Goal: Information Seeking & Learning: Learn about a topic

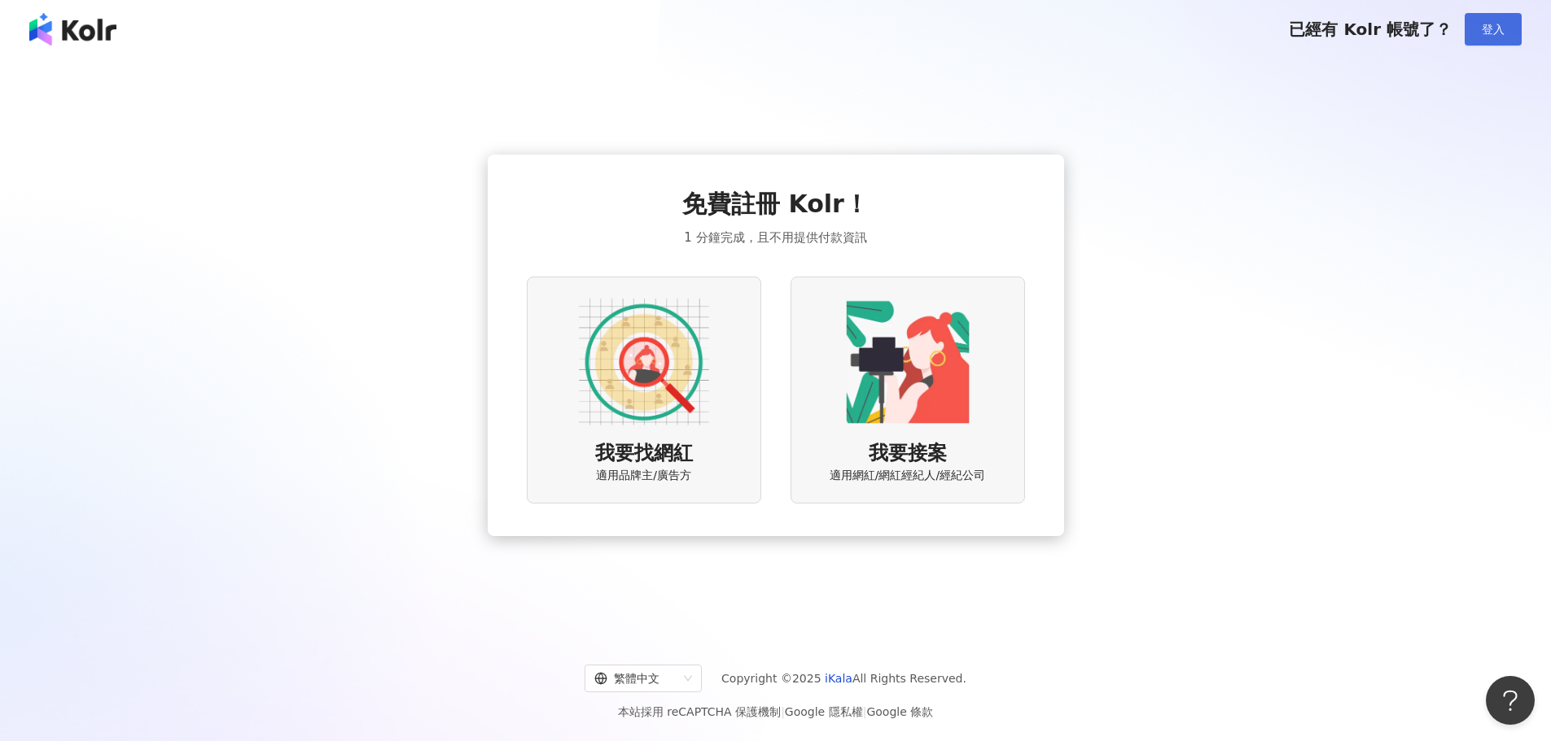
click at [1503, 20] on button "登入" at bounding box center [1492, 29] width 57 height 33
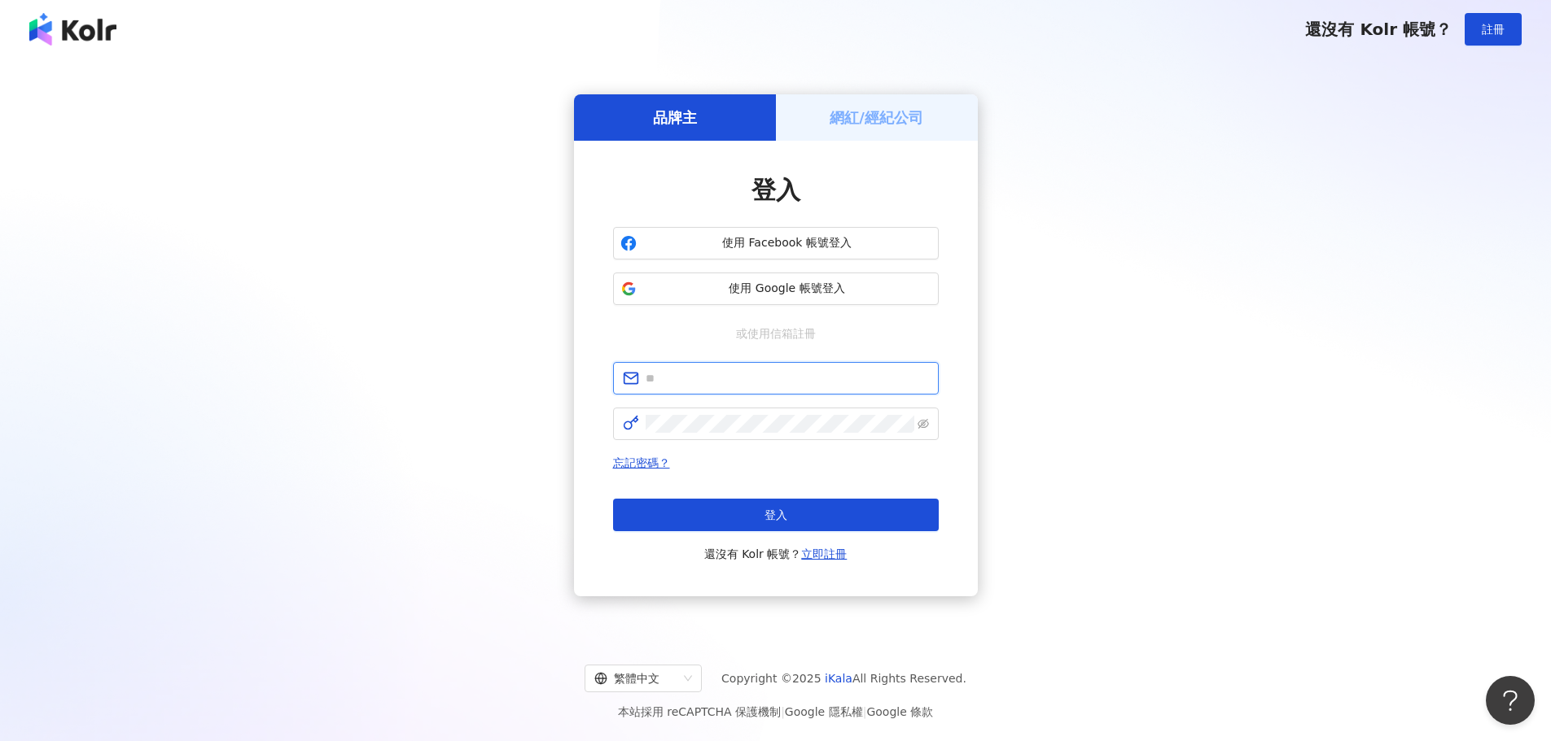
type input "**********"
click at [781, 518] on span "登入" at bounding box center [775, 515] width 23 height 13
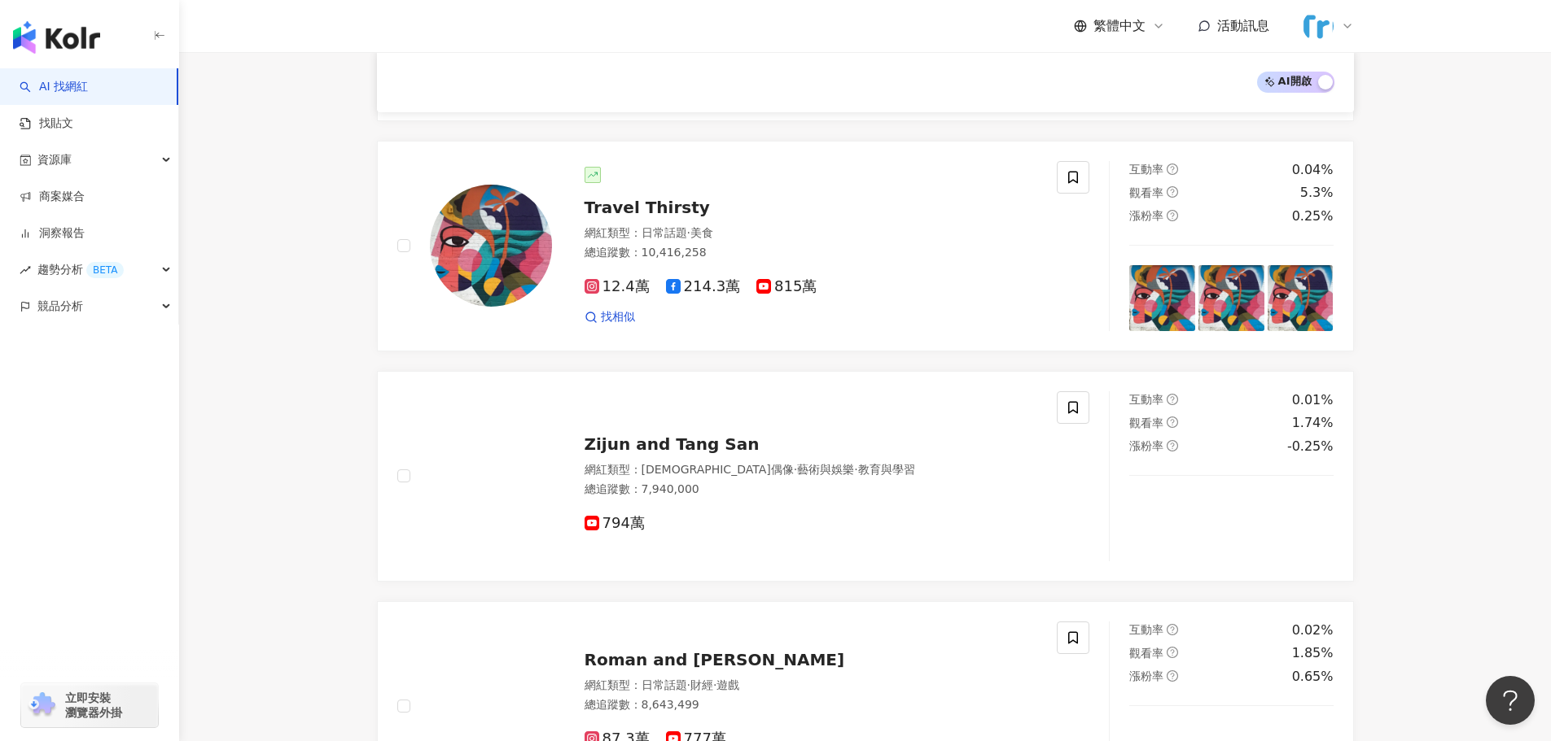
scroll to position [1058, 0]
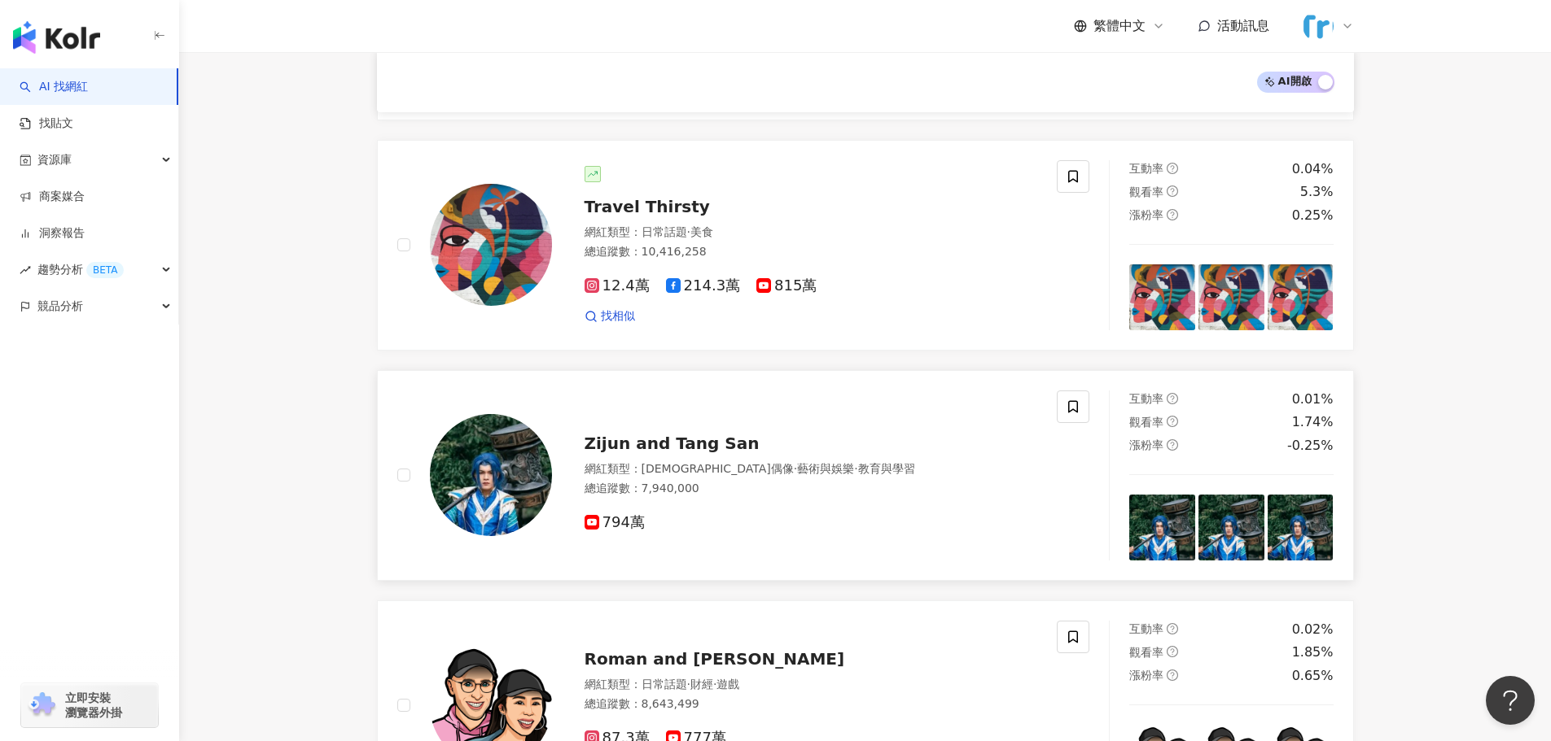
click at [712, 444] on span "Zijun and Tang San" at bounding box center [671, 444] width 175 height 20
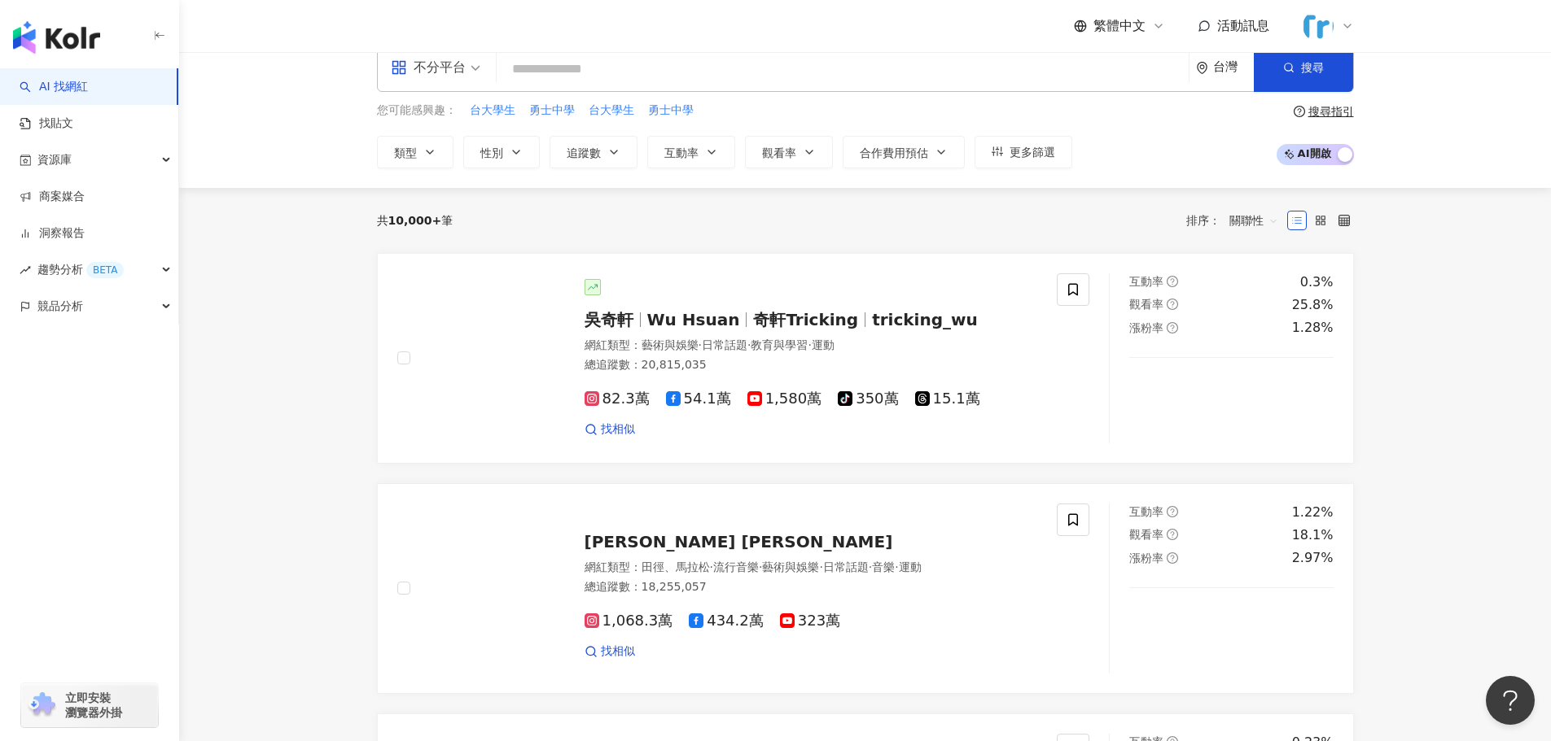
scroll to position [0, 0]
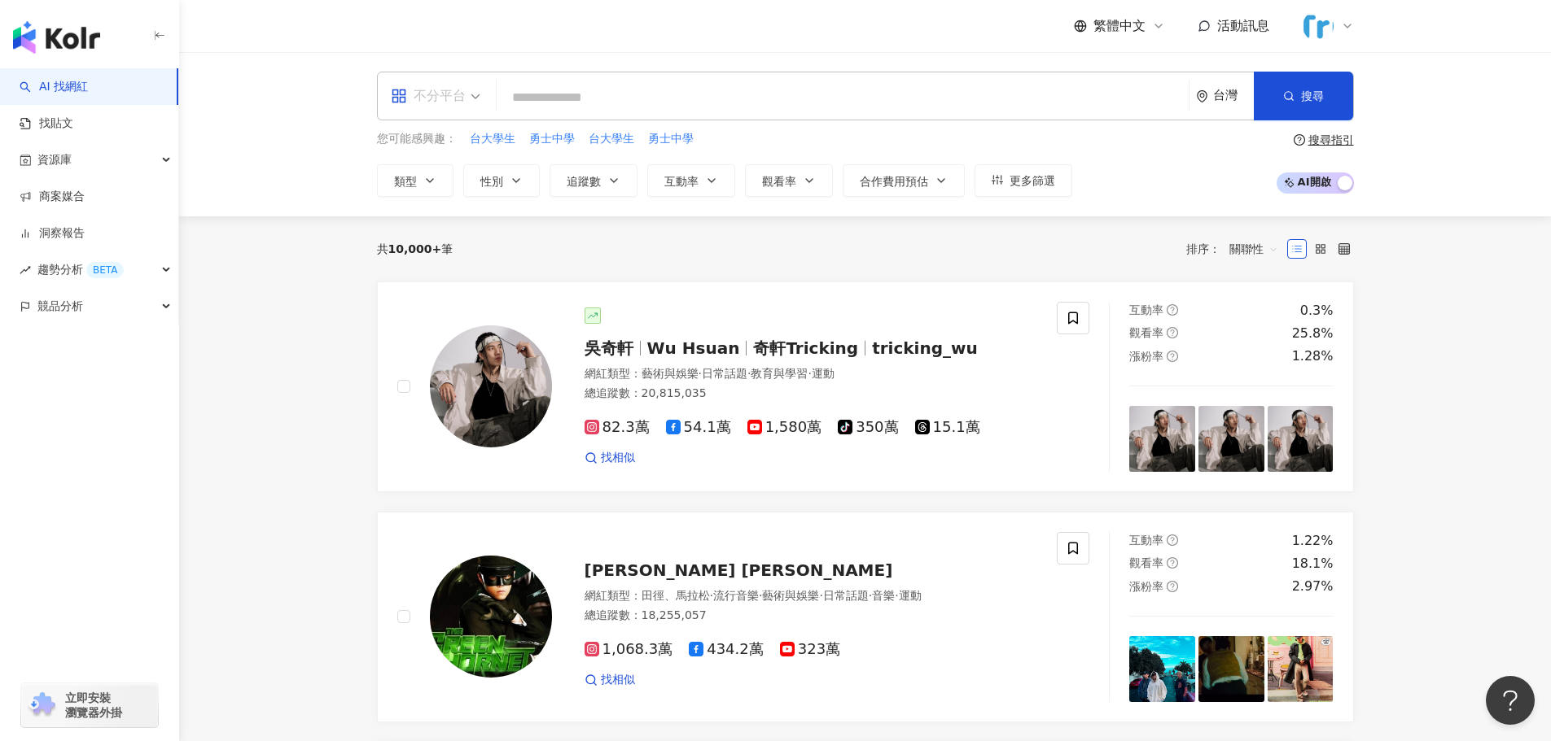
click at [440, 92] on div "不分平台" at bounding box center [428, 96] width 75 height 26
click at [596, 109] on input "search" at bounding box center [842, 97] width 679 height 31
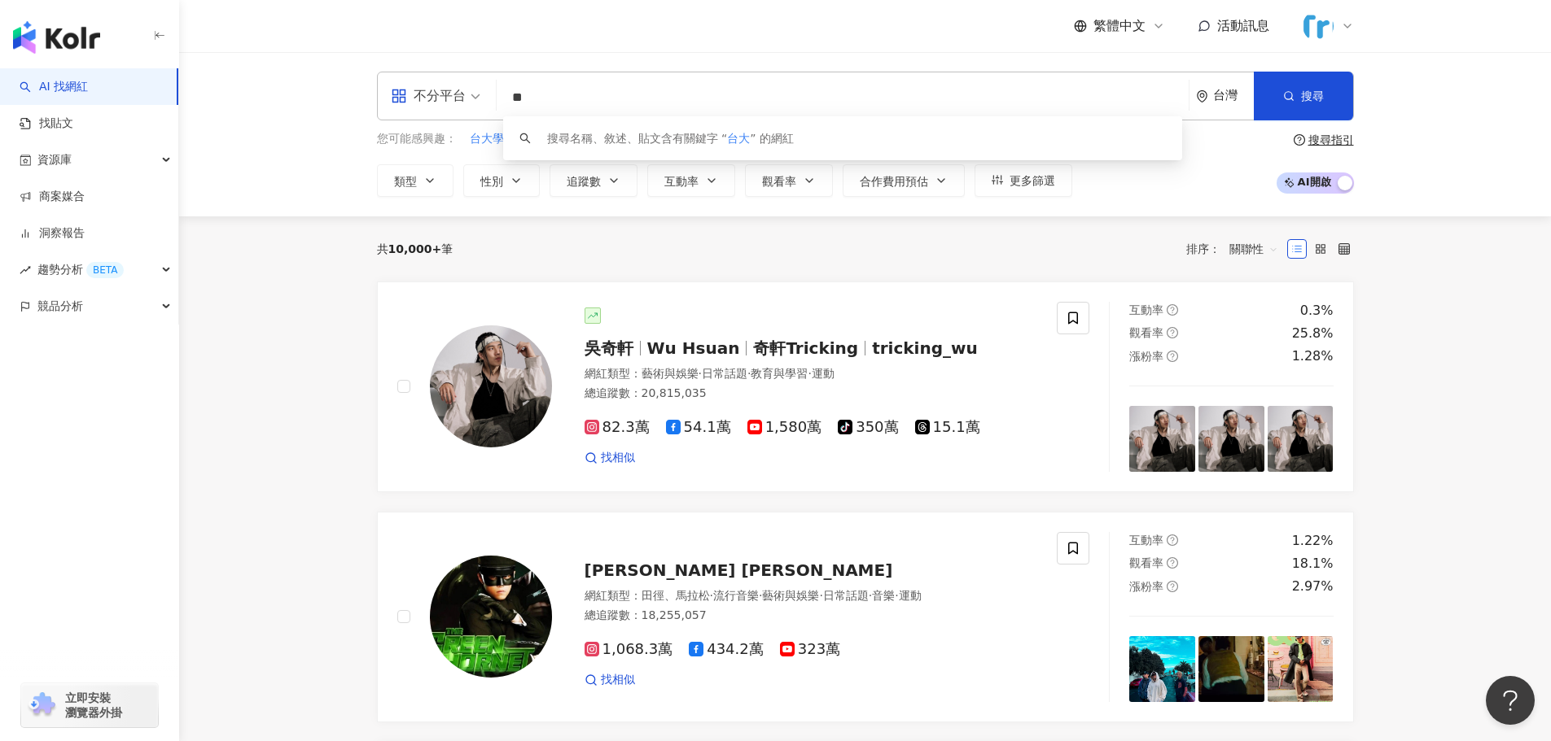
type input "*"
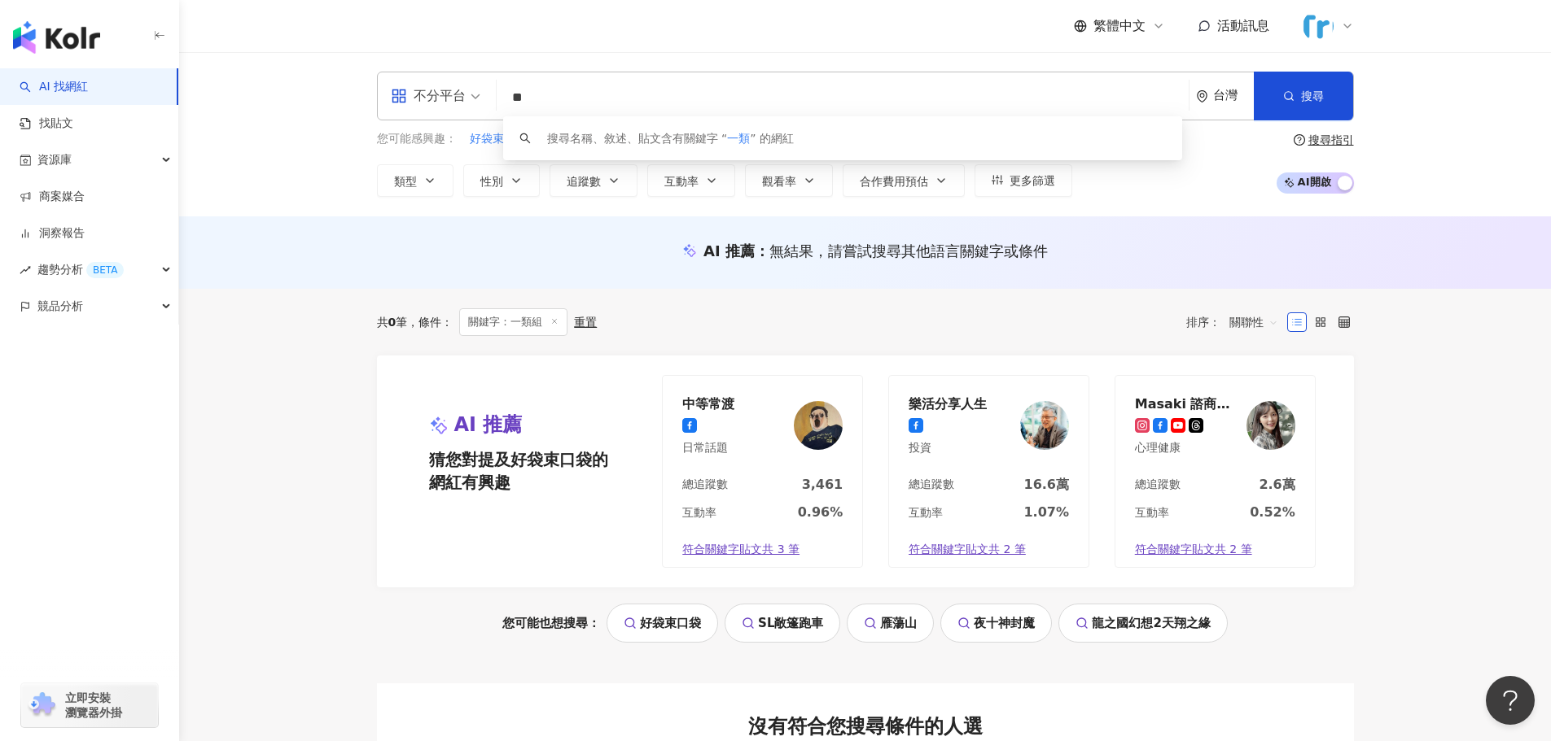
type input "*"
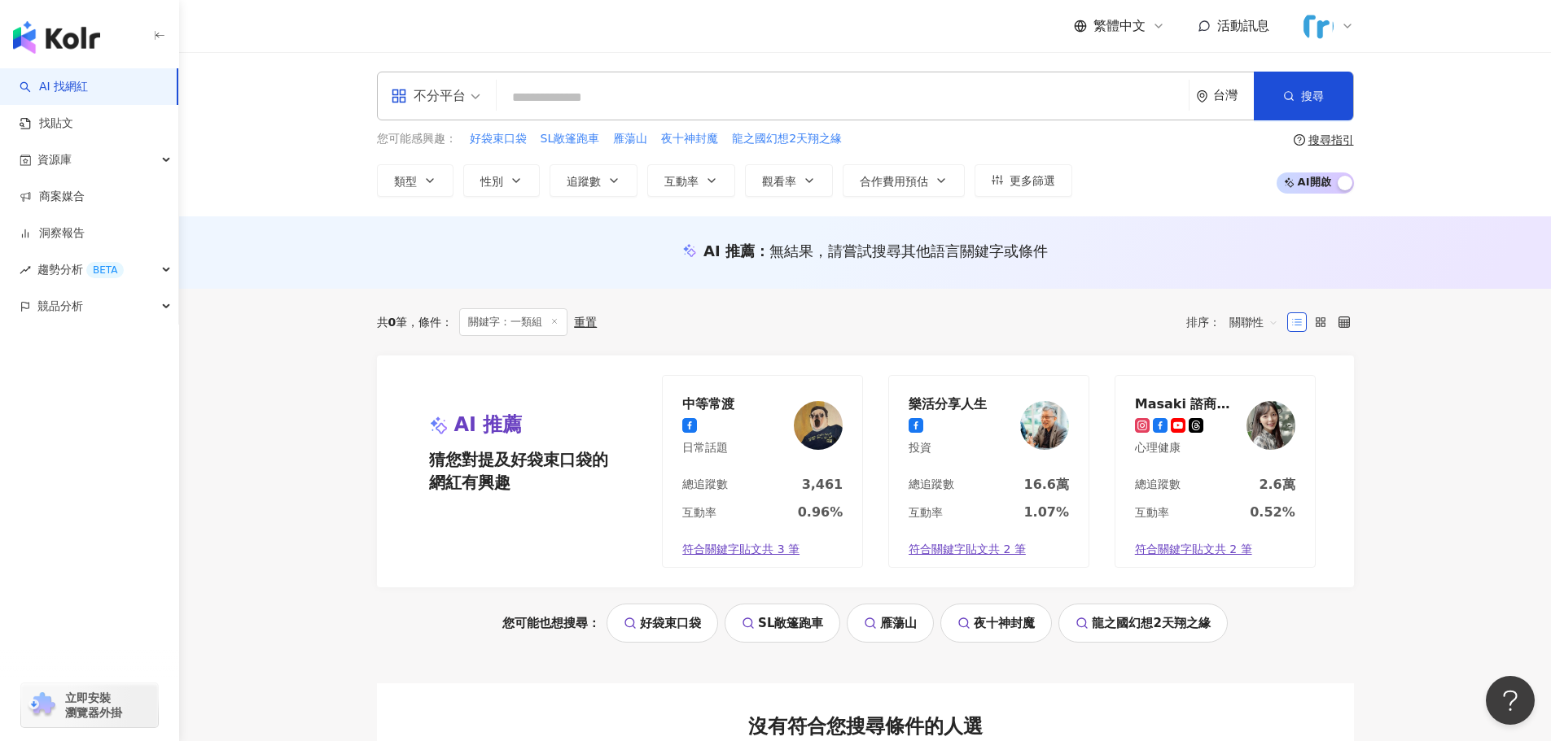
click at [515, 98] on input "search" at bounding box center [842, 97] width 679 height 31
paste input "**********"
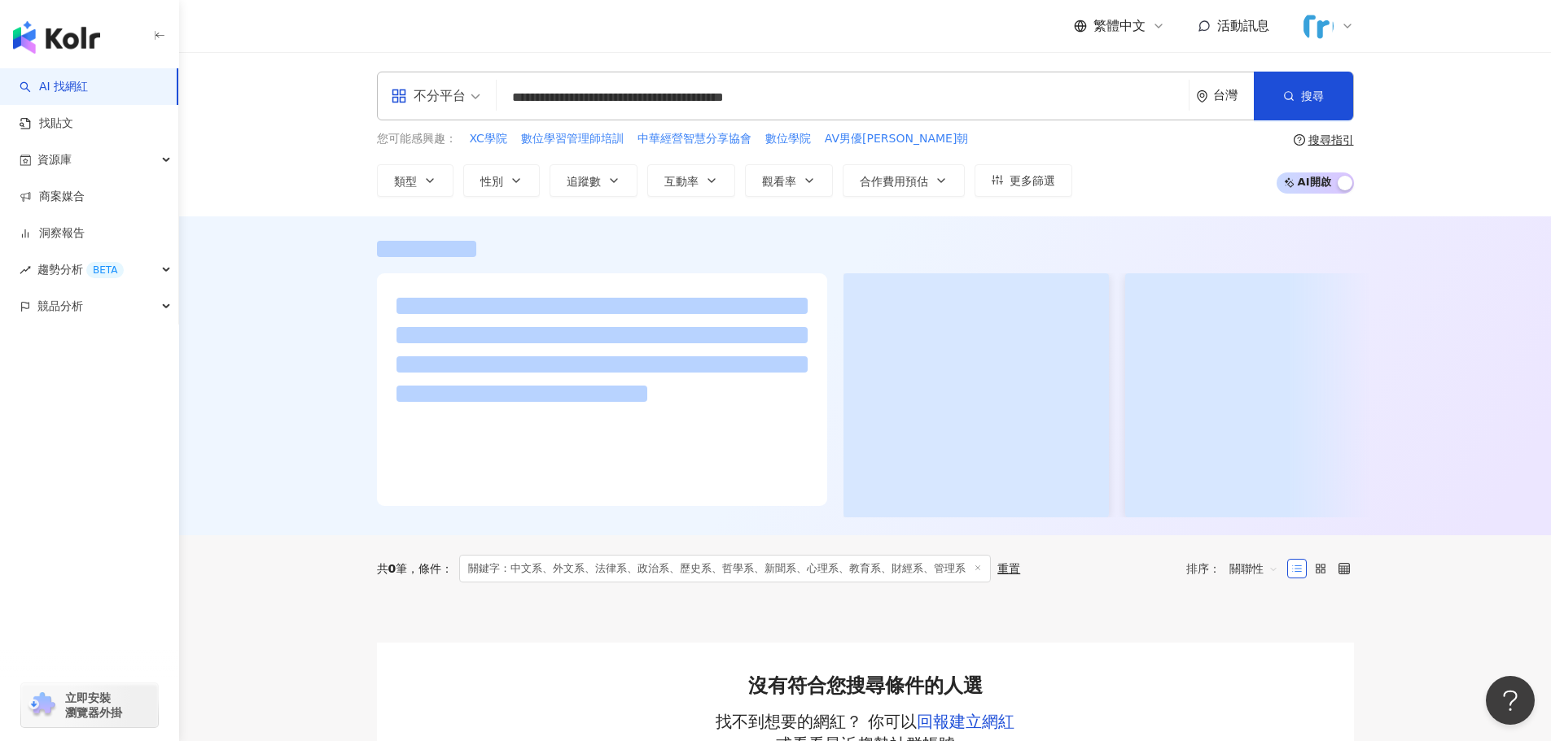
click at [566, 98] on input "**********" at bounding box center [842, 97] width 679 height 31
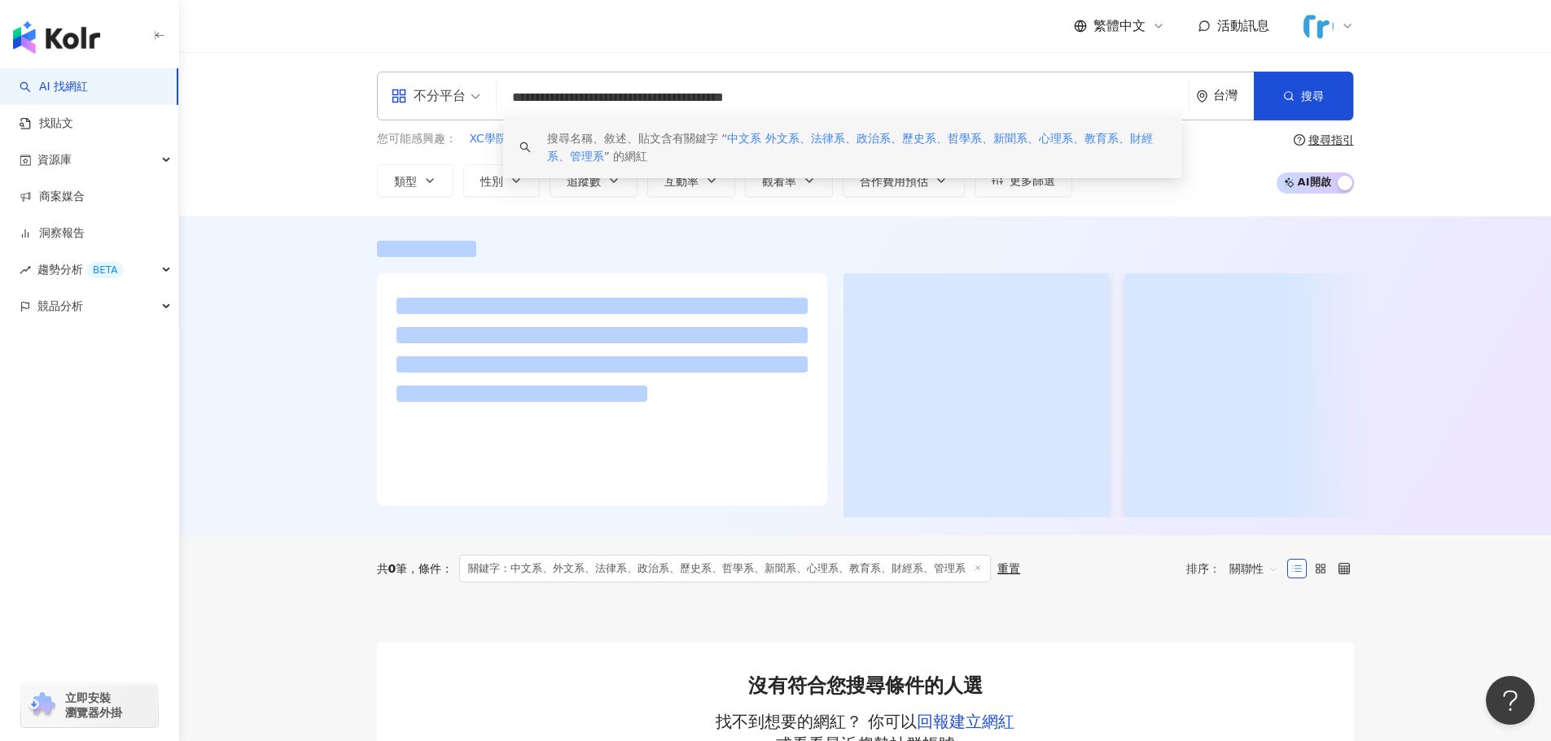
click at [608, 92] on input "**********" at bounding box center [842, 97] width 679 height 31
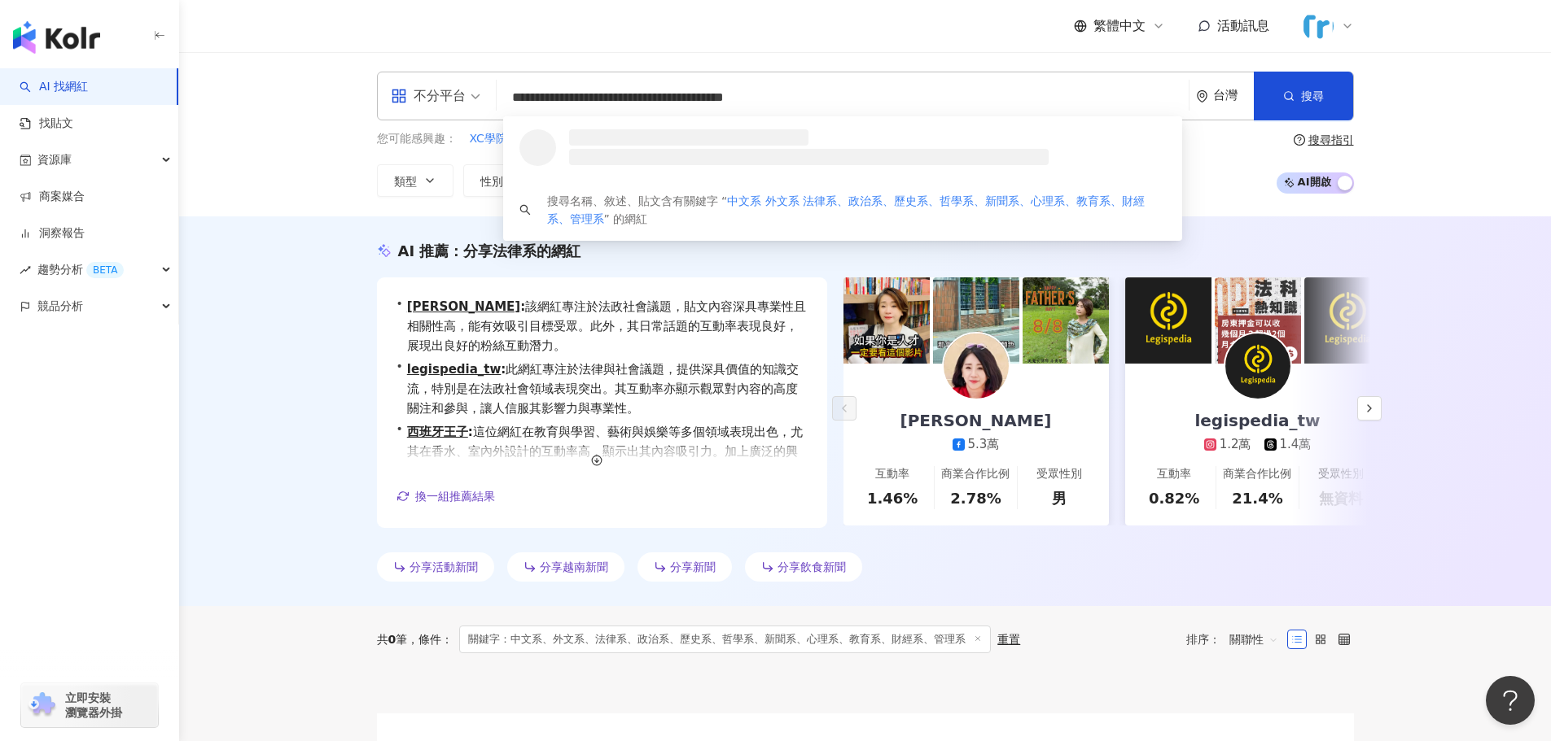
click at [558, 94] on input "**********" at bounding box center [842, 97] width 679 height 31
click at [545, 98] on input "**********" at bounding box center [842, 97] width 679 height 31
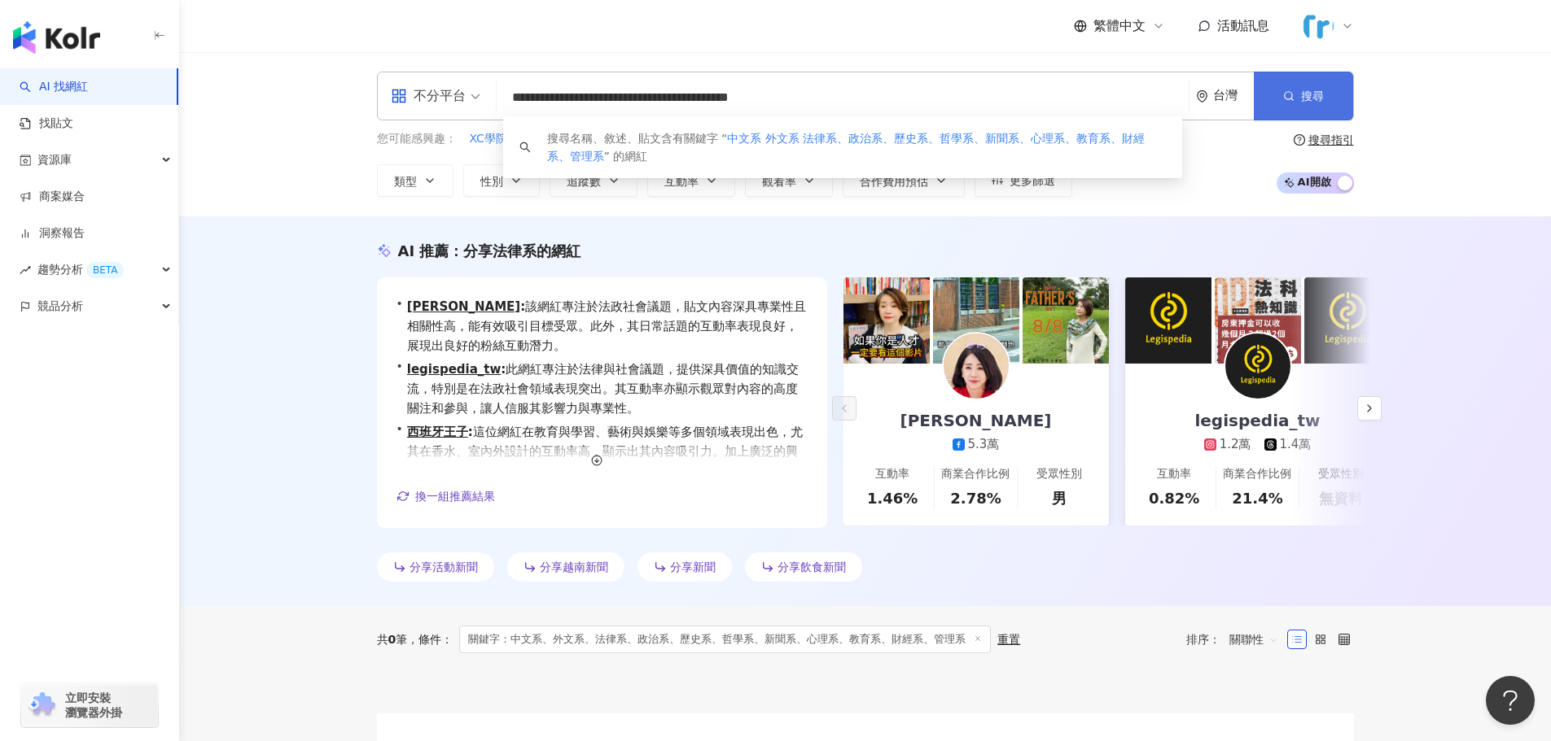
scroll to position [1, 0]
drag, startPoint x: 547, startPoint y: 96, endPoint x: 1318, endPoint y: 108, distance: 770.9
click at [1318, 108] on div "**********" at bounding box center [865, 96] width 977 height 49
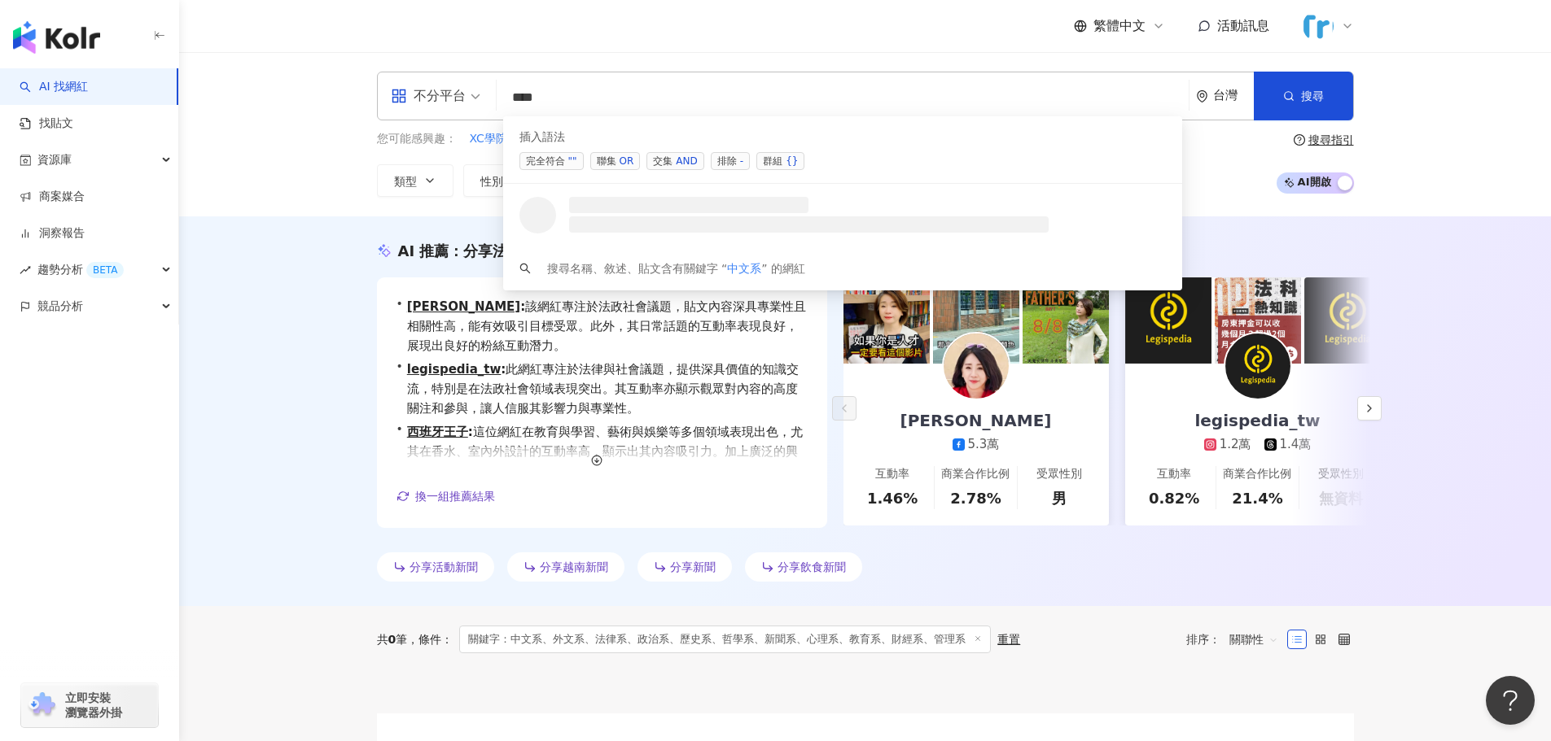
click at [622, 154] on div "OR" at bounding box center [626, 161] width 15 height 16
click at [626, 167] on div "OR" at bounding box center [626, 161] width 15 height 16
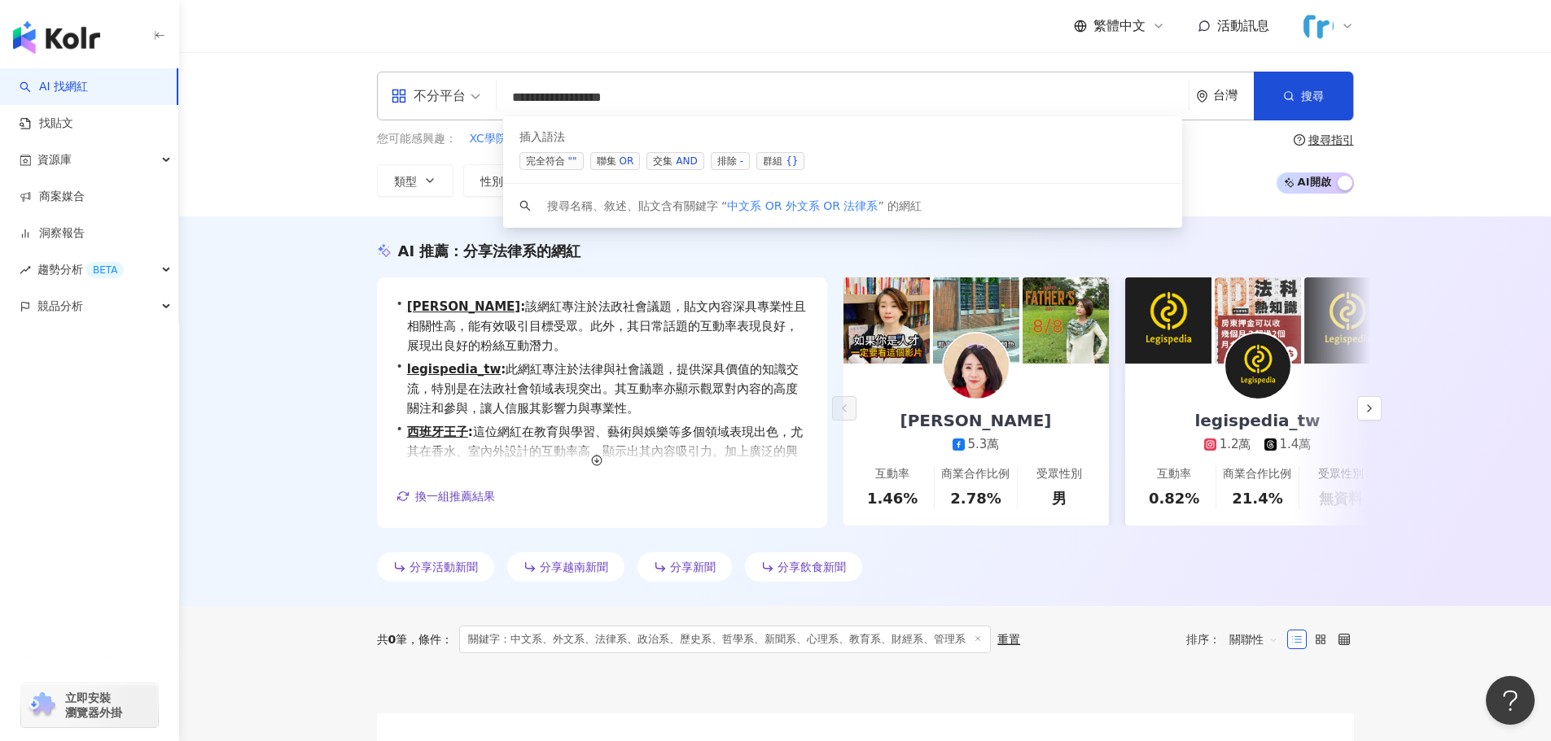
click at [625, 166] on div "OR" at bounding box center [626, 161] width 15 height 16
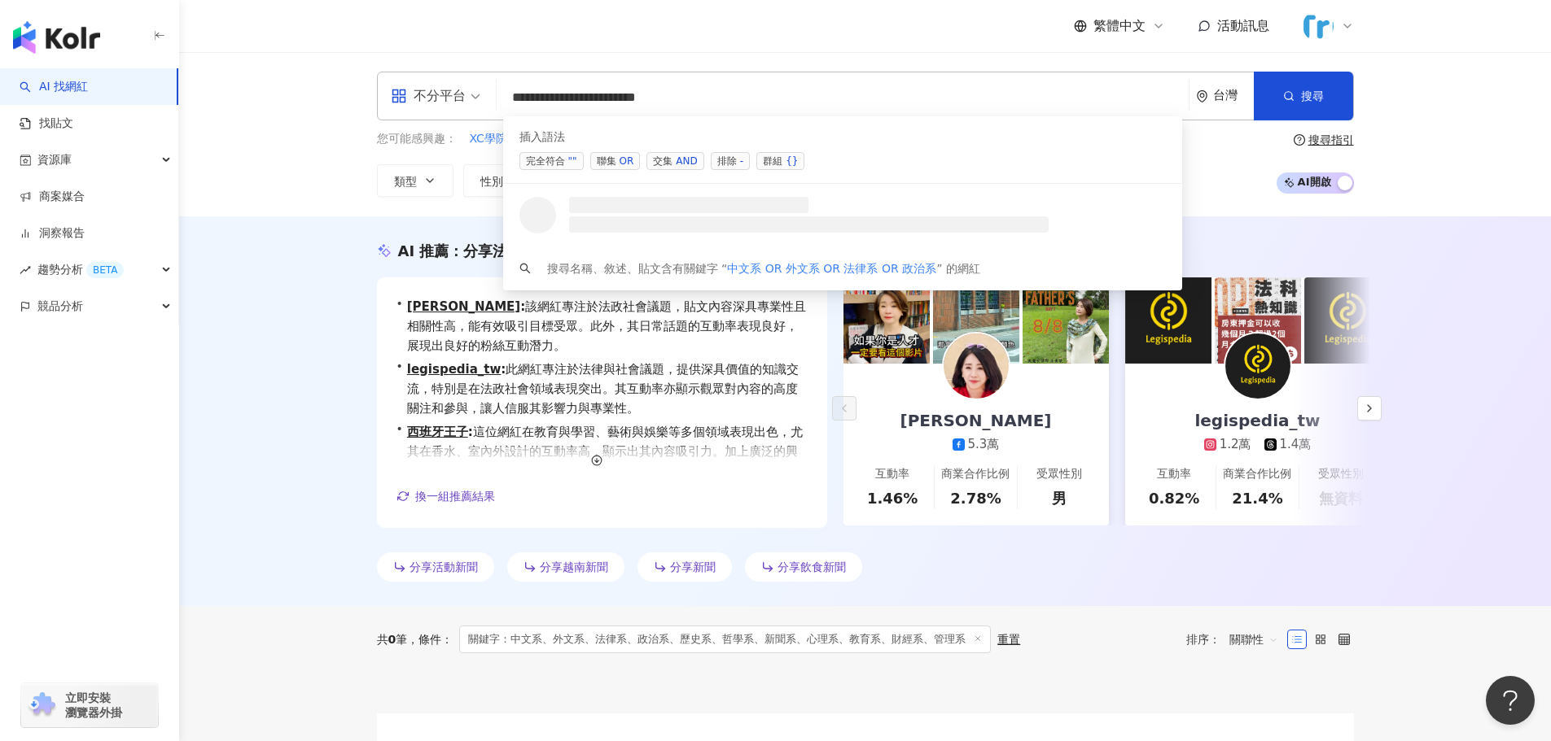
click at [625, 166] on div "OR" at bounding box center [626, 161] width 15 height 16
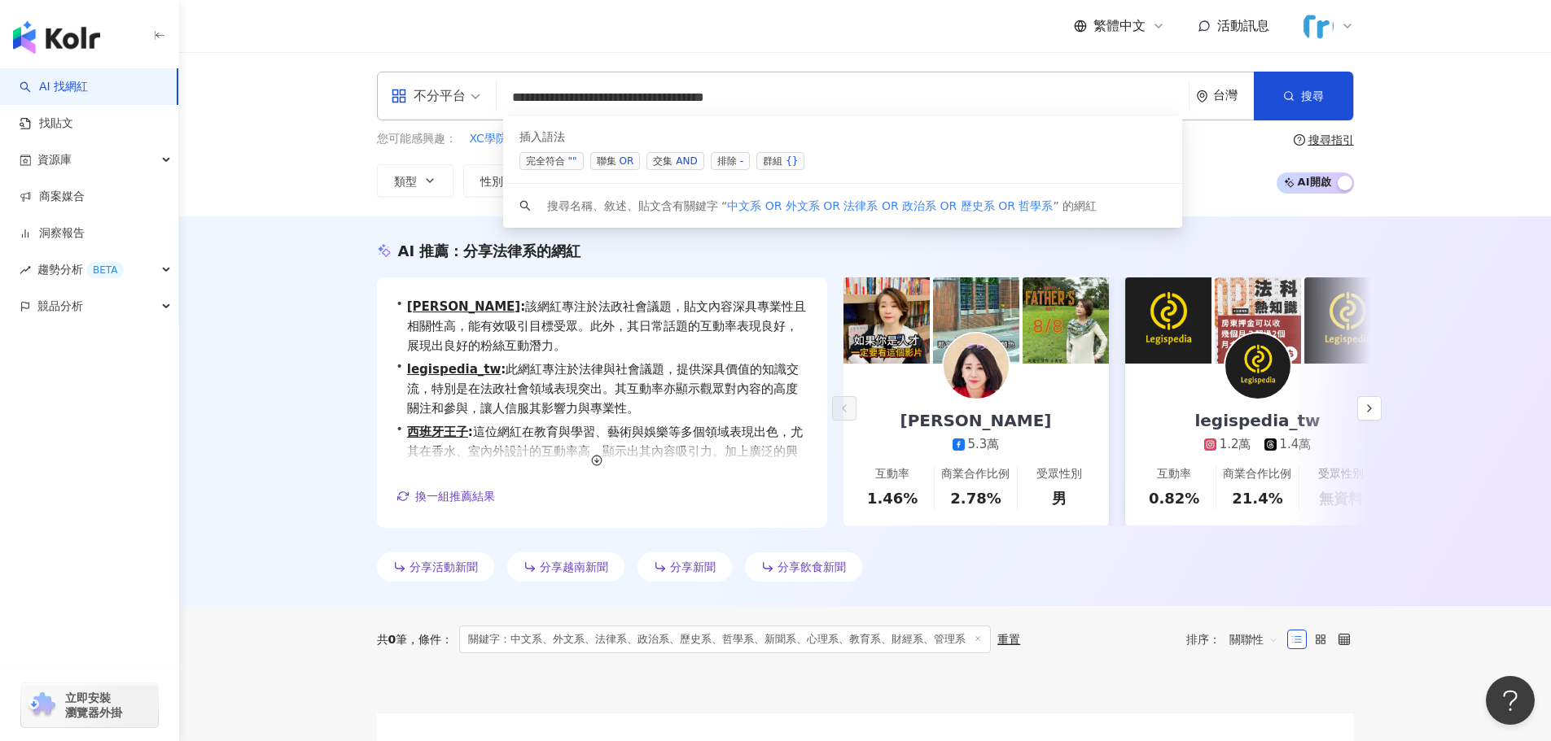
click at [625, 166] on div "OR" at bounding box center [626, 161] width 15 height 16
click at [626, 164] on div "OR" at bounding box center [626, 161] width 15 height 16
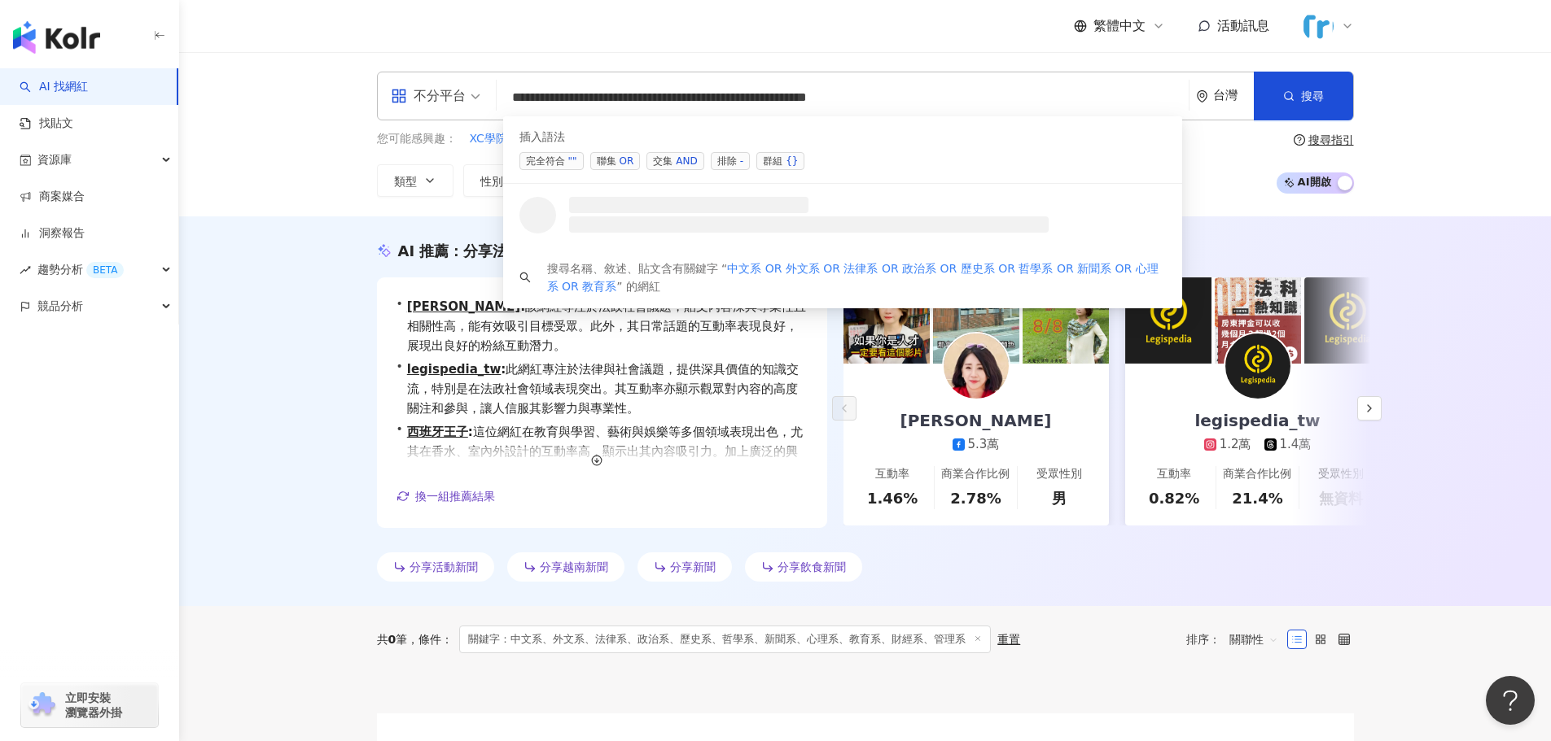
click at [626, 164] on div "OR" at bounding box center [626, 161] width 15 height 16
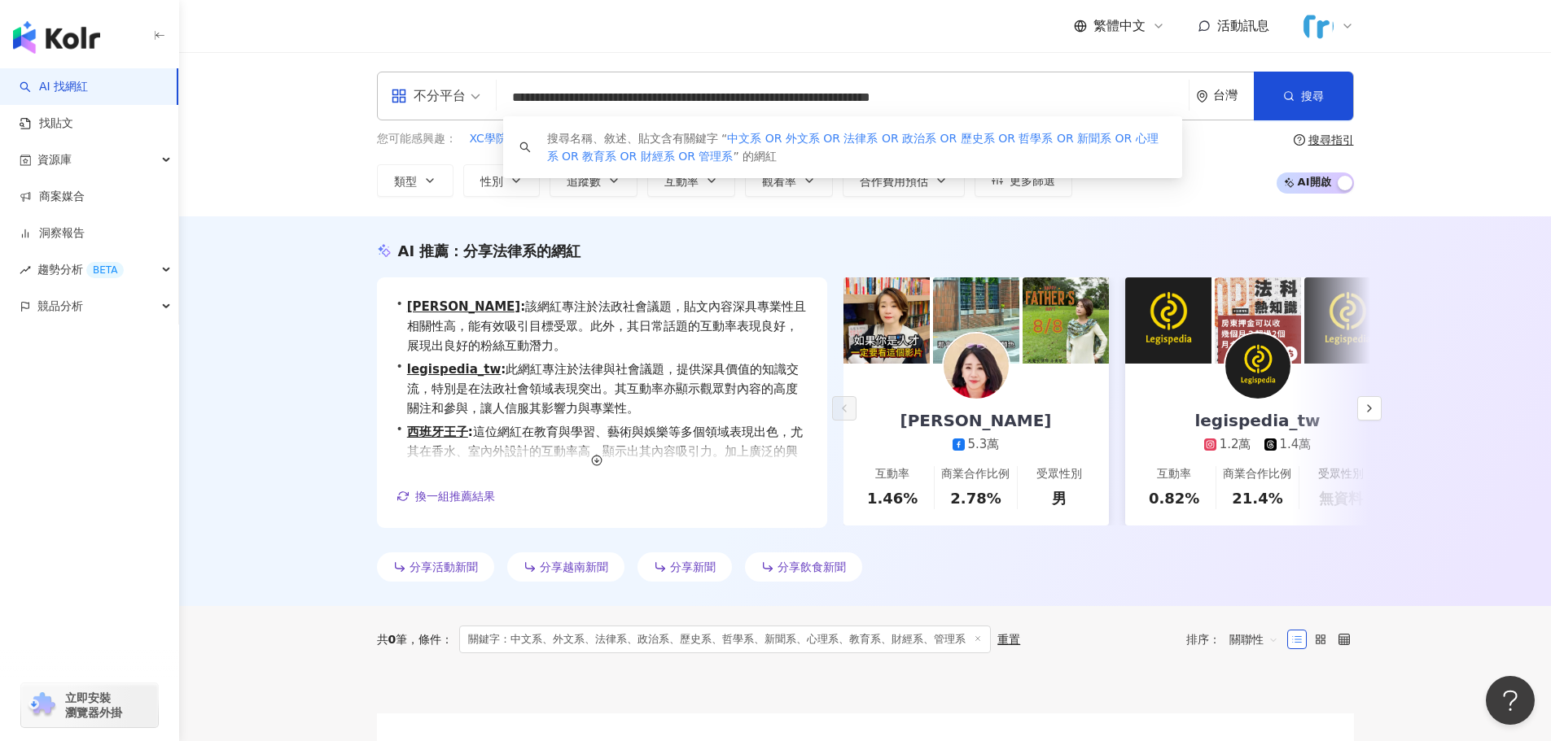
scroll to position [1, 10]
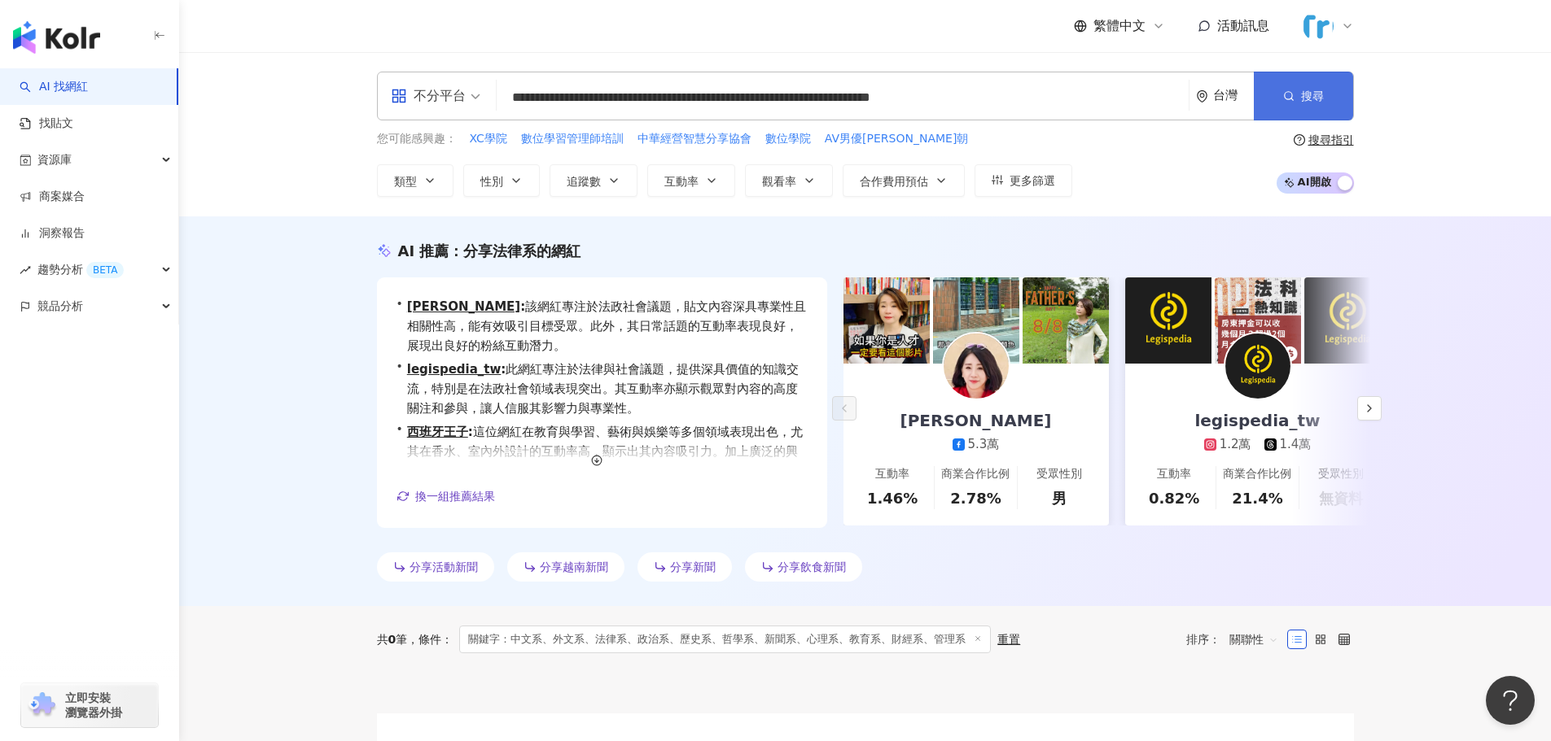
click at [1288, 98] on icon "button" at bounding box center [1288, 95] width 11 height 11
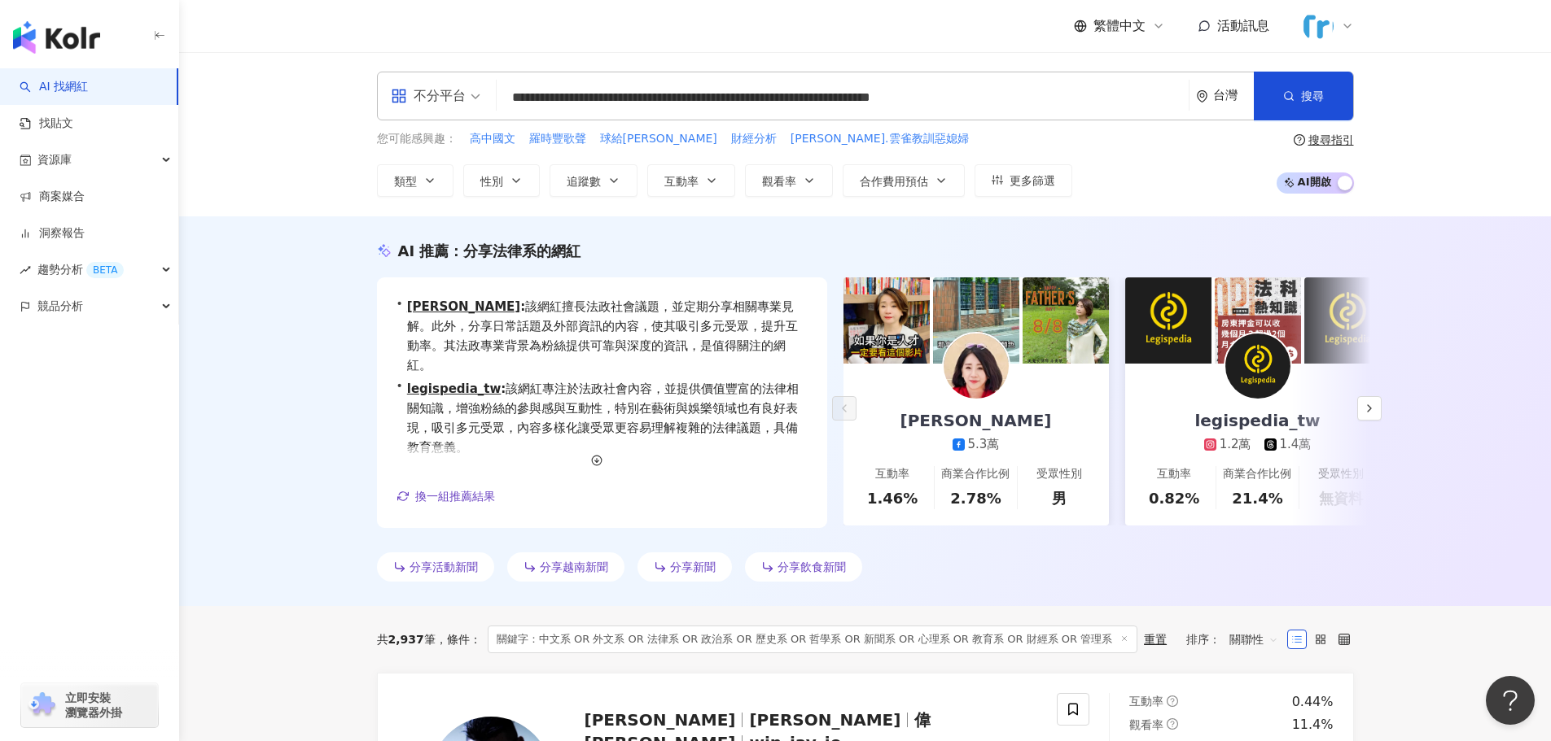
drag, startPoint x: 1387, startPoint y: 21, endPoint x: 1490, endPoint y: 271, distance: 270.4
click at [1490, 271] on div "AI 推薦 ： 分享法律系的網紅 • 李貴敏 : 該網紅擅長法政社會議題，並定期分享相關專業見解。此外，分享日常話題及外部資訊的內容，使其吸引多元受眾，提升互…" at bounding box center [864, 412] width 1371 height 390
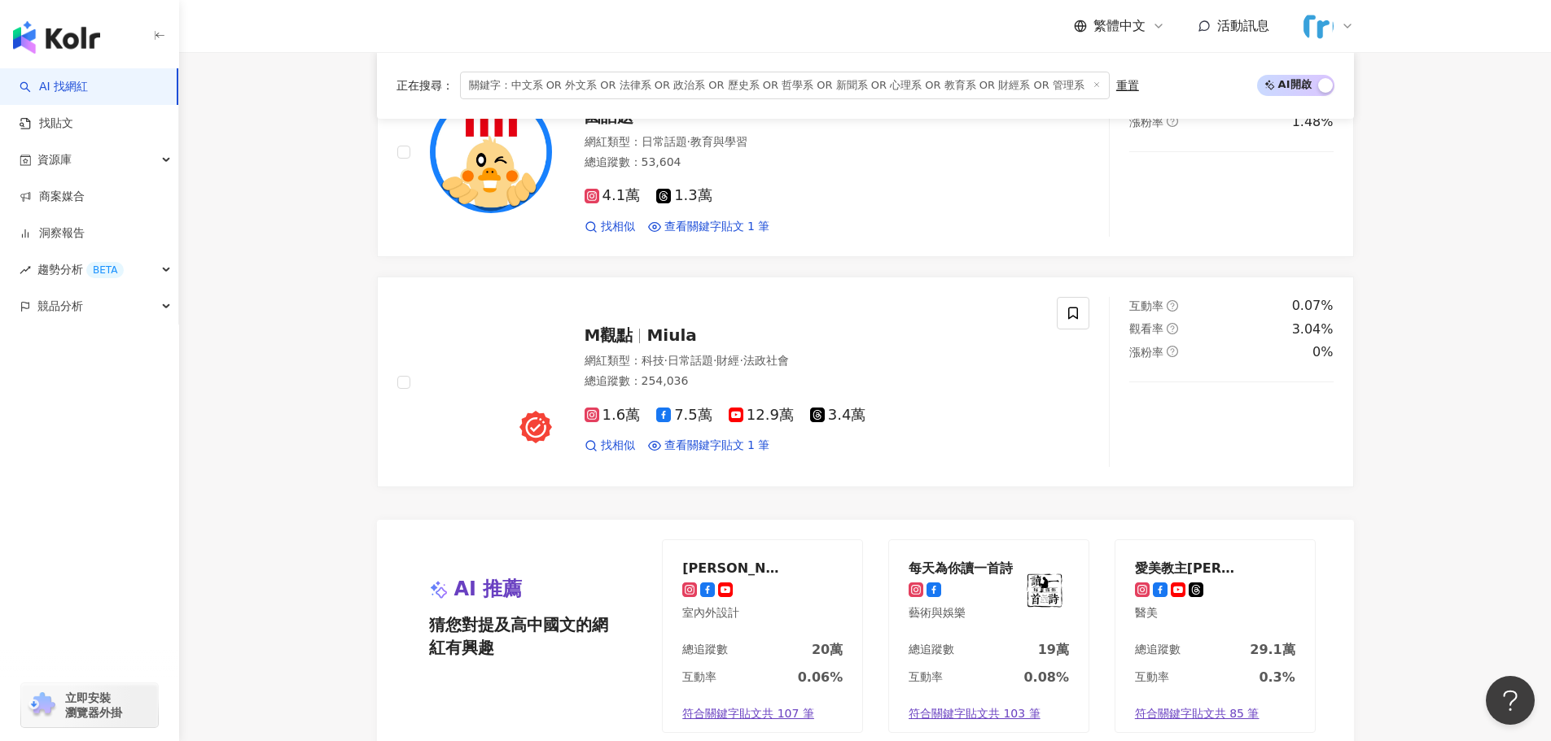
scroll to position [3337, 0]
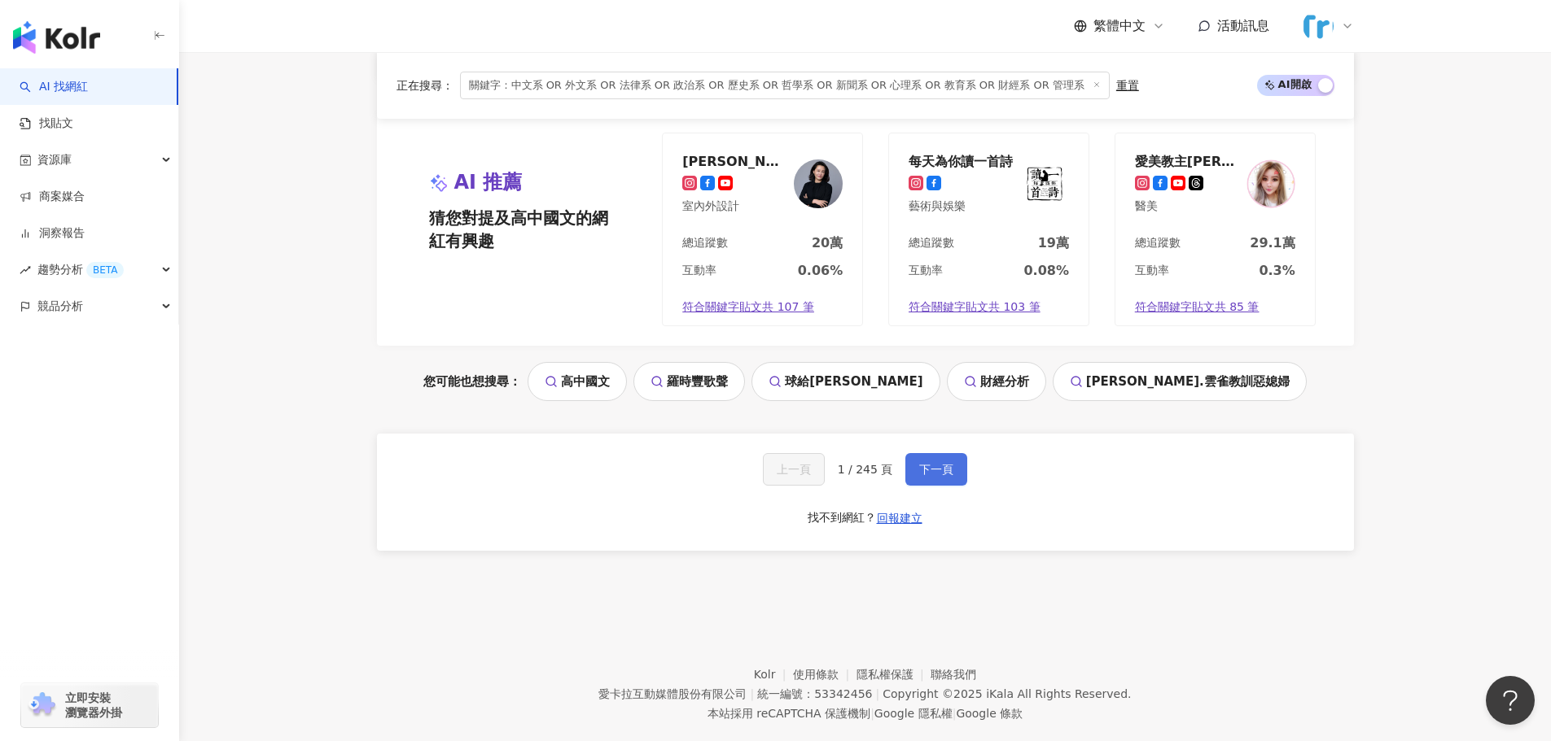
click at [938, 473] on span "下一頁" at bounding box center [936, 469] width 34 height 13
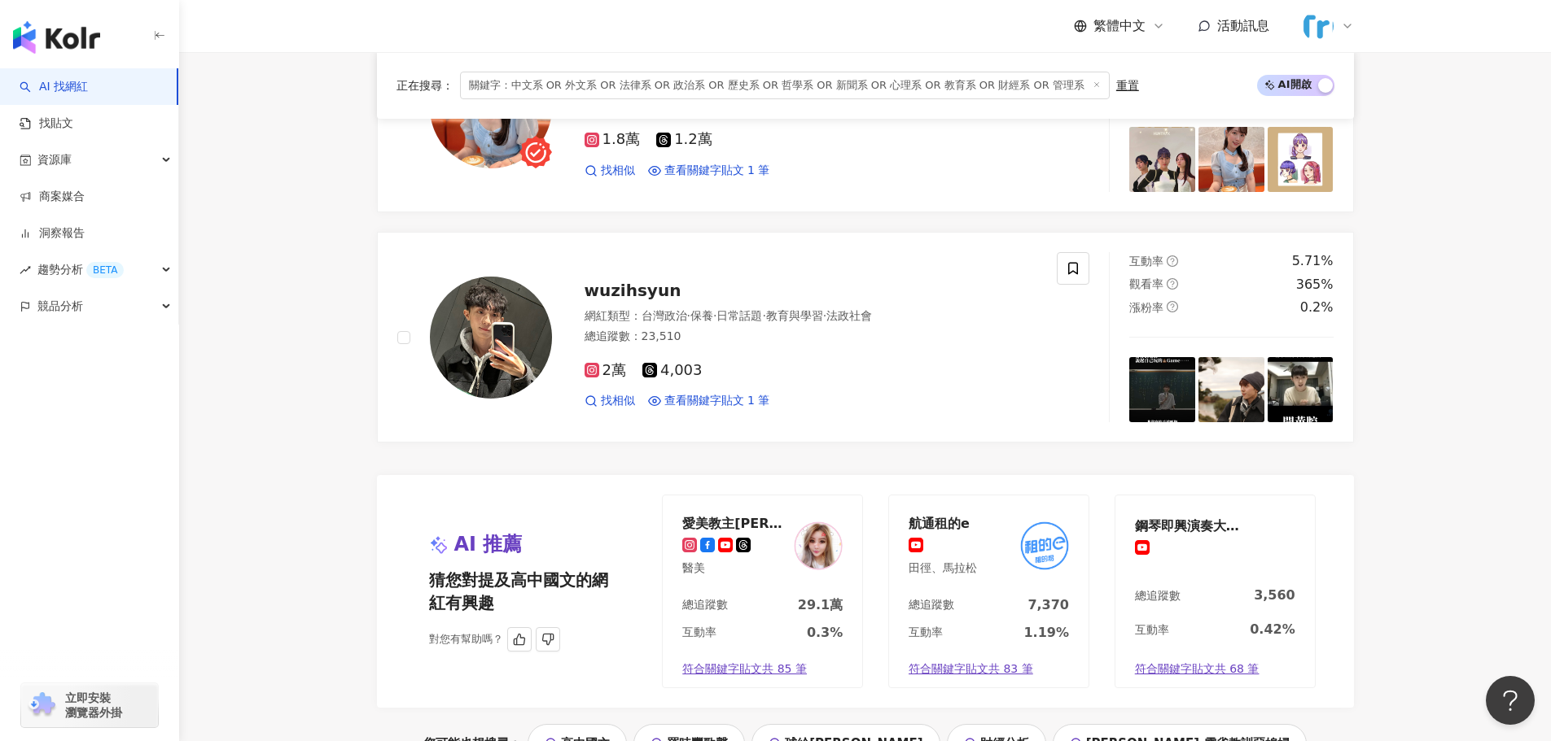
scroll to position [3125, 0]
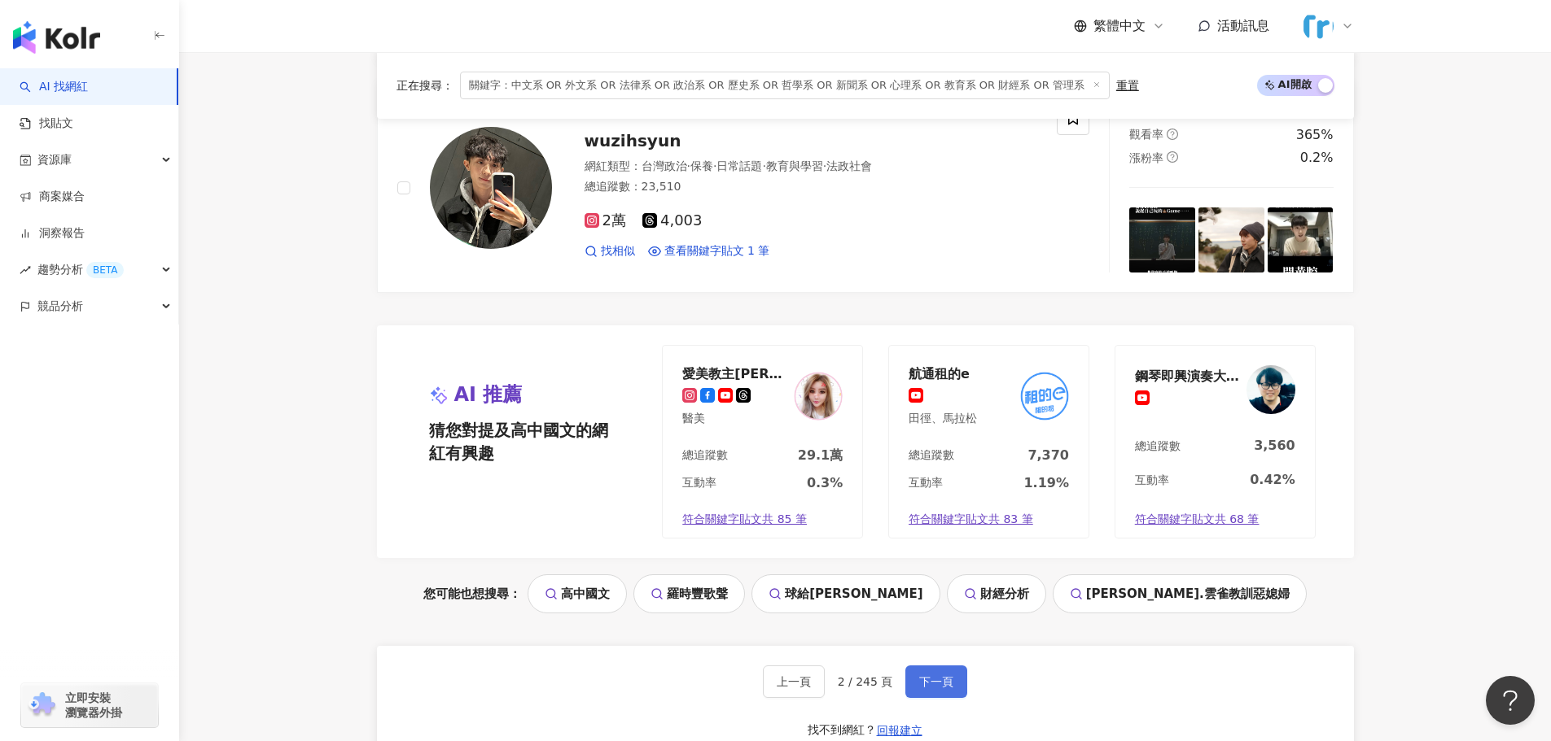
click at [935, 676] on span "下一頁" at bounding box center [936, 682] width 34 height 13
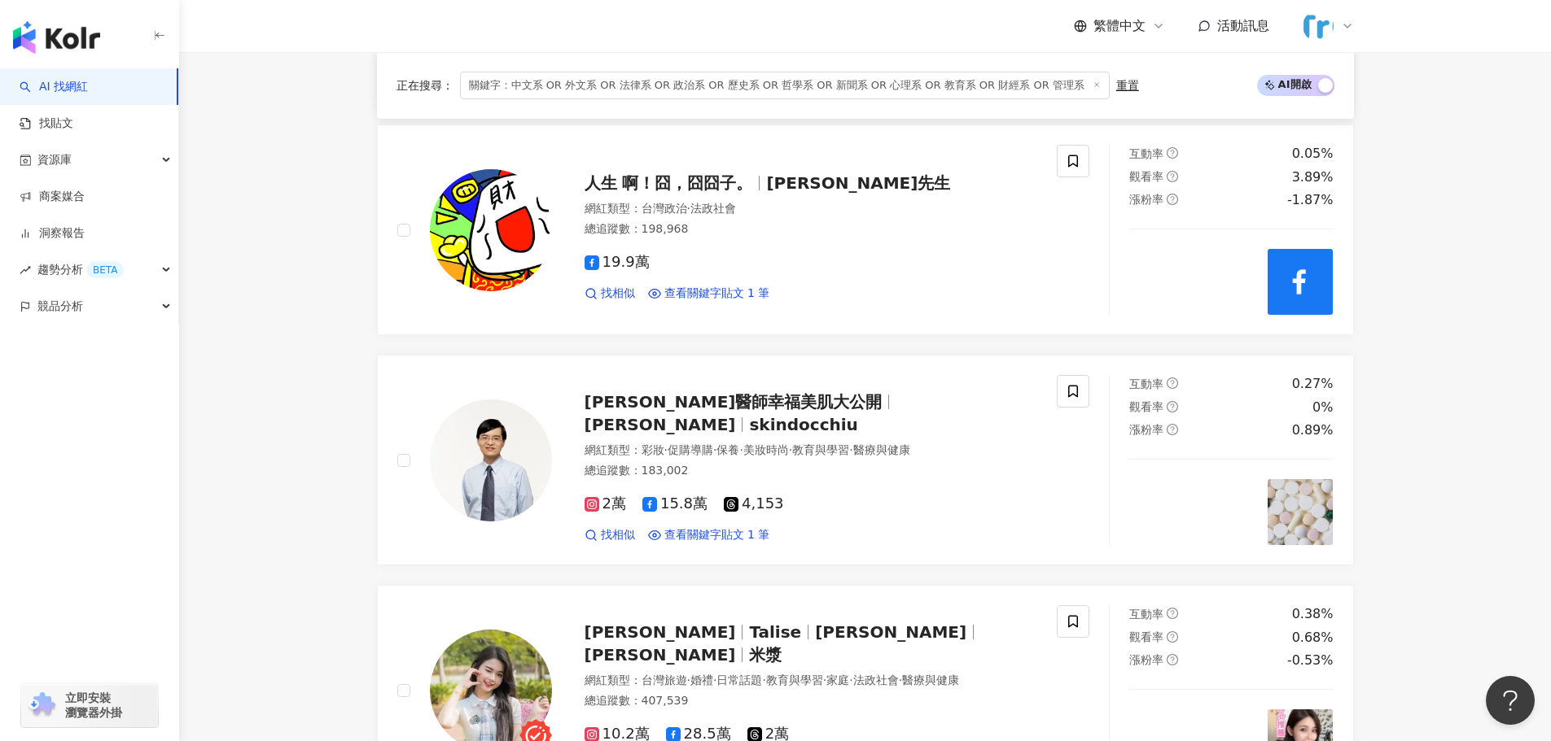
scroll to position [1936, 0]
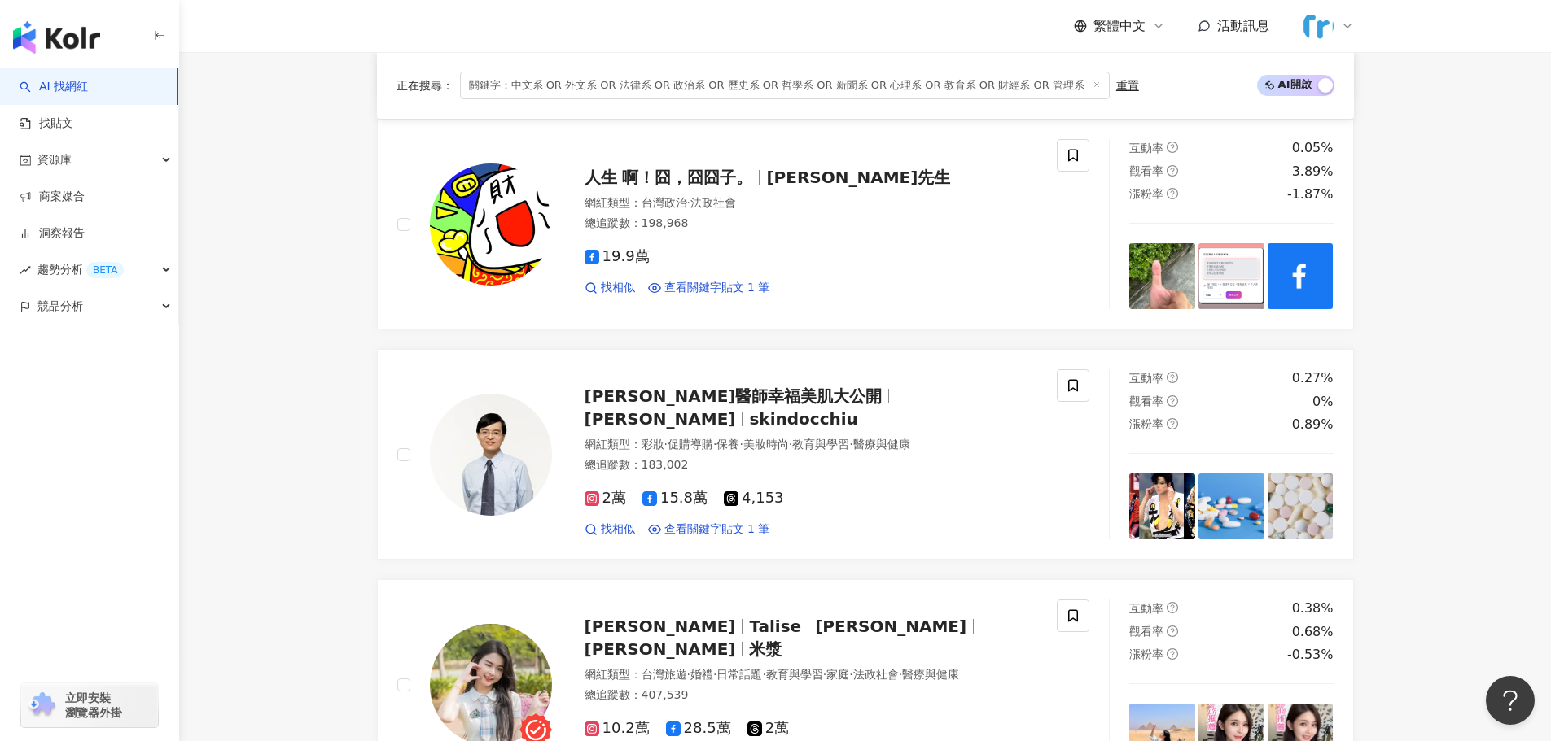
click at [506, 83] on span "關鍵字：中文系 OR 外文系 OR 法律系 OR 政治系 OR 歷史系 OR 哲學系 OR 新聞系 OR 心理系 OR 教育系 OR 財經系 OR 管理系" at bounding box center [785, 86] width 650 height 28
click at [513, 85] on span "關鍵字：中文系 OR 外文系 OR 法律系 OR 政治系 OR 歷史系 OR 哲學系 OR 新聞系 OR 心理系 OR 教育系 OR 財經系 OR 管理系" at bounding box center [785, 86] width 650 height 28
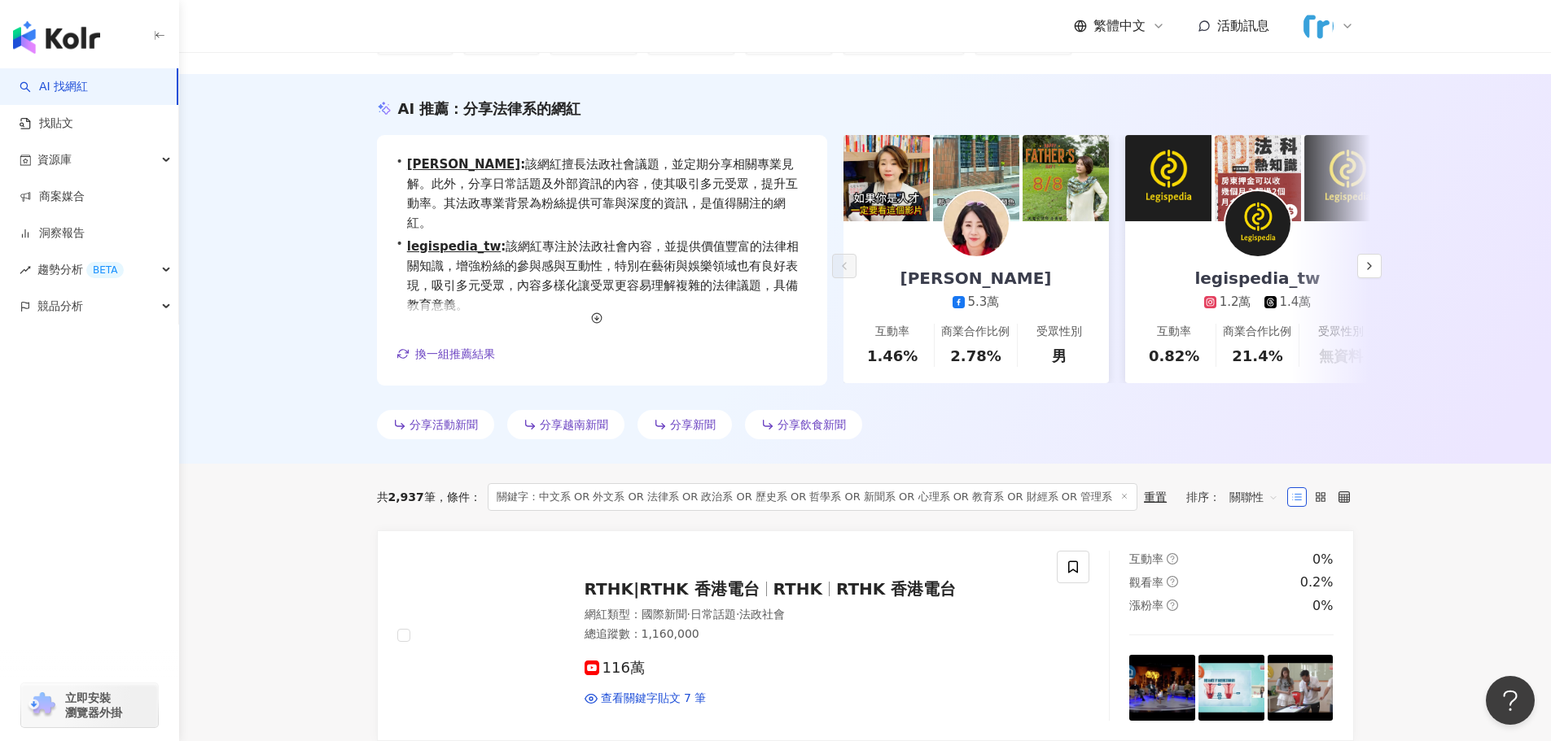
scroll to position [0, 0]
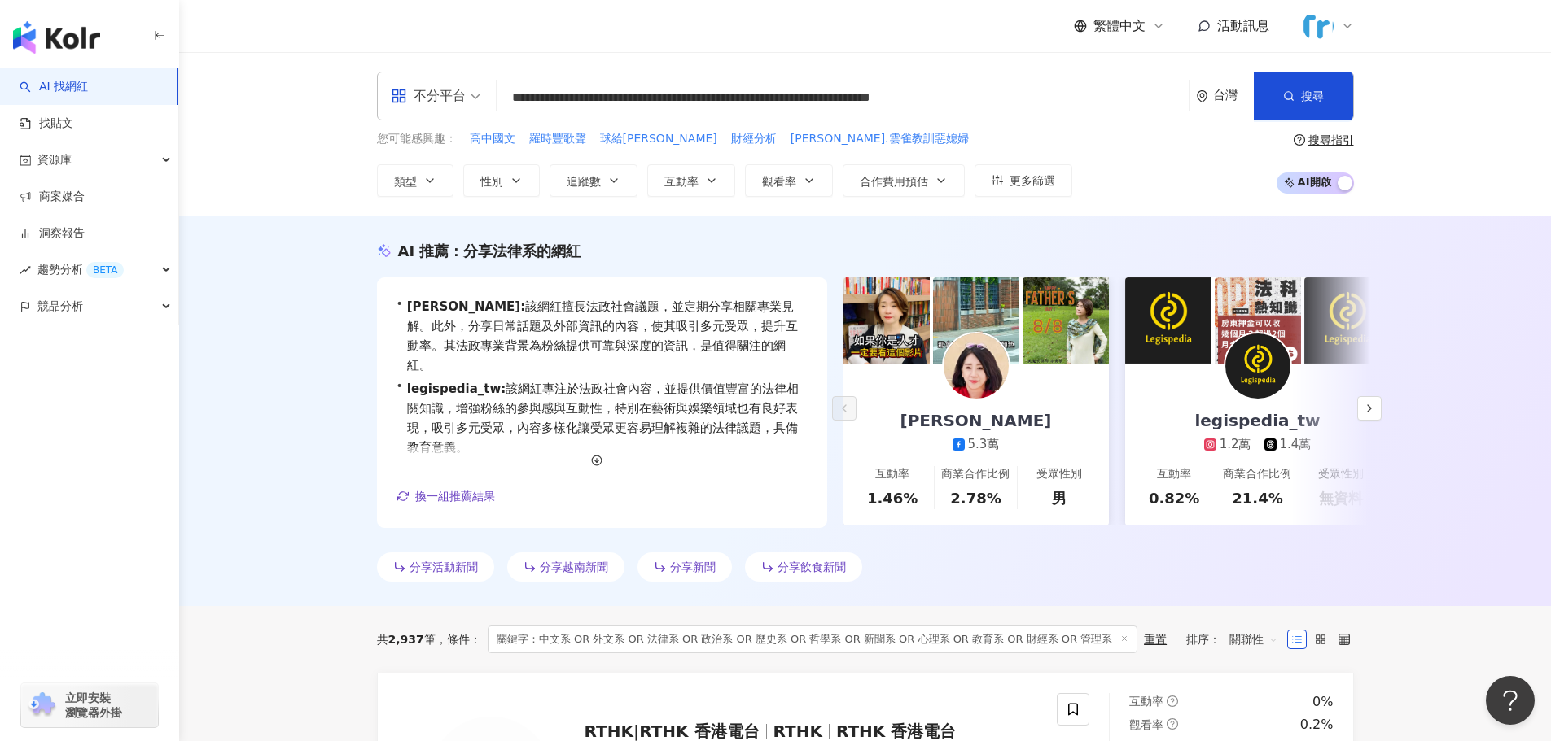
click at [518, 106] on input "**********" at bounding box center [842, 97] width 679 height 31
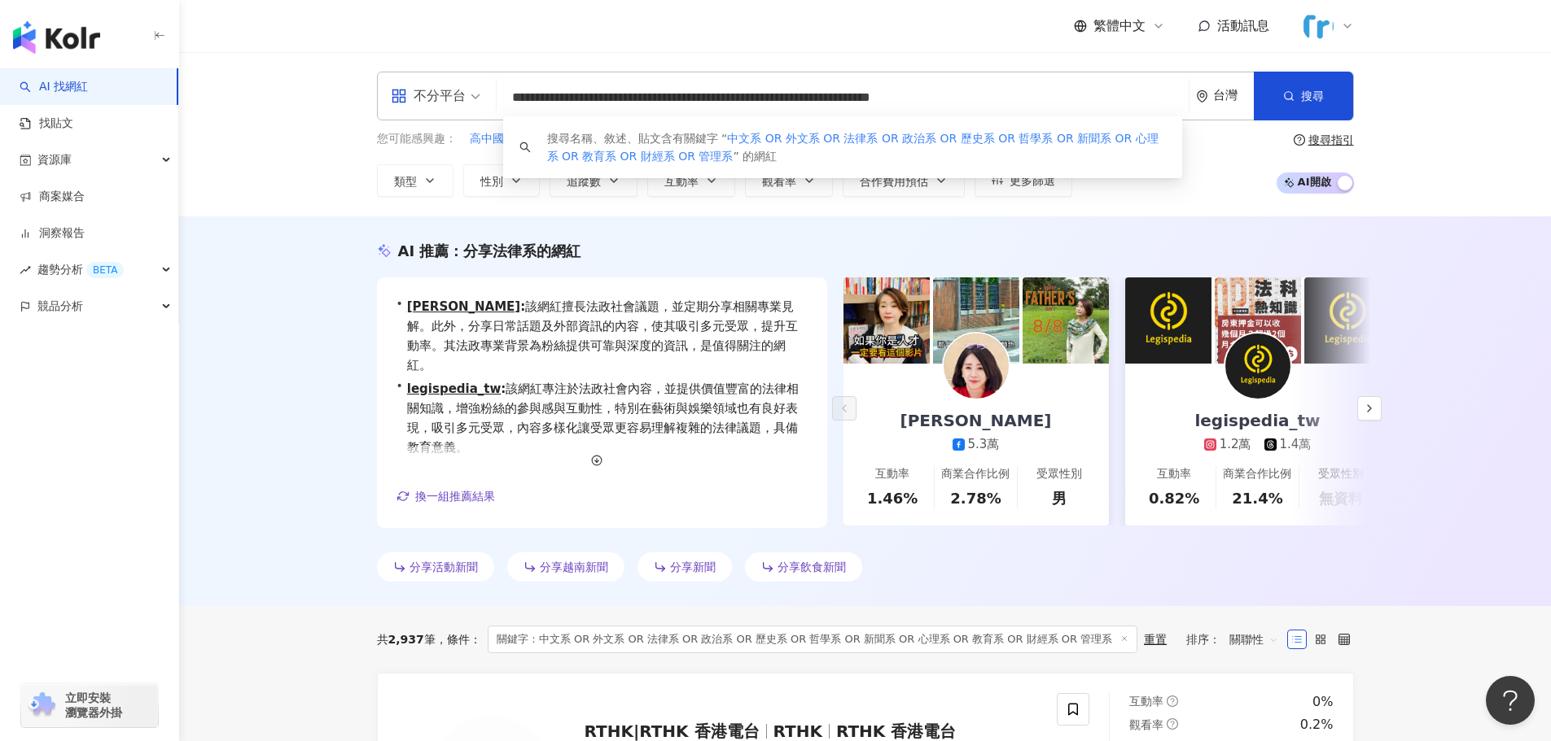
click at [511, 102] on input "**********" at bounding box center [842, 97] width 679 height 31
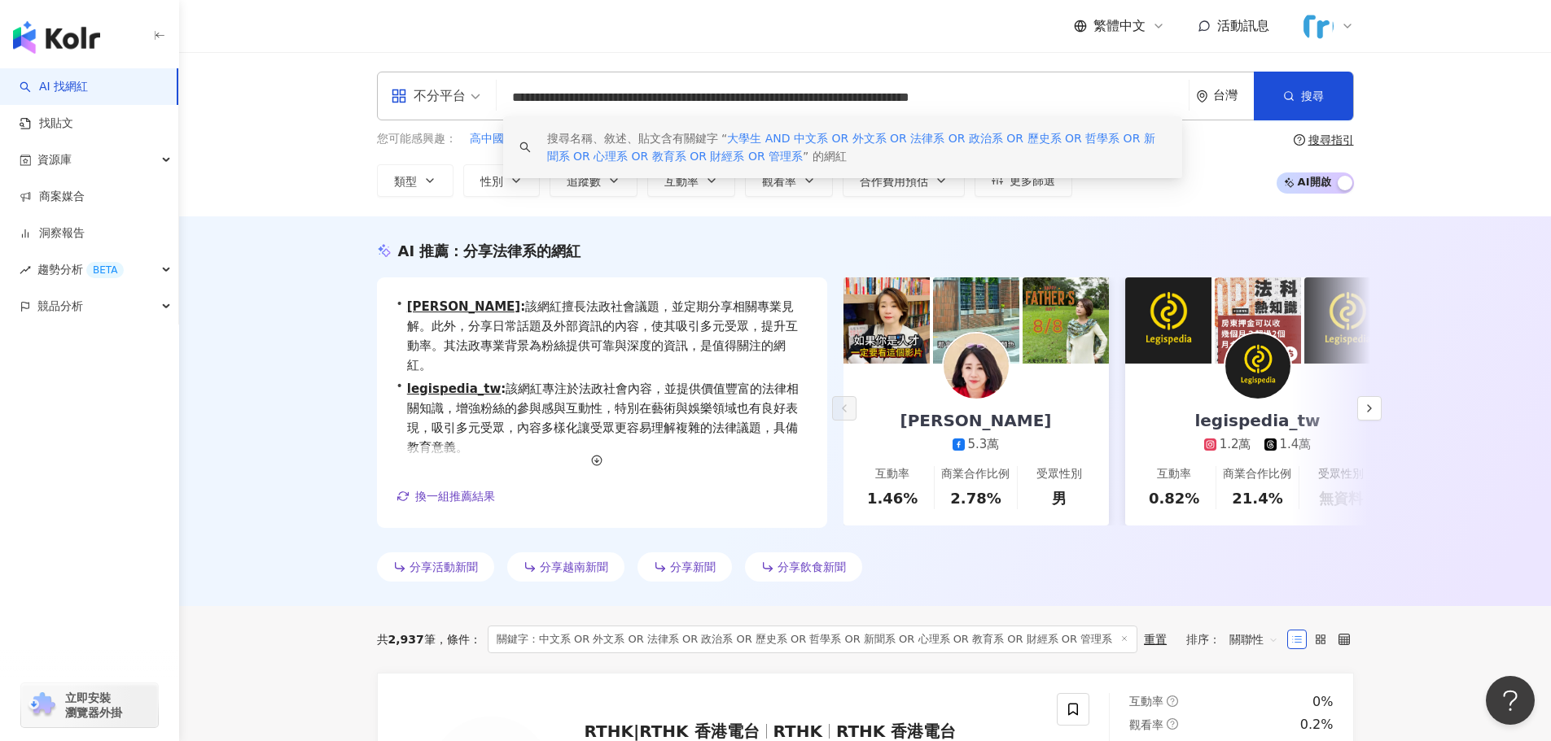
click at [645, 156] on span "大學生 AND 中文系 OR 外文系 OR 法律系 OR 政治系 OR 歷史系 OR 哲學系 OR 新聞系 OR 心理系 OR 教育系 OR 財經系 OR 管…" at bounding box center [851, 147] width 608 height 31
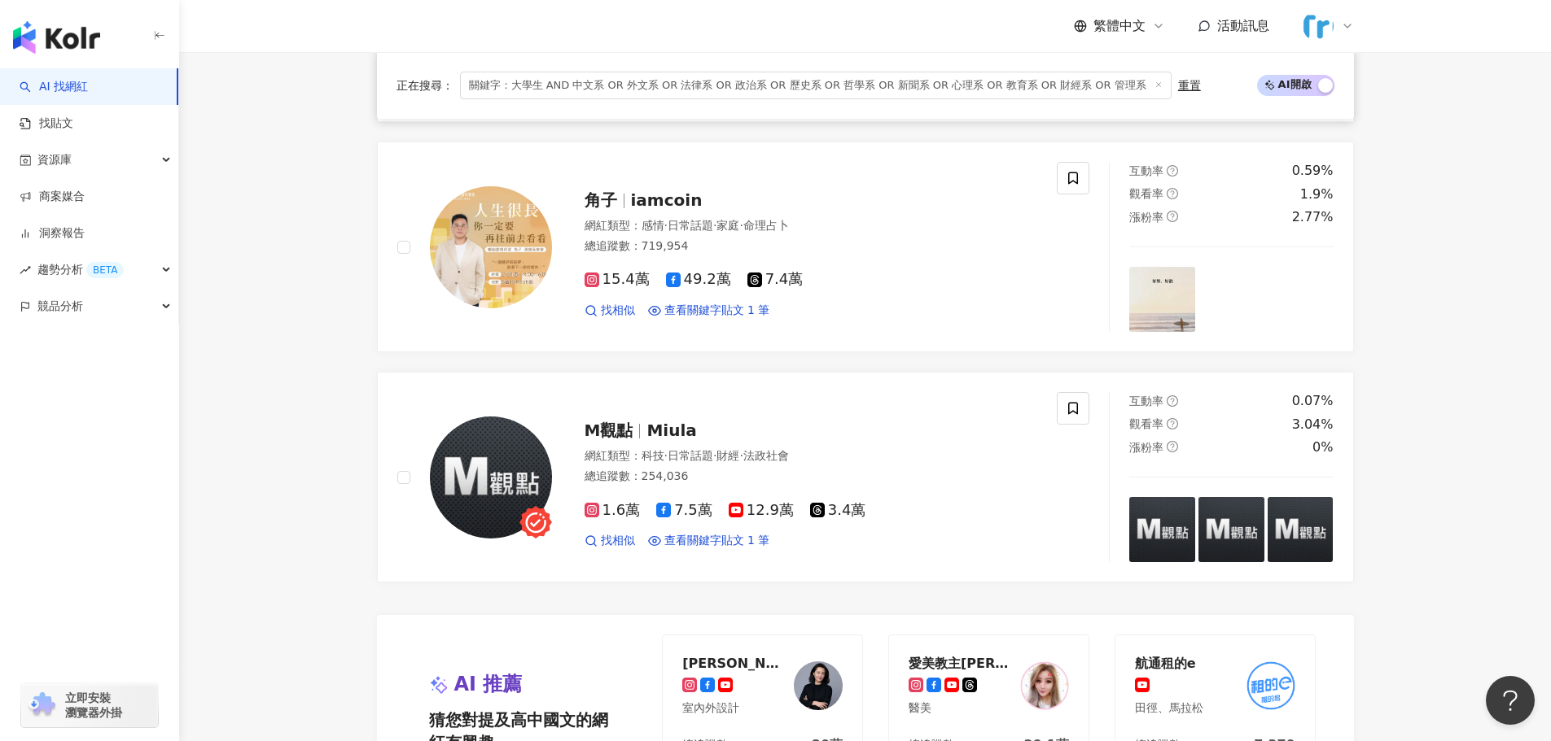
scroll to position [3174, 0]
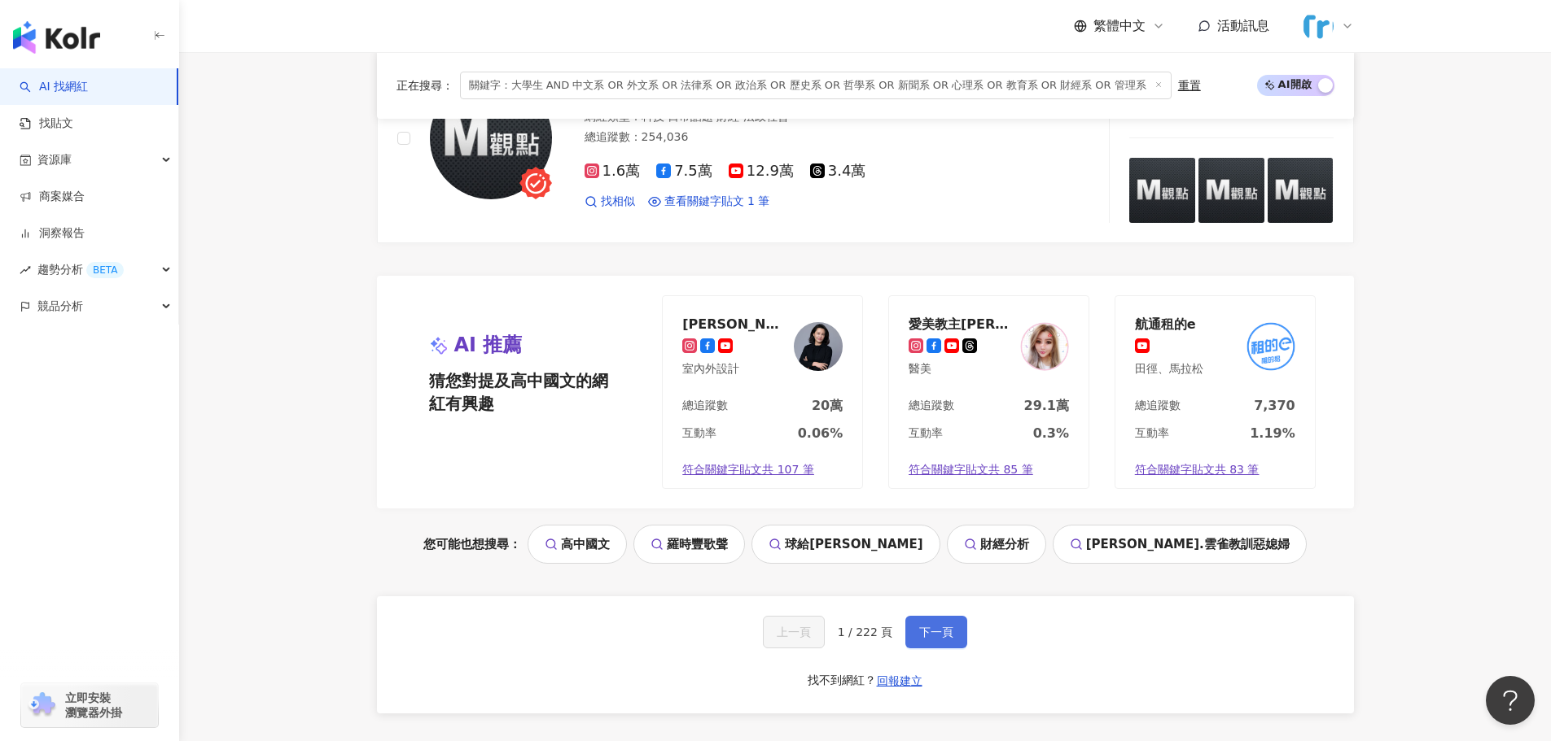
type input "**********"
click at [930, 626] on span "下一頁" at bounding box center [936, 632] width 34 height 13
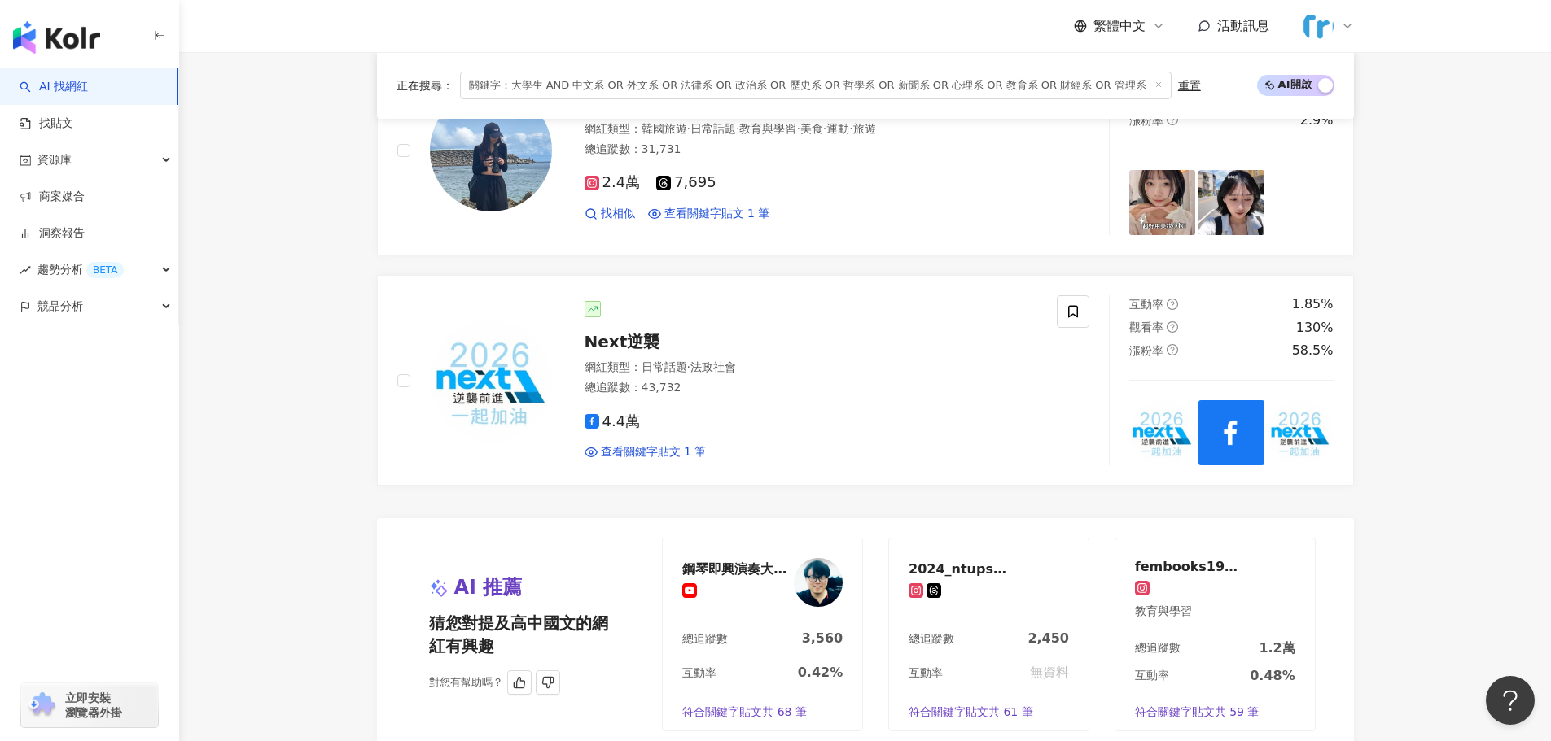
scroll to position [3125, 0]
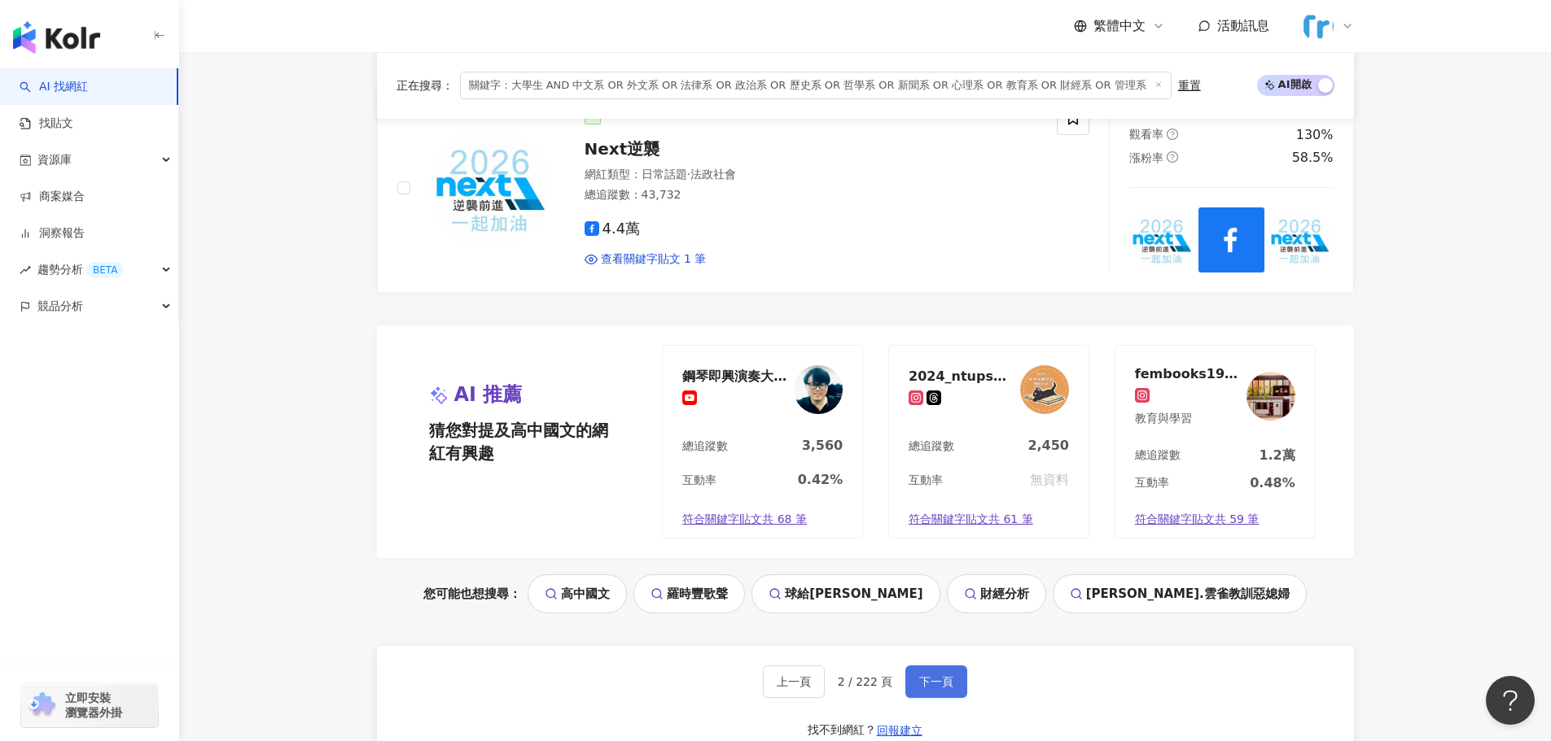
click at [938, 668] on button "下一頁" at bounding box center [936, 682] width 62 height 33
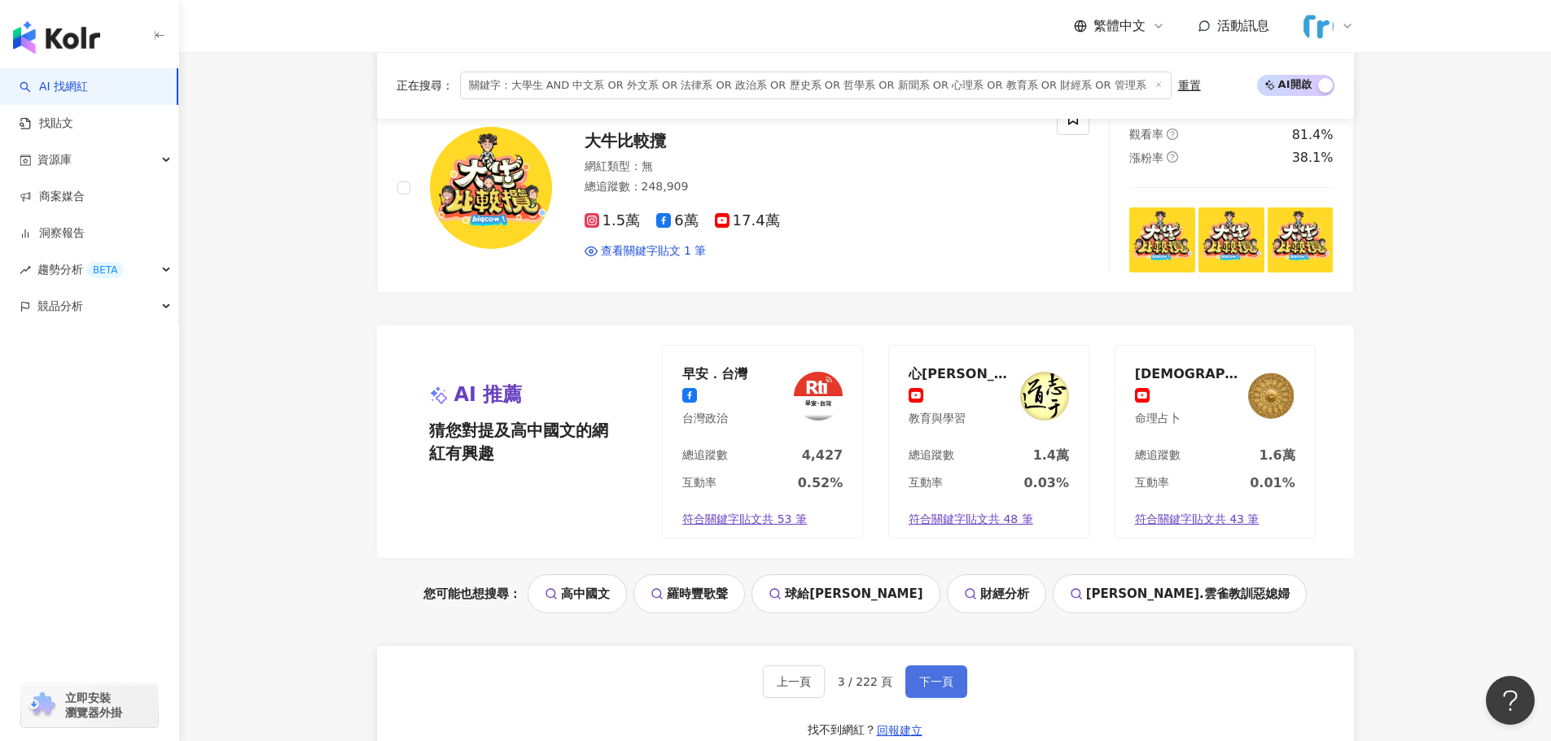
click at [933, 678] on span "下一頁" at bounding box center [936, 682] width 34 height 13
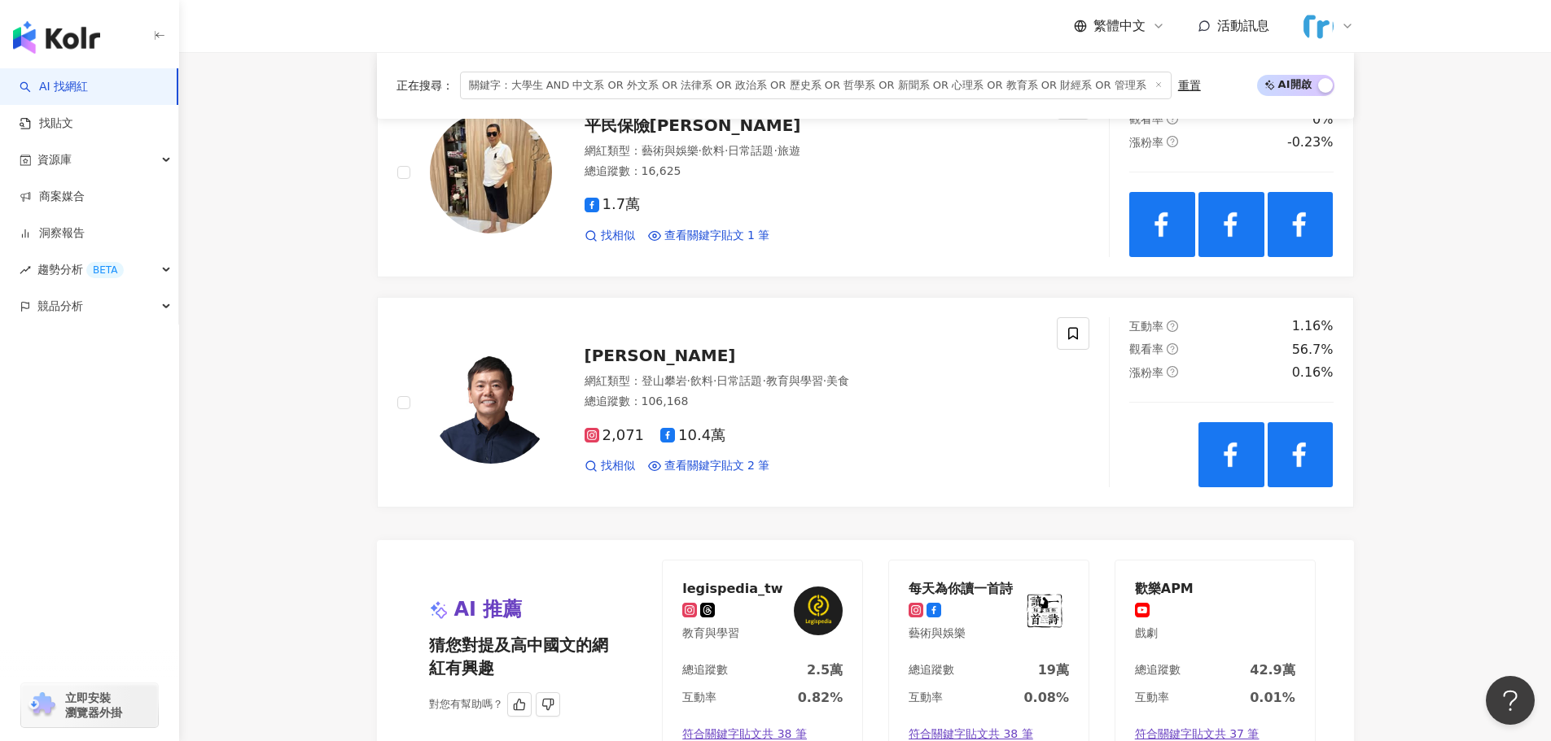
scroll to position [3155, 0]
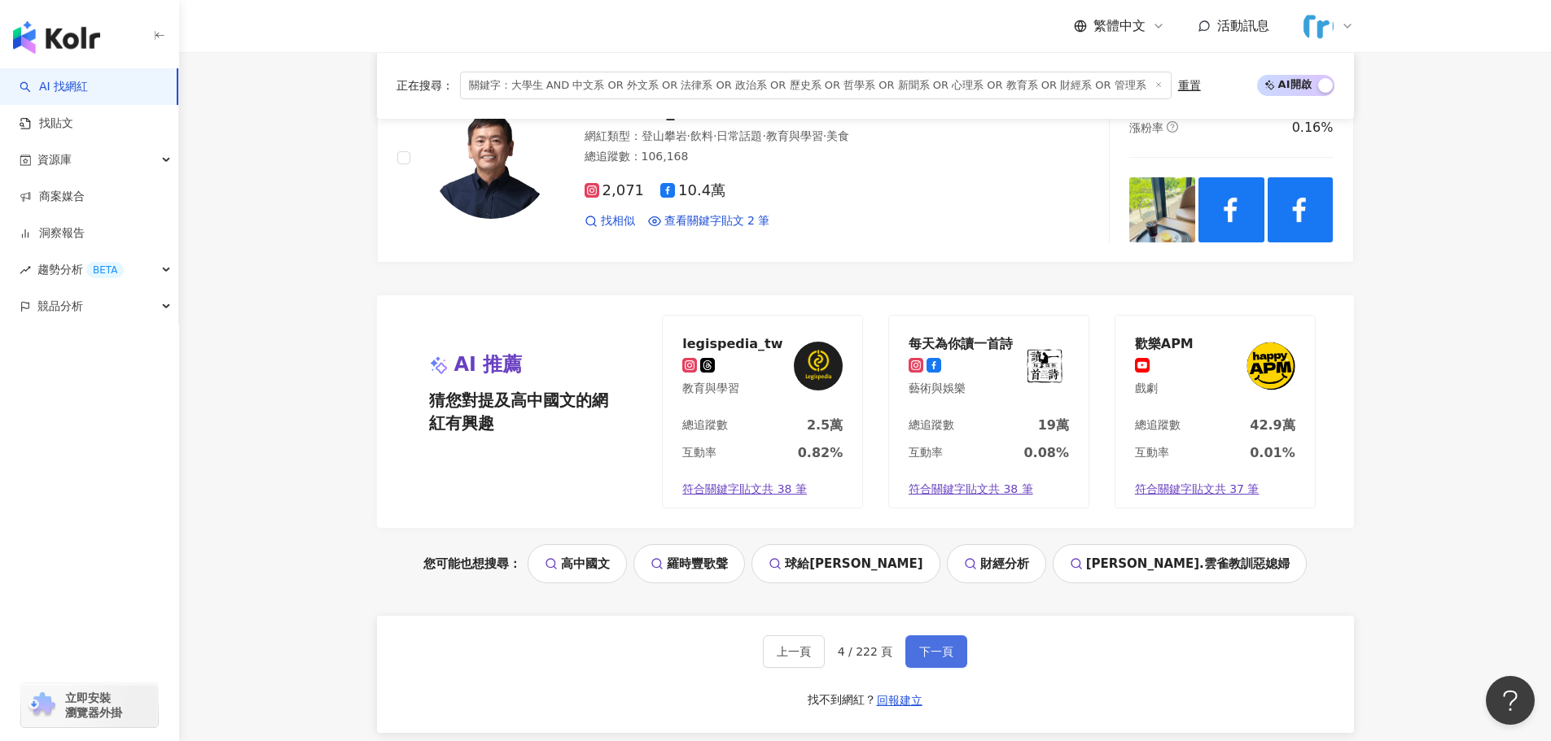
click at [936, 650] on span "下一頁" at bounding box center [936, 651] width 34 height 13
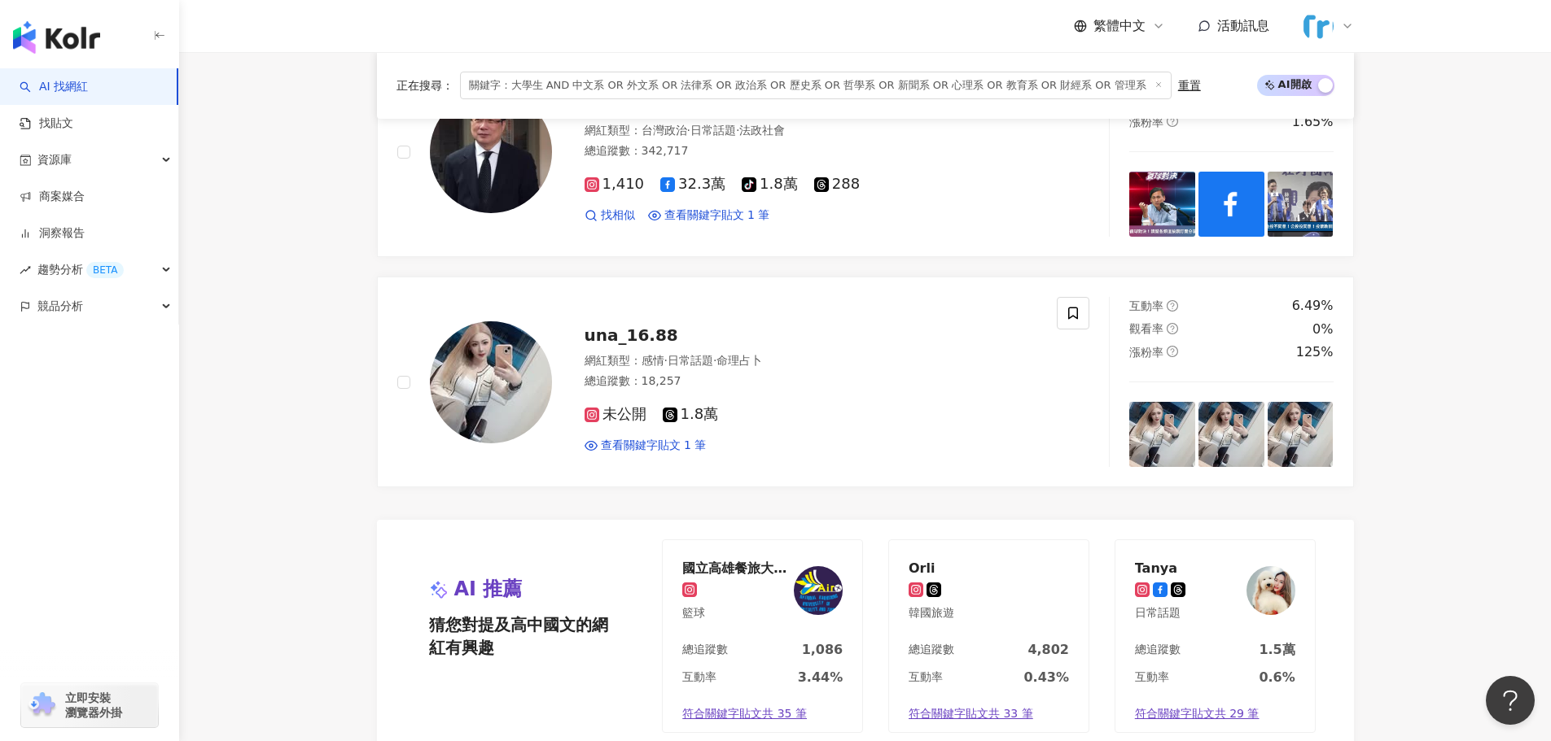
scroll to position [3249, 0]
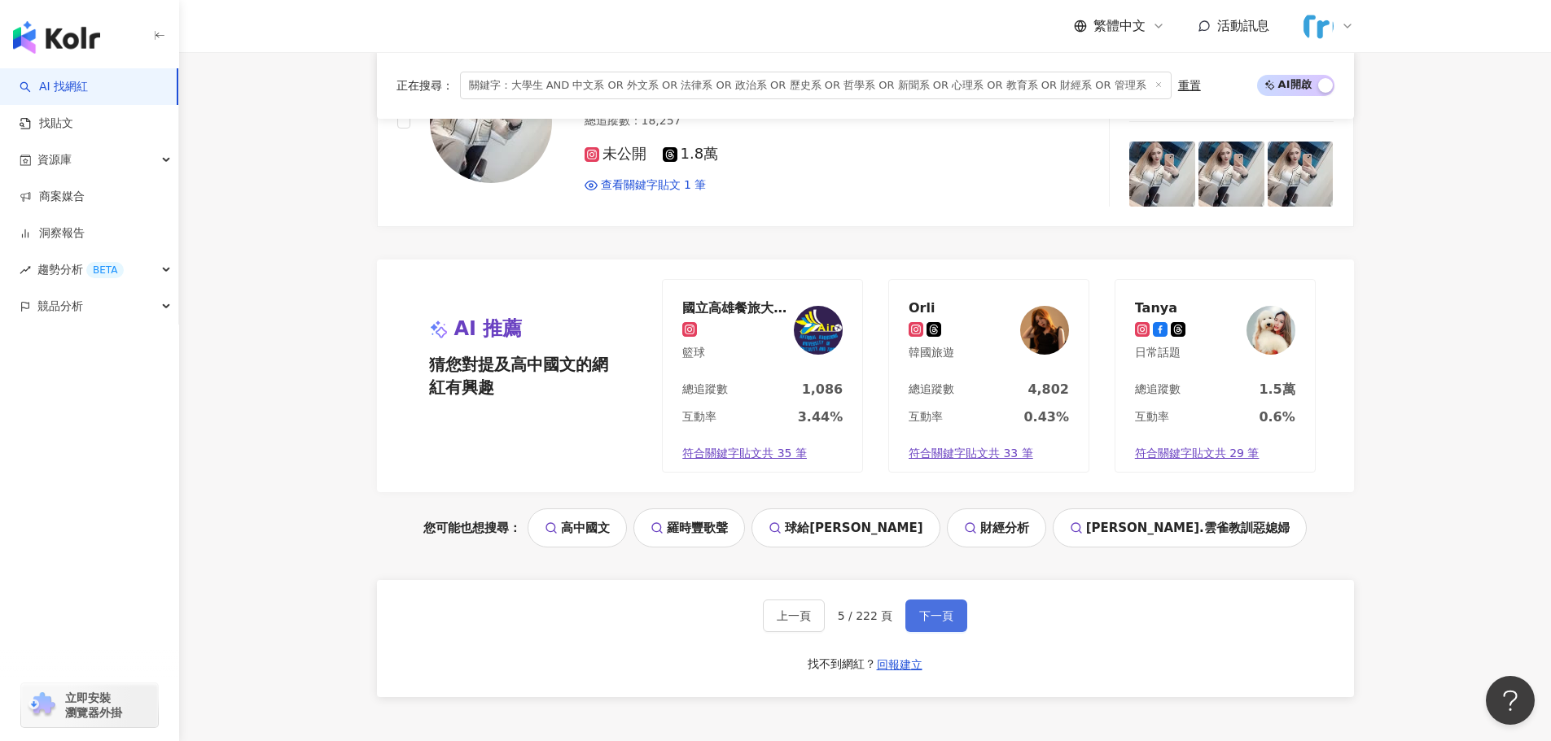
click at [955, 610] on button "下一頁" at bounding box center [936, 616] width 62 height 33
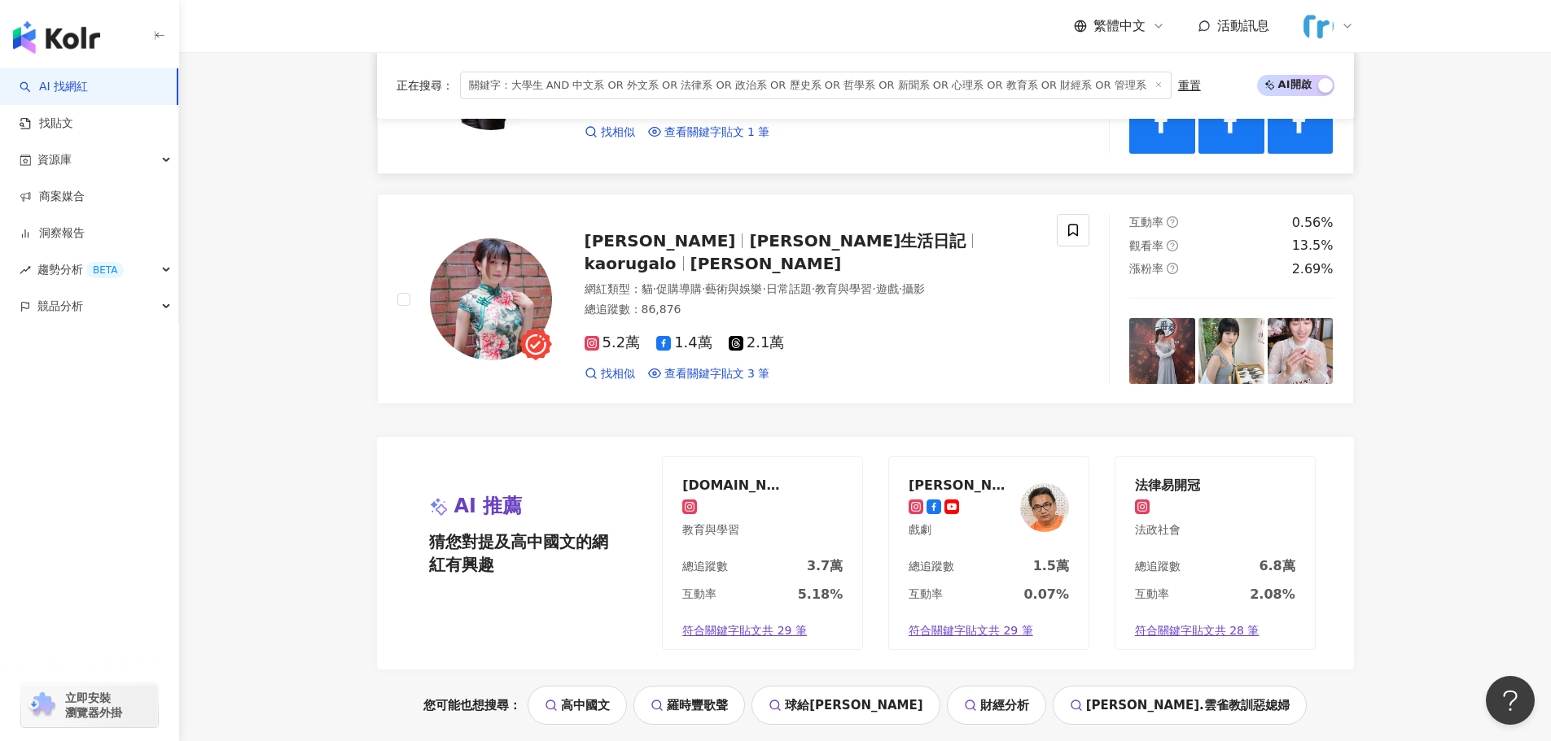
scroll to position [3340, 0]
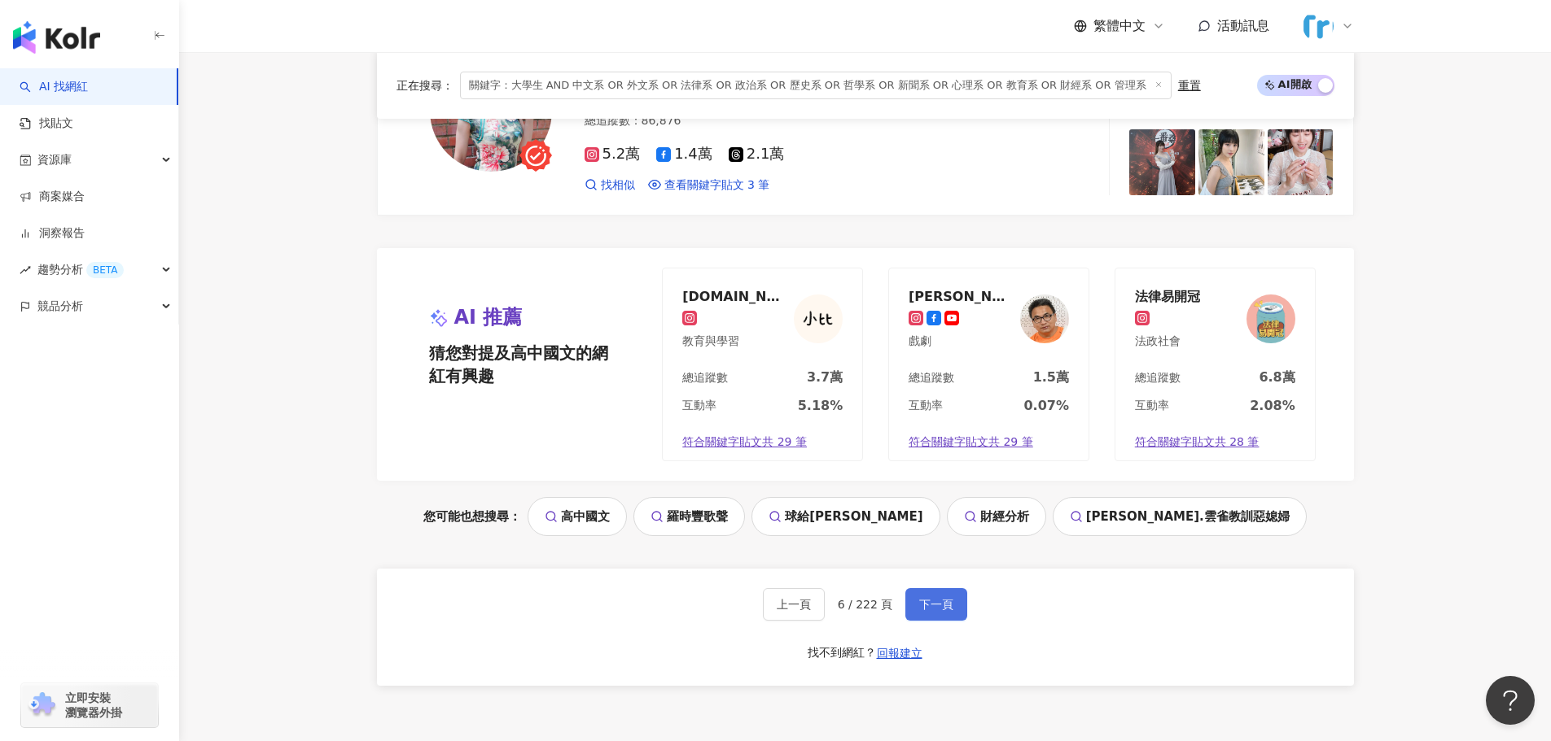
drag, startPoint x: 933, startPoint y: 599, endPoint x: 952, endPoint y: 584, distance: 24.9
click at [933, 599] on span "下一頁" at bounding box center [936, 604] width 34 height 13
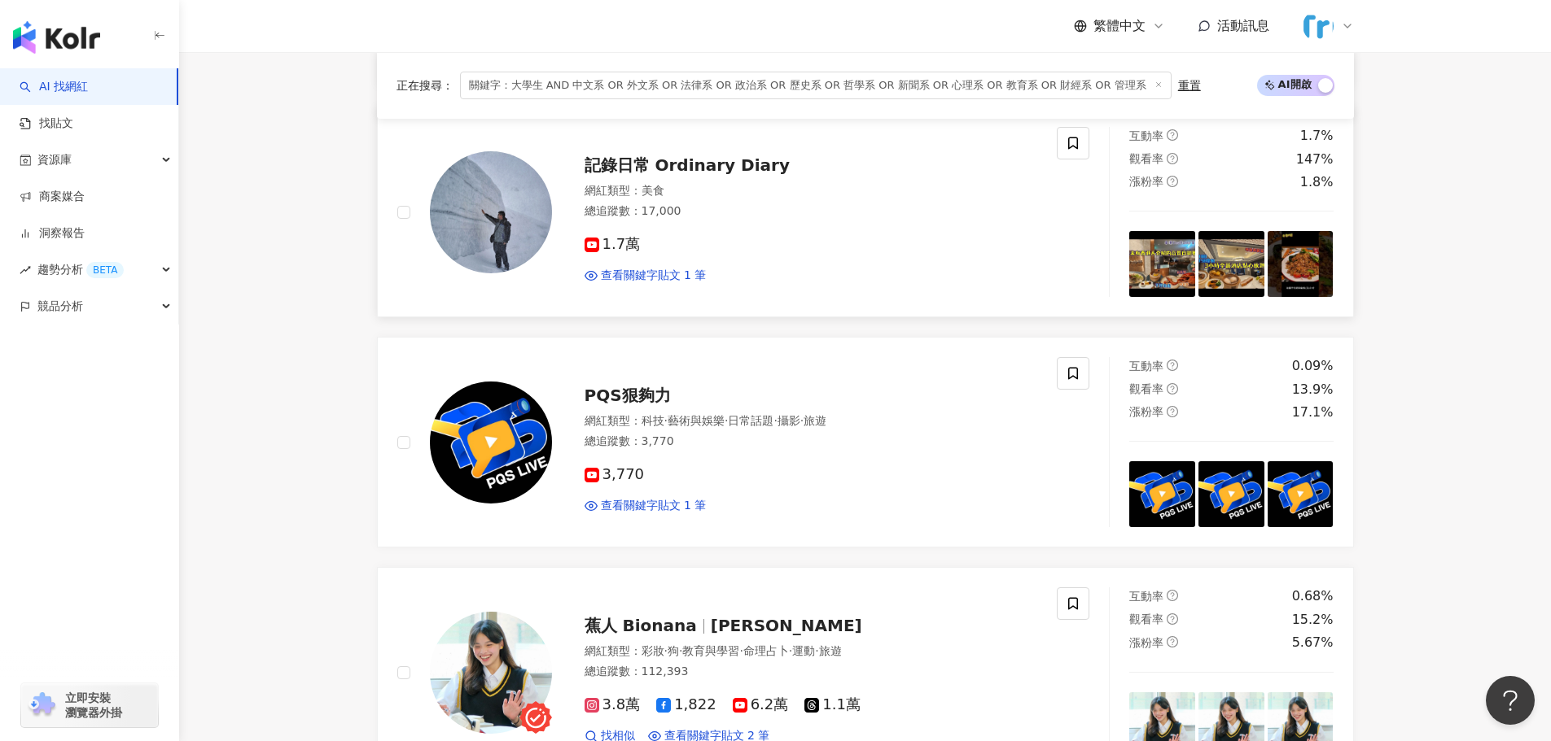
scroll to position [2279, 0]
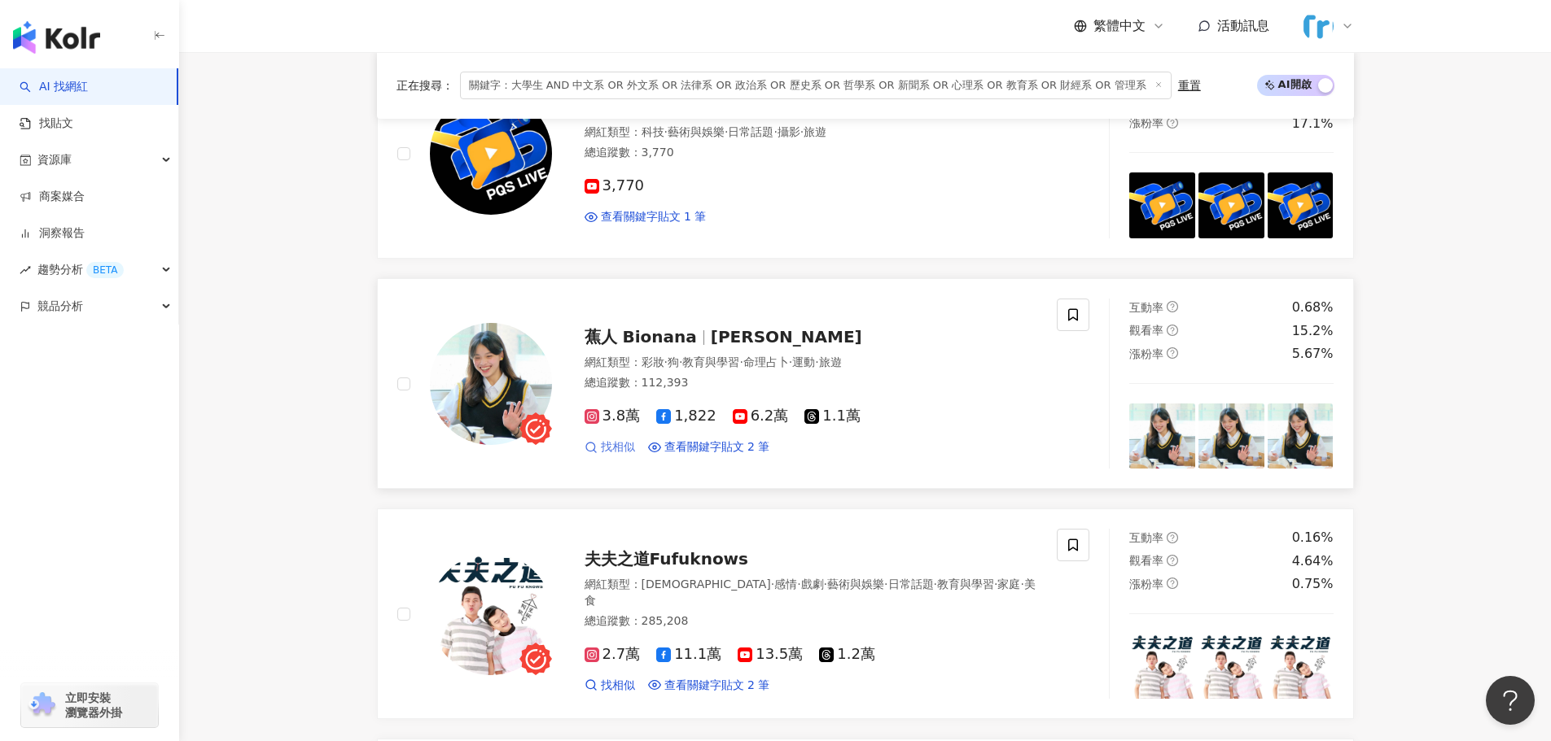
click at [619, 444] on span "找相似" at bounding box center [618, 448] width 34 height 16
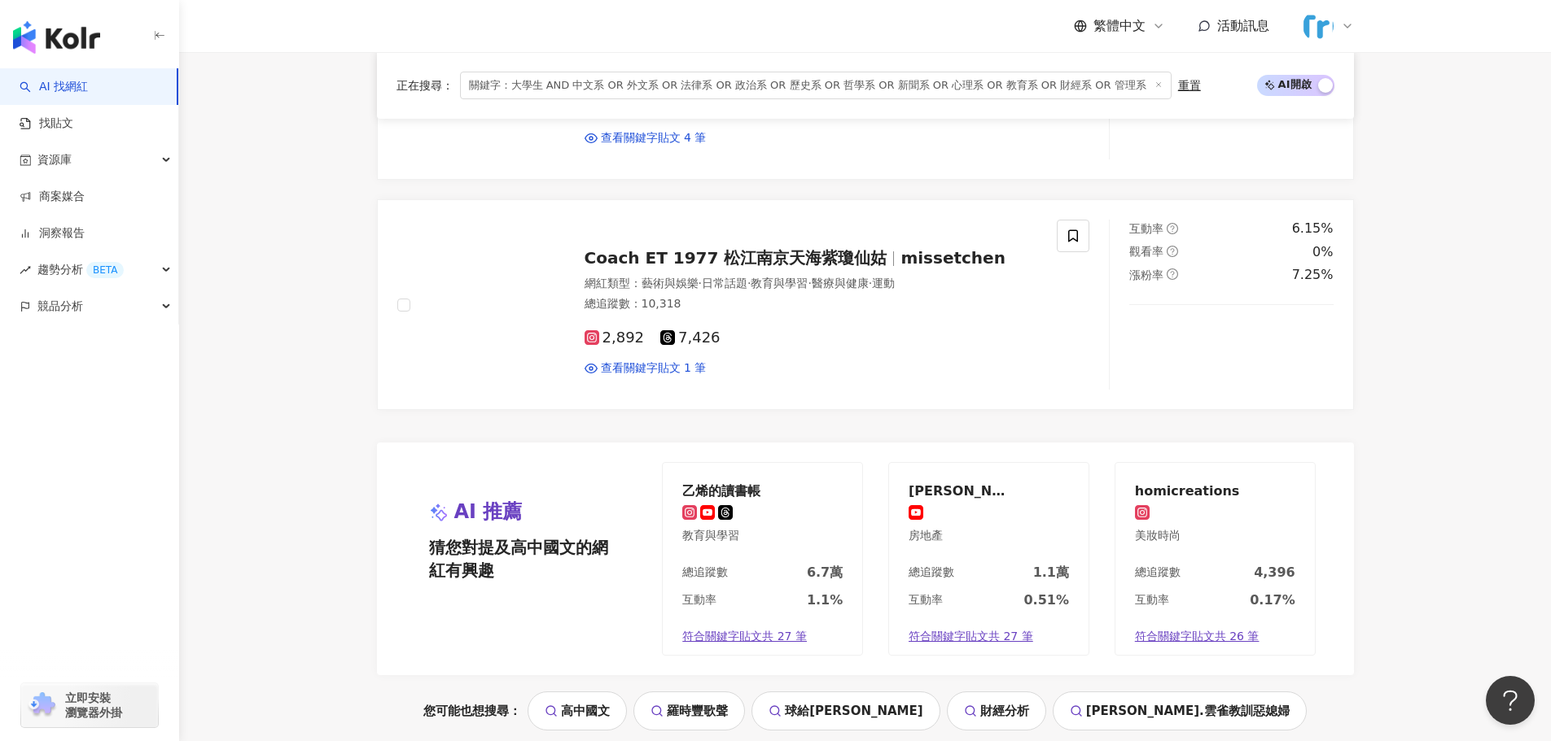
scroll to position [3256, 0]
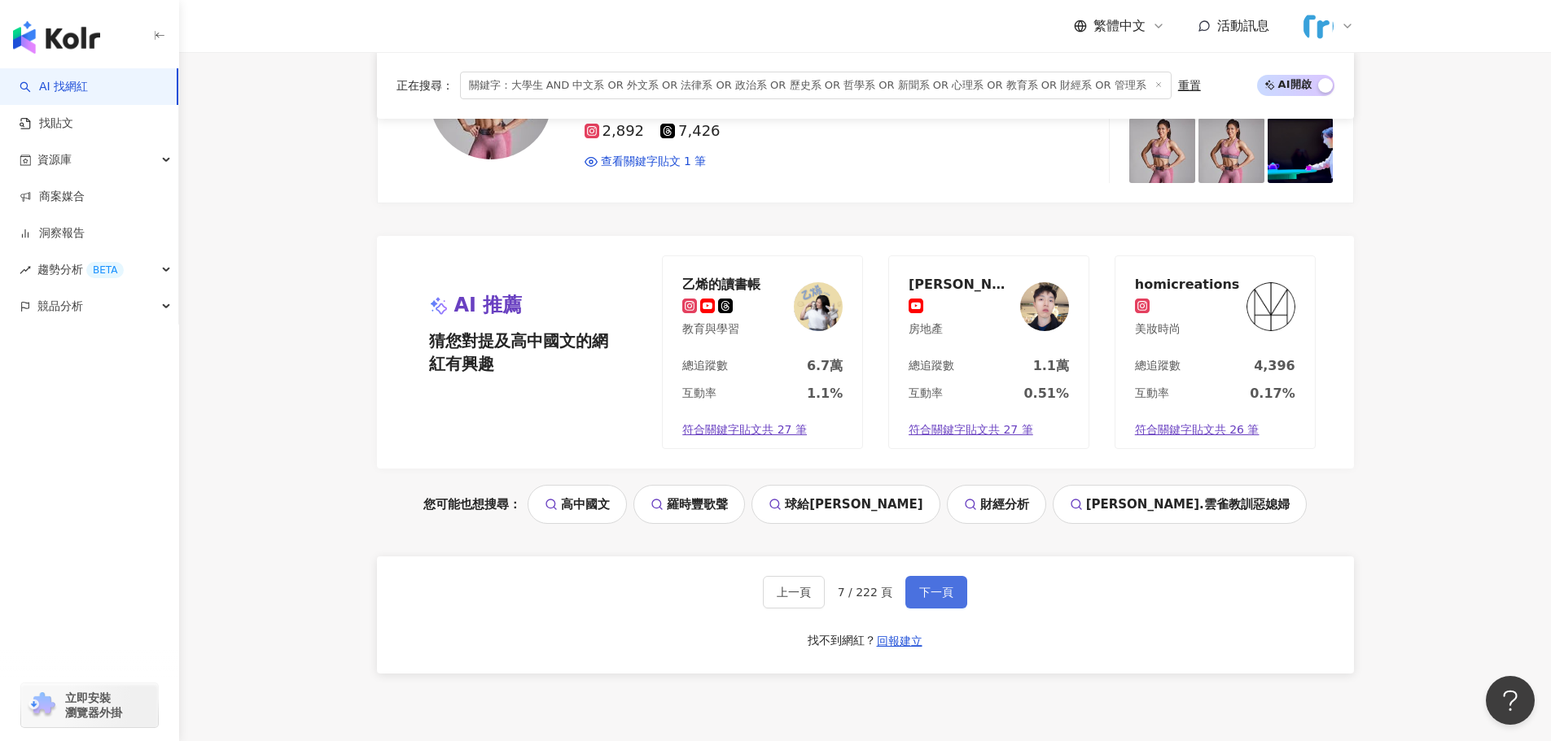
click at [938, 586] on span "下一頁" at bounding box center [936, 592] width 34 height 13
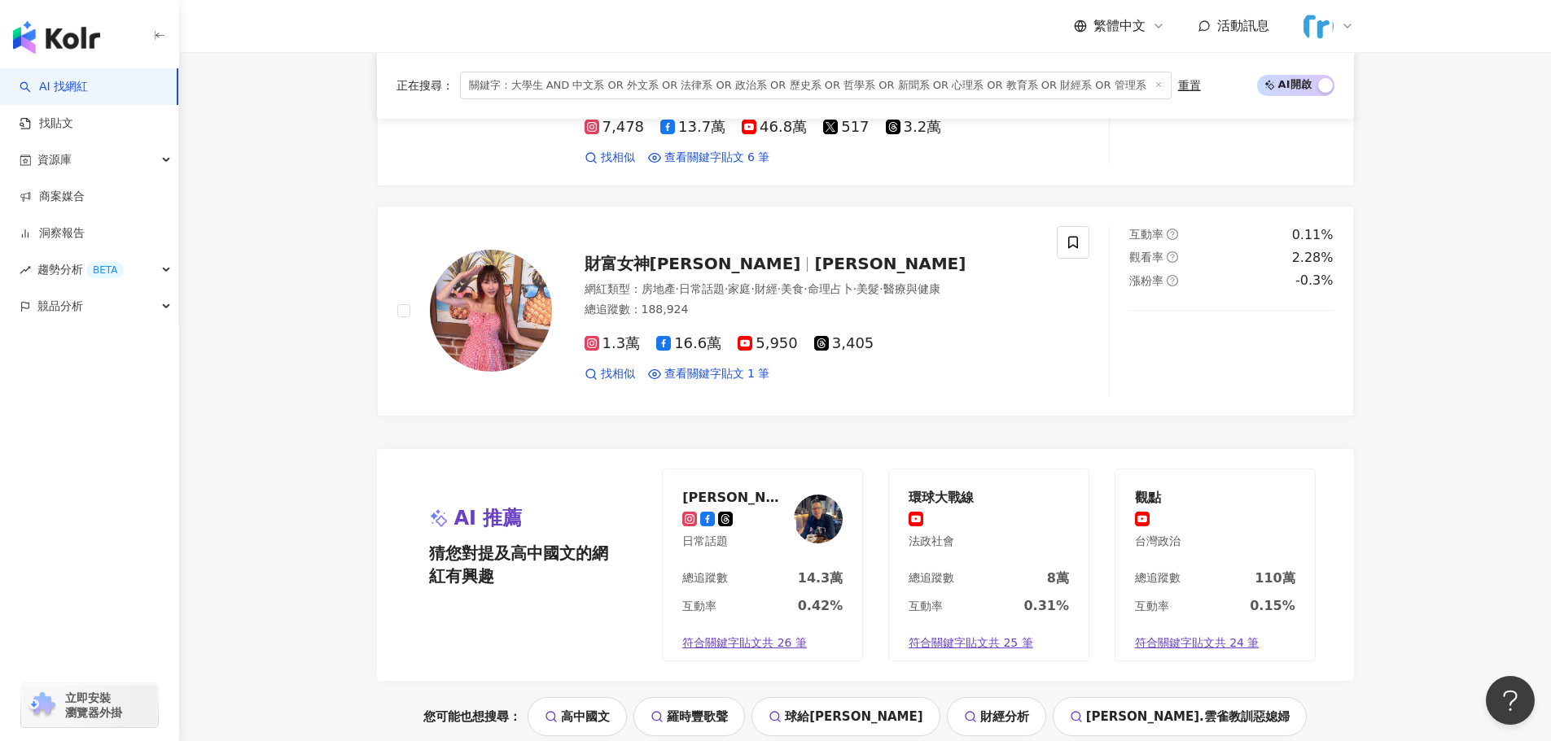
scroll to position [3318, 0]
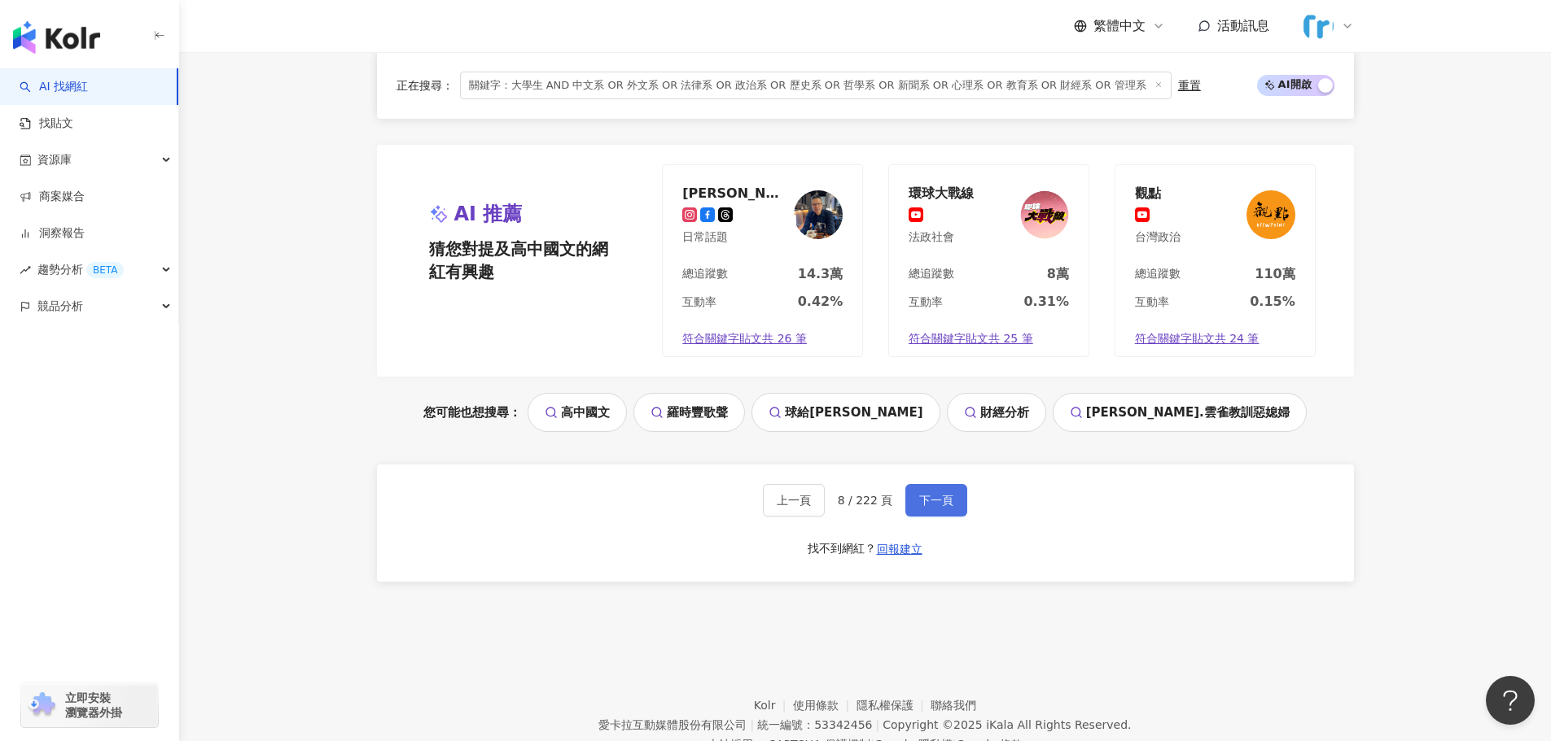
click at [942, 498] on span "下一頁" at bounding box center [936, 500] width 34 height 13
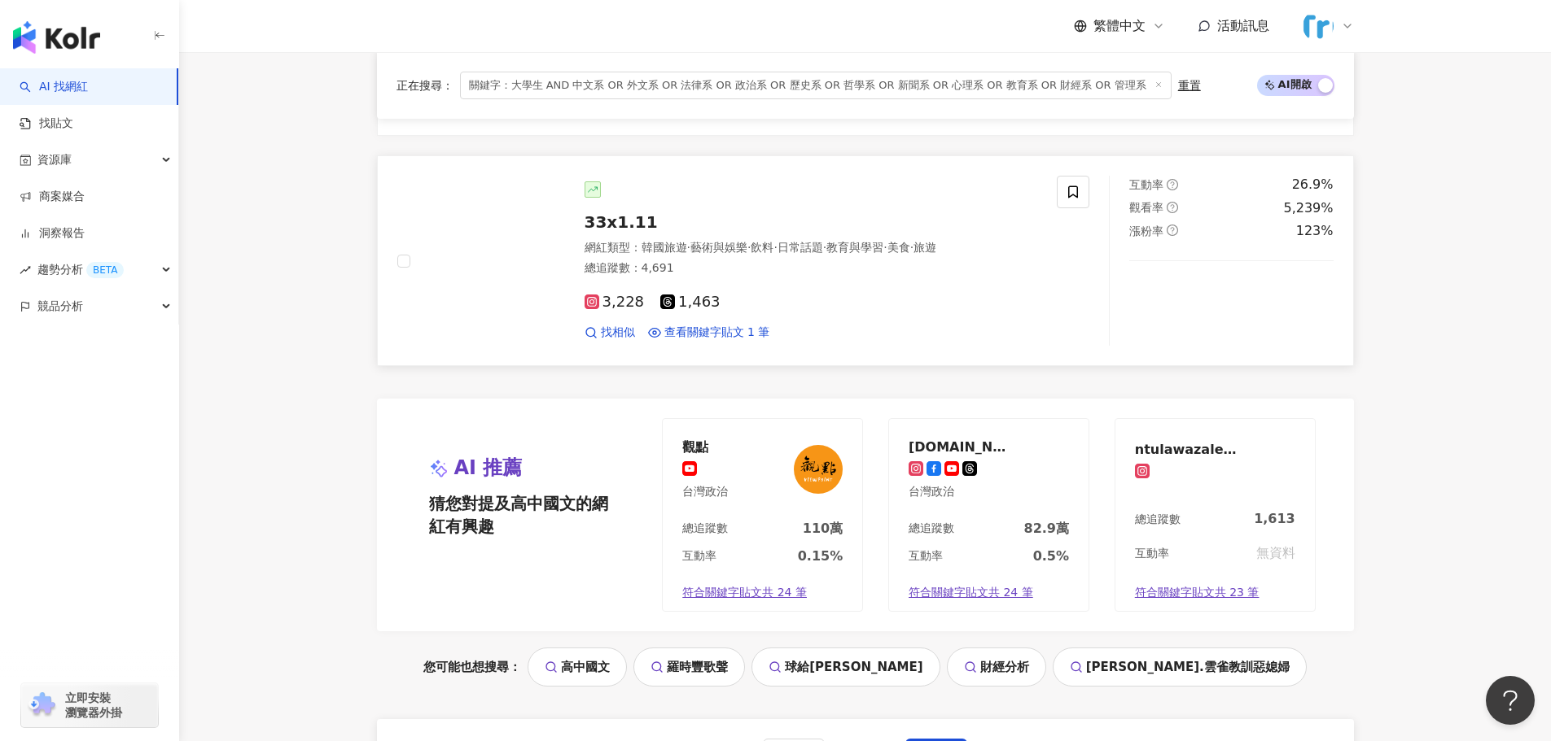
scroll to position [3157, 0]
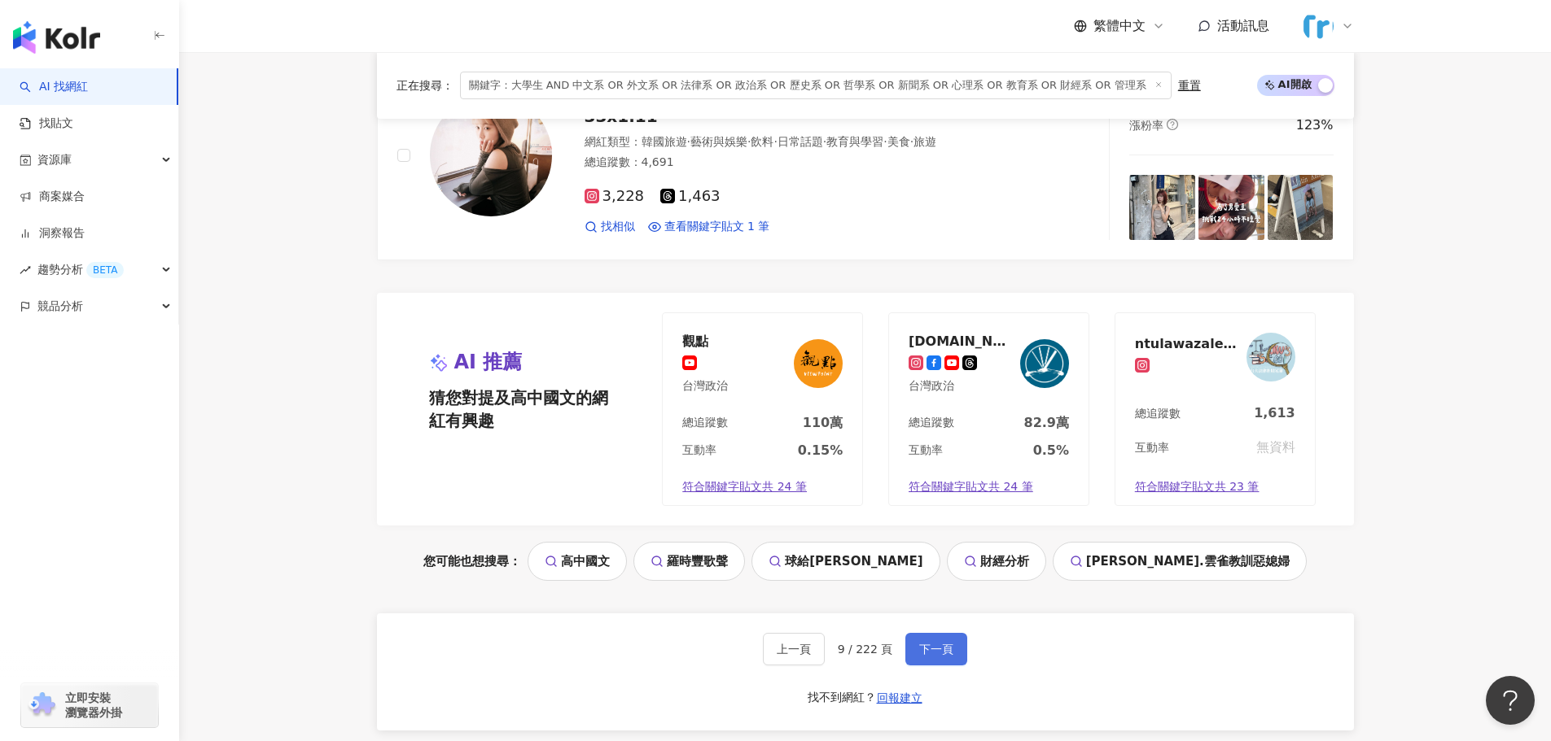
click at [934, 651] on span "下一頁" at bounding box center [936, 649] width 34 height 13
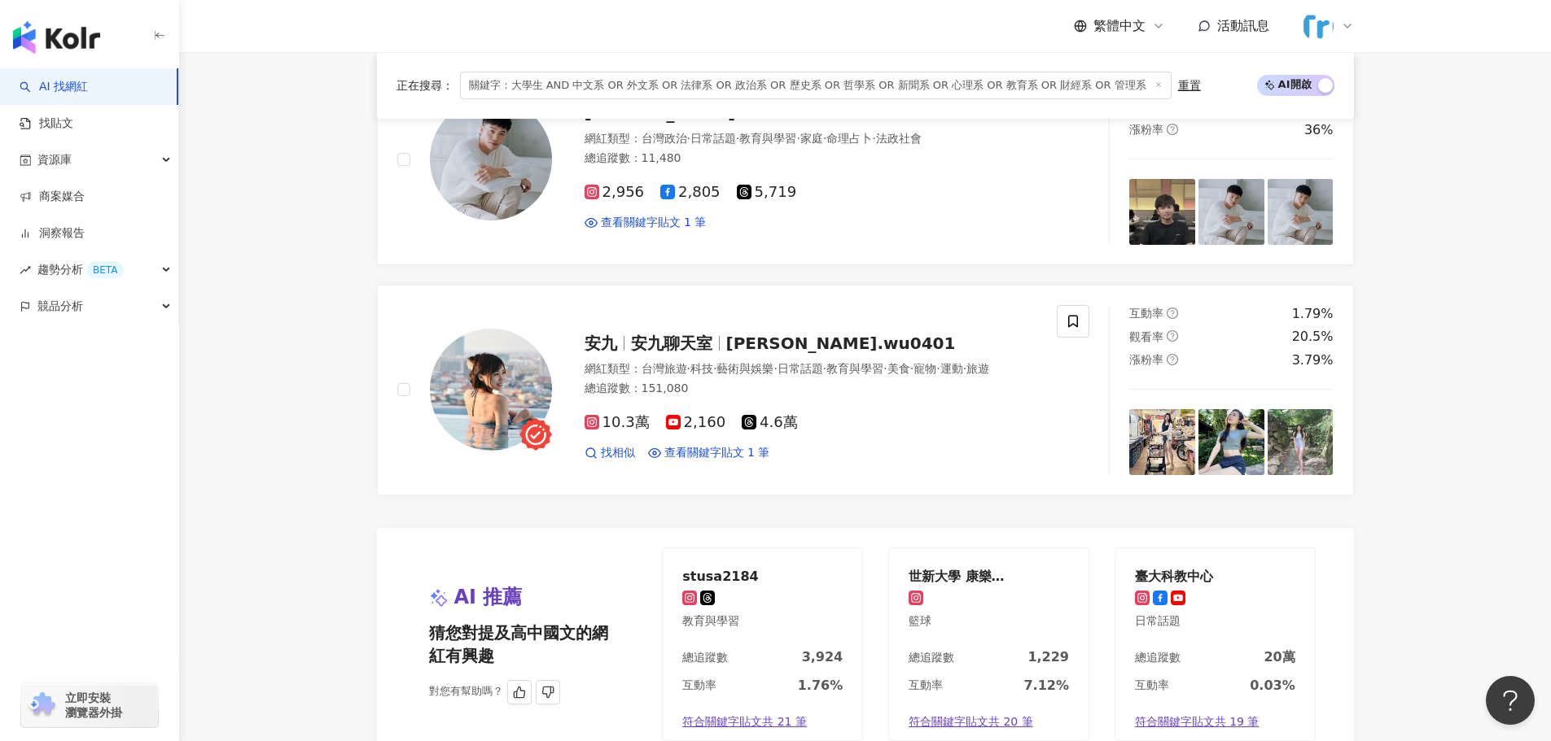
scroll to position [3236, 0]
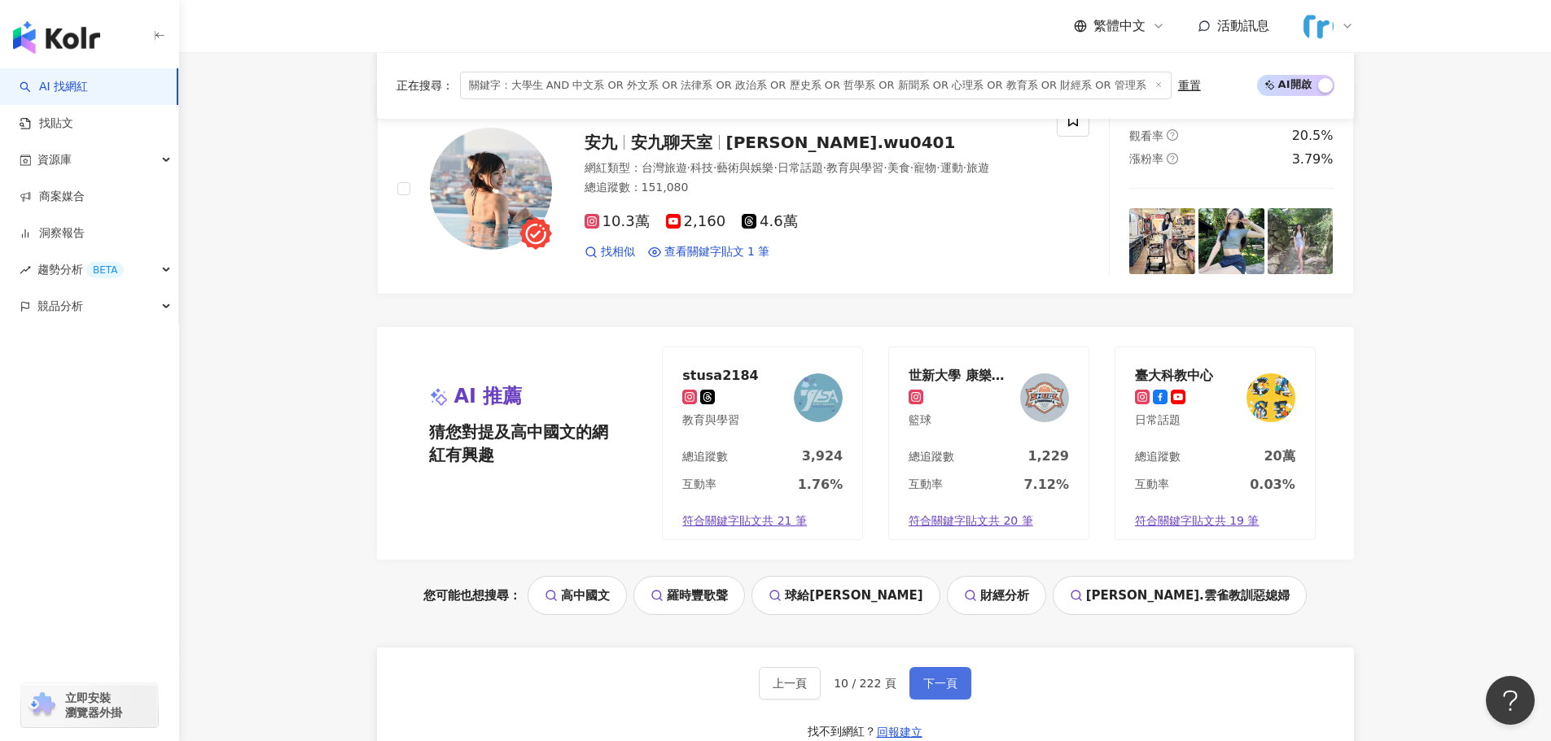
click at [936, 677] on span "下一頁" at bounding box center [940, 683] width 34 height 13
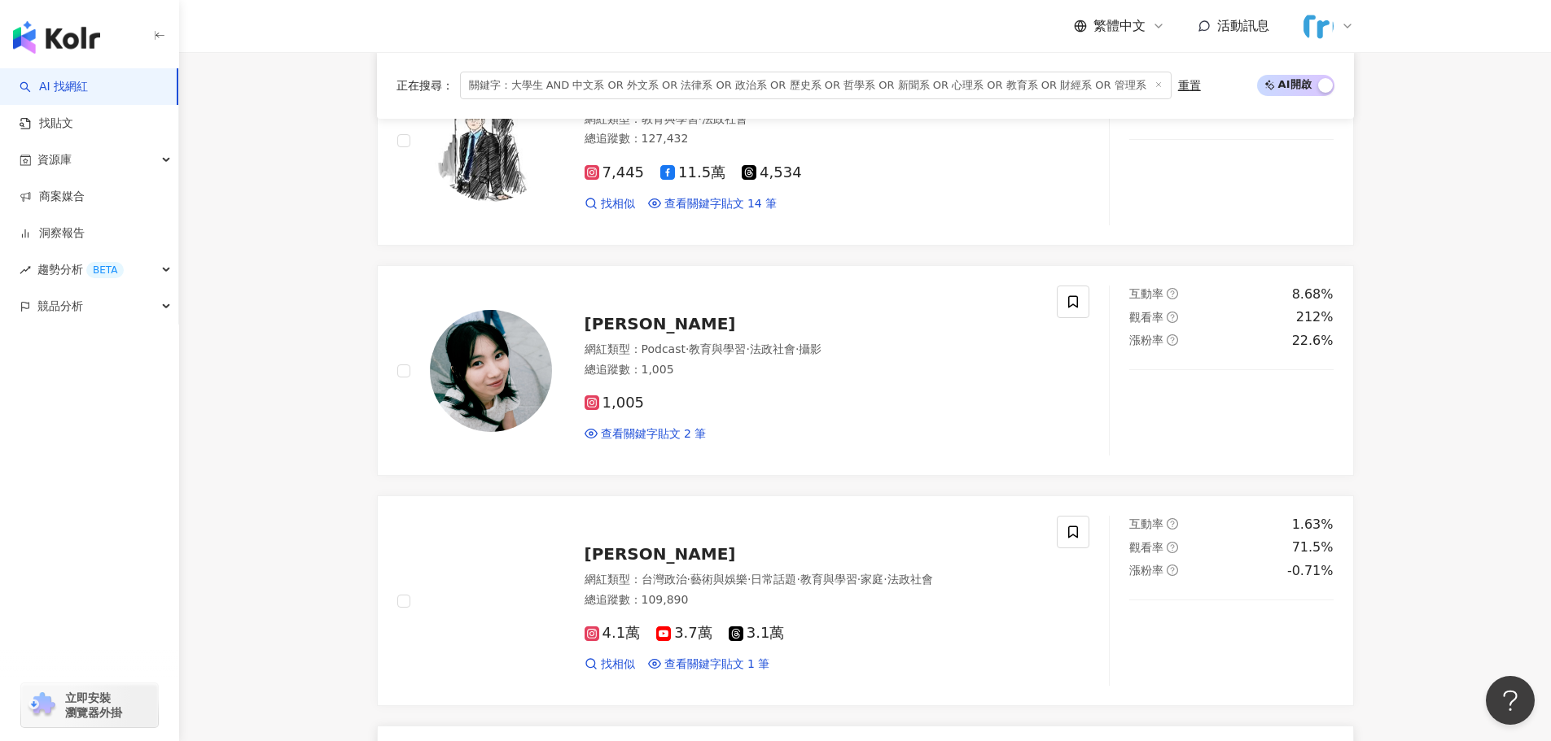
scroll to position [1089, 0]
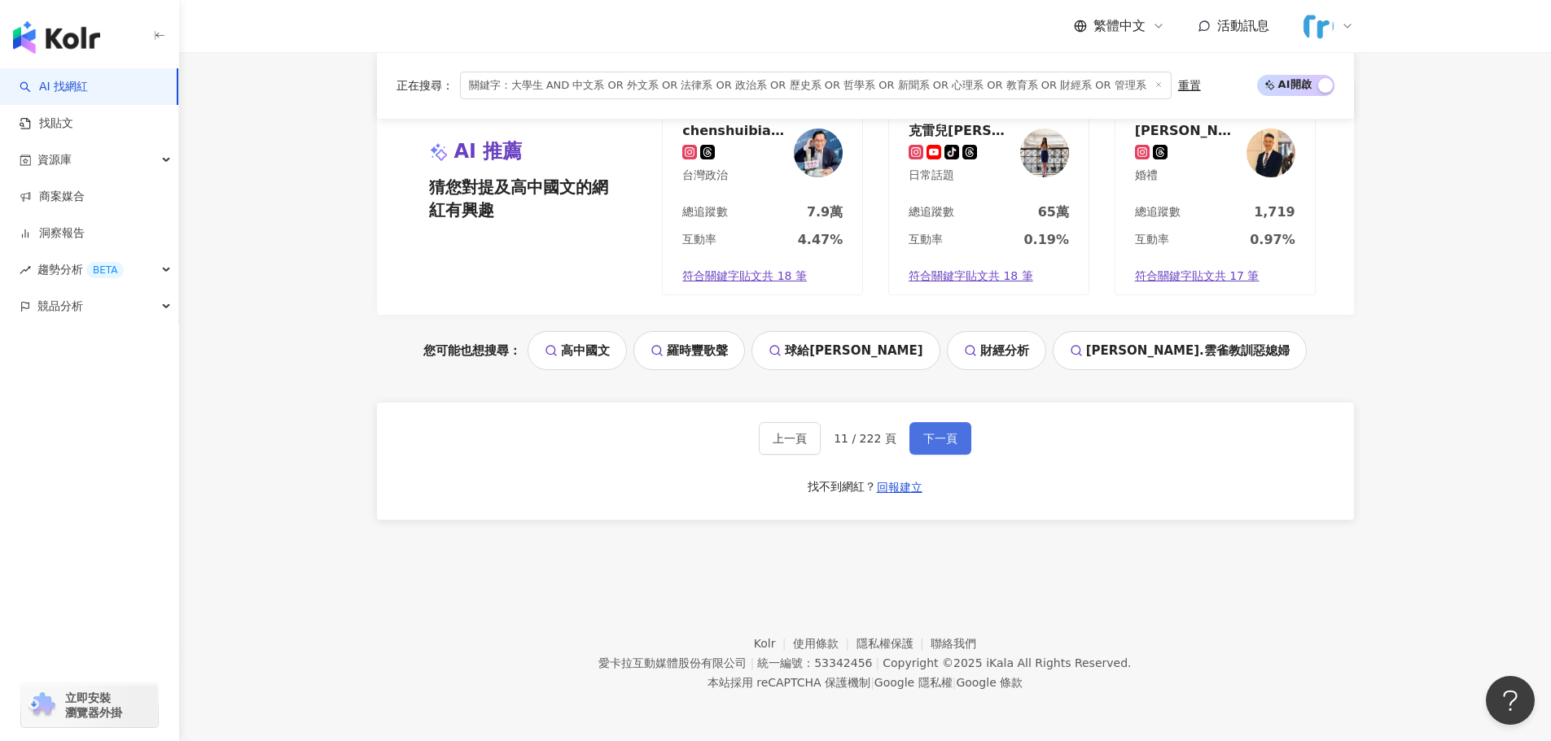
click at [937, 442] on span "下一頁" at bounding box center [940, 438] width 34 height 13
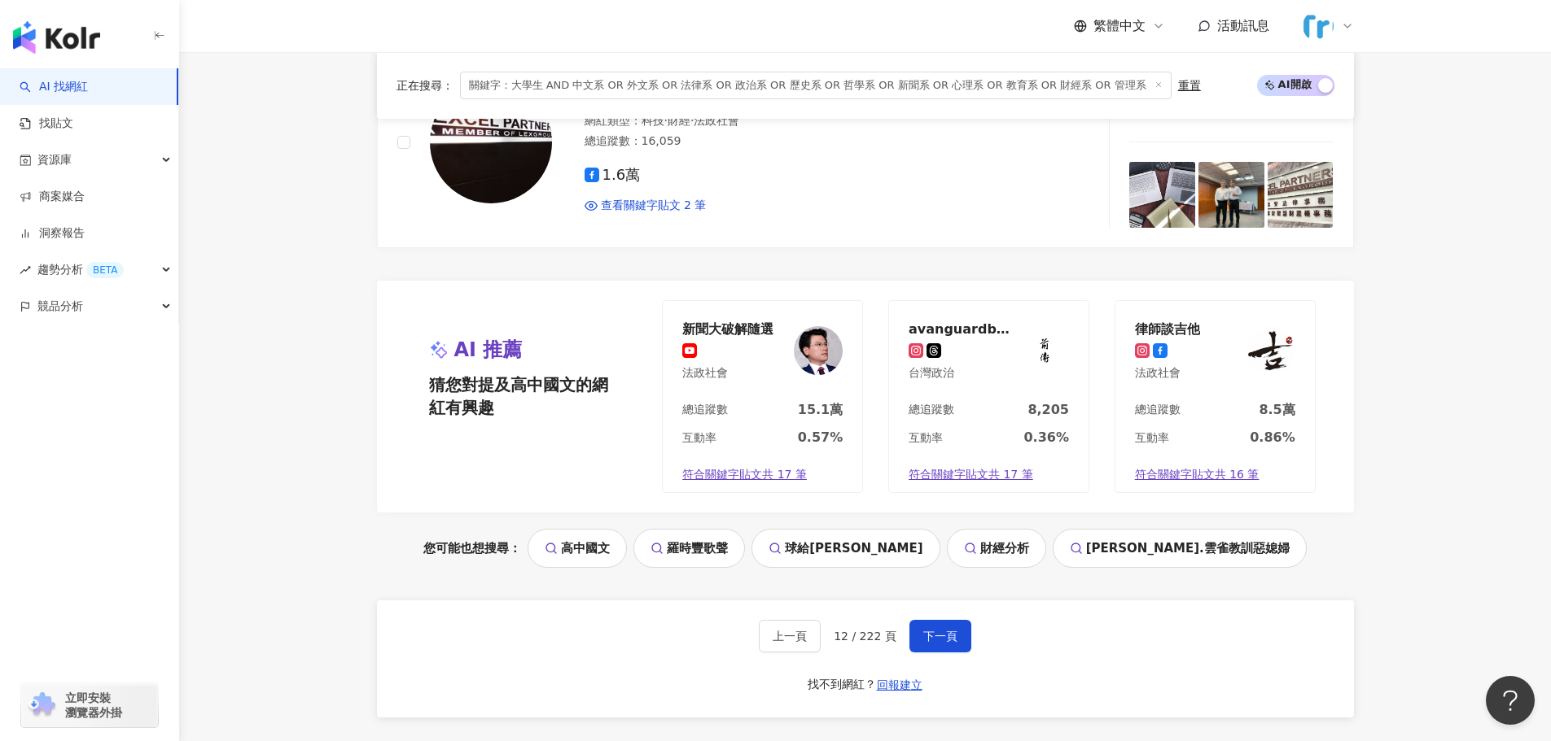
scroll to position [3368, 0]
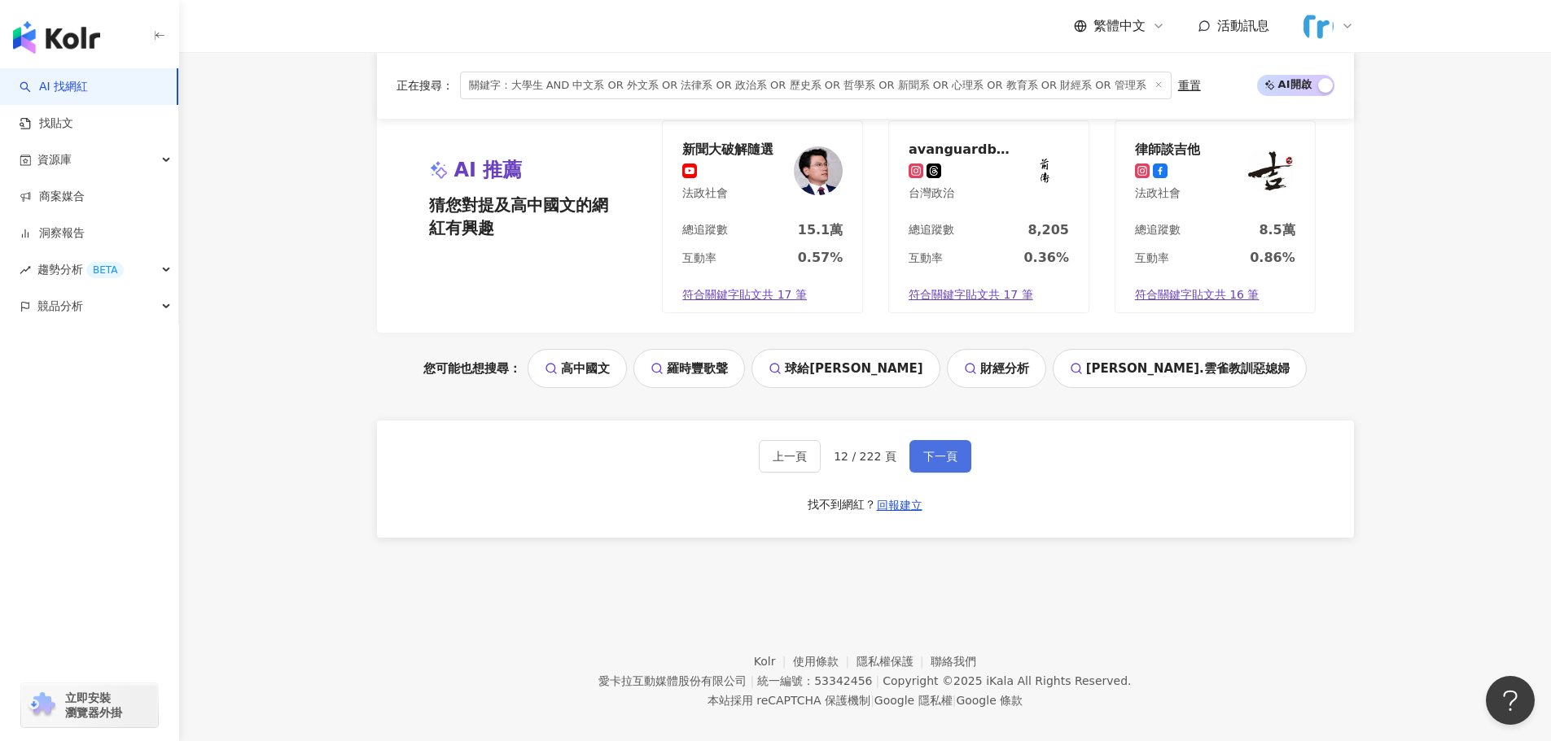
click at [923, 450] on span "下一頁" at bounding box center [940, 456] width 34 height 13
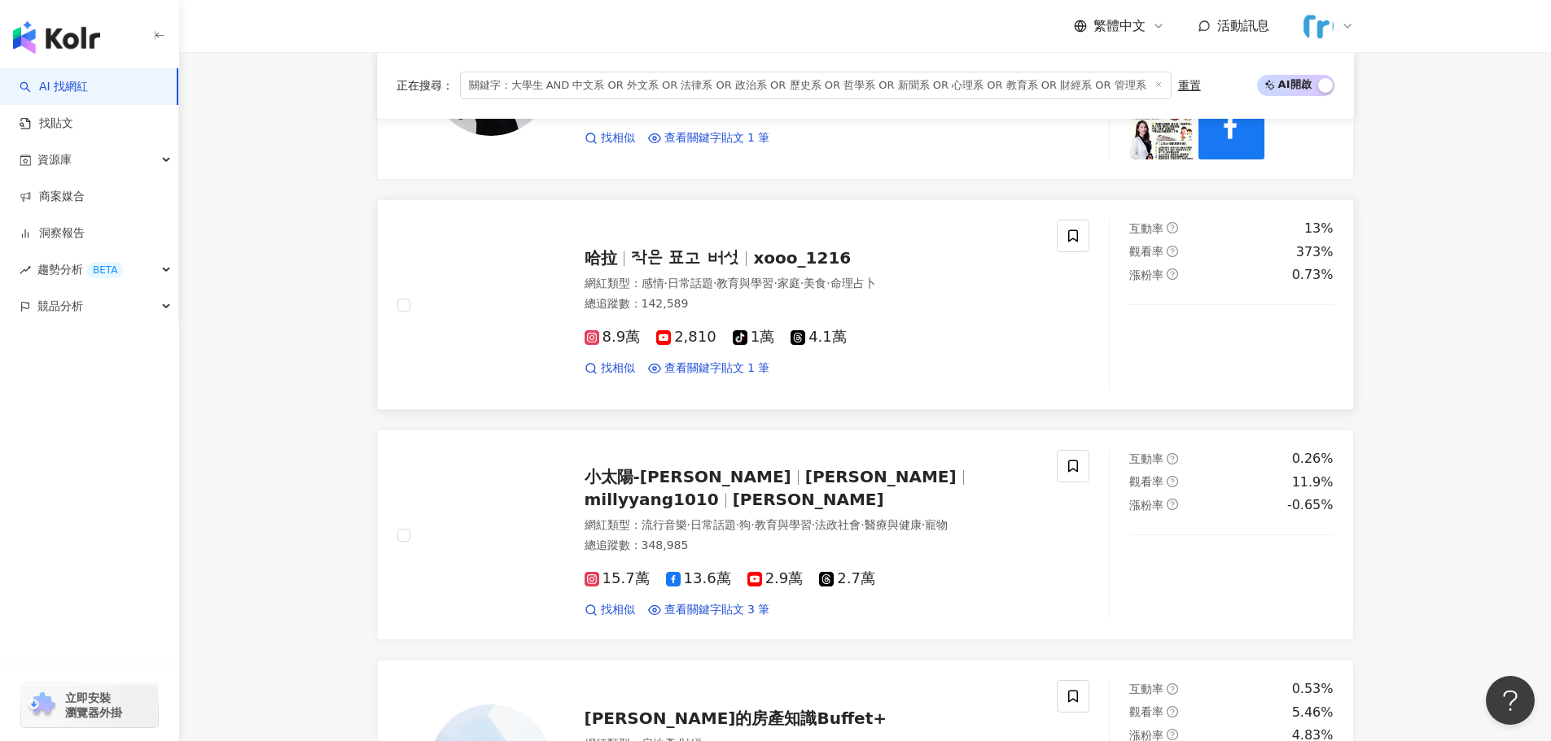
scroll to position [1997, 0]
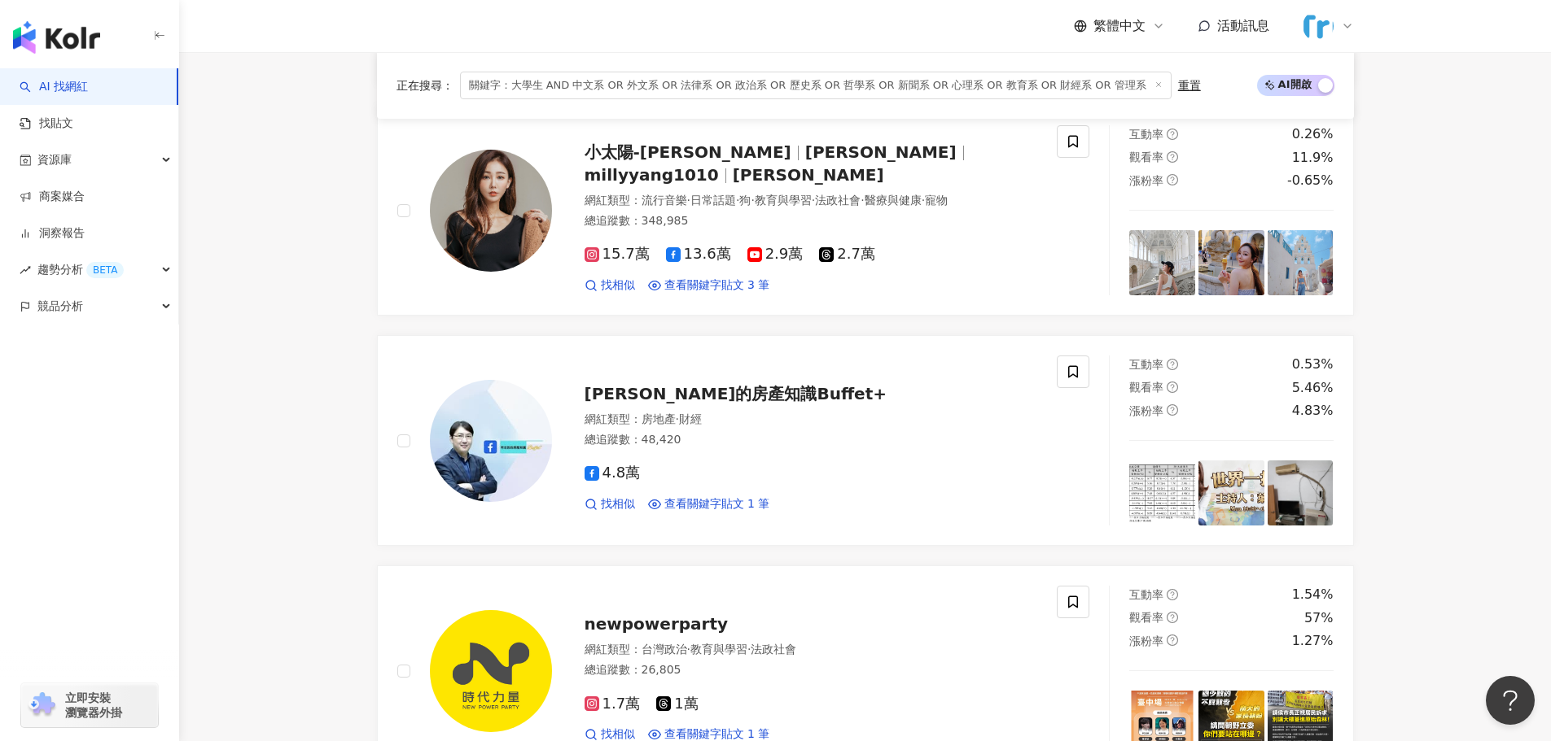
click at [1178, 89] on div "重置" at bounding box center [1189, 85] width 23 height 13
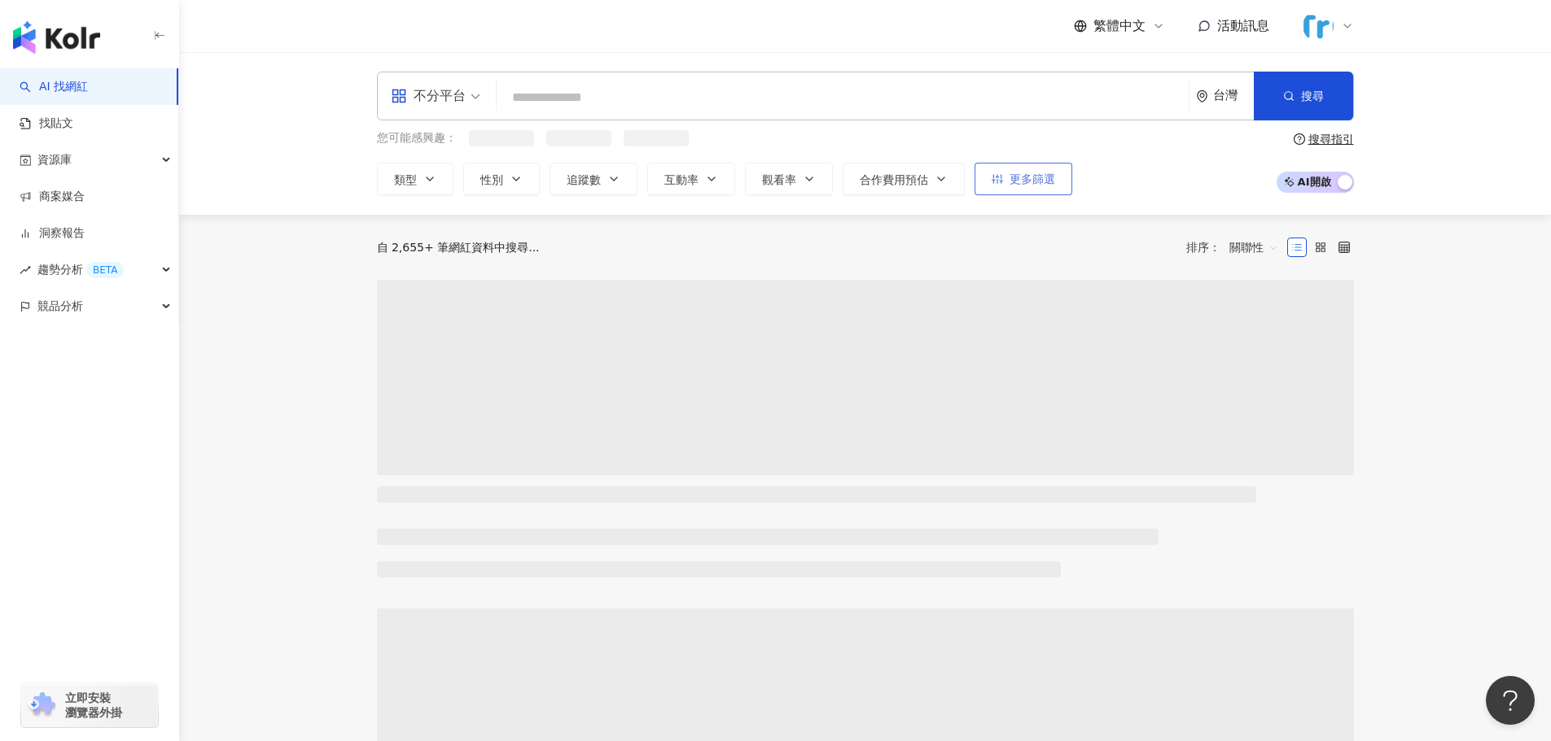
click at [1022, 179] on span "更多篩選" at bounding box center [1032, 179] width 46 height 13
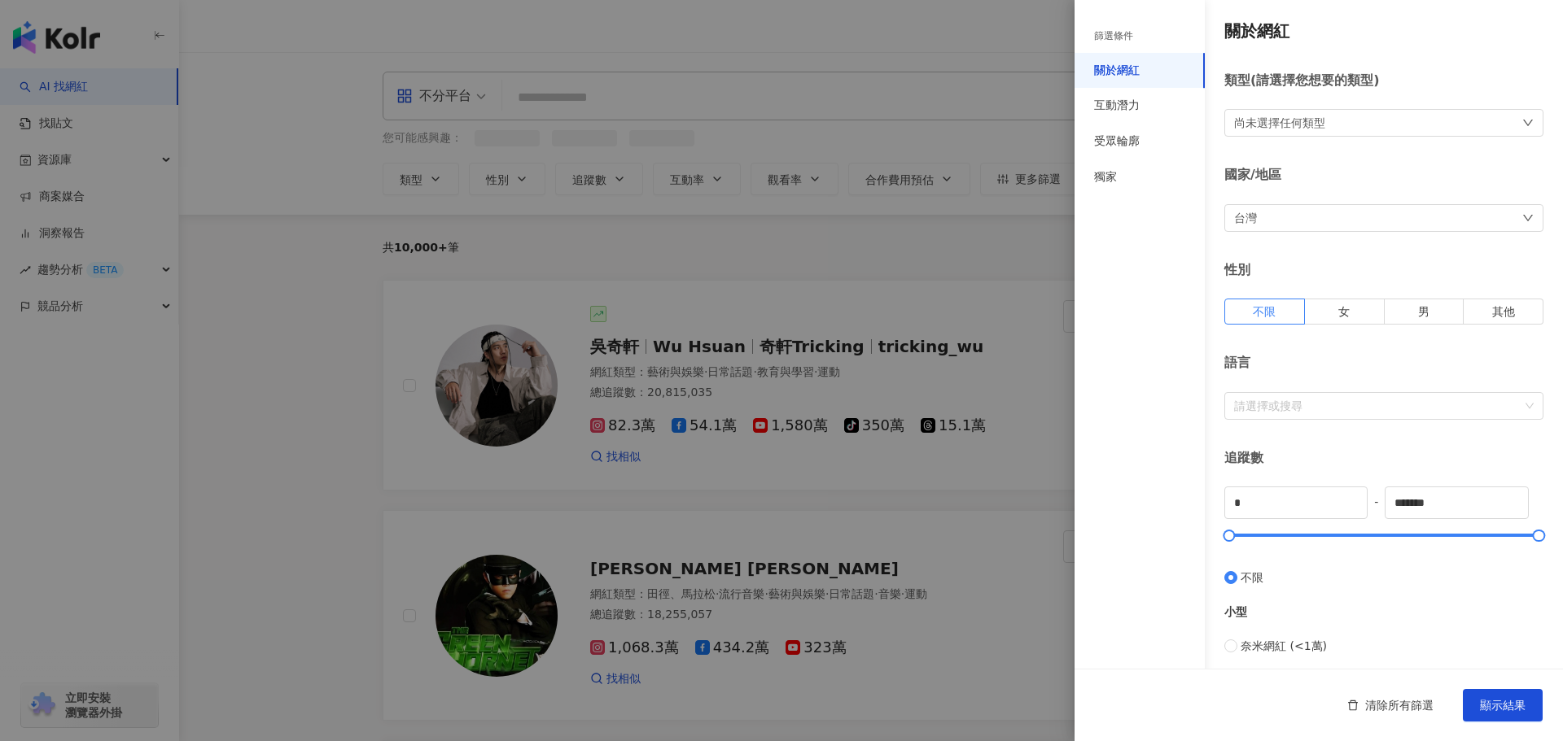
click at [1292, 126] on div "尚未選擇任何類型" at bounding box center [1279, 123] width 91 height 18
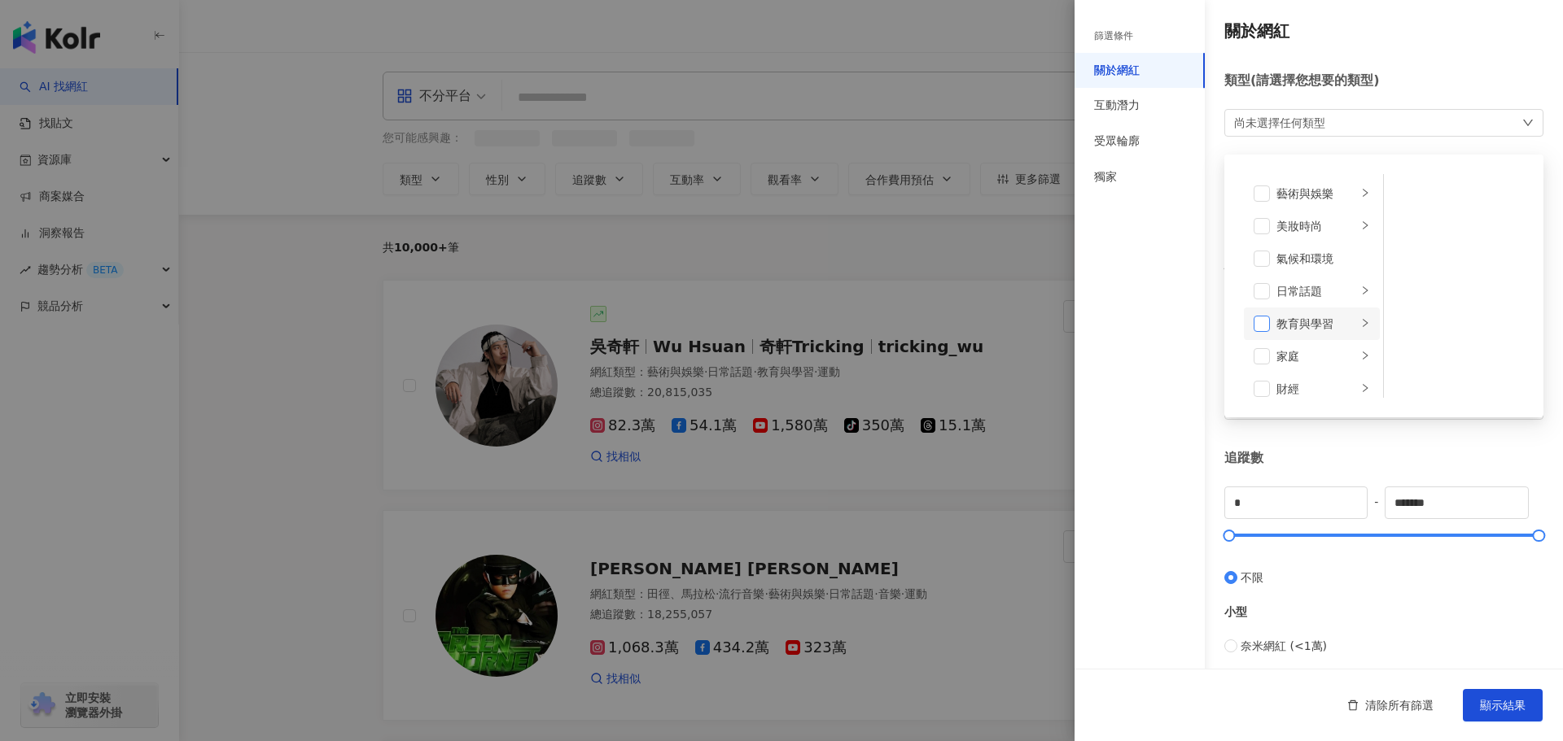
click at [1258, 322] on span at bounding box center [1261, 324] width 16 height 16
click at [1312, 330] on div "教育與學習" at bounding box center [1316, 325] width 81 height 18
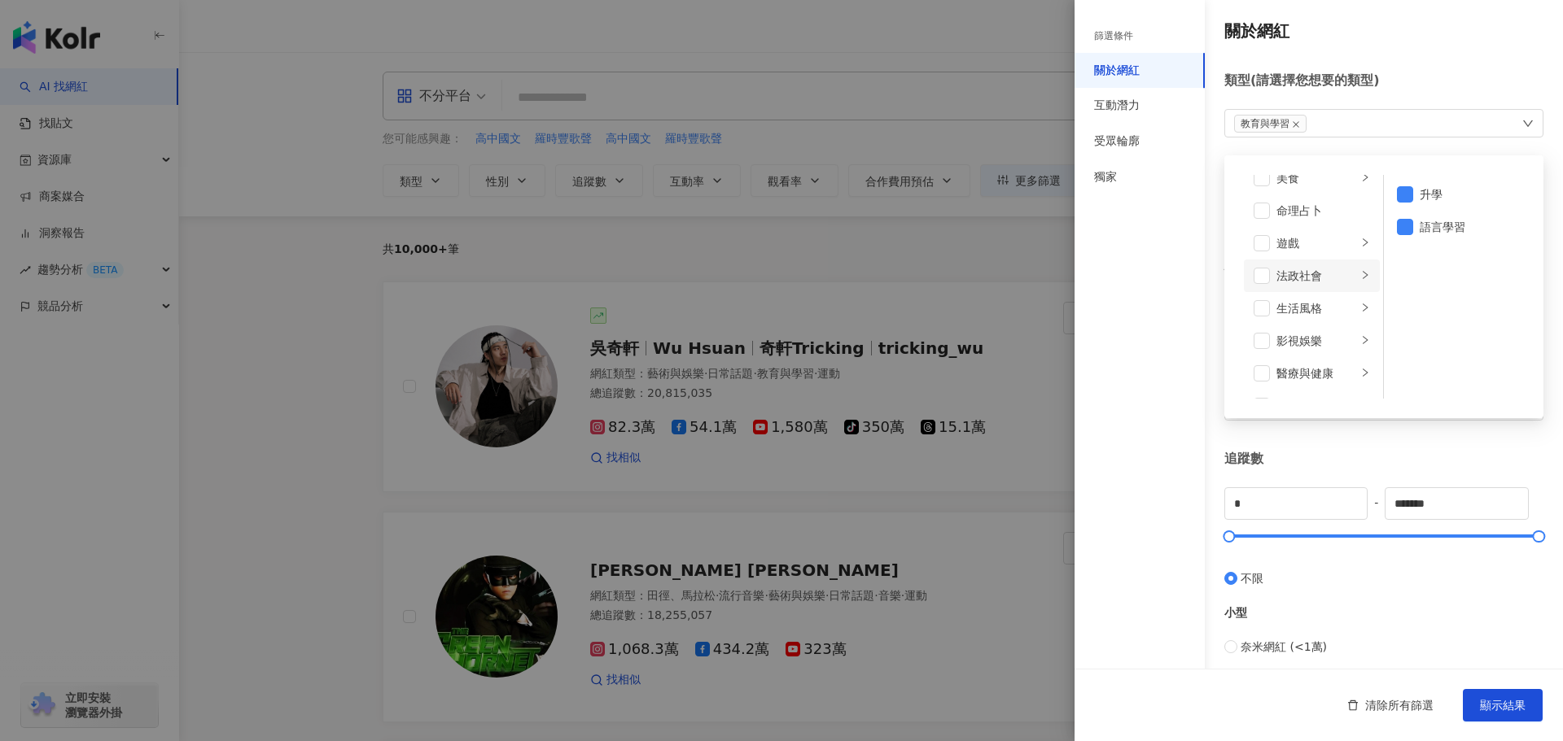
click at [1328, 279] on div "法政社會" at bounding box center [1316, 276] width 81 height 18
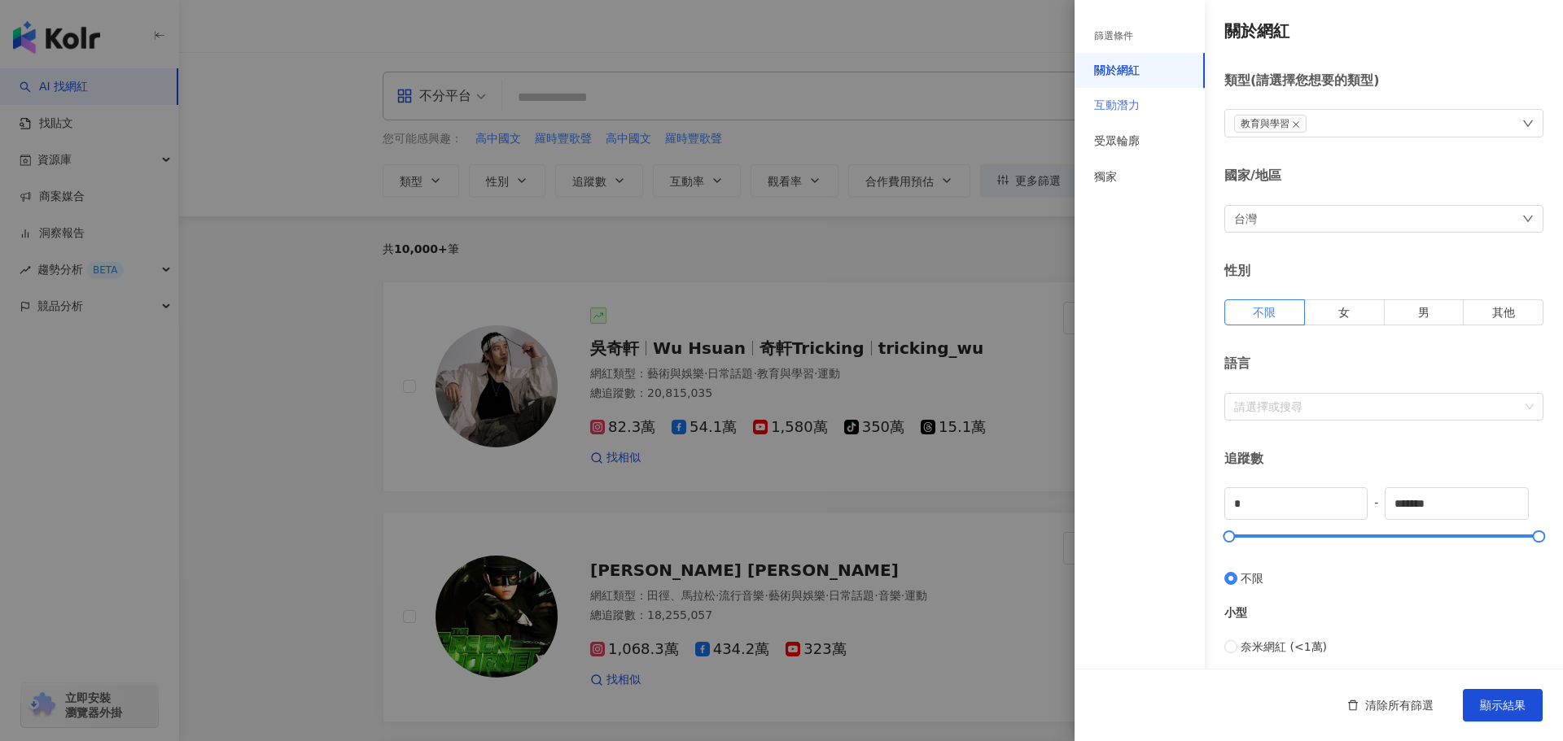
click at [1151, 106] on div "互動潛力" at bounding box center [1139, 106] width 130 height 36
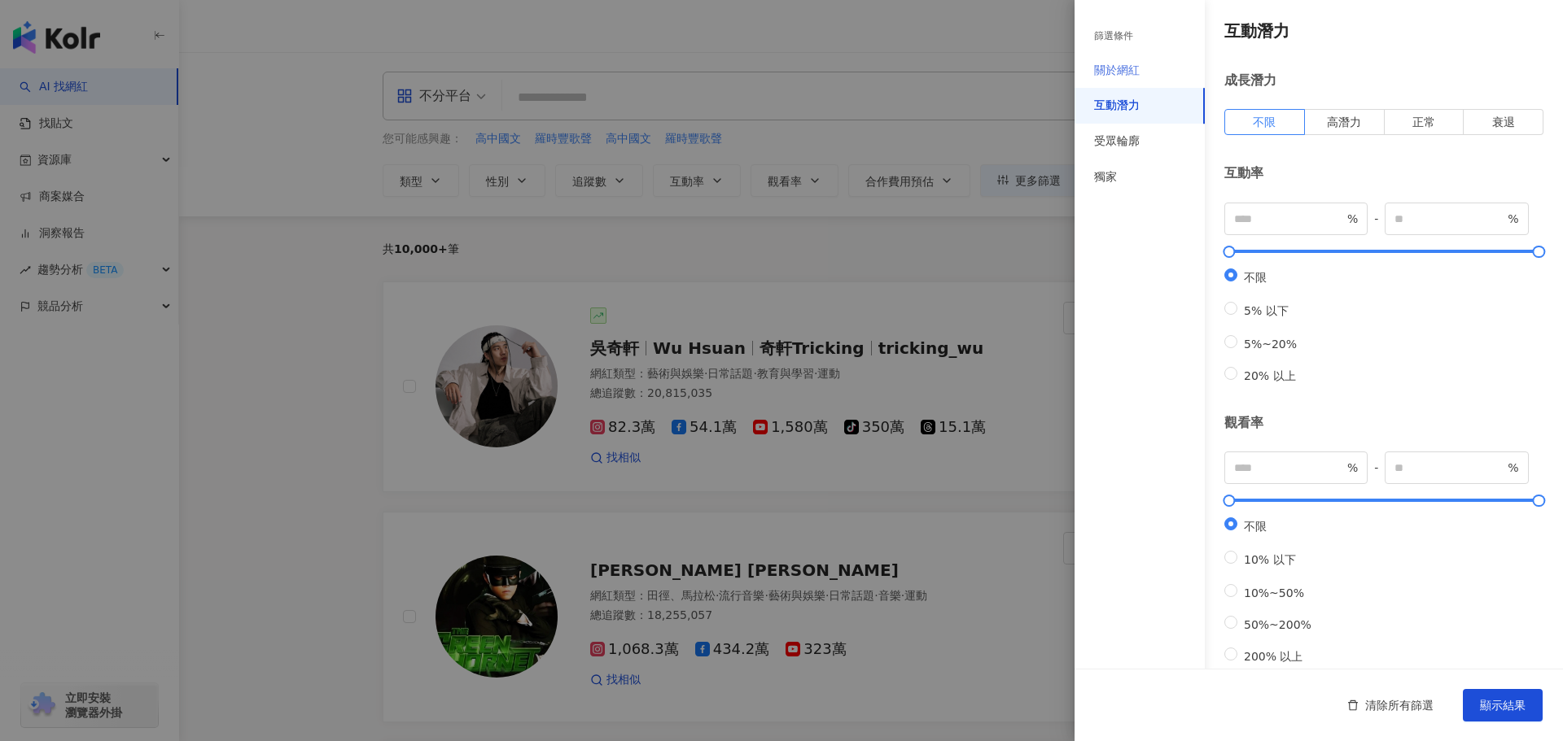
click at [1147, 72] on div "關於網紅" at bounding box center [1139, 71] width 130 height 36
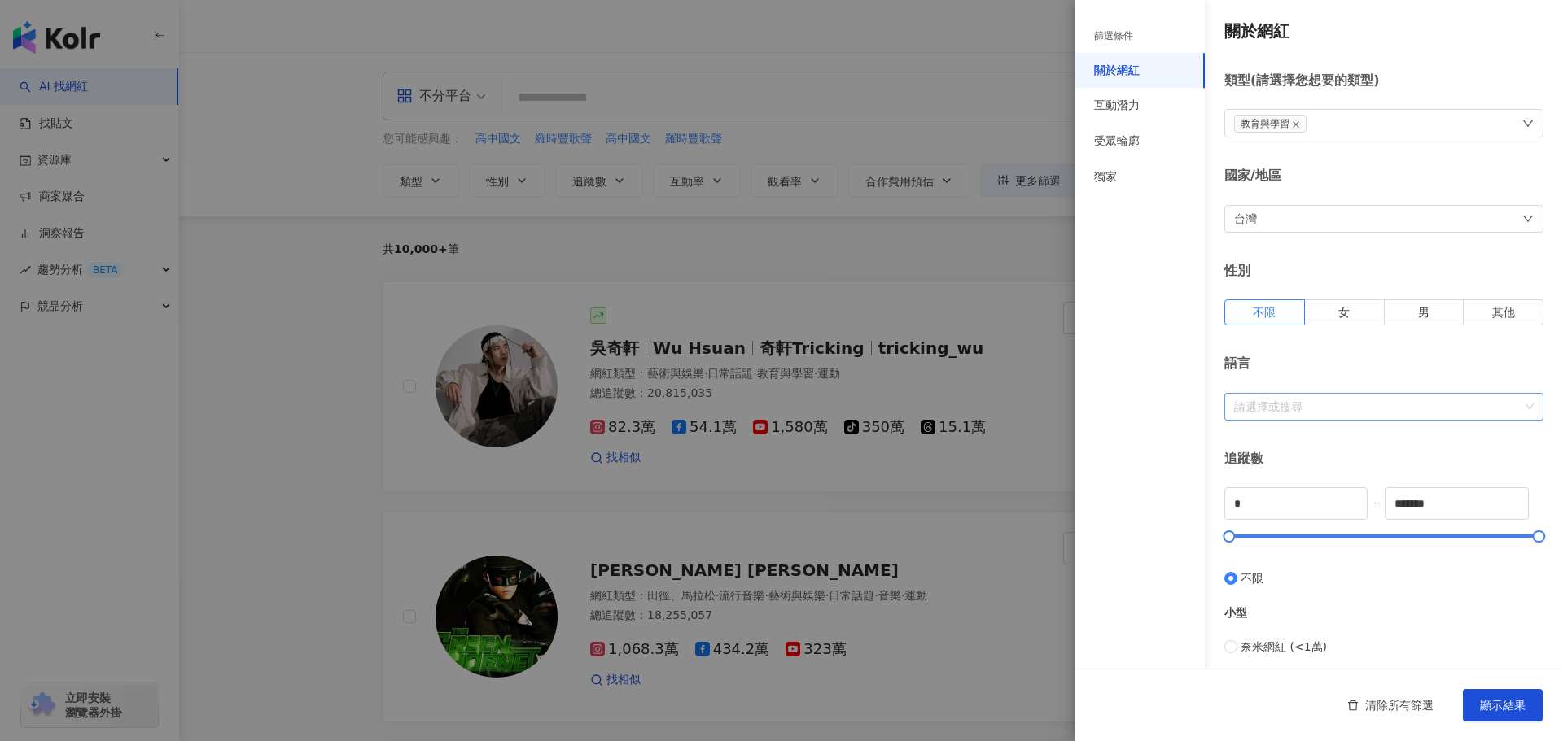
click at [1318, 408] on div at bounding box center [1374, 406] width 295 height 12
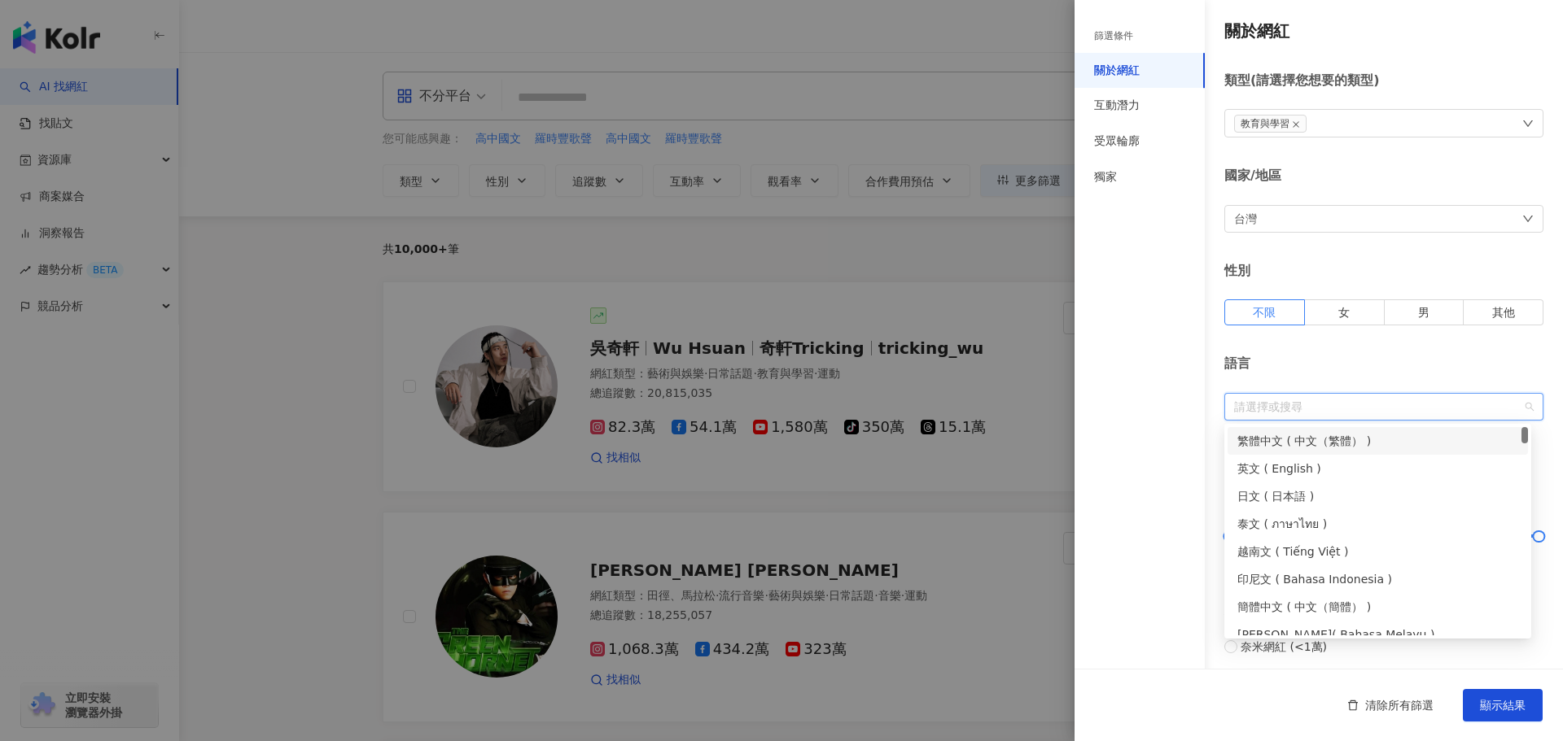
click at [1333, 444] on div "繁體中文 ( 中文（繁體） )" at bounding box center [1377, 441] width 281 height 18
click at [1403, 373] on div "語言" at bounding box center [1383, 364] width 319 height 18
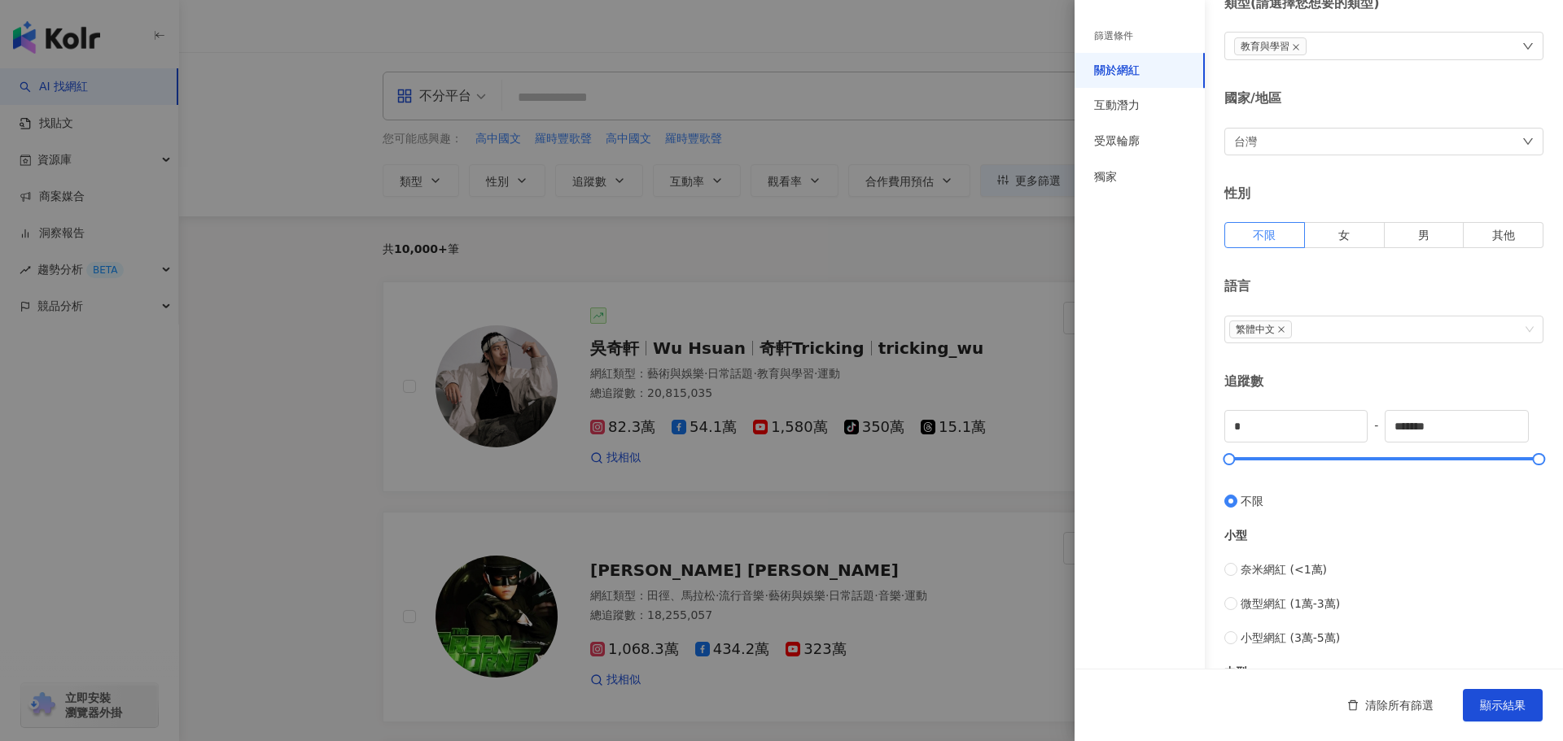
scroll to position [163, 0]
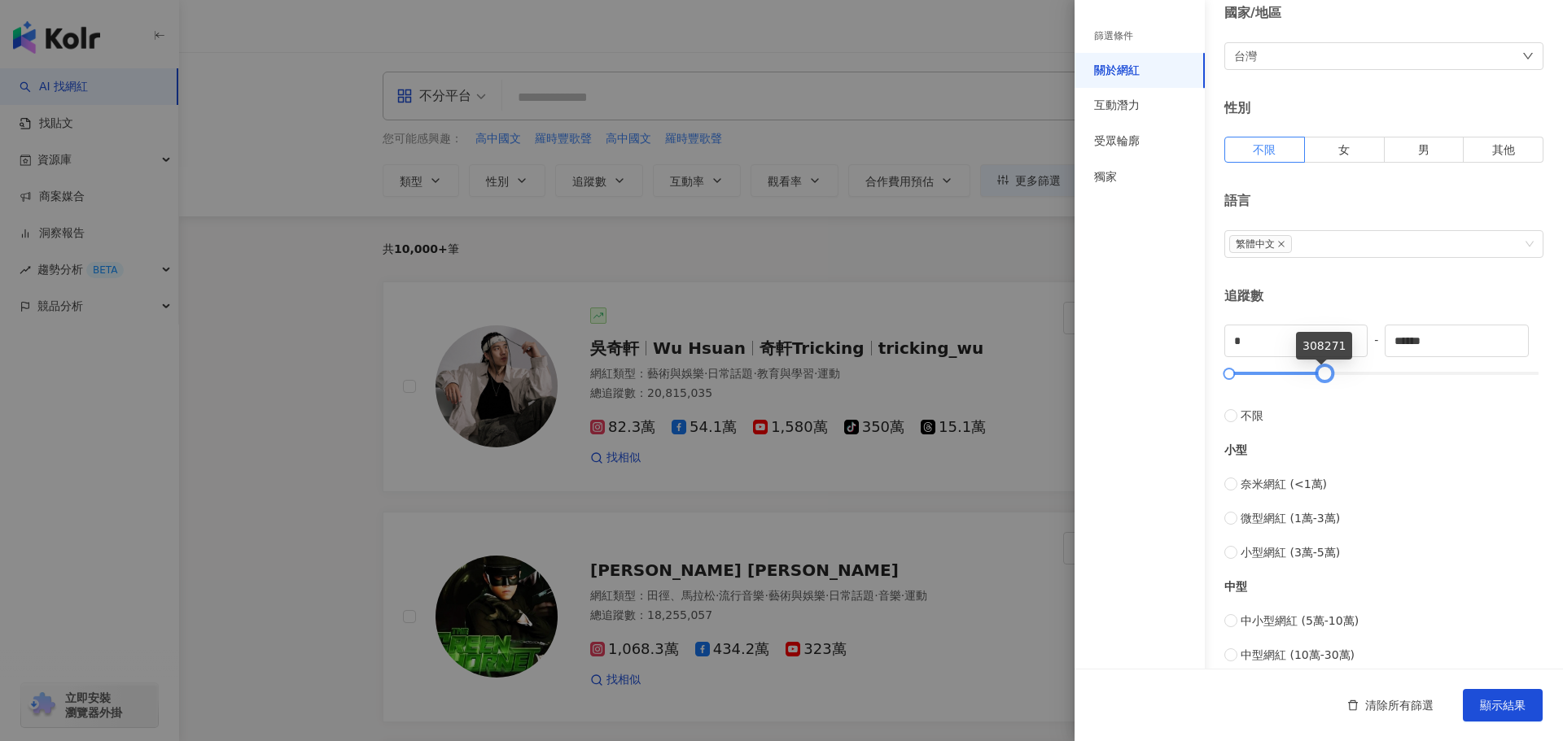
drag, startPoint x: 1414, startPoint y: 388, endPoint x: 1316, endPoint y: 380, distance: 98.0
click at [1319, 378] on div at bounding box center [1323, 374] width 9 height 9
click at [1447, 347] on input "******" at bounding box center [1456, 341] width 142 height 31
click at [1426, 394] on label "不限" at bounding box center [1383, 408] width 319 height 34
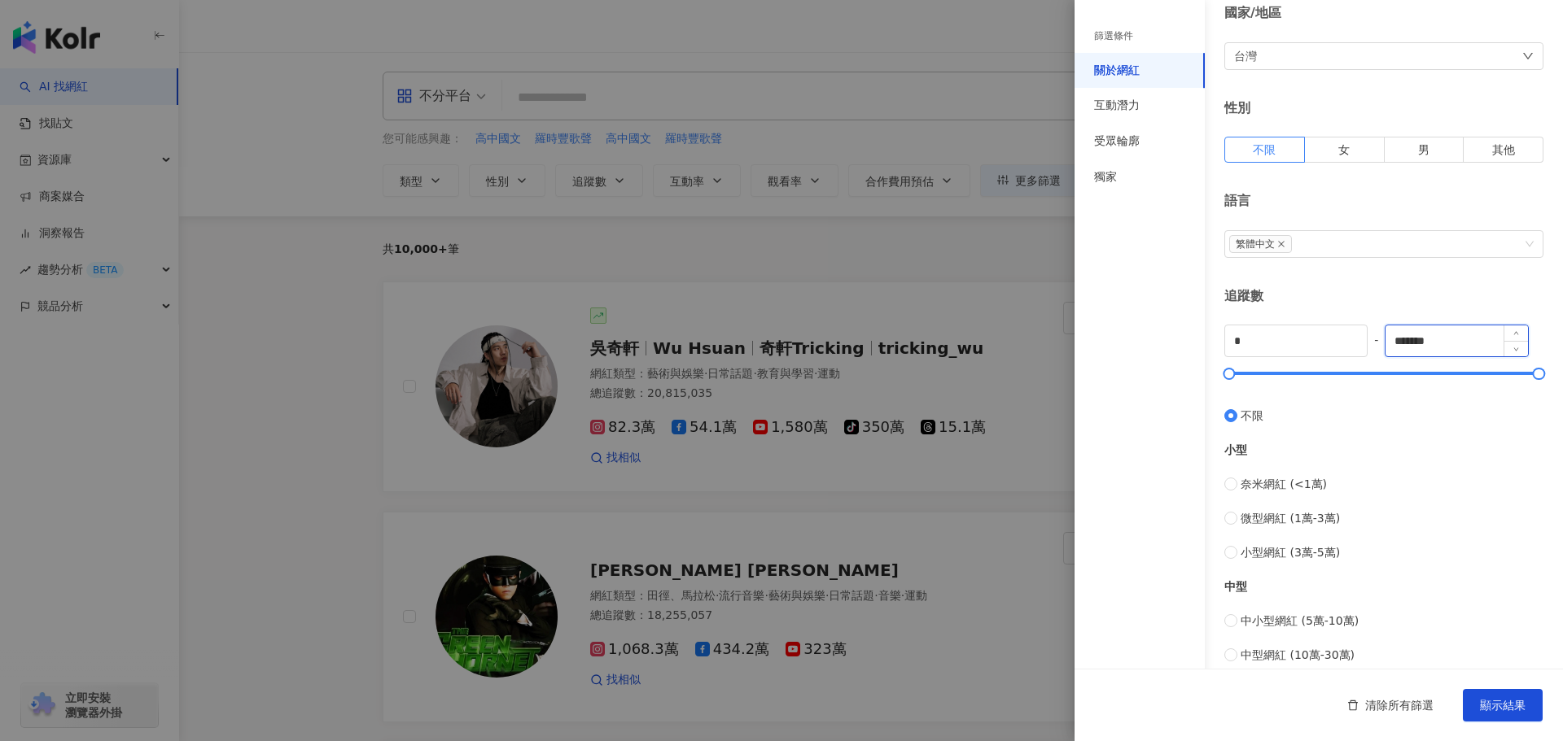
click at [1446, 344] on input "*******" at bounding box center [1456, 341] width 142 height 31
type input "*****"
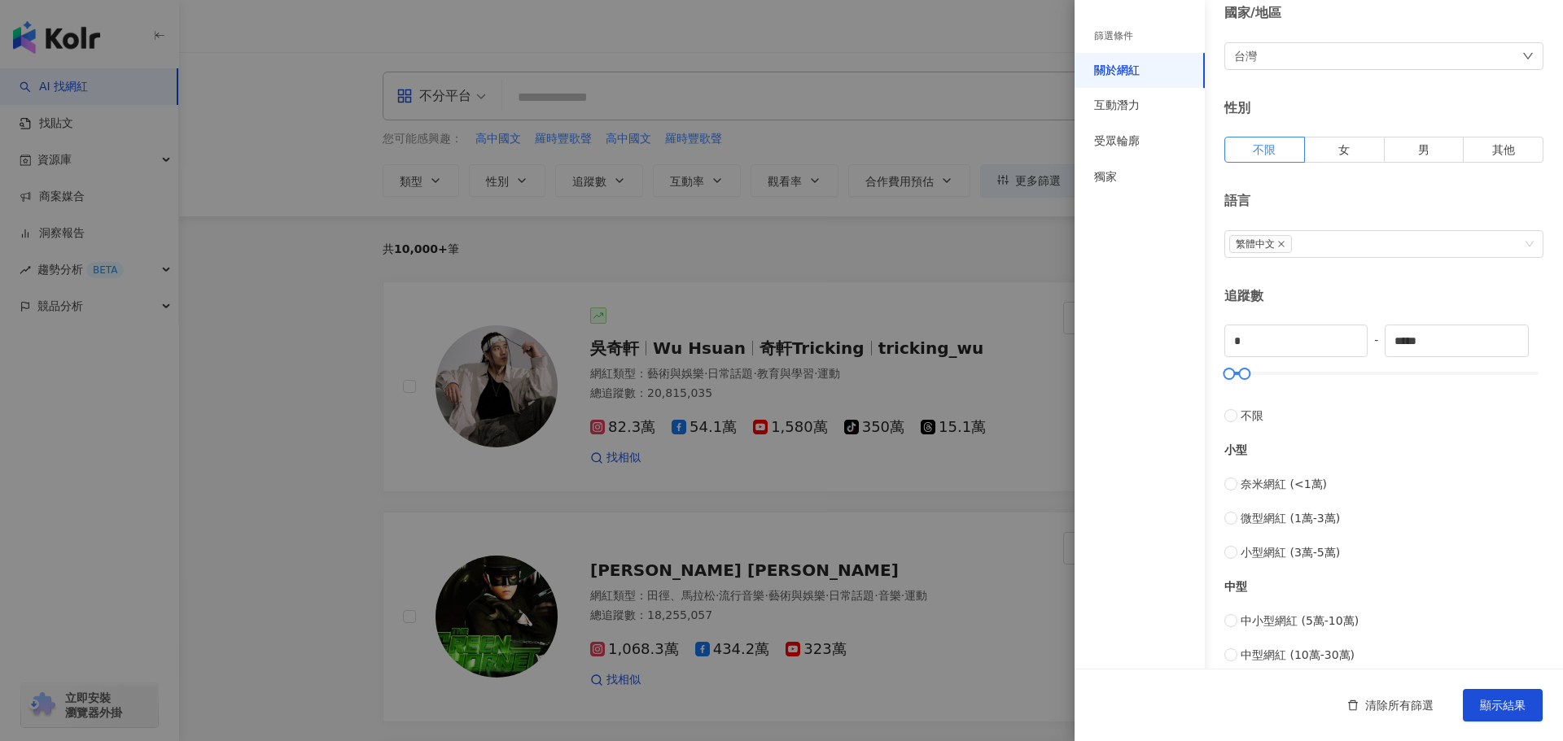
type input "*****"
drag, startPoint x: 1263, startPoint y: 343, endPoint x: 1184, endPoint y: 357, distance: 80.0
click at [1194, 348] on div "篩選條件 關於網紅 互動潛力 受眾輪廓 獨家 關於網紅 類型 ( 請選擇您想要的類型 ) 教育與學習 國家/地區 台灣 性別 不限 女 男 其他 語言 繁體中…" at bounding box center [1318, 452] width 488 height 1230
type input "*"
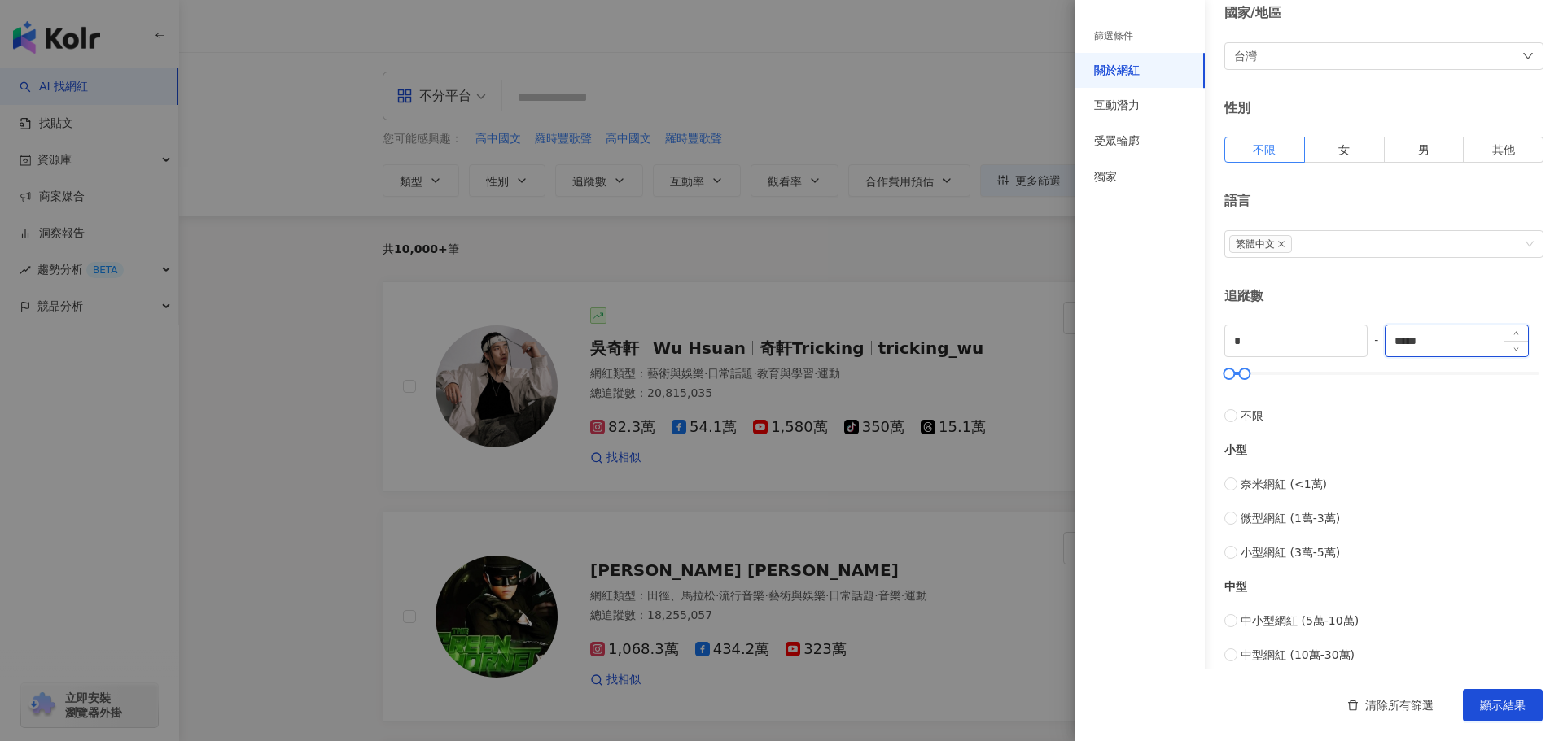
click at [1437, 335] on input "*****" at bounding box center [1456, 341] width 142 height 31
type input "*****"
click at [1513, 337] on icon "up" at bounding box center [1516, 335] width 6 height 6
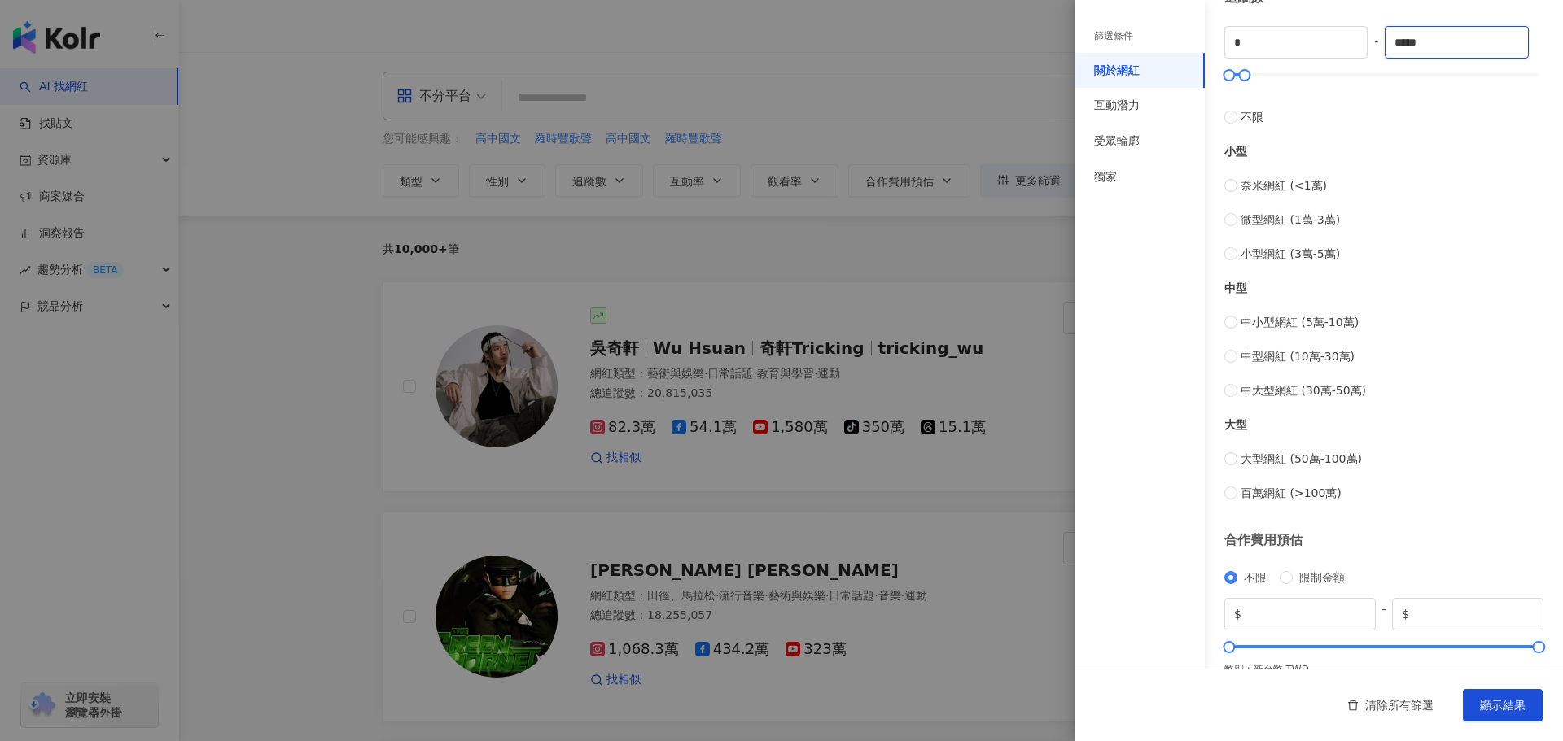
scroll to position [488, 0]
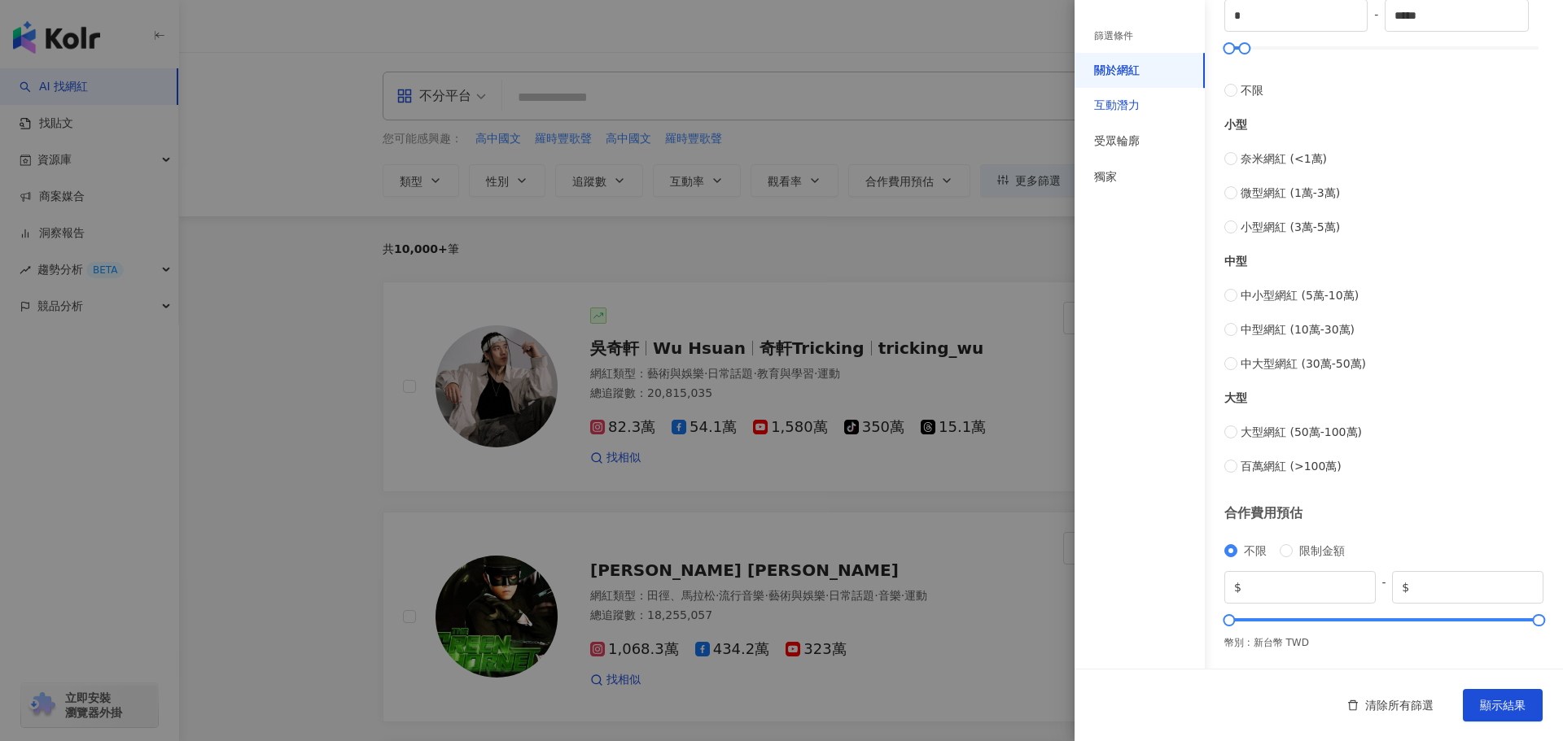
click at [1122, 98] on div "互動潛力" at bounding box center [1117, 106] width 46 height 16
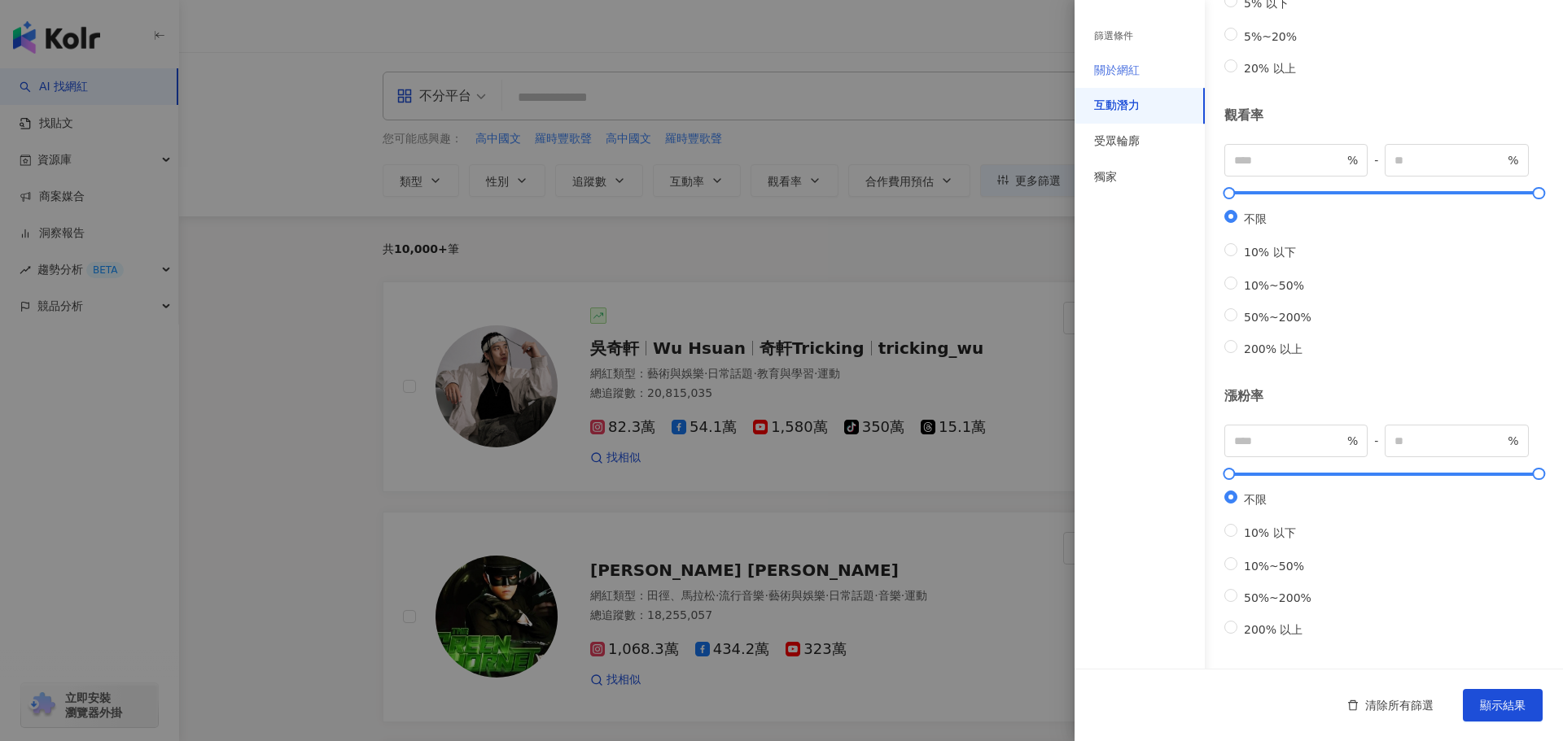
click at [1131, 86] on div "關於網紅" at bounding box center [1139, 71] width 130 height 36
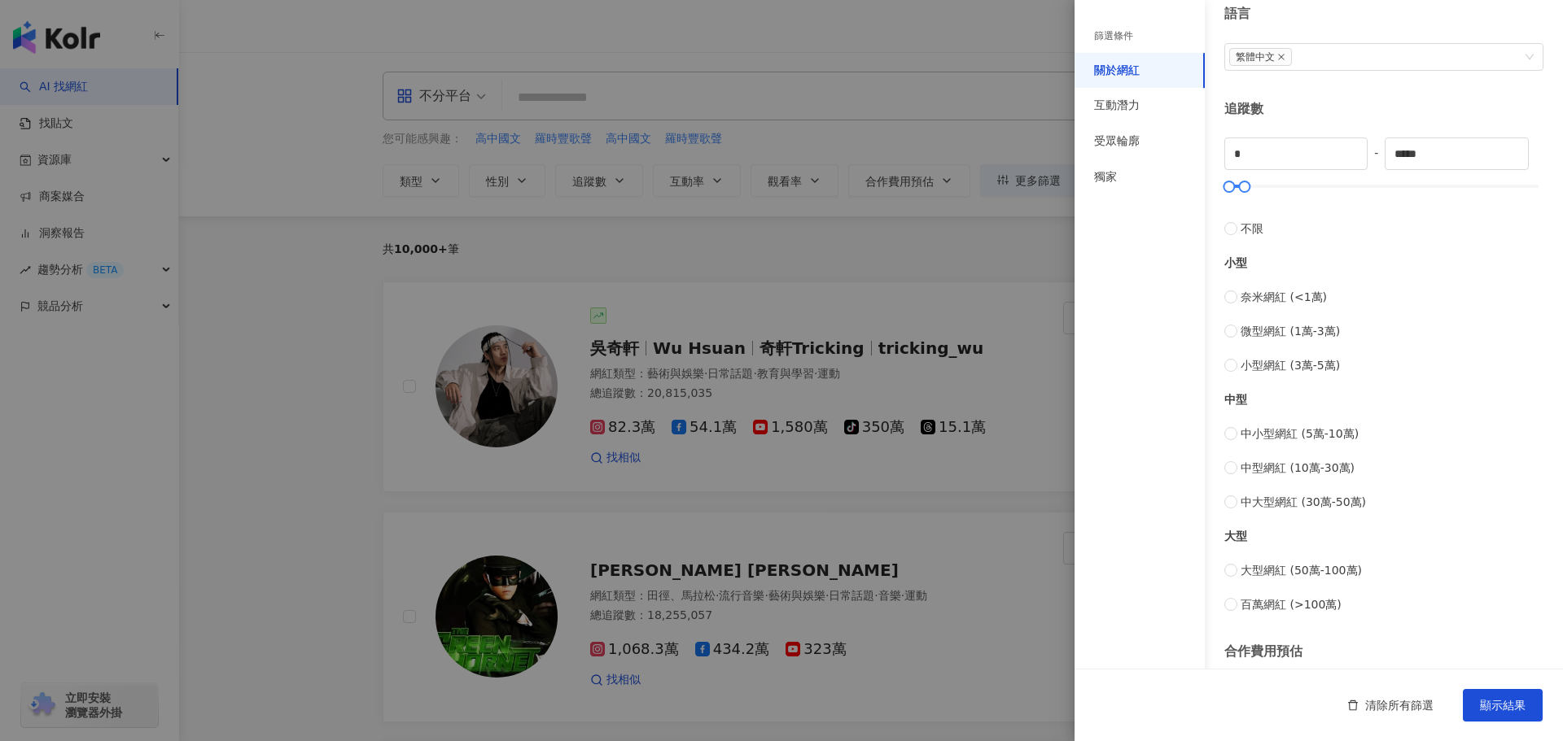
click at [1127, 70] on div "關於網紅" at bounding box center [1117, 71] width 46 height 16
click at [1128, 116] on div "互動潛力" at bounding box center [1139, 106] width 130 height 36
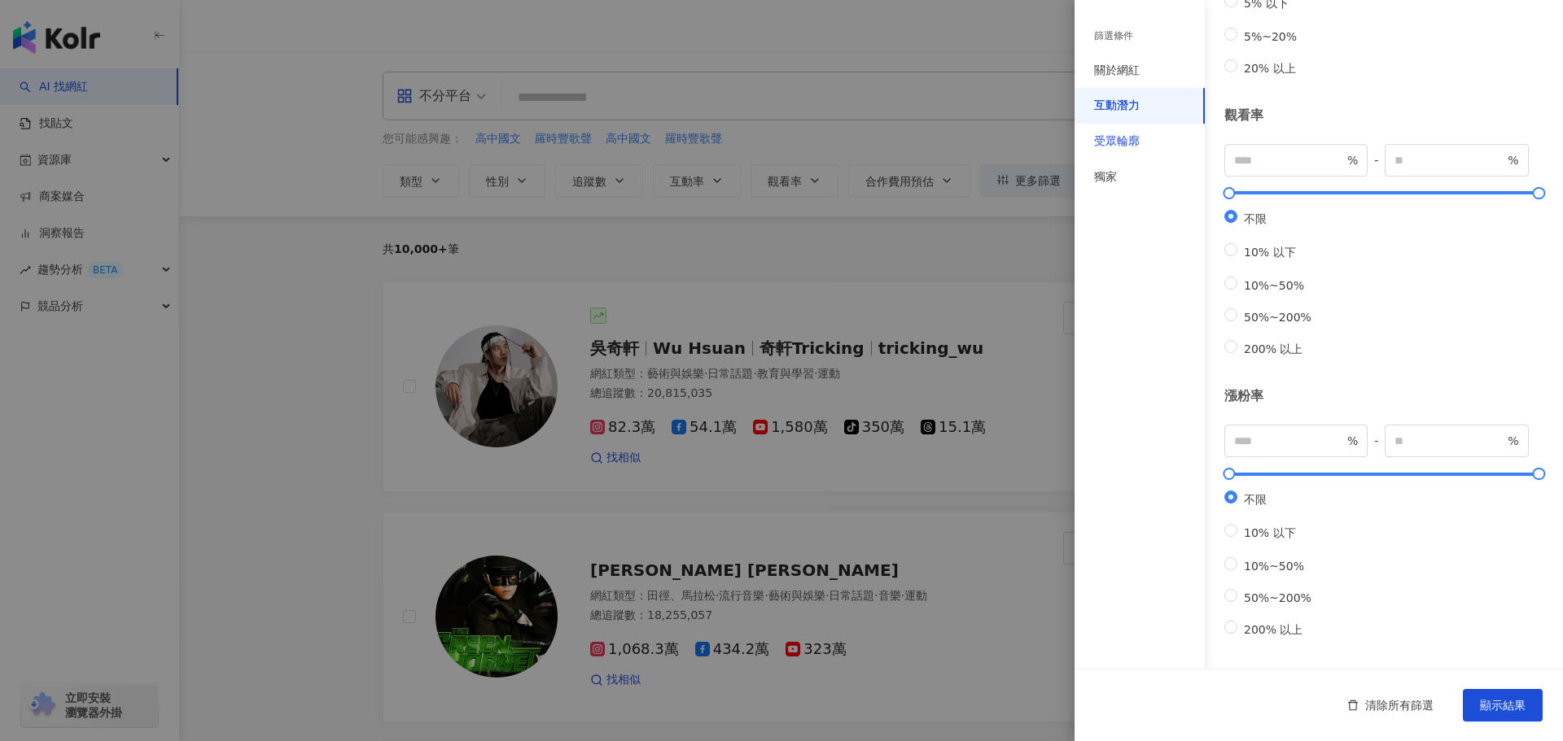
click at [1125, 143] on div "受眾輪廓" at bounding box center [1117, 141] width 46 height 16
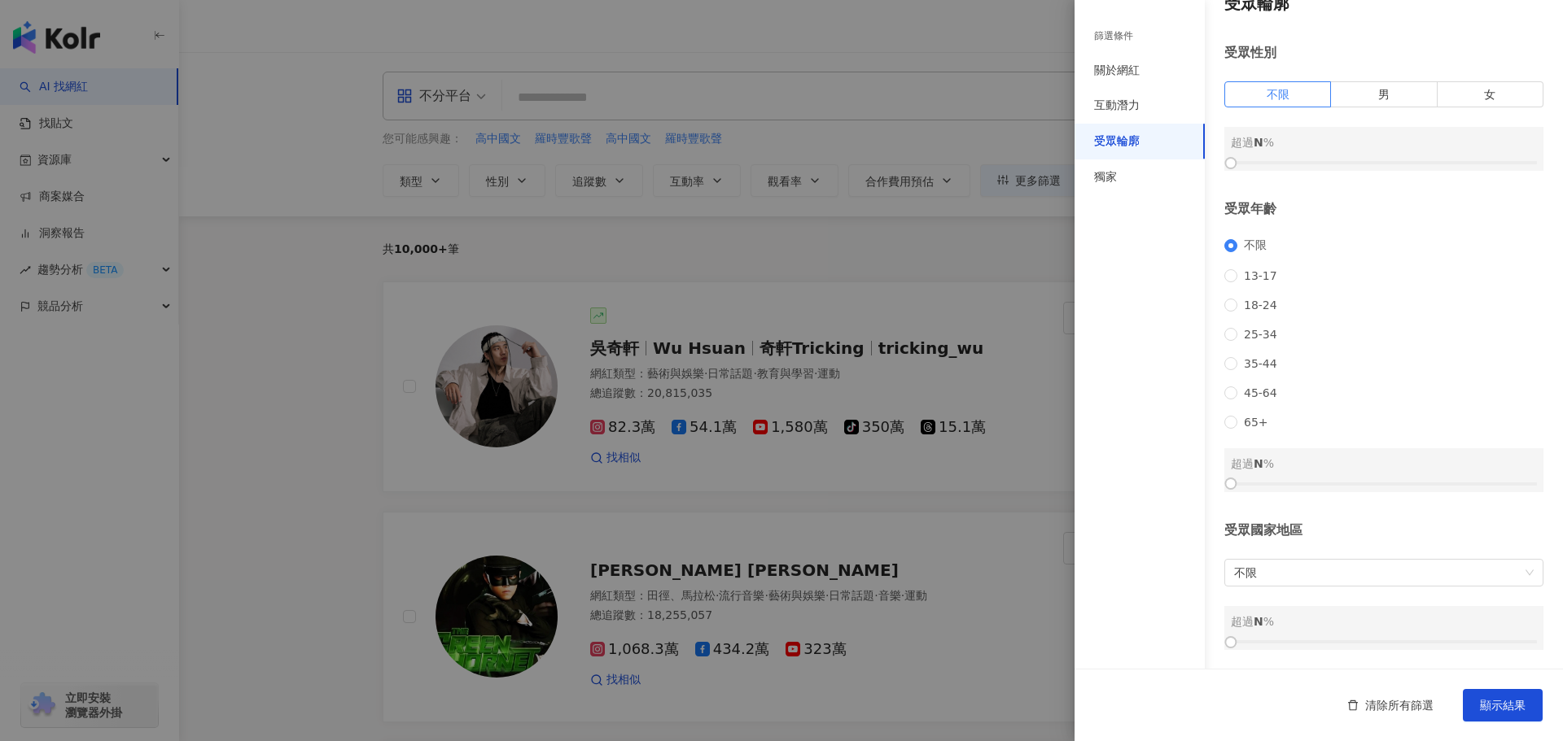
scroll to position [0, 0]
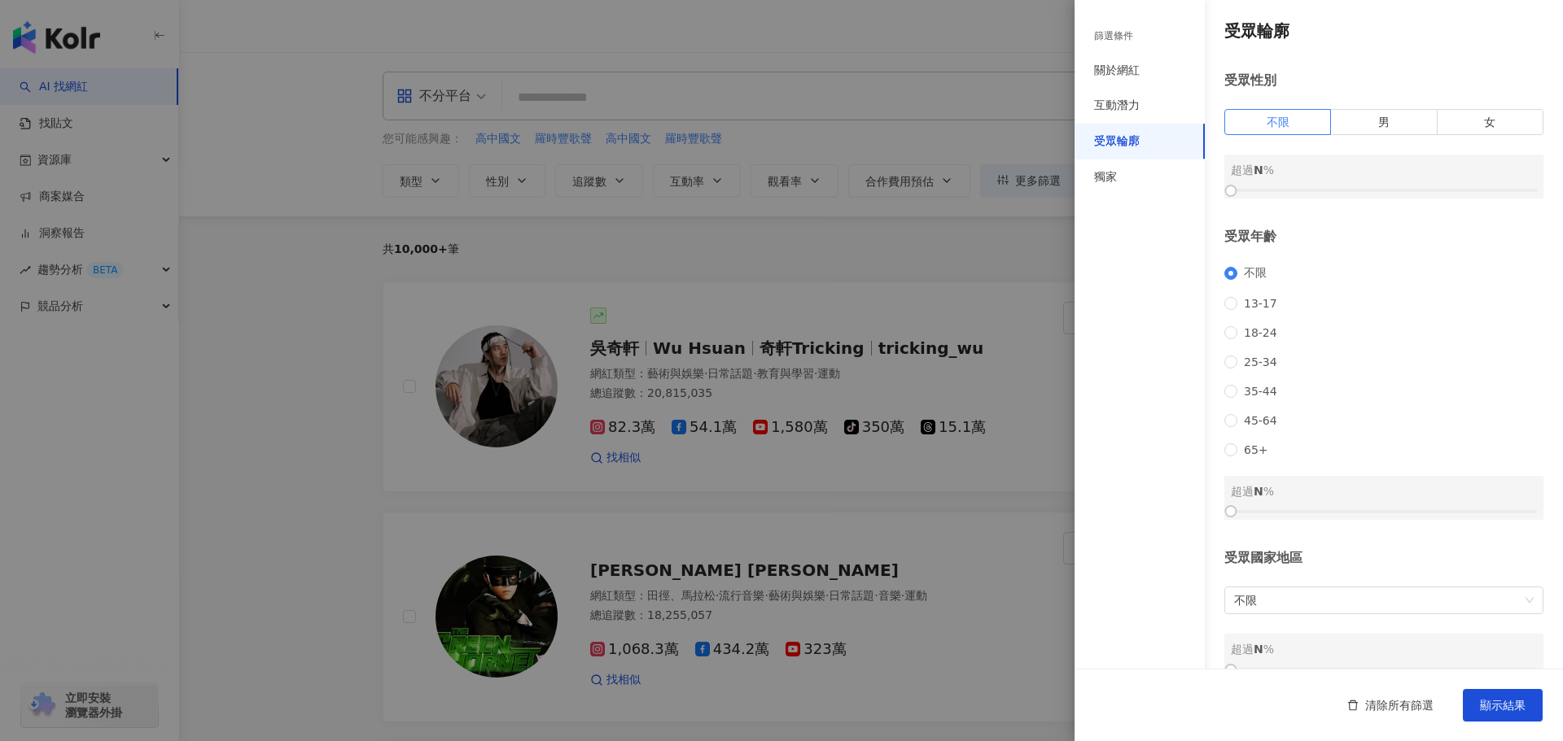
drag, startPoint x: 1239, startPoint y: 311, endPoint x: 1244, endPoint y: 348, distance: 37.8
click at [1238, 310] on span "13-17" at bounding box center [1260, 303] width 46 height 13
click at [1249, 517] on div at bounding box center [1384, 512] width 306 height 10
drag, startPoint x: 1253, startPoint y: 531, endPoint x: 1265, endPoint y: 529, distance: 12.3
click at [1265, 516] on div at bounding box center [1264, 511] width 9 height 9
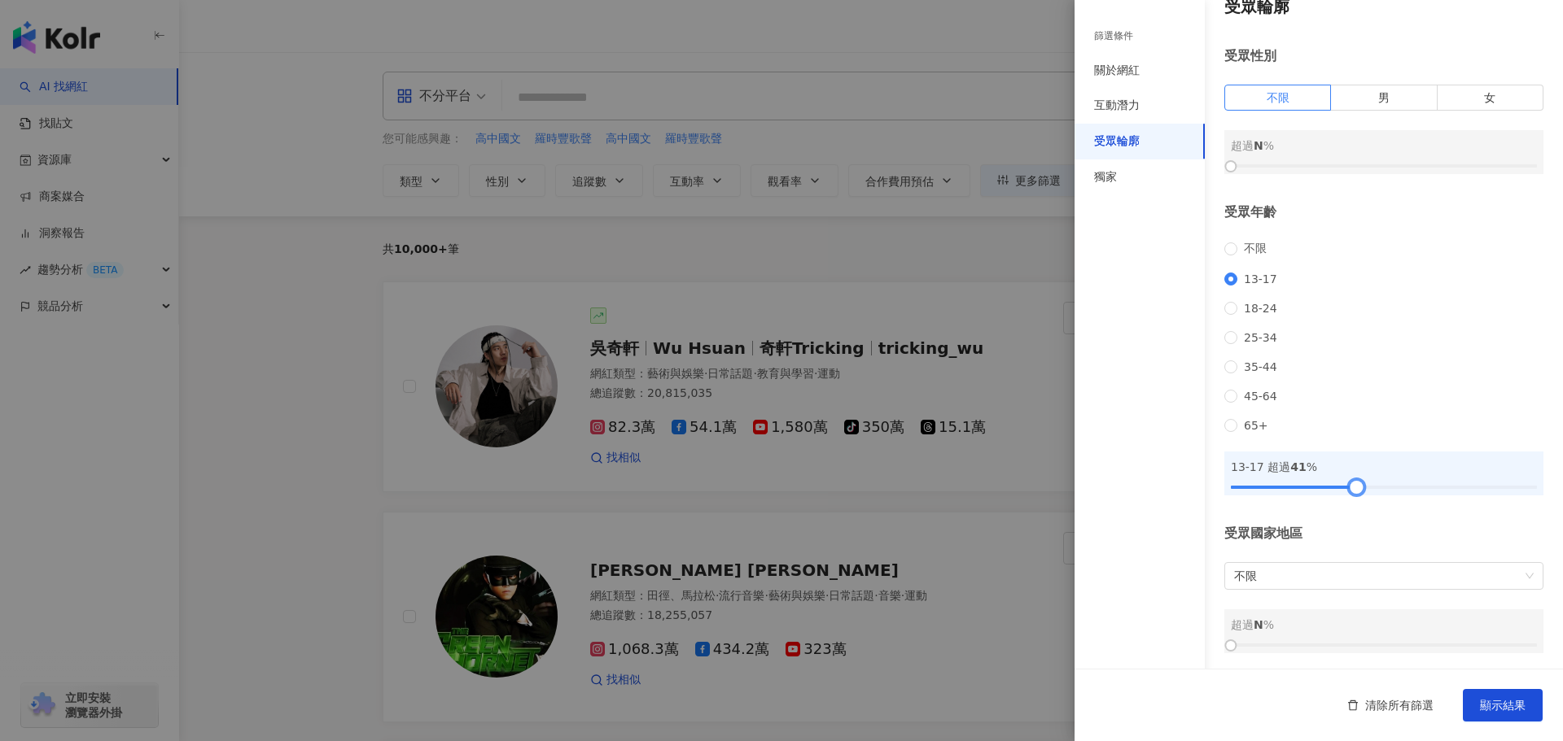
scroll to position [49, 0]
click at [1259, 488] on div at bounding box center [1261, 483] width 9 height 9
click at [1298, 568] on span "不限" at bounding box center [1384, 573] width 300 height 26
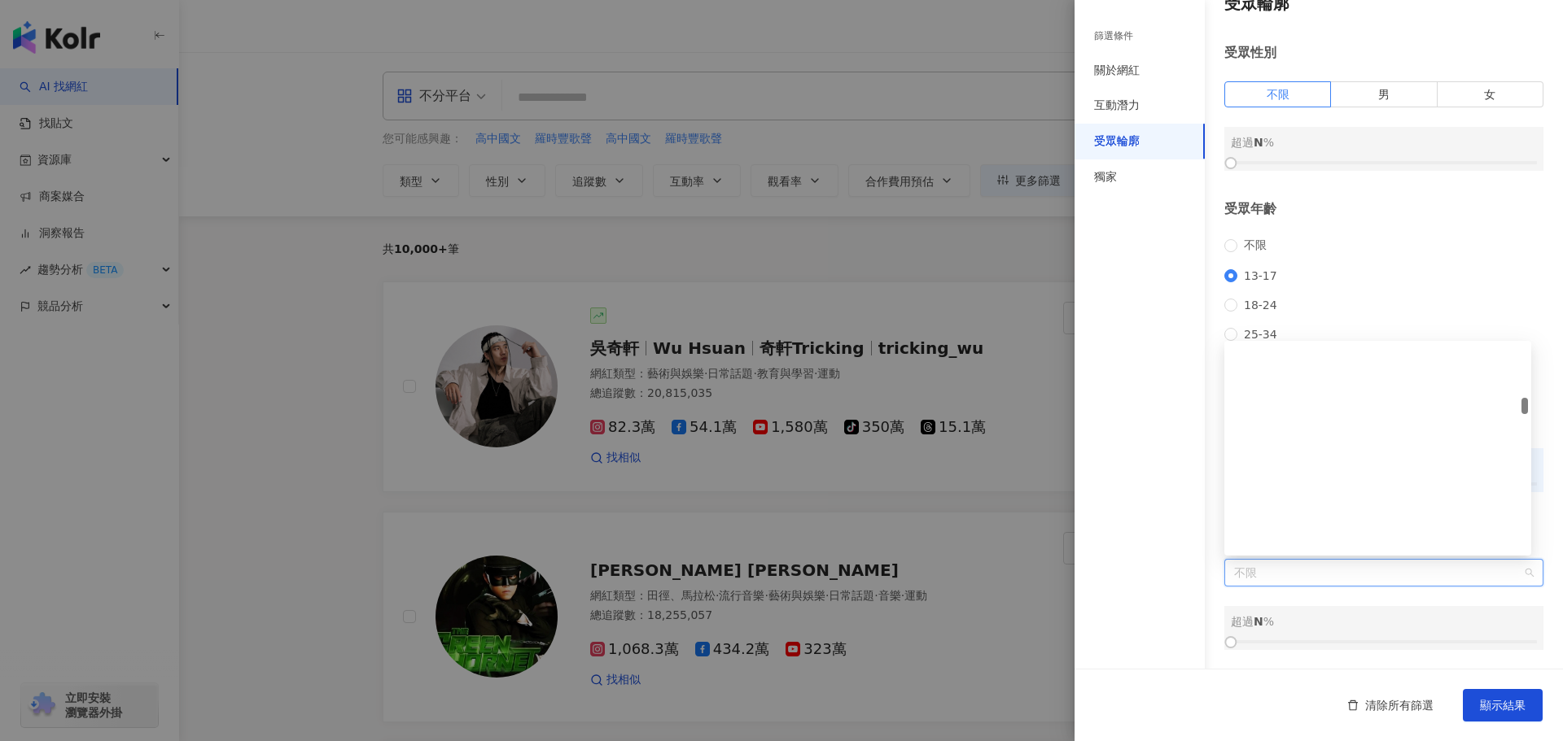
scroll to position [1872, 0]
click at [1217, 592] on div "受眾輪廓 受眾性別 不限 男 女 超過 N % 受眾年齡 不限 13-17 18-24 25-34 35-44 45-64 65+ 13-17 超過 10 %…" at bounding box center [1318, 321] width 488 height 698
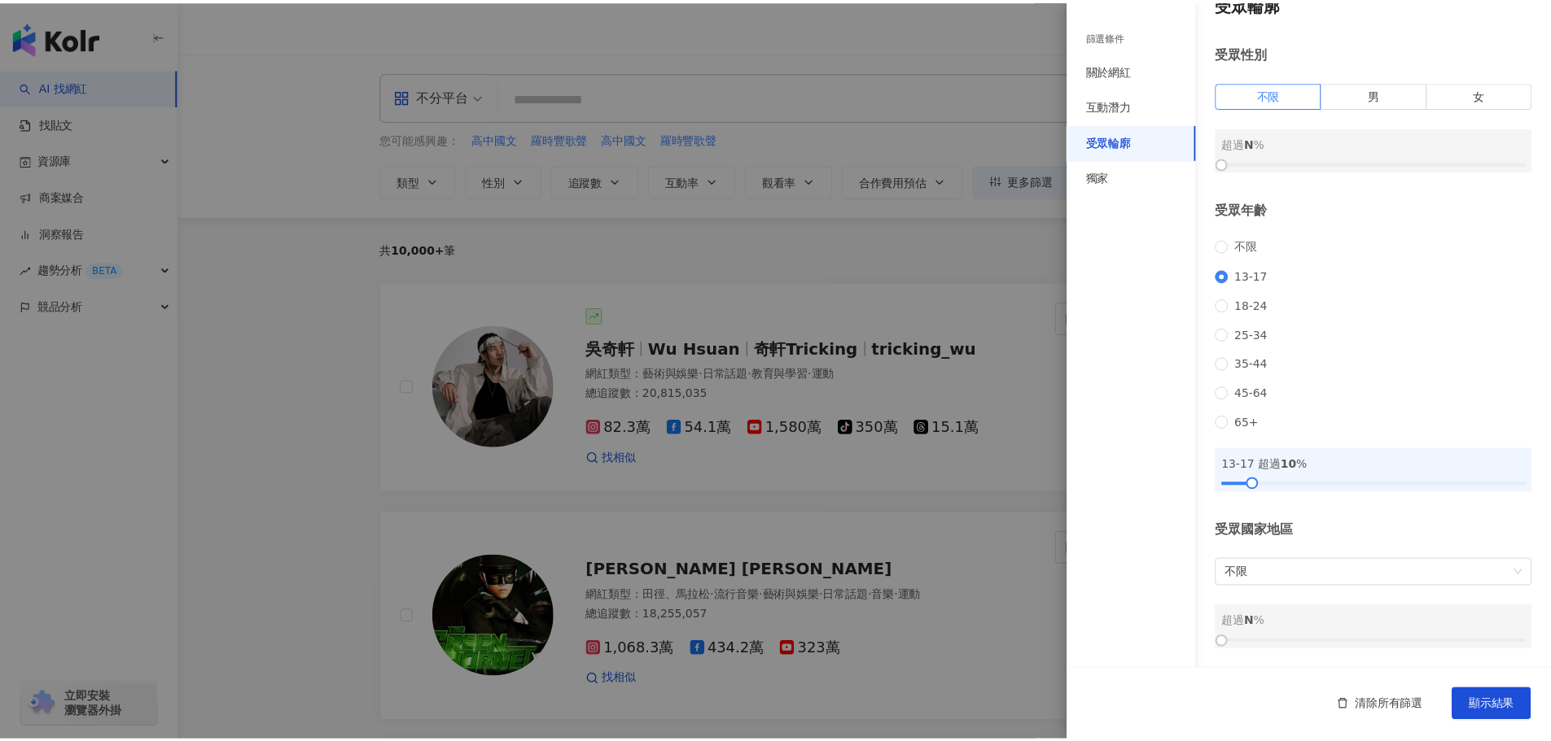
scroll to position [0, 0]
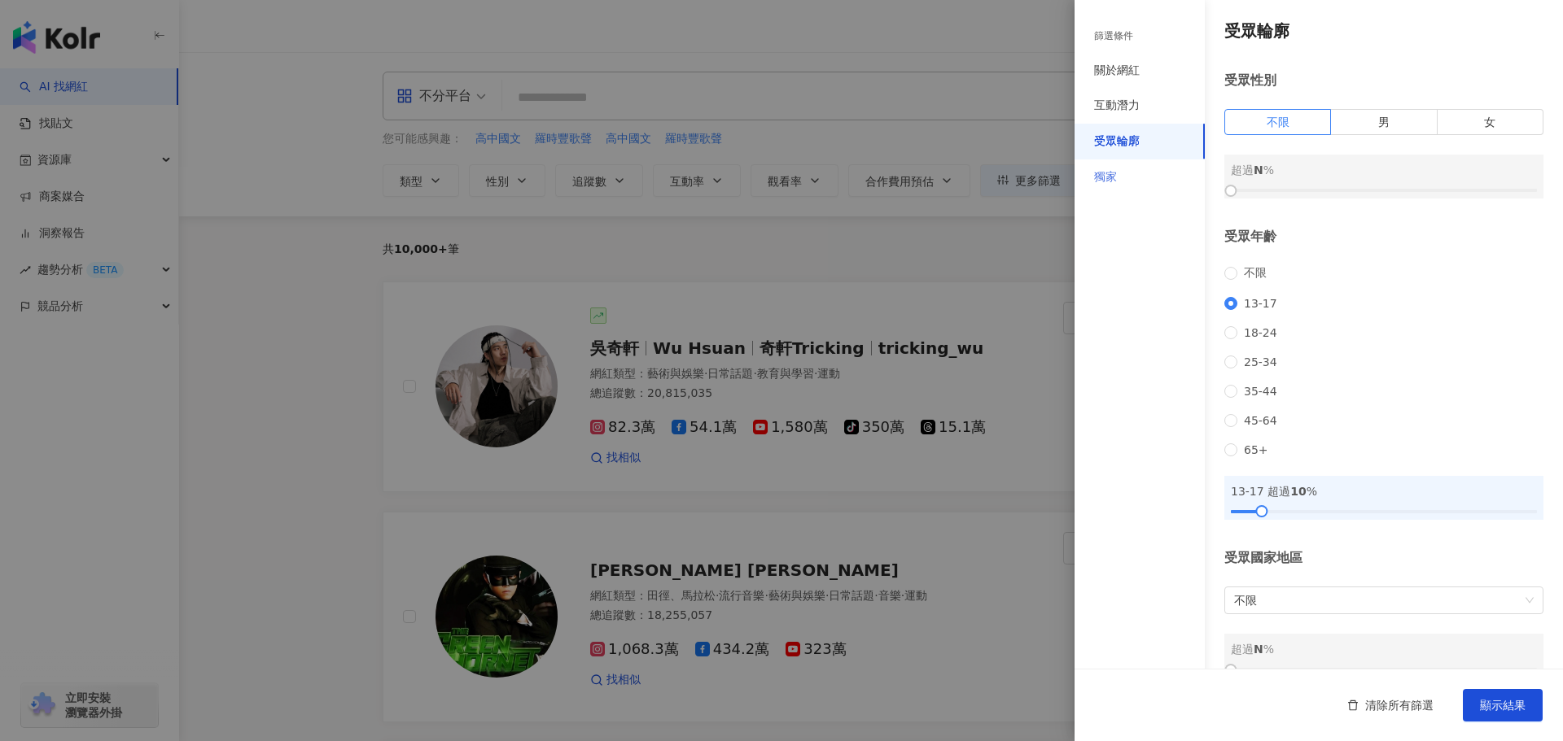
click at [1134, 174] on div "獨家" at bounding box center [1139, 178] width 130 height 36
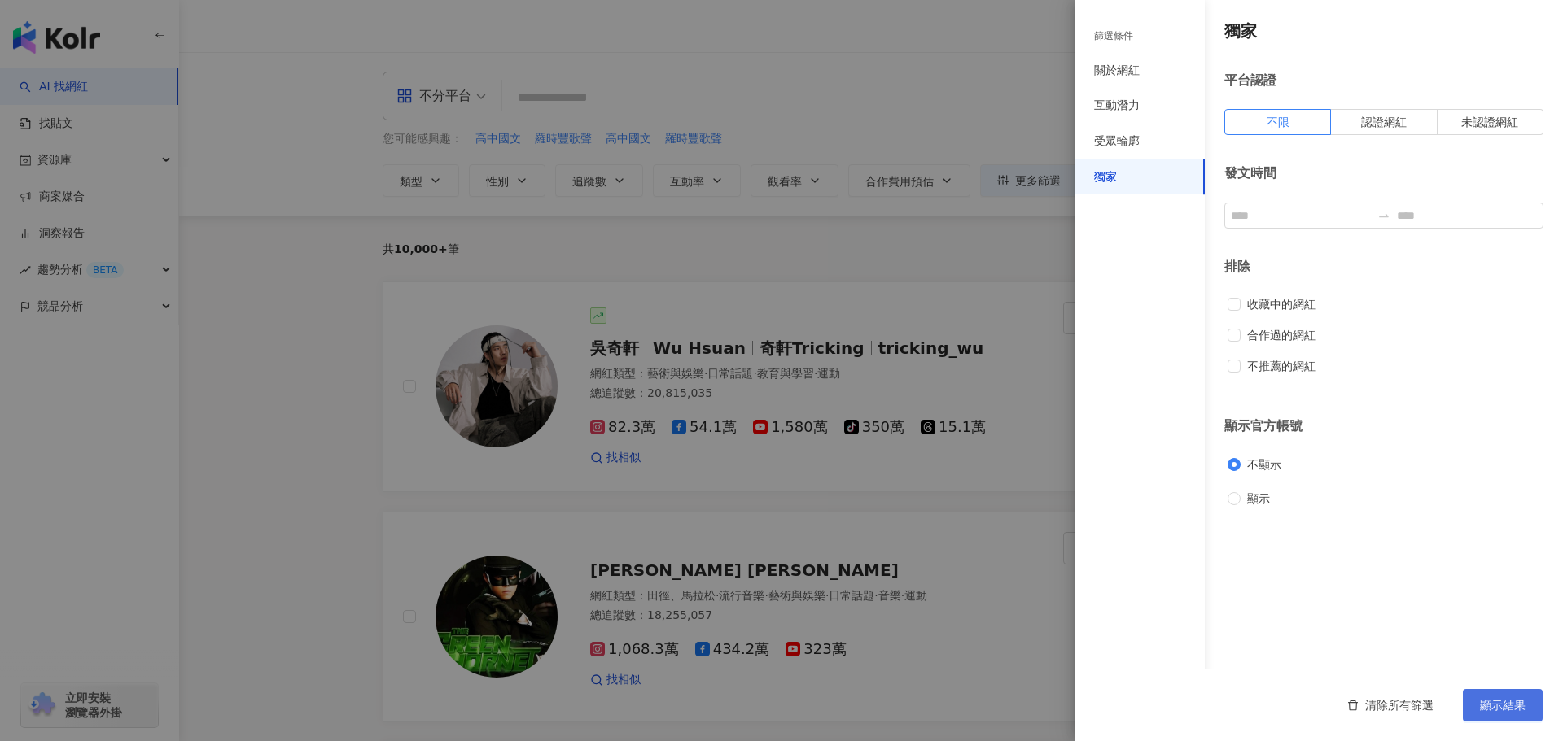
click at [1504, 711] on span "顯示結果" at bounding box center [1503, 705] width 46 height 13
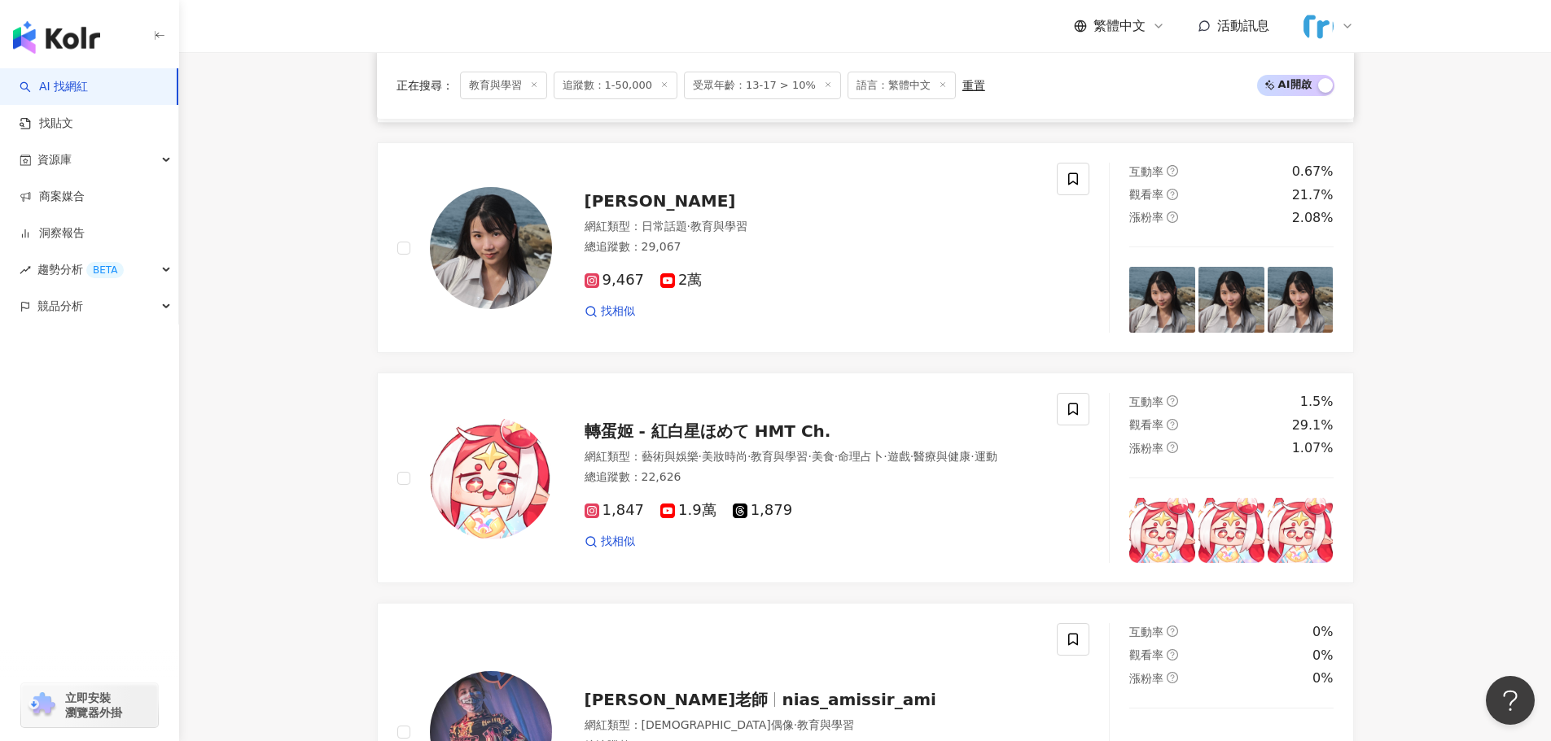
scroll to position [2523, 0]
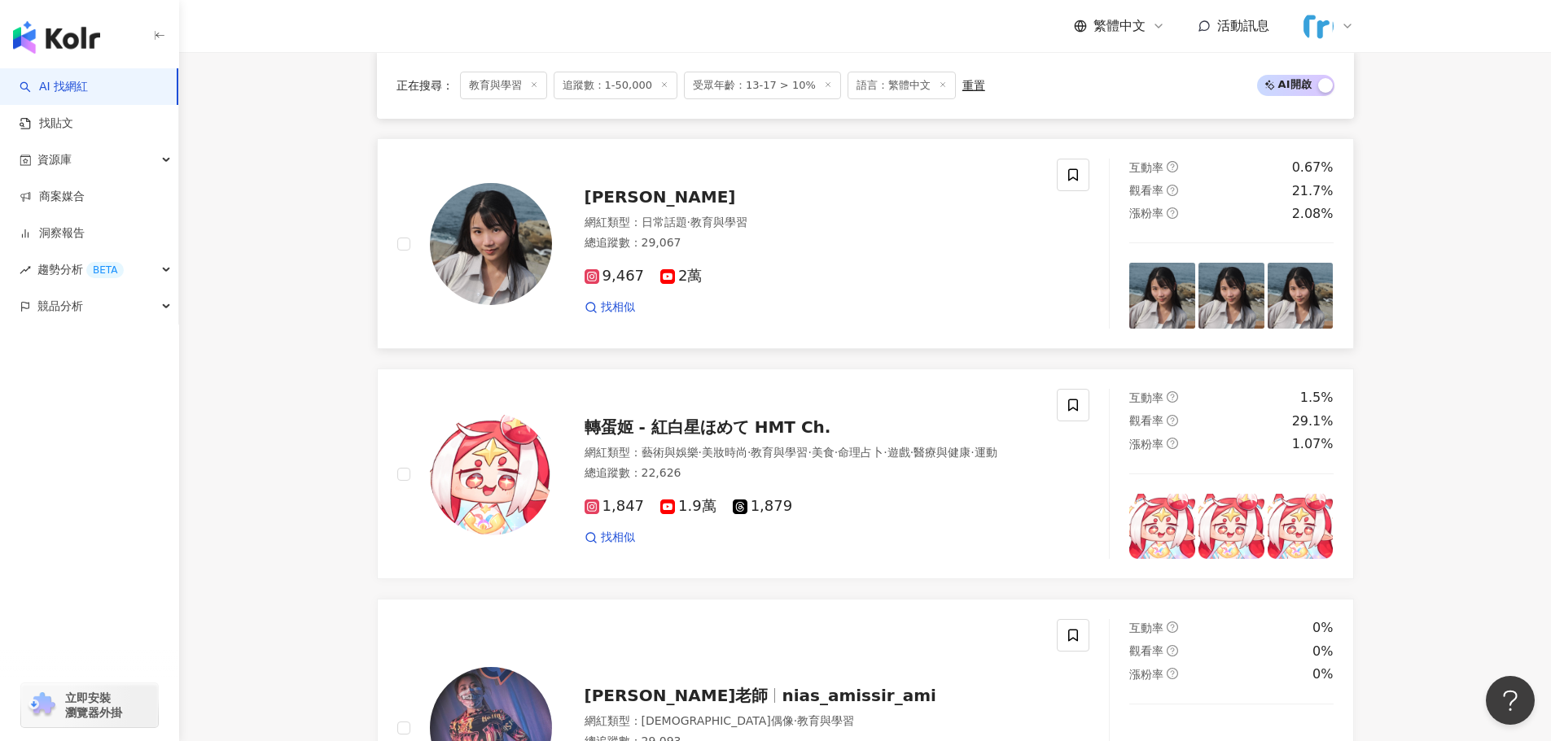
click at [606, 193] on span "蔡詠臻" at bounding box center [659, 197] width 151 height 20
click at [611, 307] on span "找相似" at bounding box center [618, 308] width 34 height 16
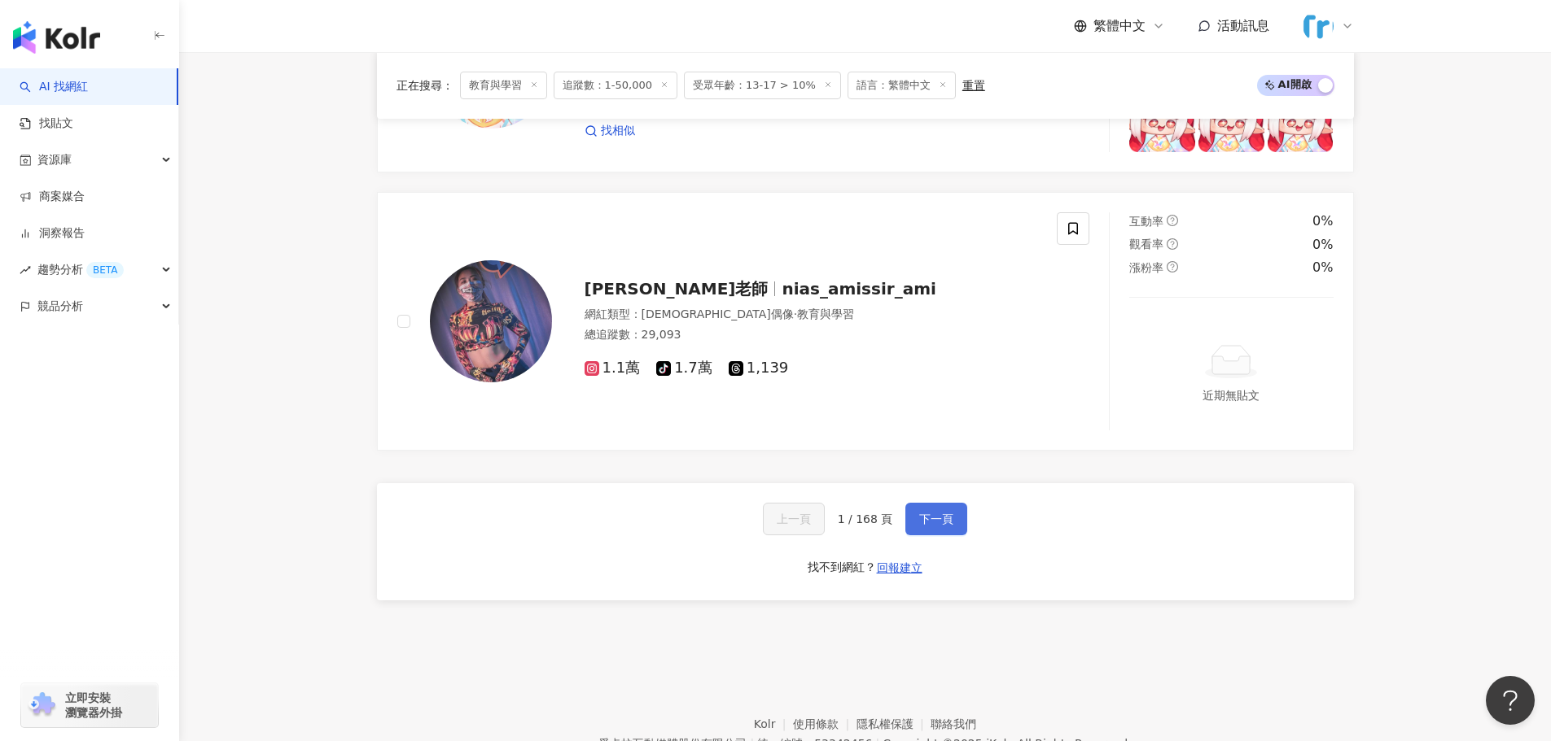
click at [933, 515] on span "下一頁" at bounding box center [936, 519] width 34 height 13
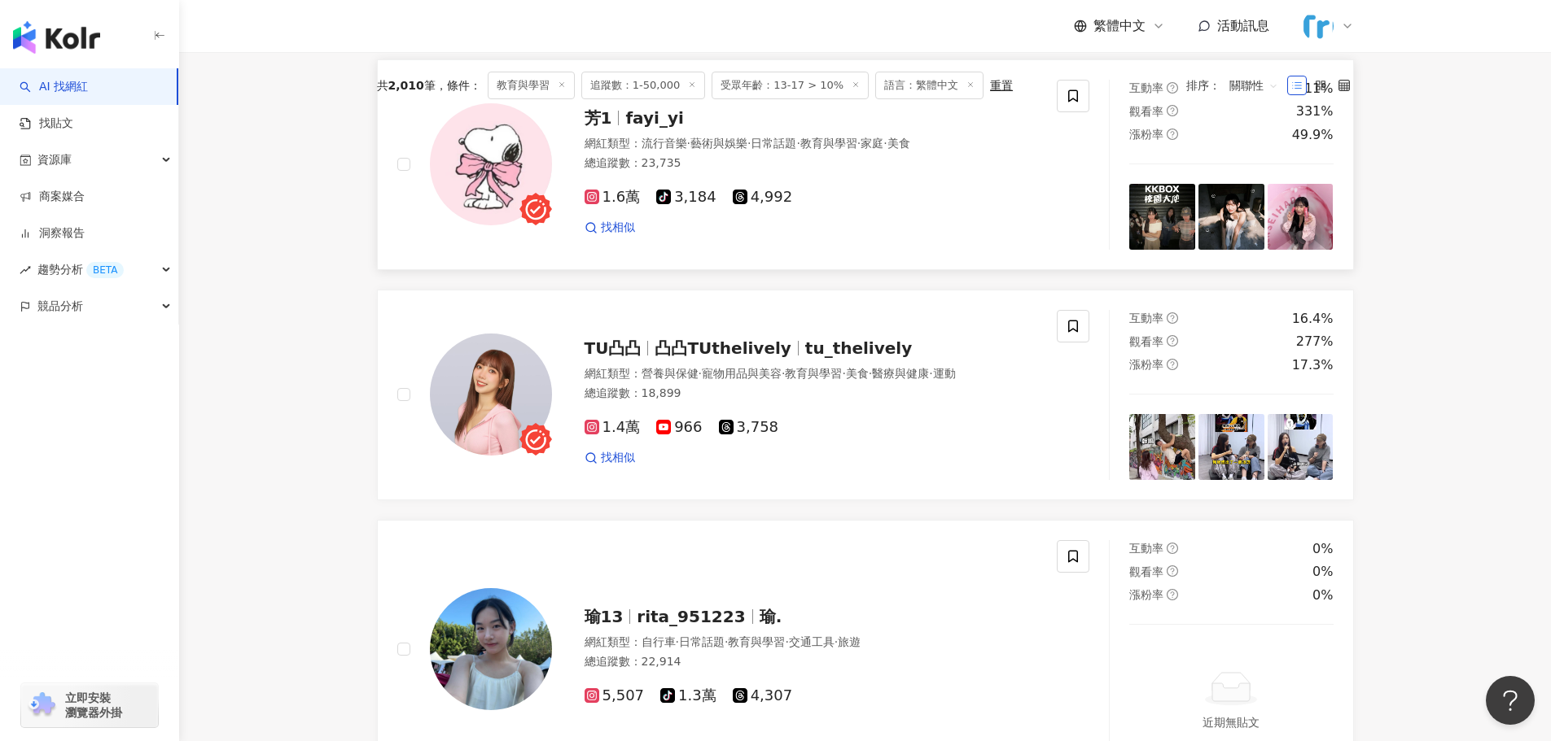
scroll to position [326, 0]
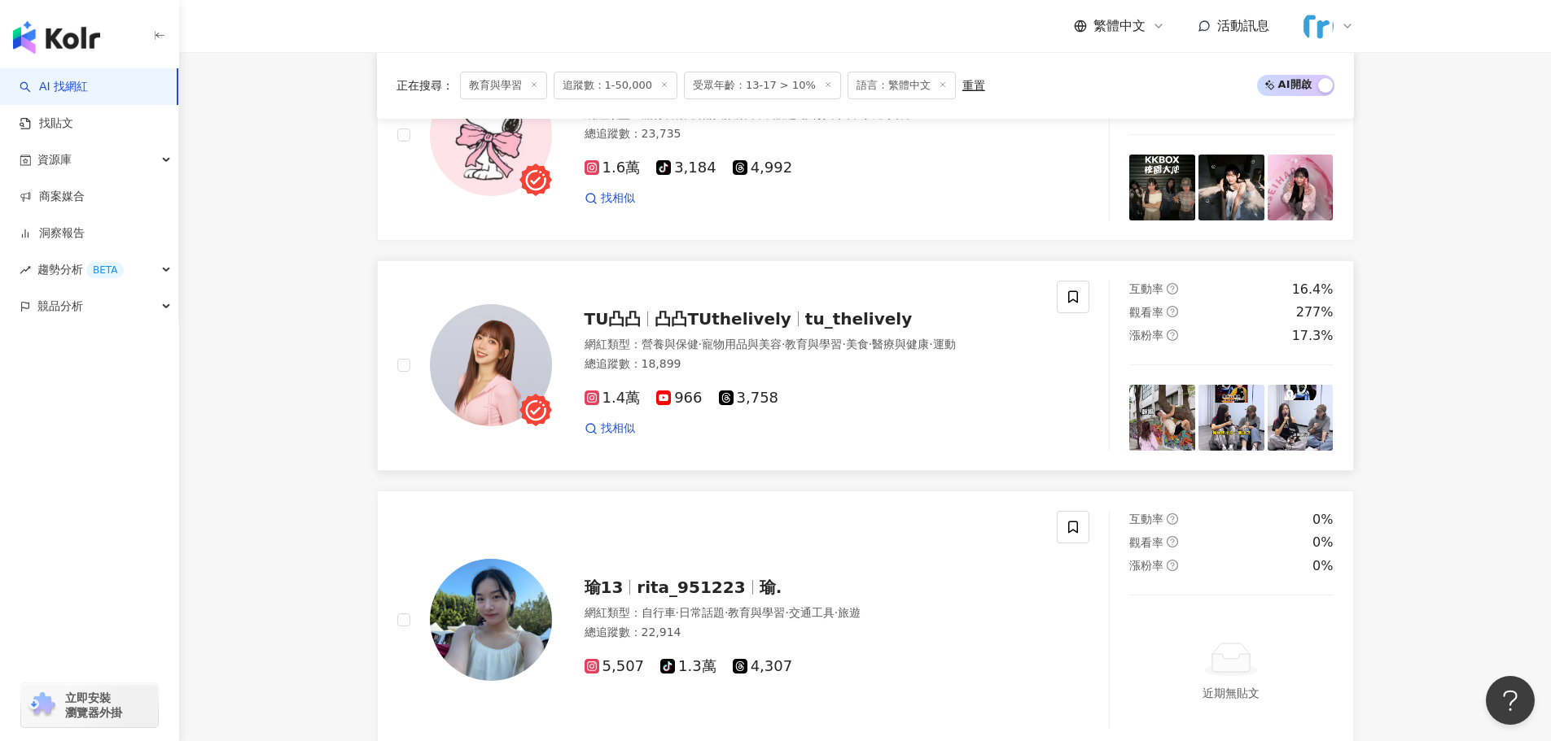
click at [841, 313] on span "tu_thelively" at bounding box center [858, 319] width 107 height 20
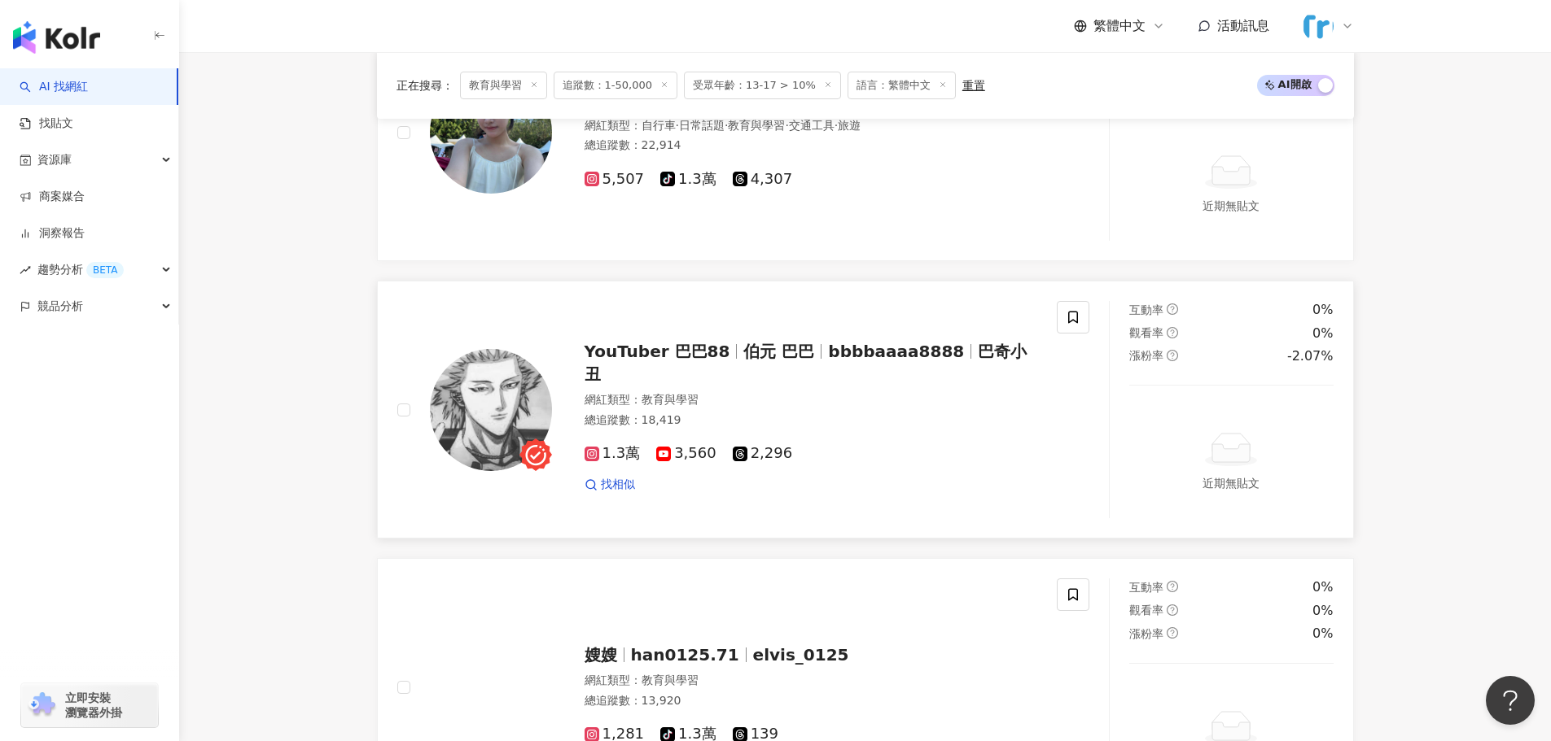
scroll to position [814, 0]
click at [828, 361] on span "bbbbaaaa8888" at bounding box center [896, 351] width 136 height 20
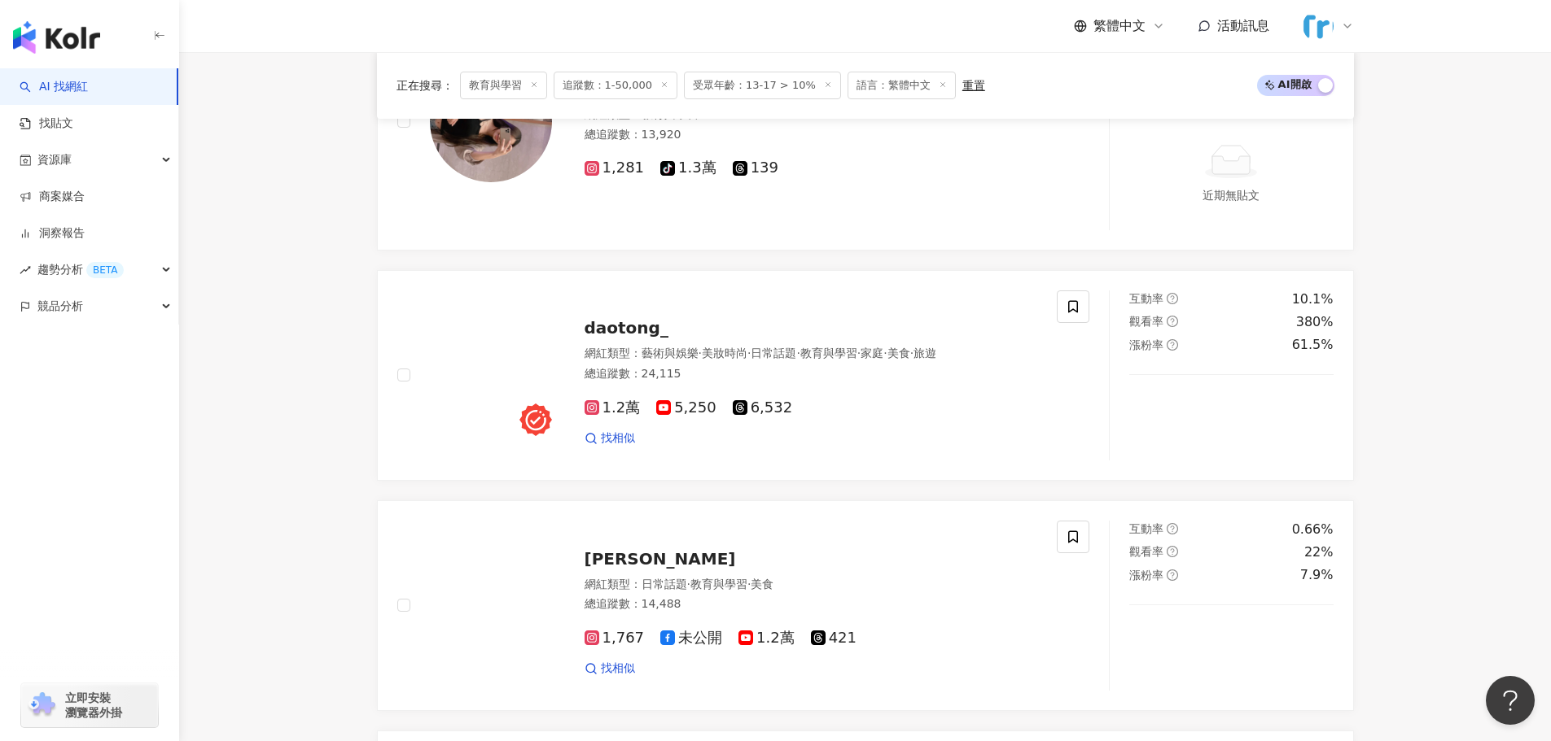
scroll to position [1384, 0]
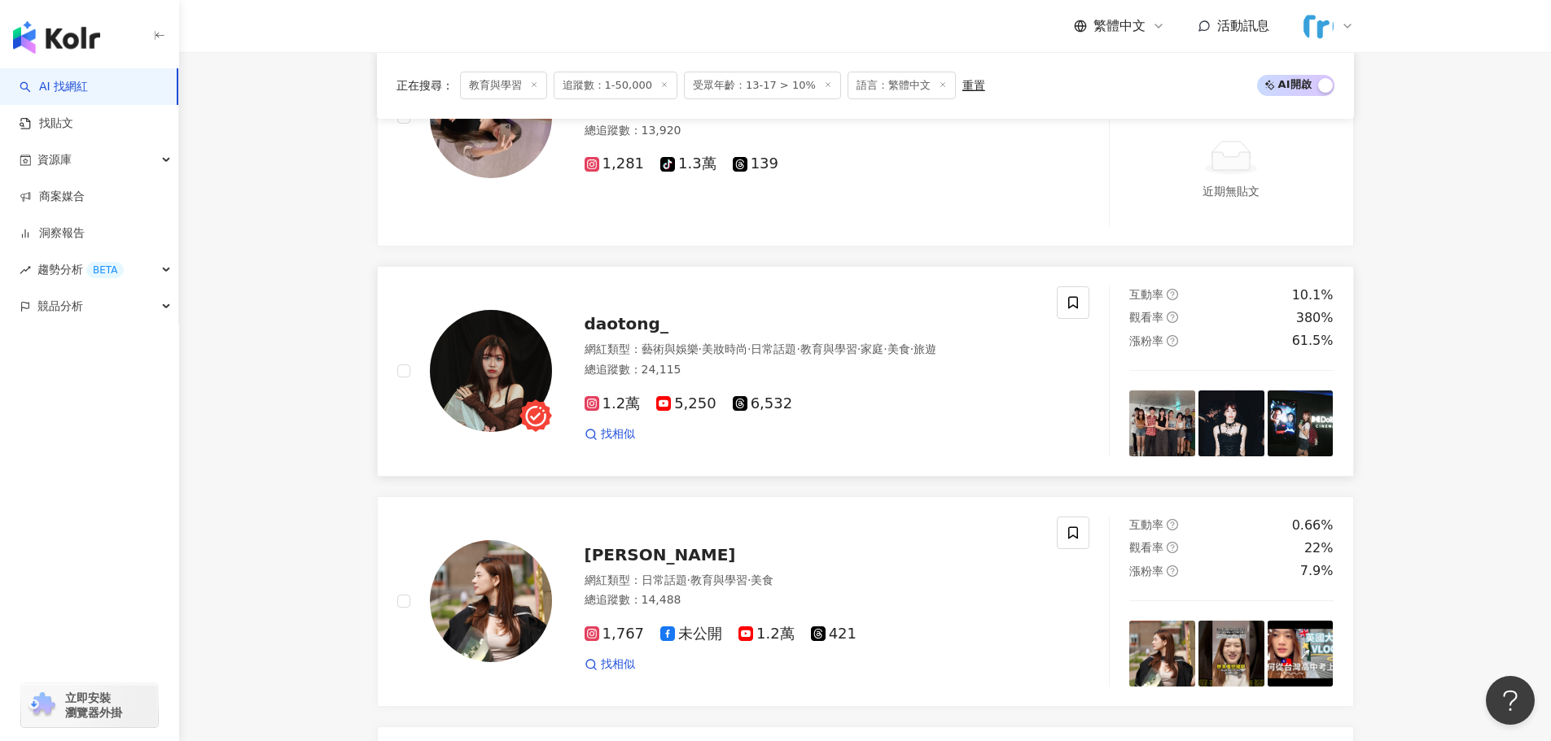
click at [622, 323] on span "daotong_" at bounding box center [626, 324] width 84 height 20
click at [607, 557] on span "Areti Lin" at bounding box center [659, 555] width 151 height 20
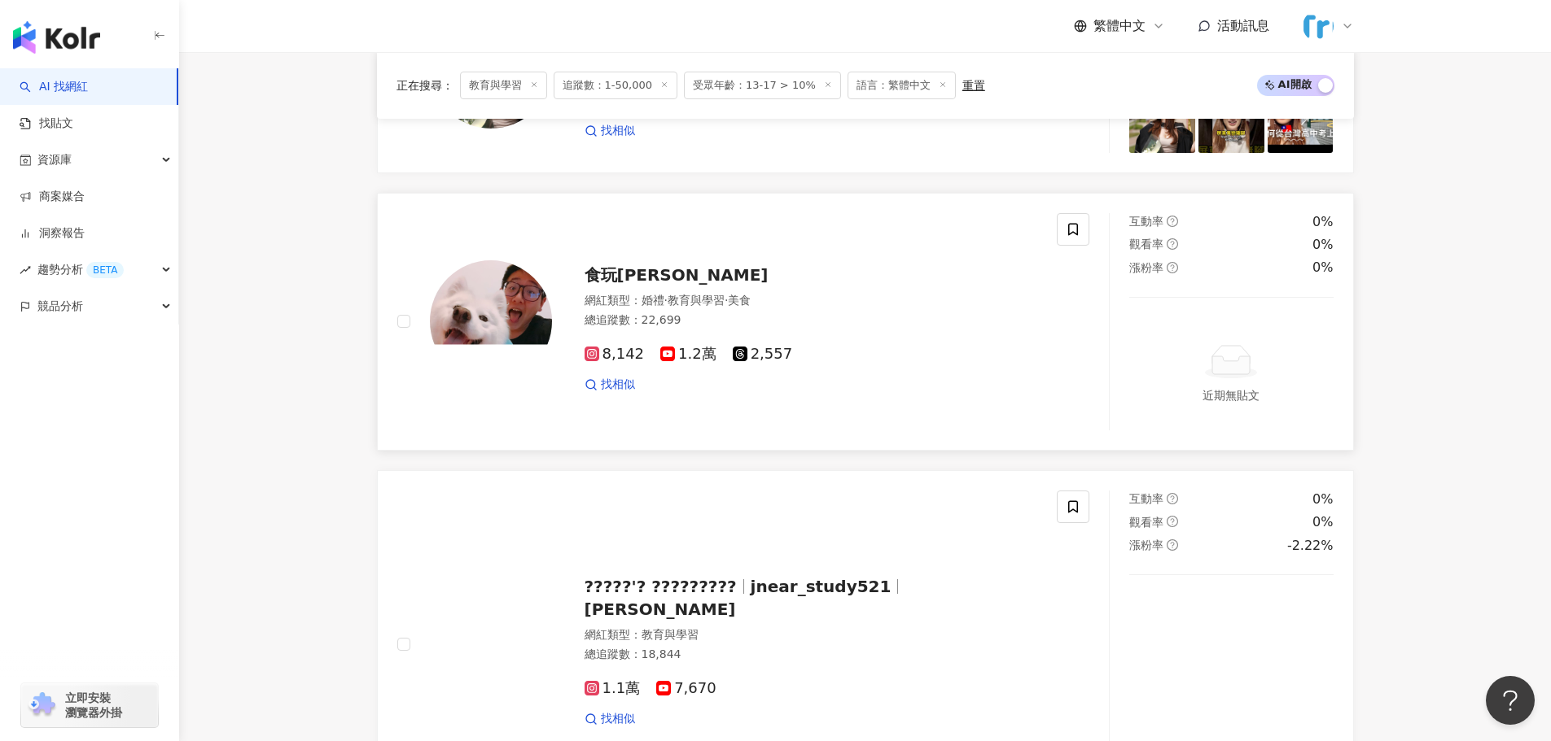
scroll to position [2116, 0]
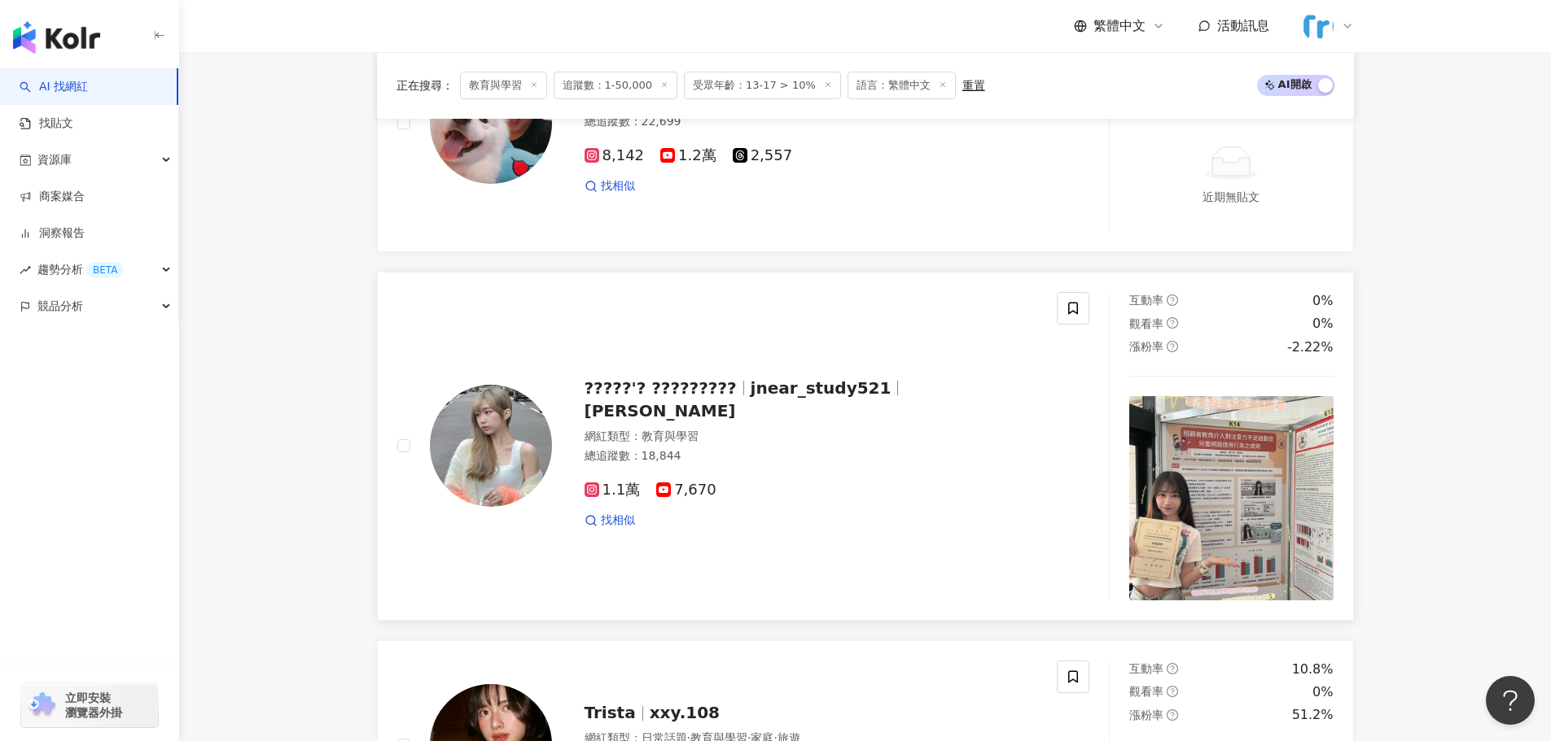
click at [736, 401] on span "金妮兒JNear" at bounding box center [659, 411] width 151 height 20
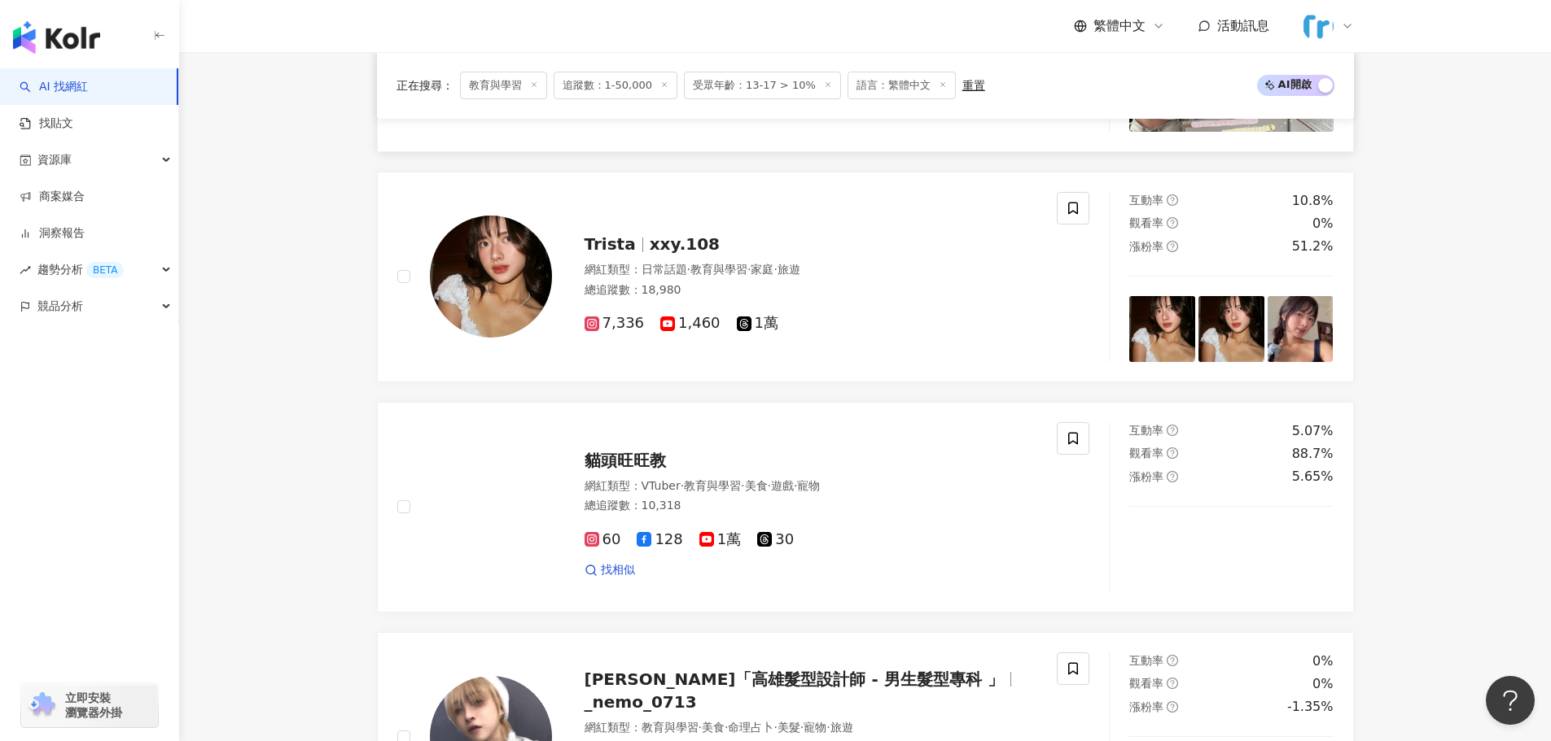
scroll to position [2605, 0]
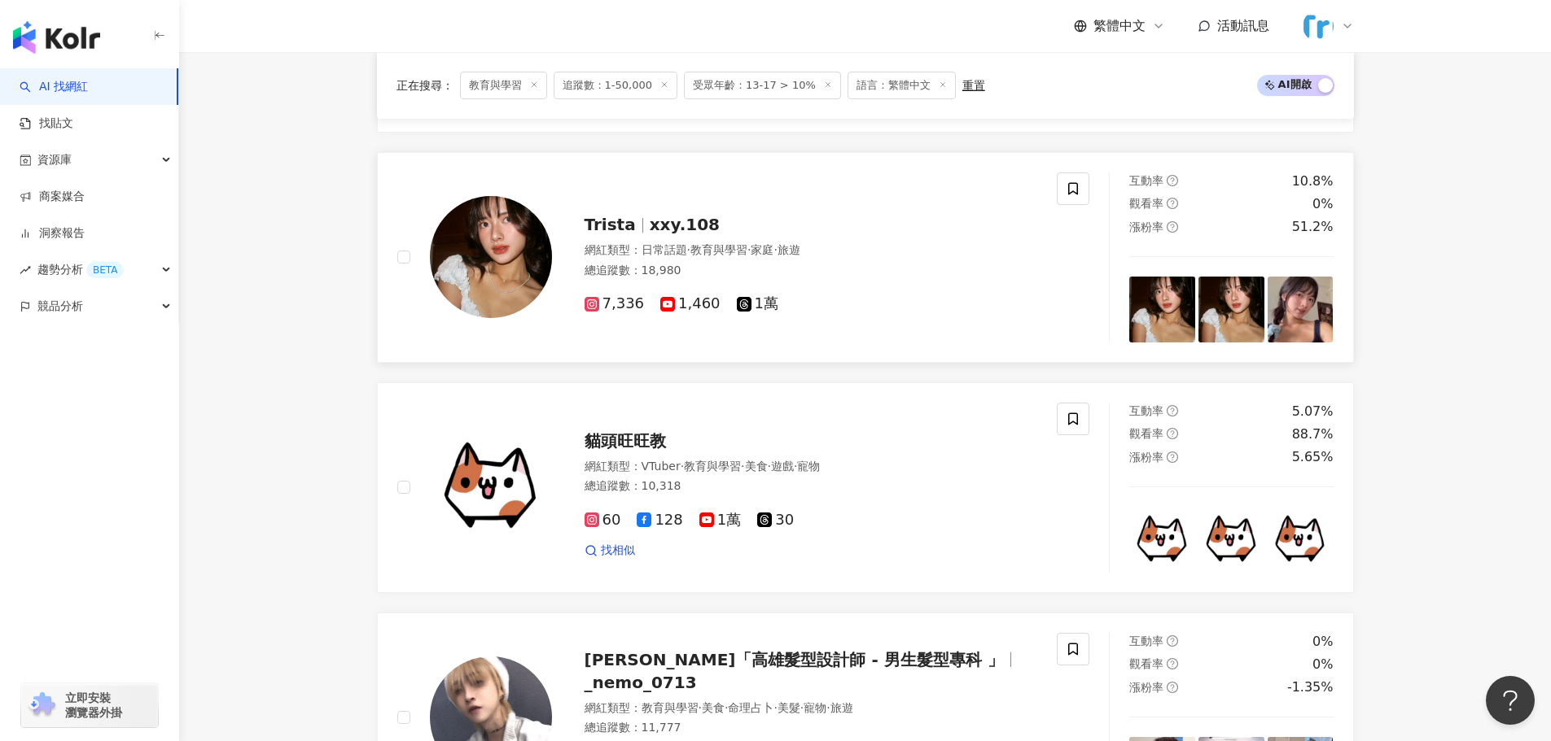
click at [686, 228] on span "xxy.108" at bounding box center [685, 225] width 70 height 20
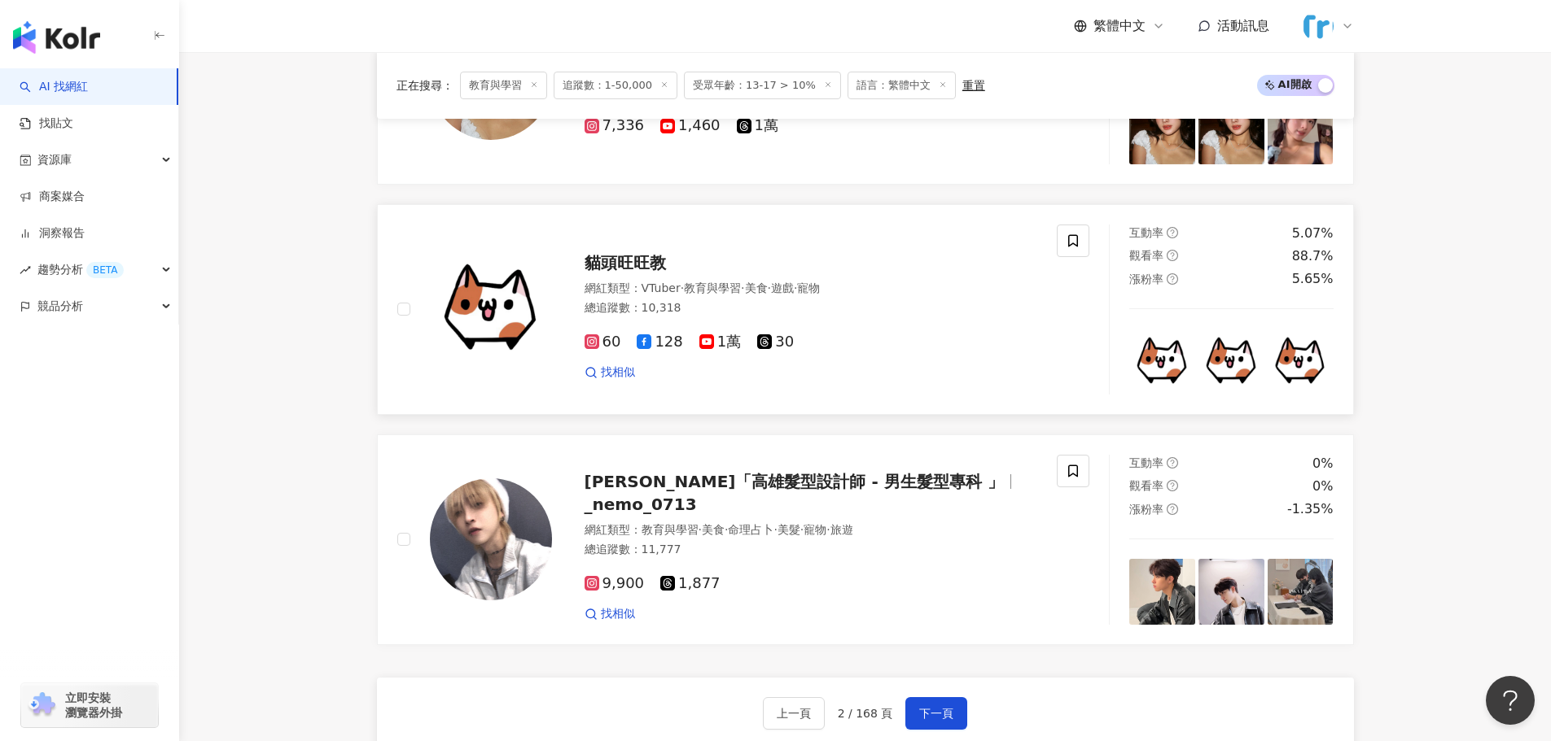
scroll to position [3058, 0]
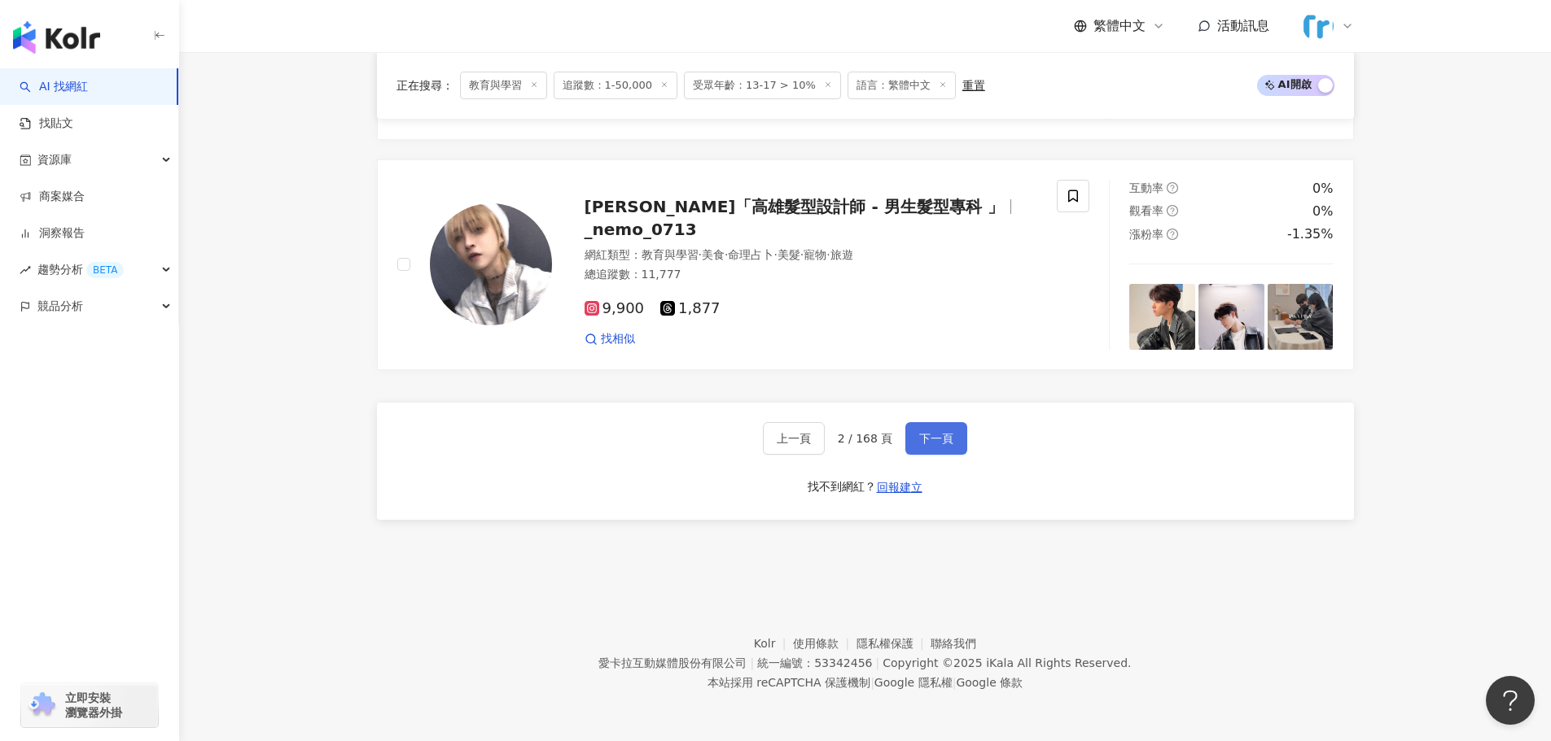
click at [928, 445] on button "下一頁" at bounding box center [936, 438] width 62 height 33
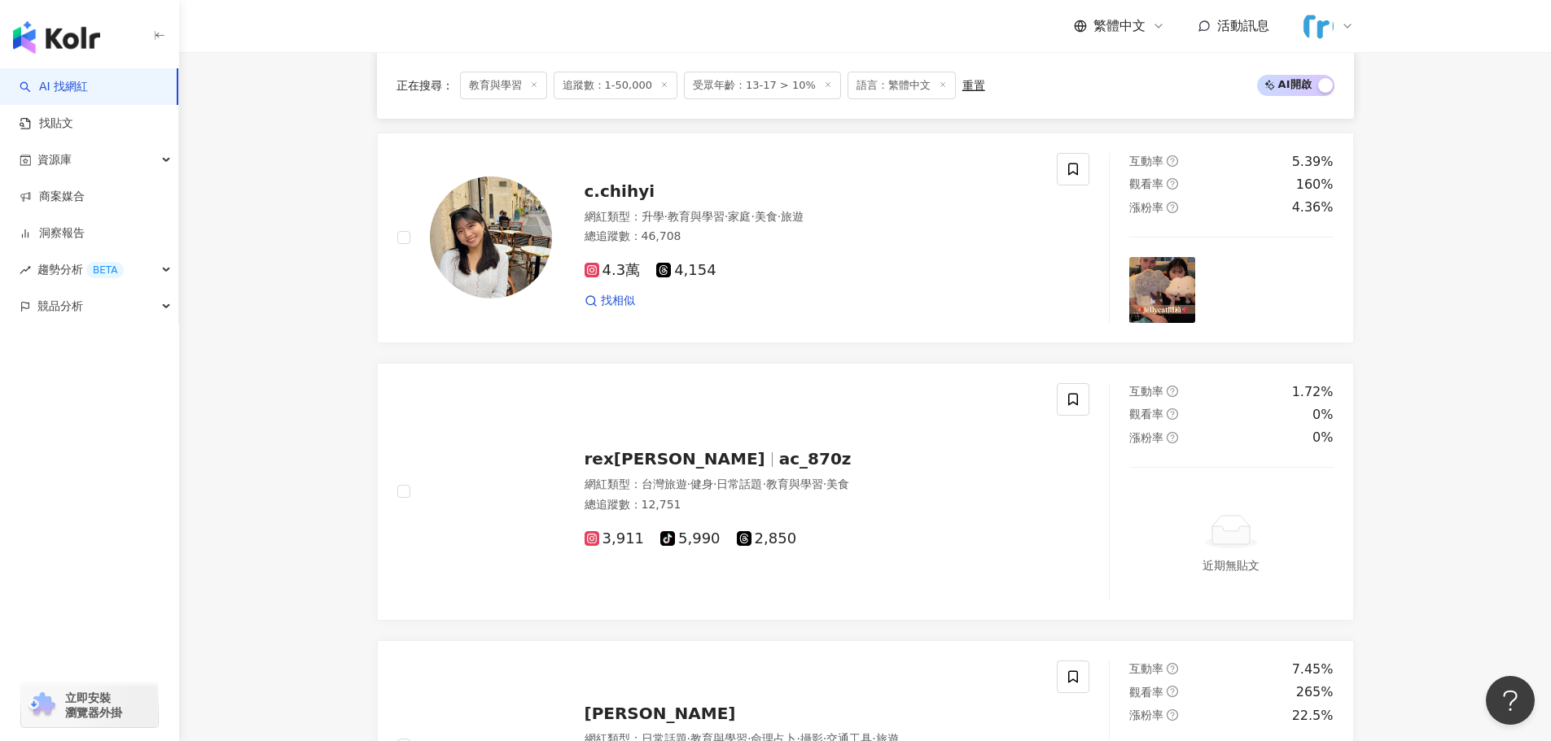
scroll to position [1058, 0]
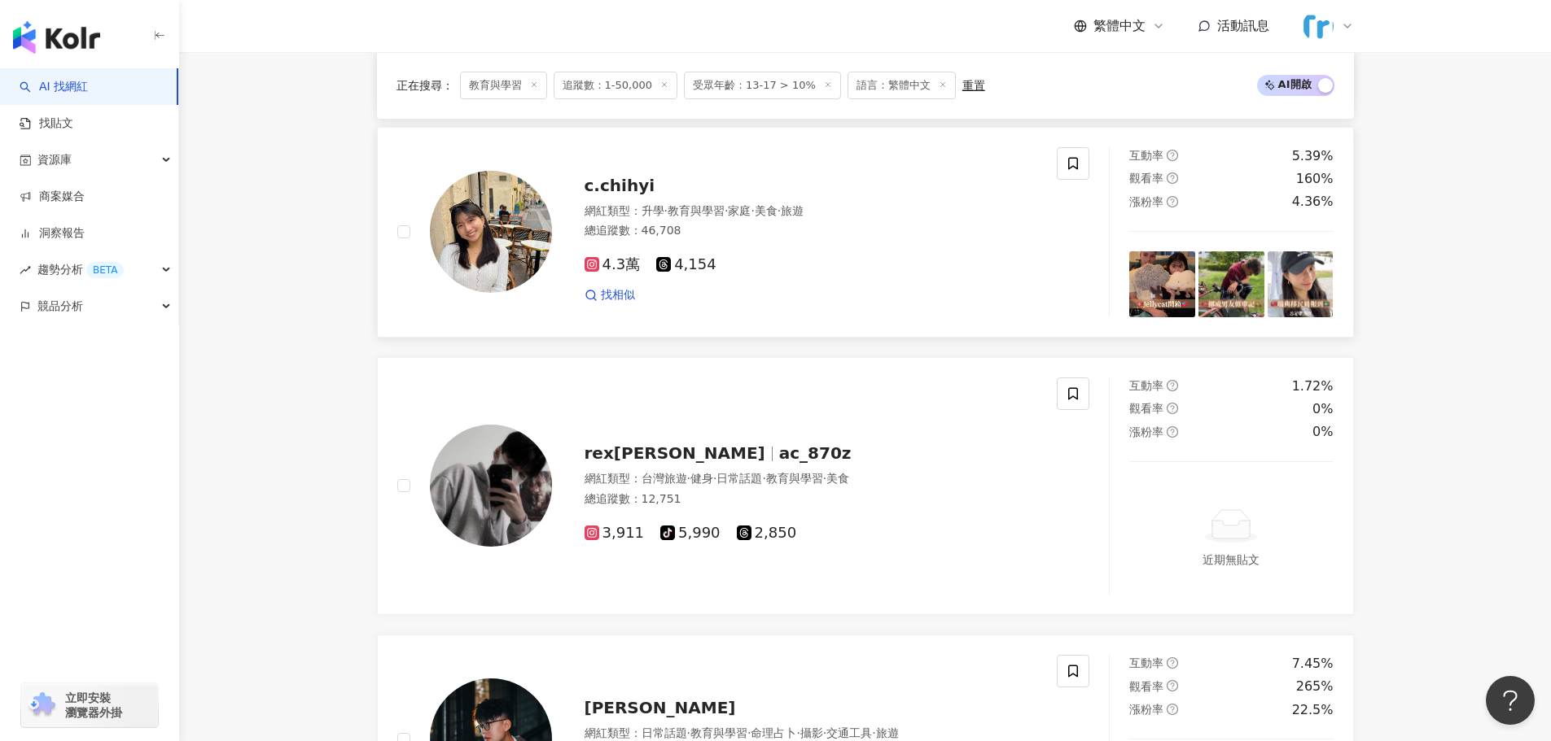
click at [630, 182] on span "c.chihyi" at bounding box center [619, 186] width 71 height 20
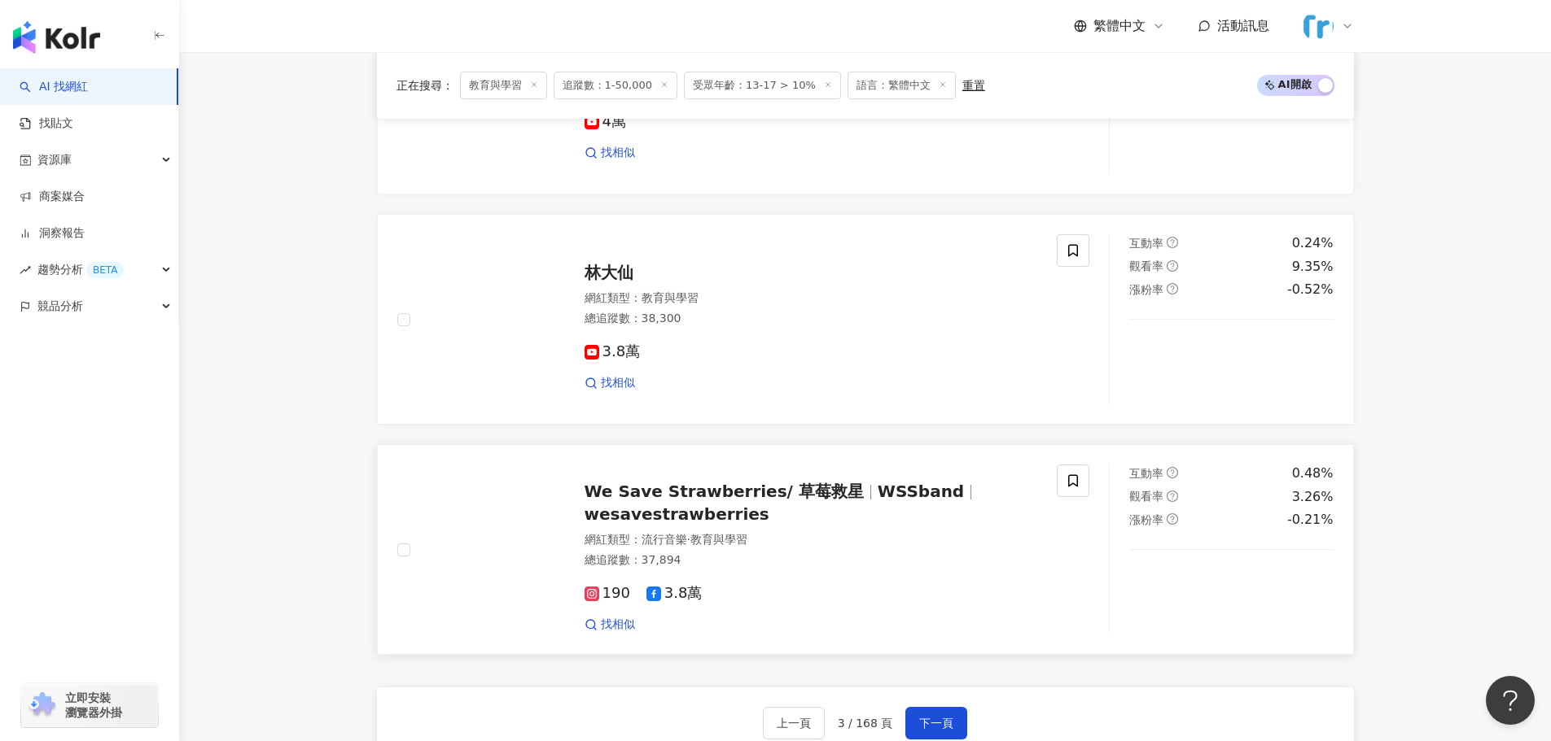
scroll to position [2930, 0]
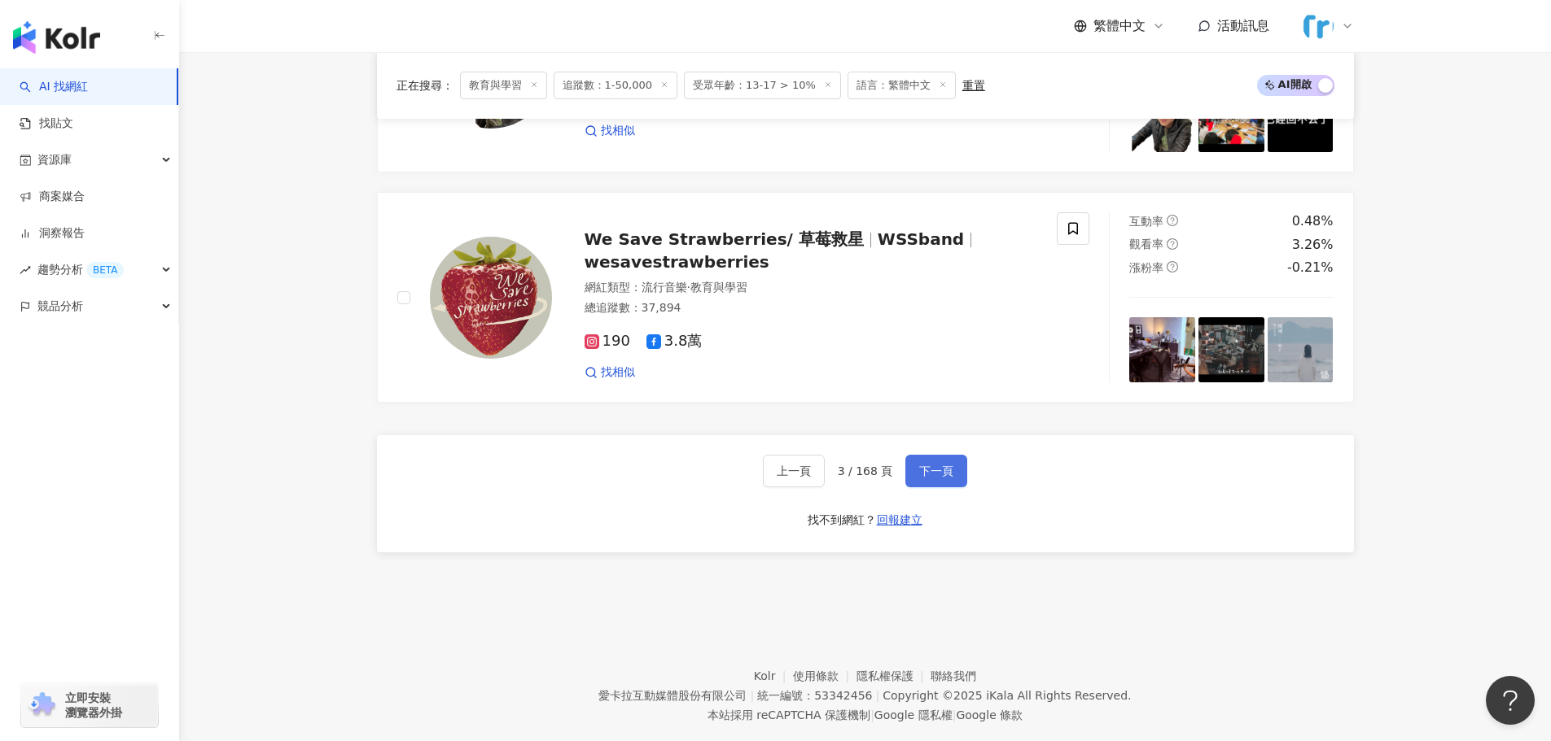
click at [939, 472] on span "下一頁" at bounding box center [936, 471] width 34 height 13
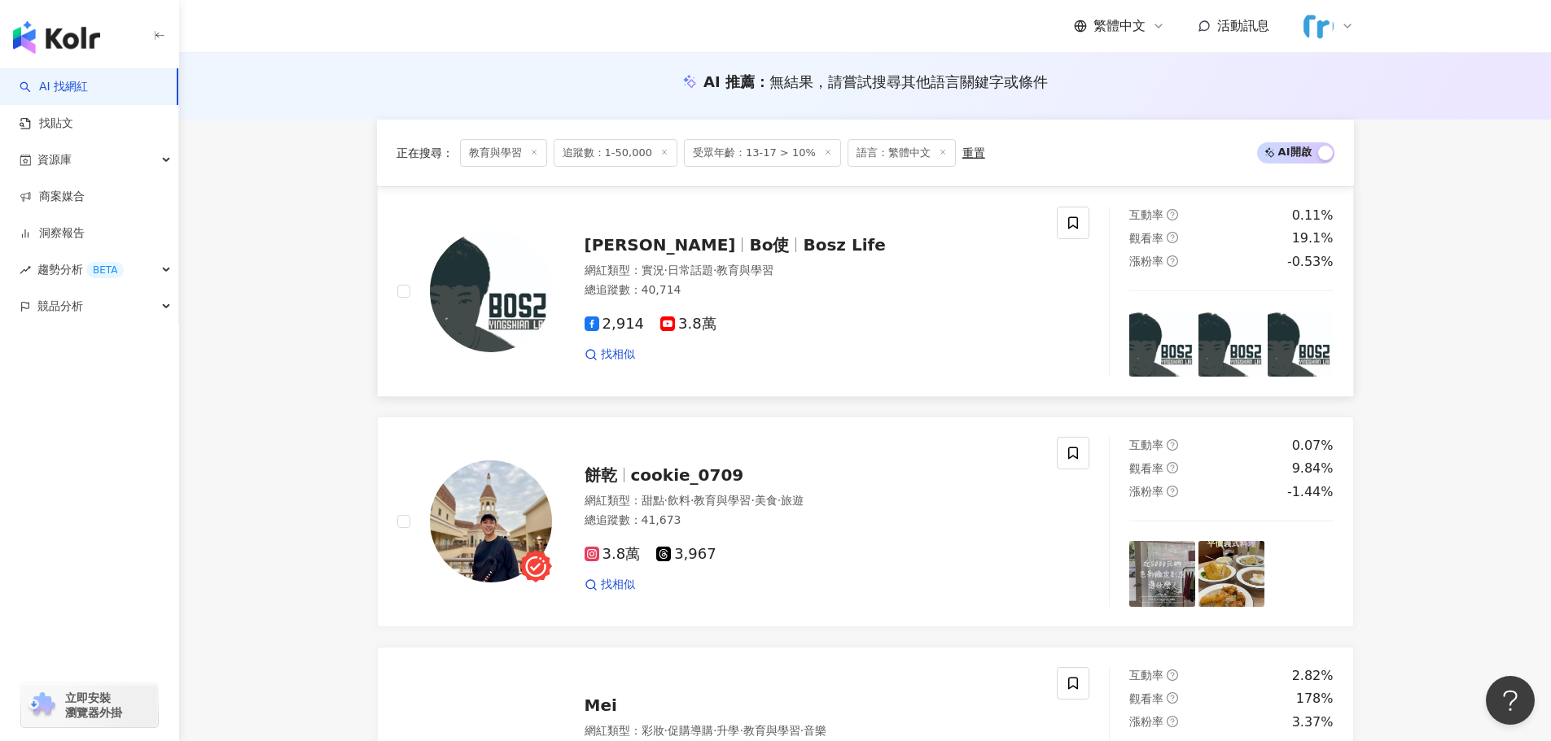
scroll to position [407, 0]
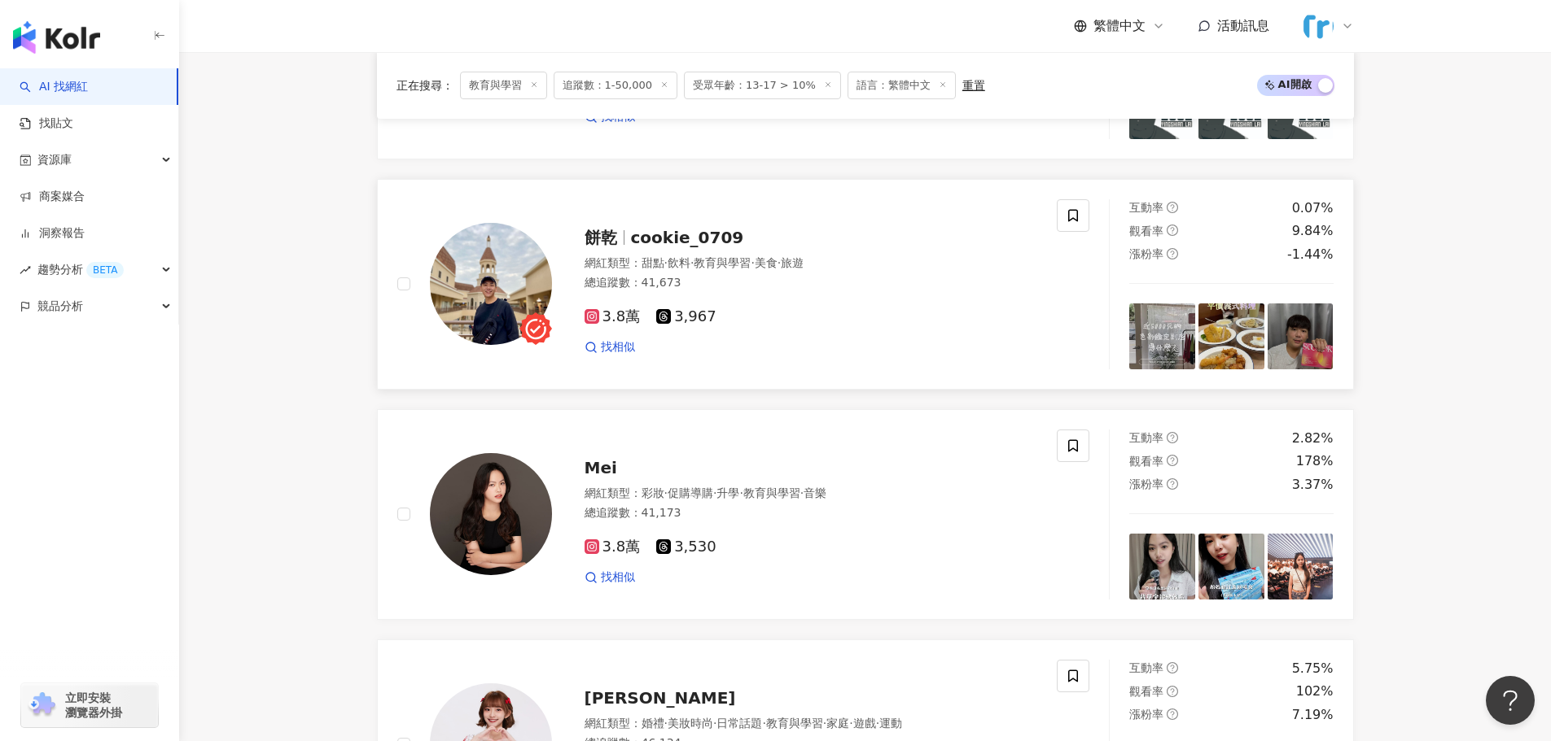
click at [707, 240] on span "cookie_0709" at bounding box center [687, 238] width 113 height 20
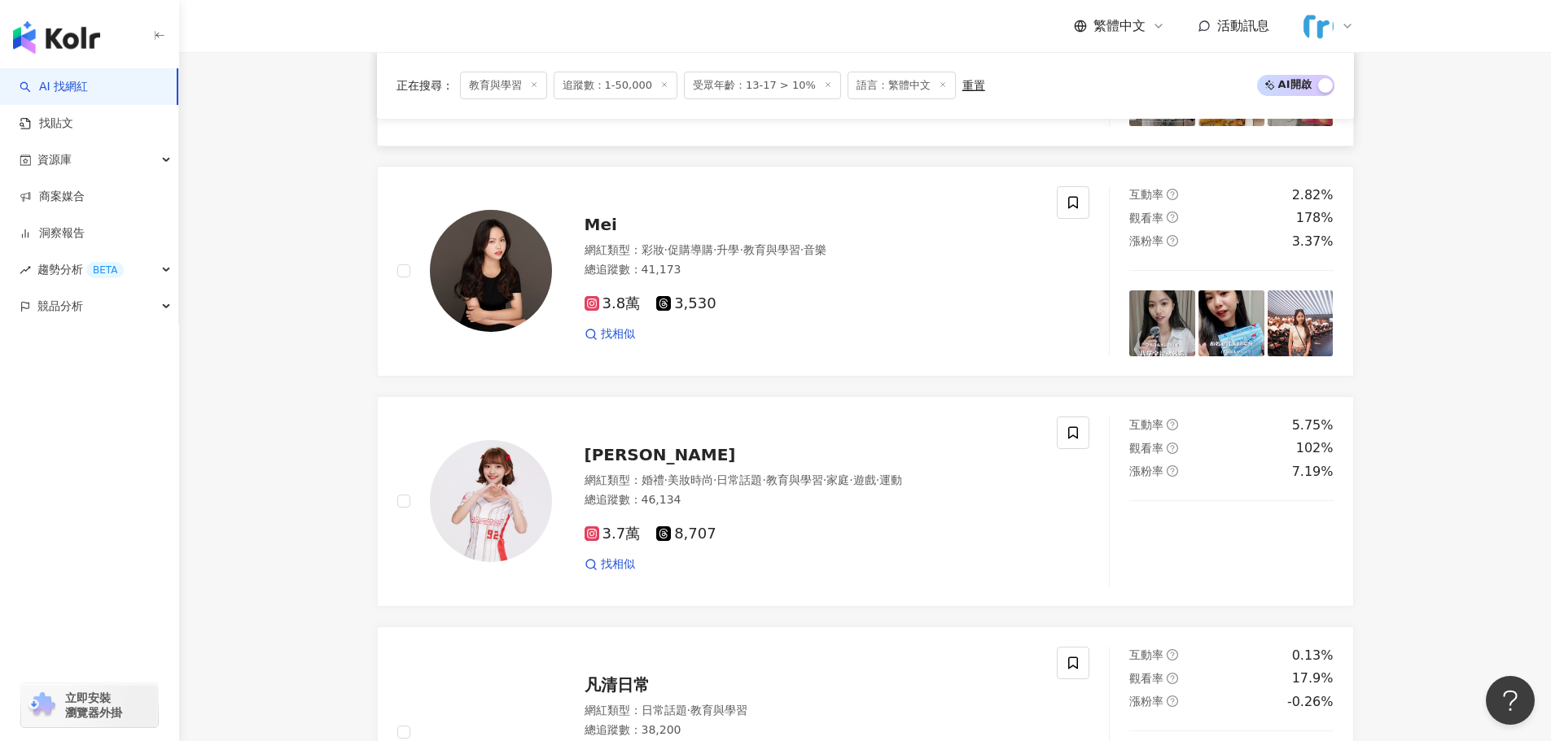
scroll to position [651, 0]
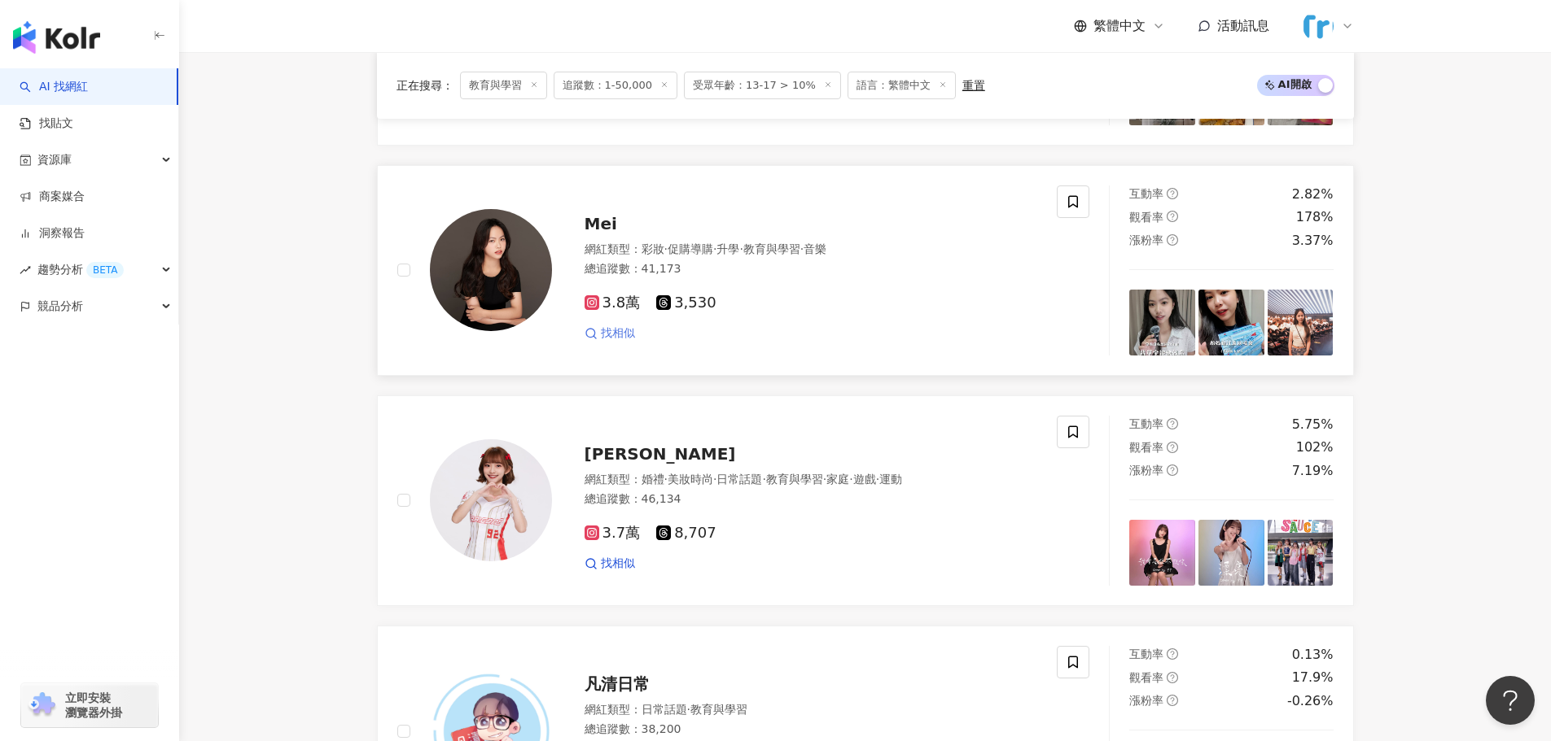
click at [618, 332] on span "找相似" at bounding box center [618, 334] width 34 height 16
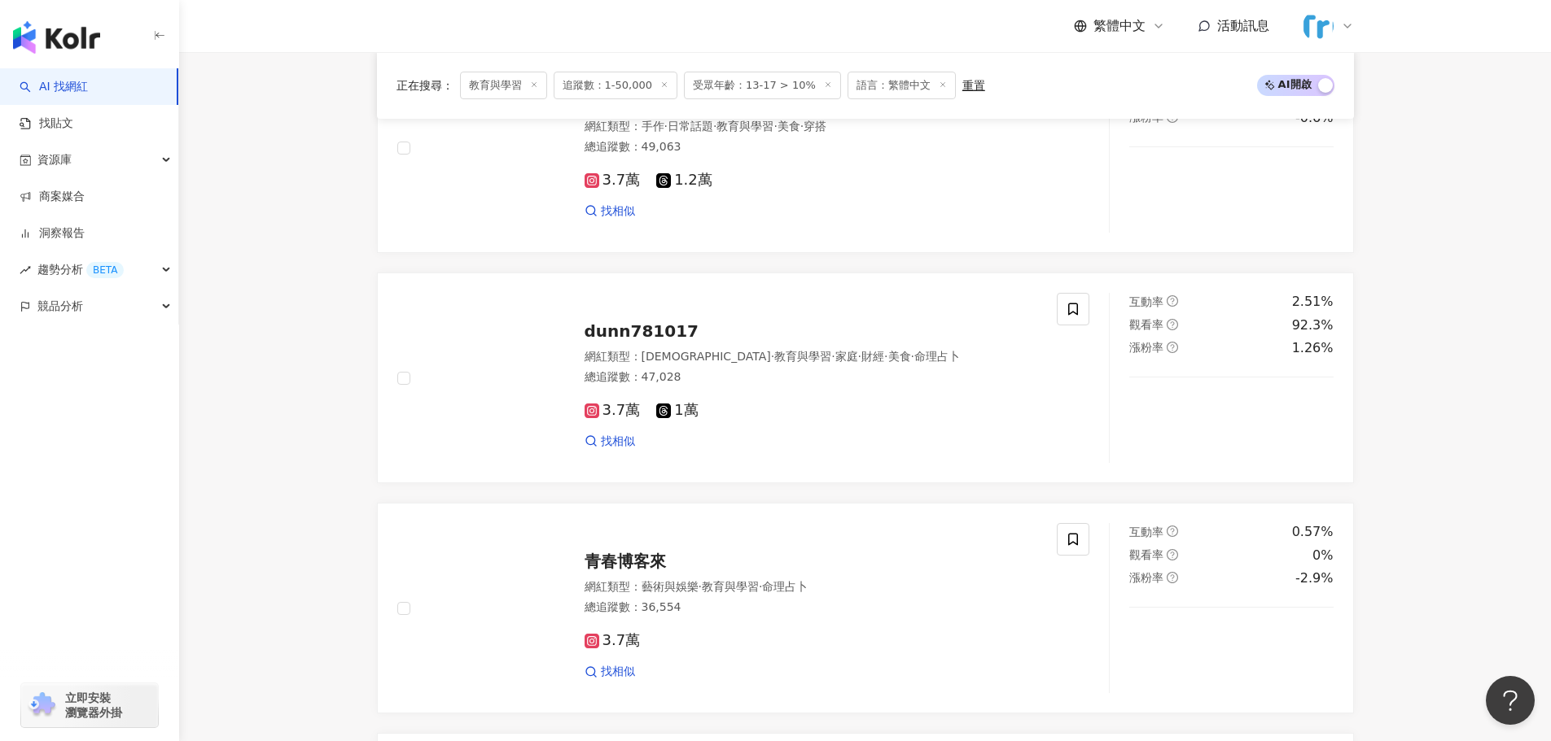
scroll to position [1709, 0]
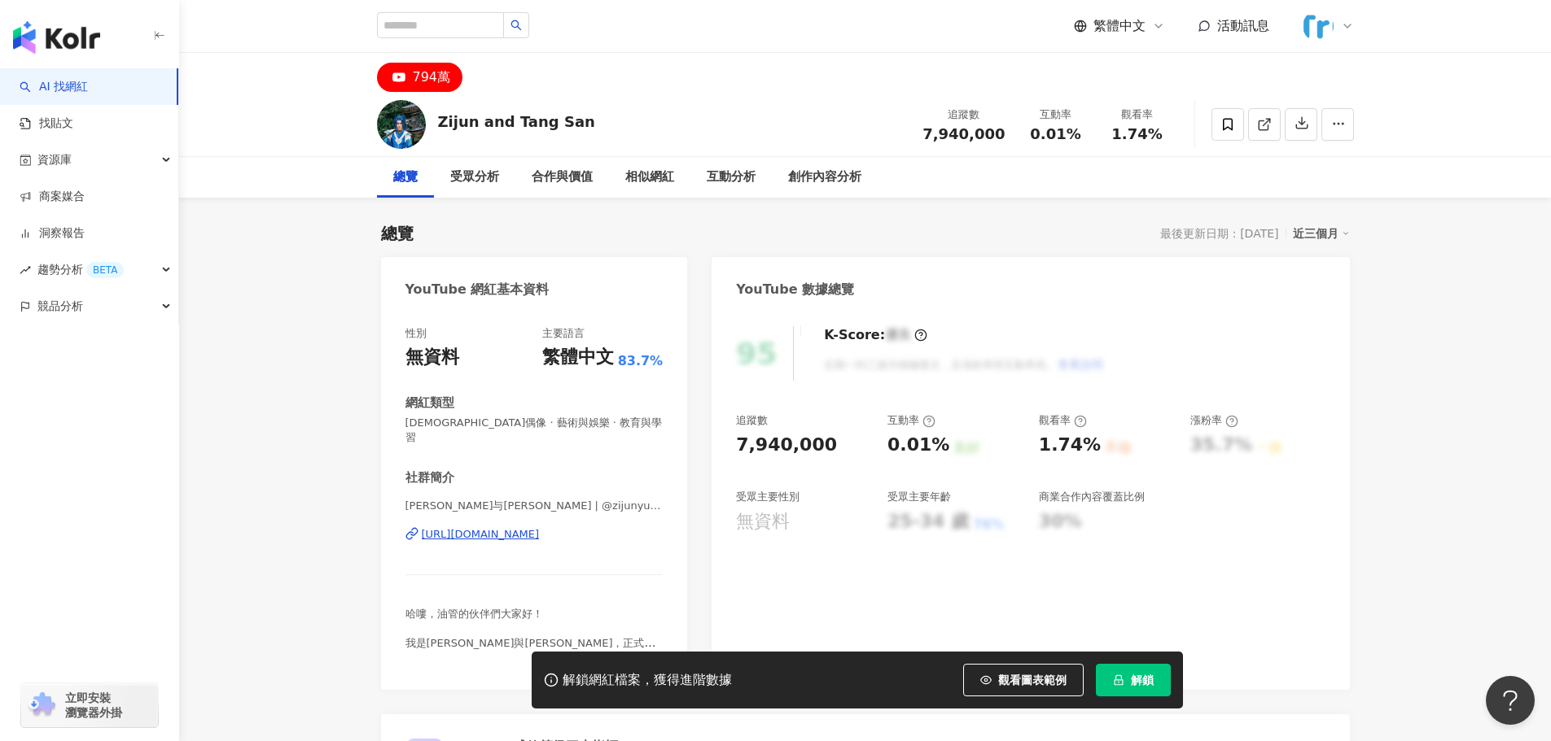
click at [540, 527] on div "https://www.youtube.com/channel/UC6ik7KPV5oL914e4LkpQMpA" at bounding box center [481, 534] width 118 height 15
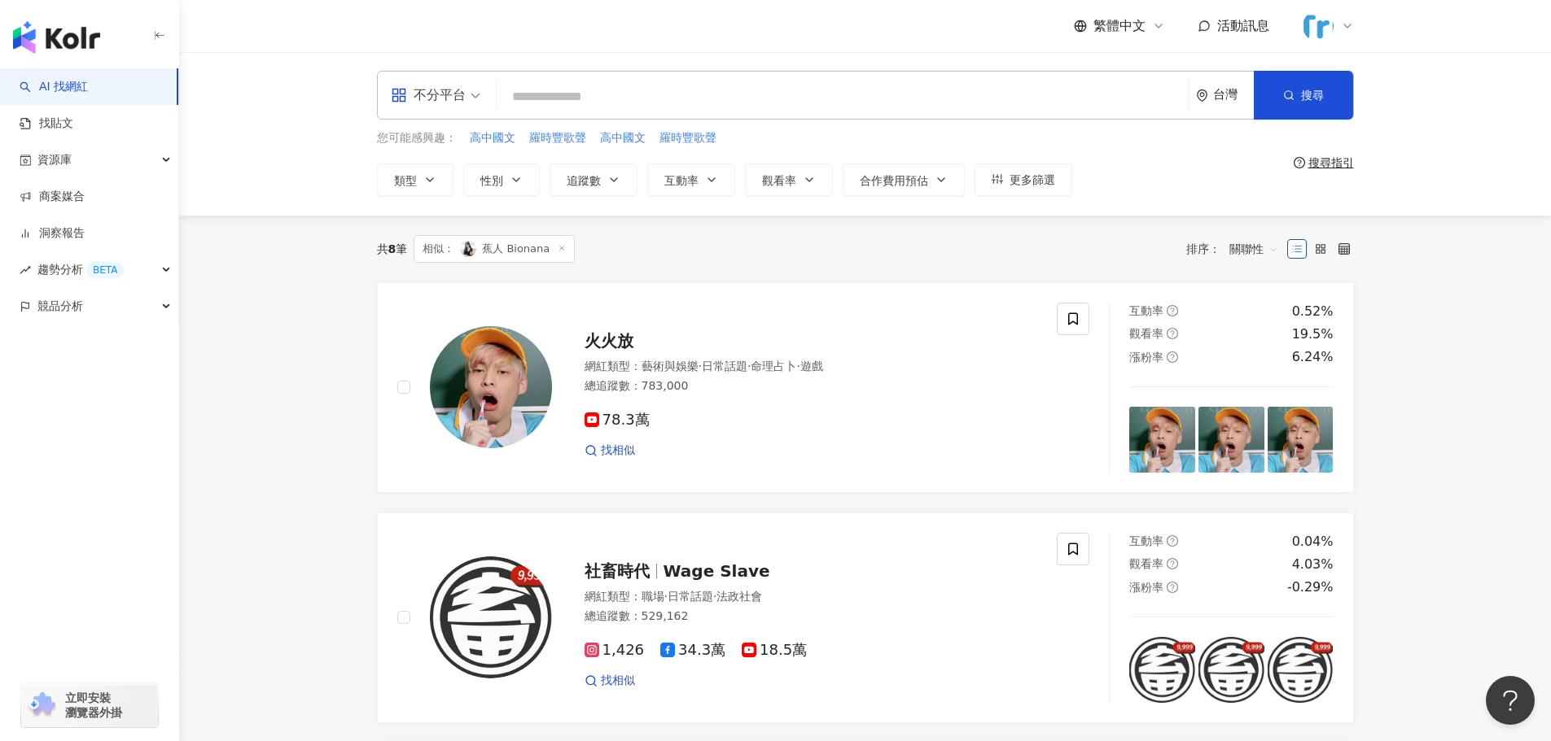
scroll to position [570, 0]
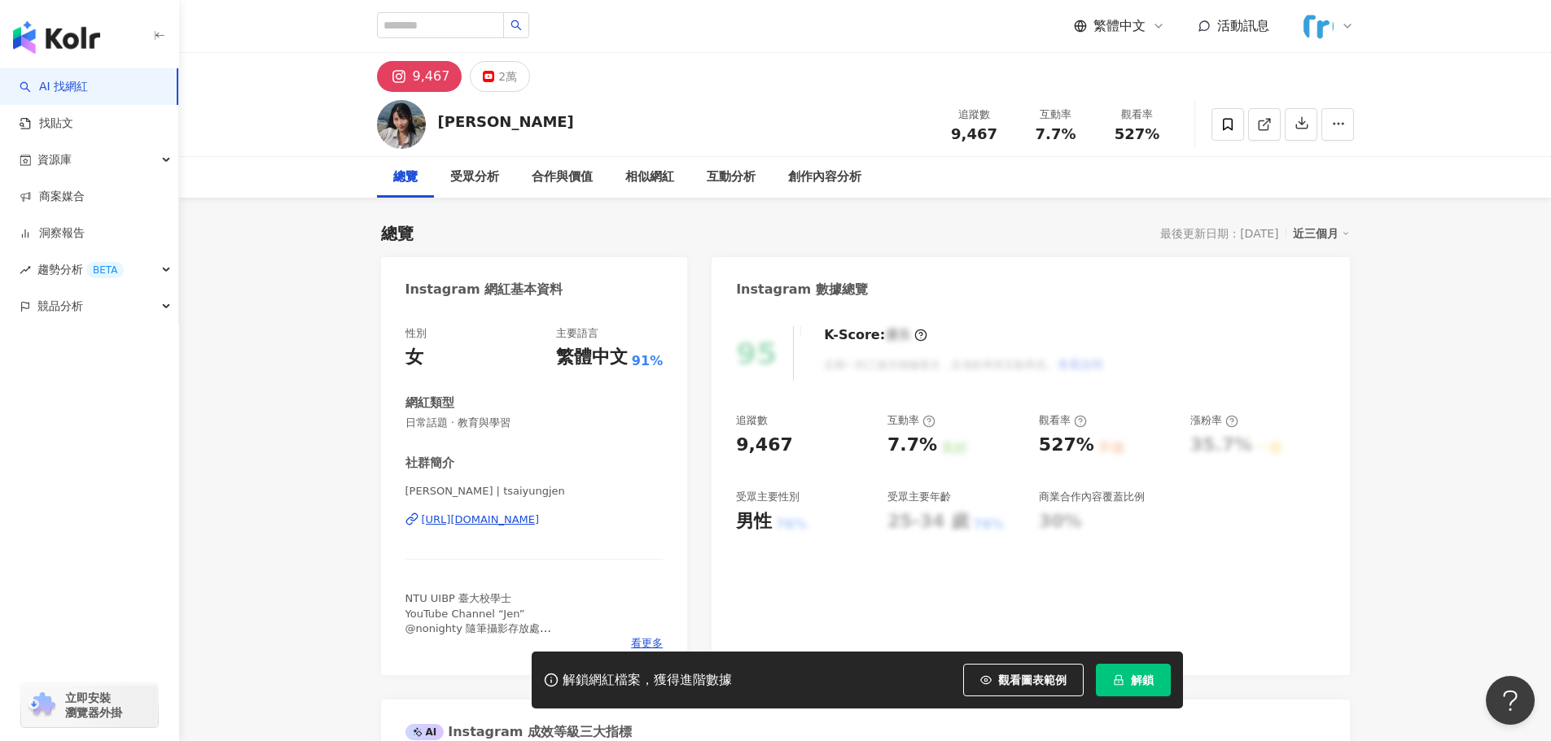
click at [540, 527] on div "[URL][DOMAIN_NAME]" at bounding box center [481, 520] width 118 height 15
click at [1124, 673] on button "解鎖" at bounding box center [1133, 680] width 75 height 33
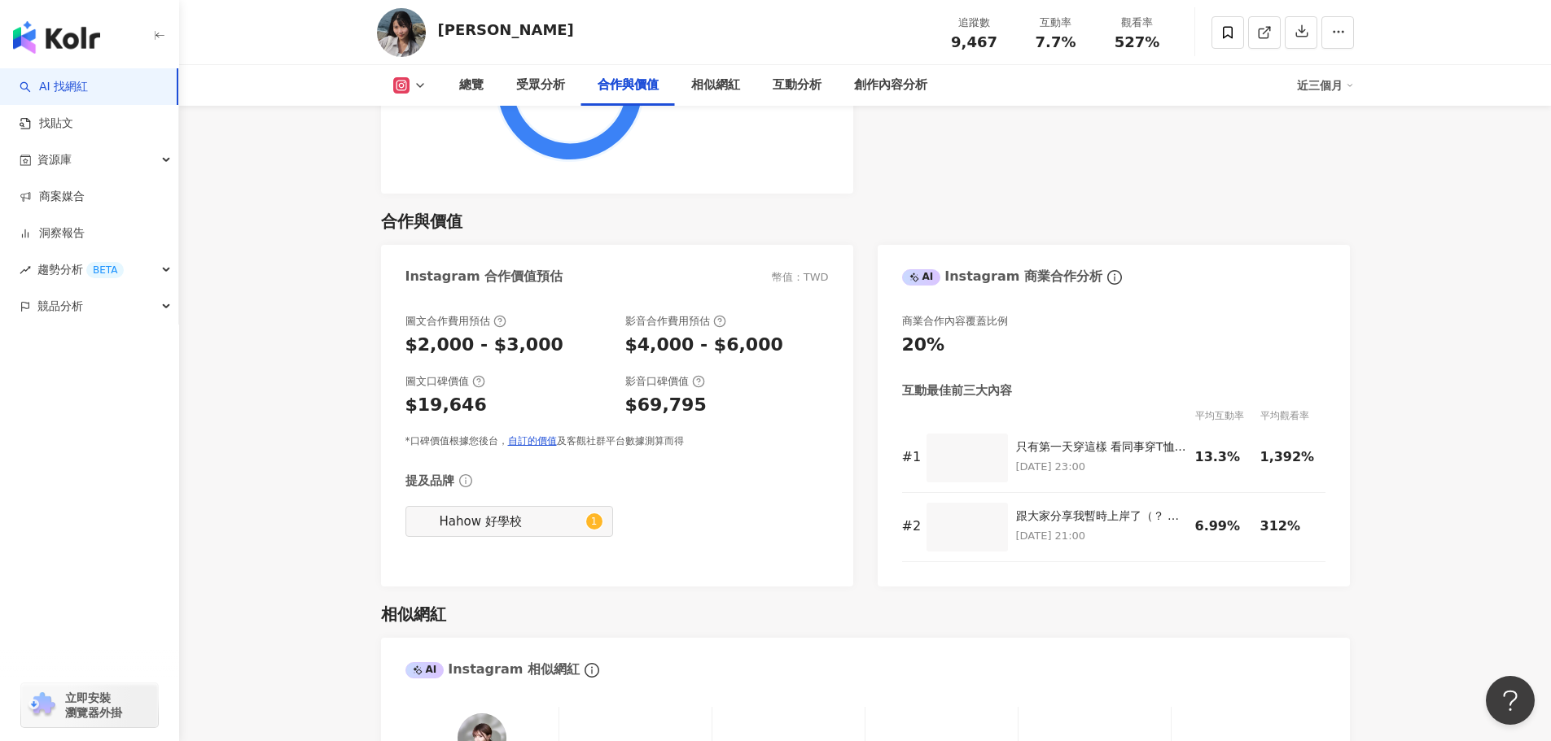
scroll to position [2442, 0]
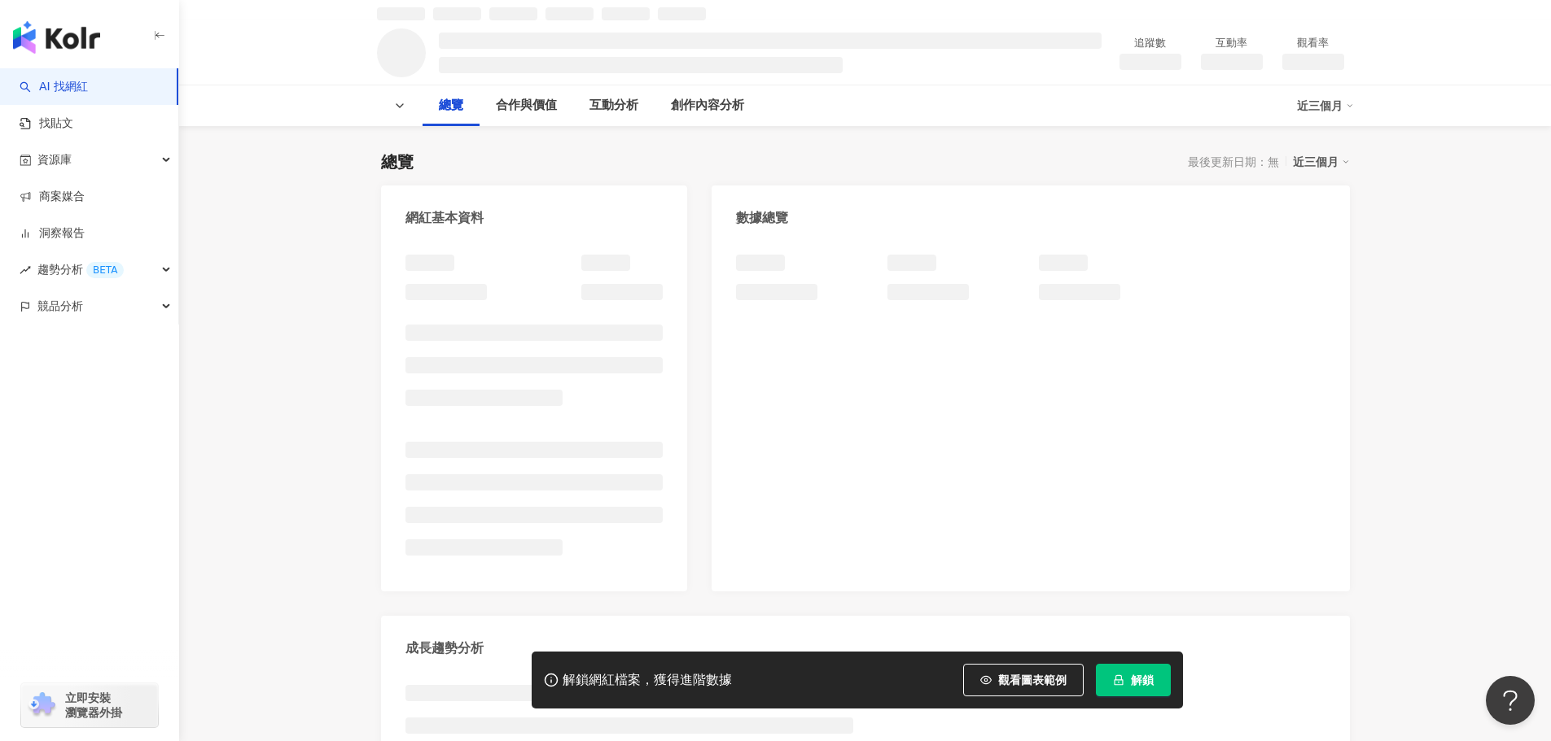
scroll to position [81, 0]
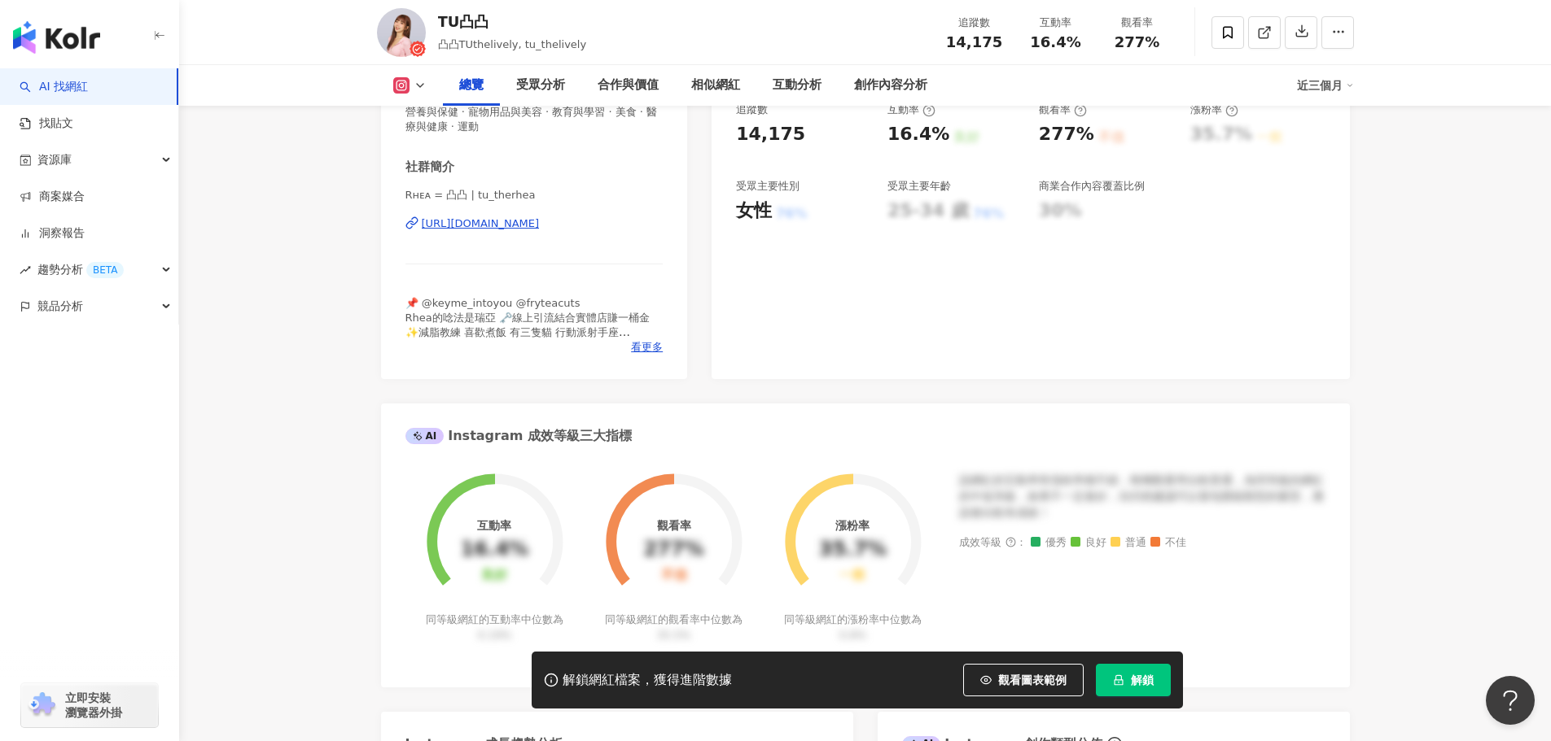
scroll to position [308, 0]
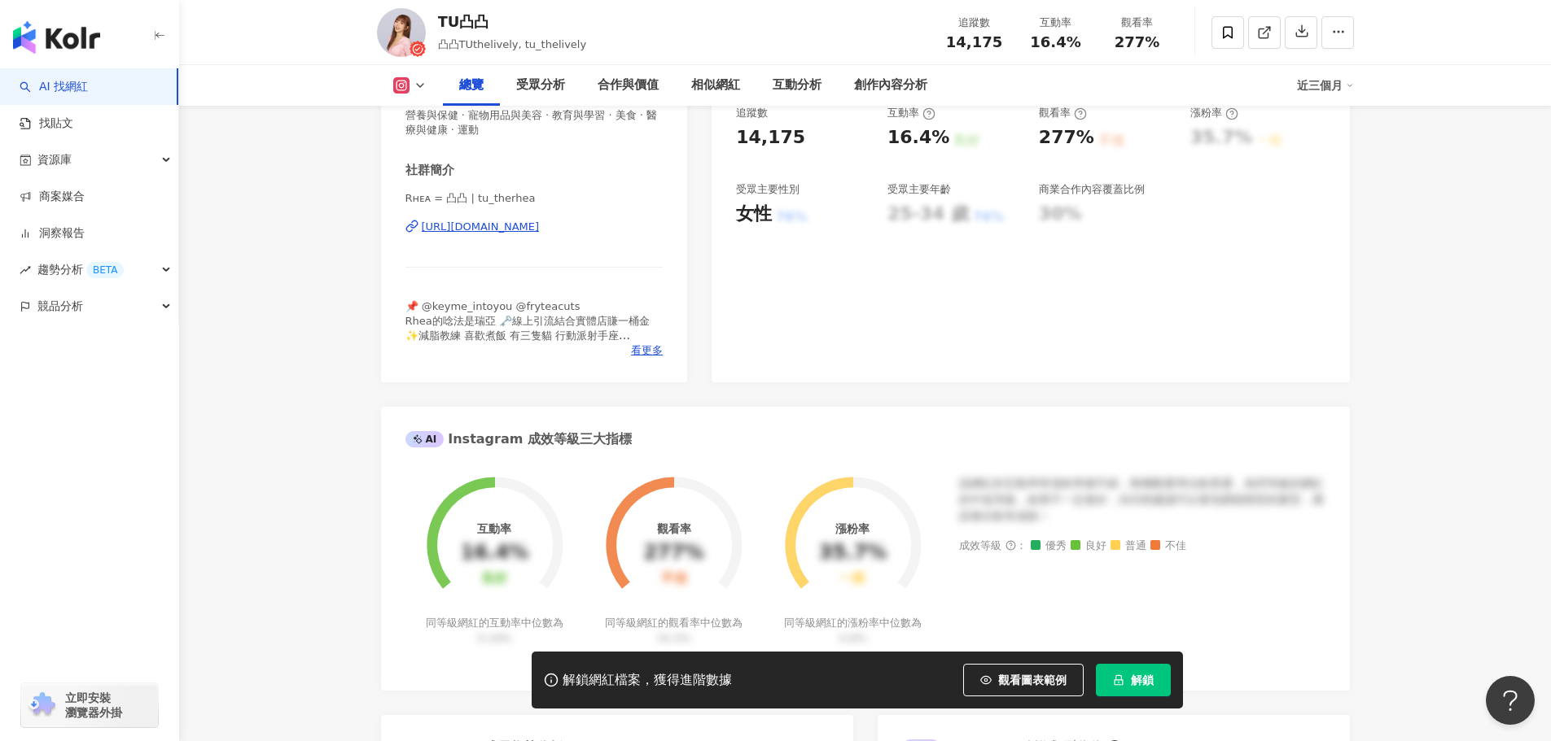
click at [540, 232] on div "https://www.instagram.com/tu_therhea/" at bounding box center [481, 227] width 118 height 15
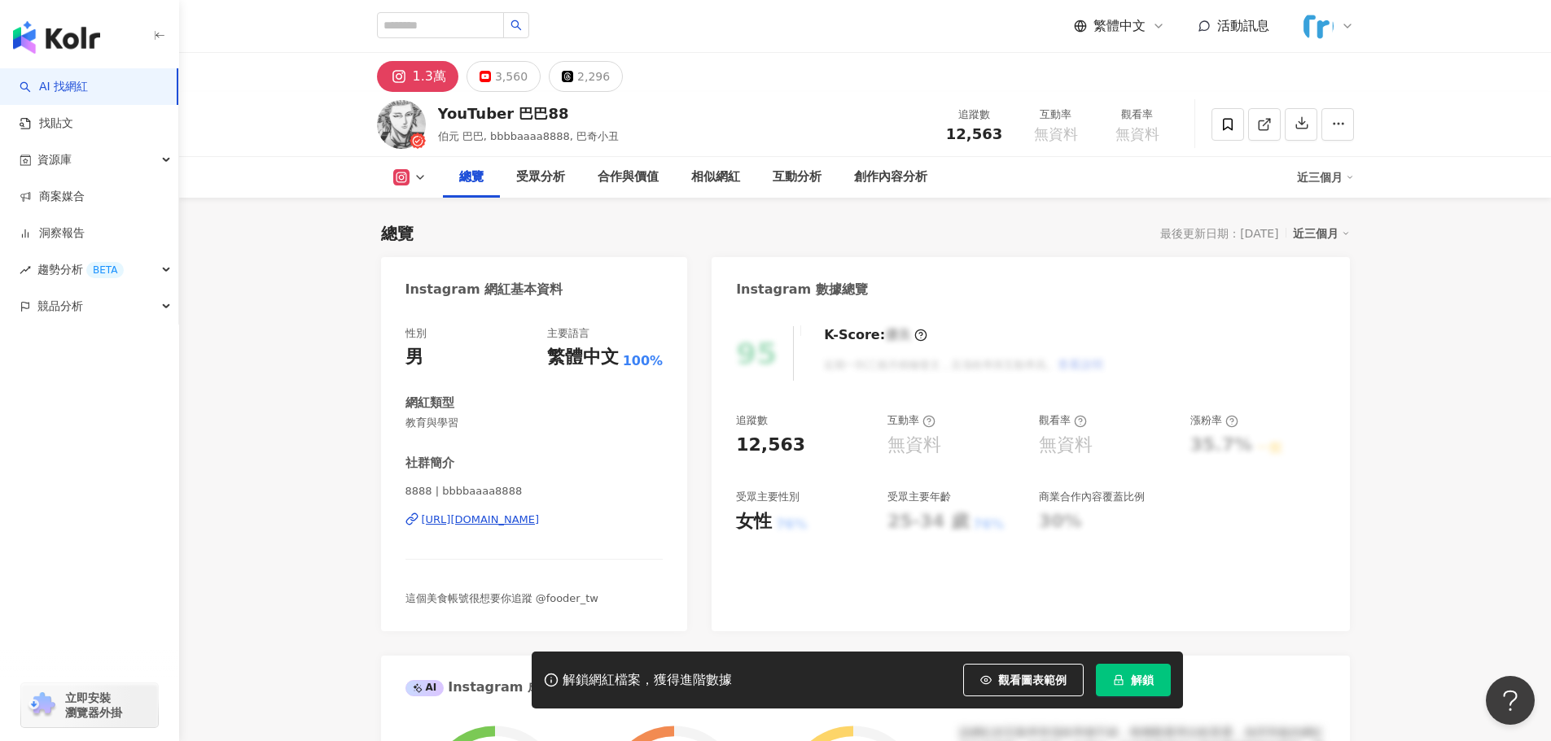
scroll to position [163, 0]
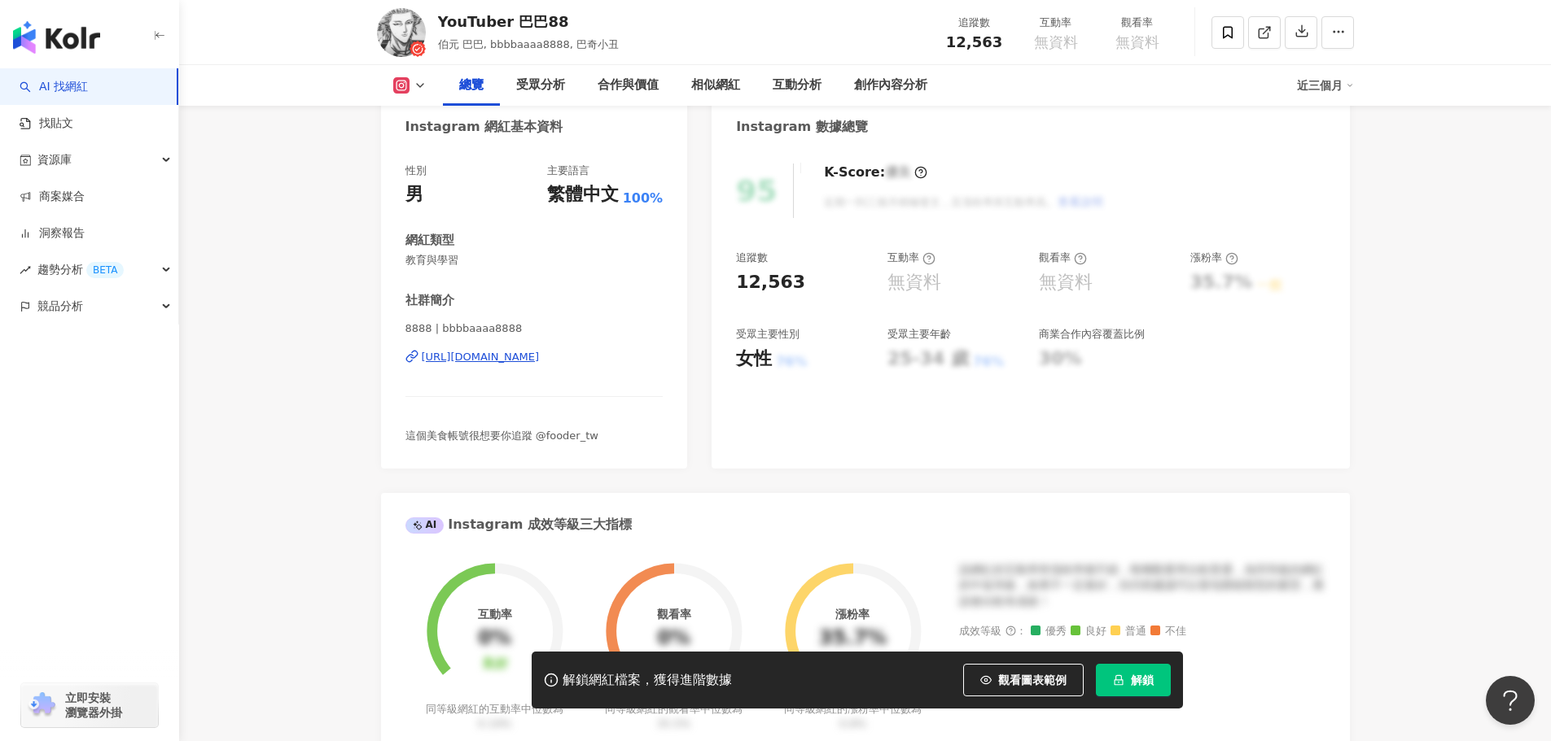
click at [540, 361] on div "https://www.instagram.com/bbbbaaaa8888/" at bounding box center [481, 357] width 118 height 15
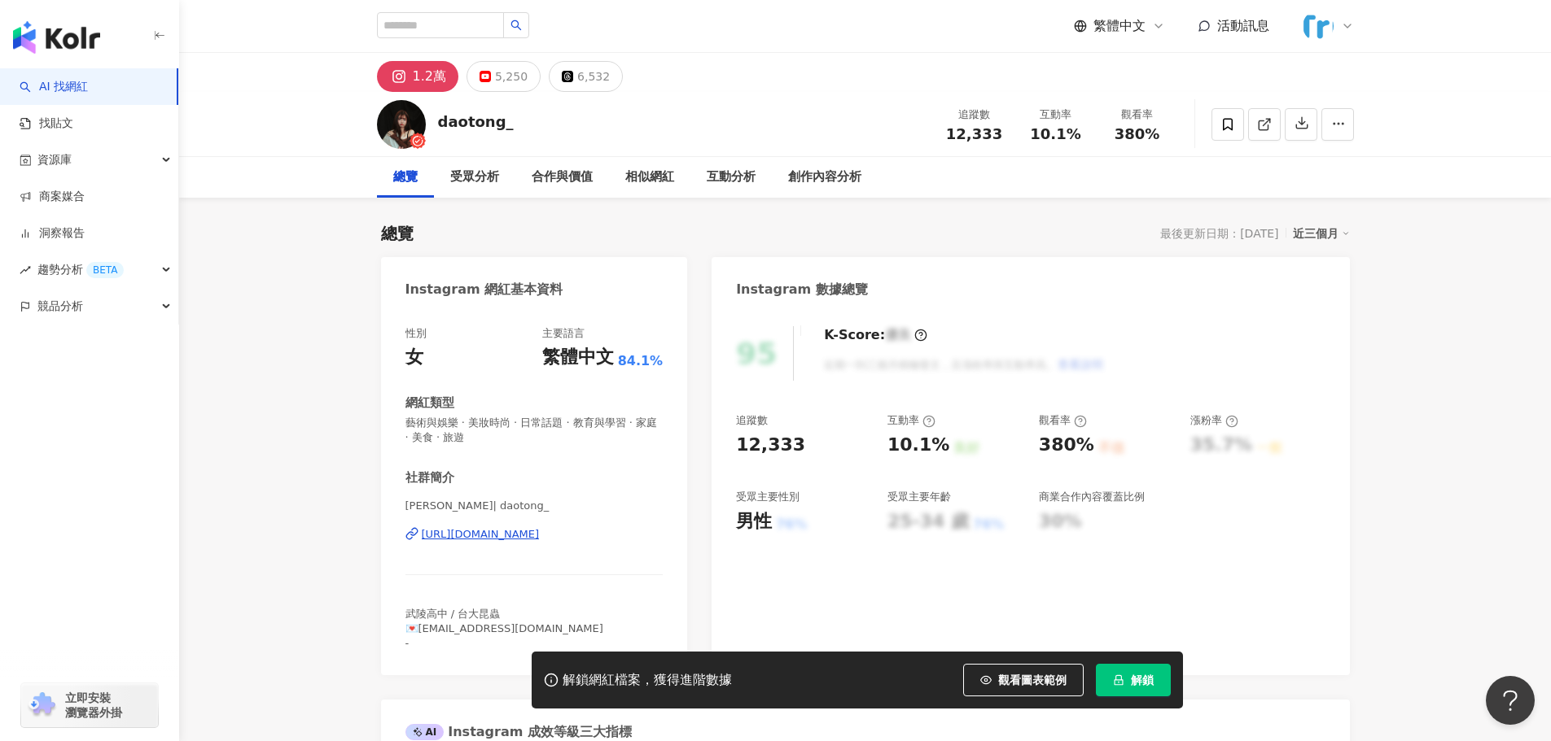
click at [567, 543] on div "[PERSON_NAME]| daotong_ [URL][DOMAIN_NAME]" at bounding box center [534, 546] width 258 height 95
click at [540, 536] on div "https://www.instagram.com/daotong_/" at bounding box center [481, 534] width 118 height 15
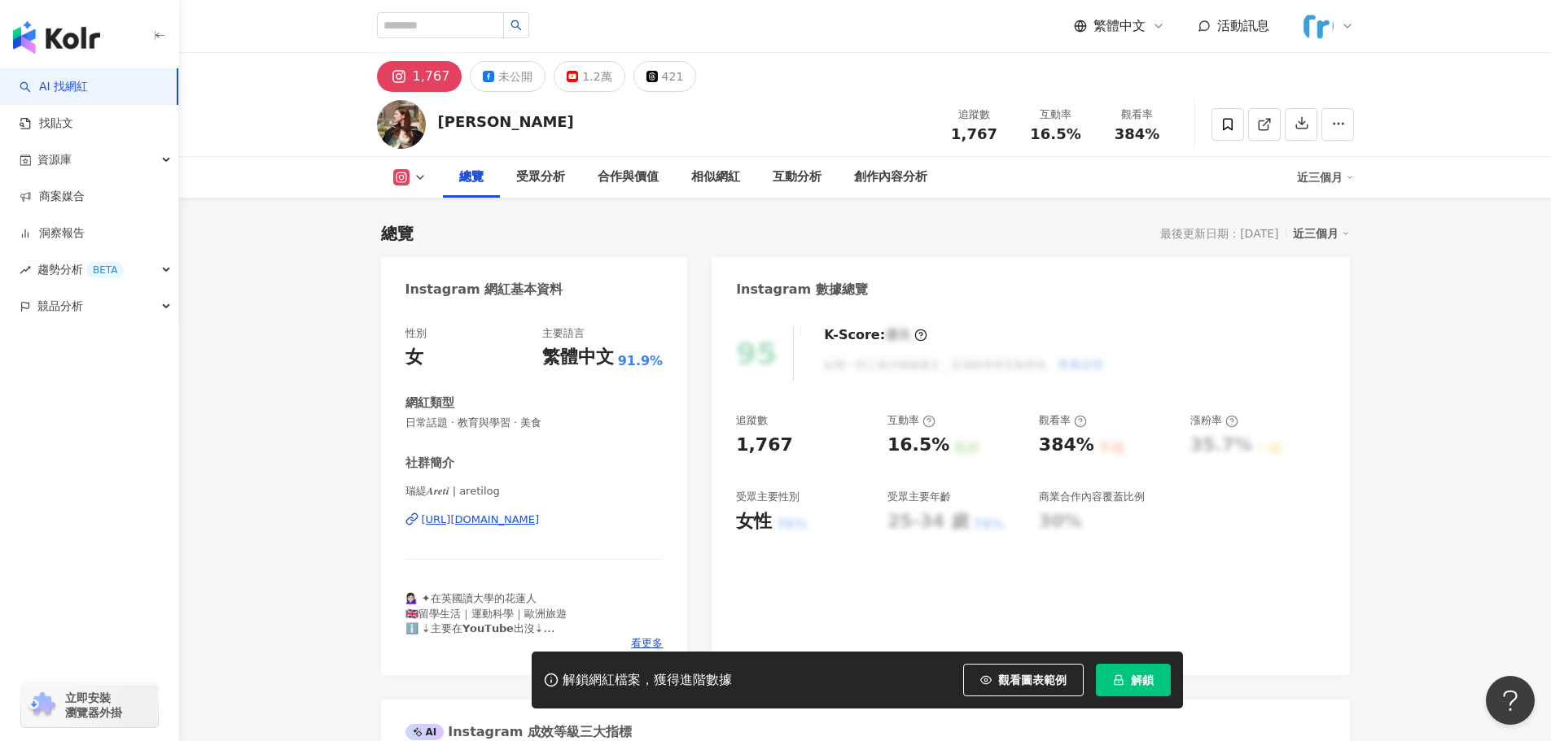
scroll to position [244, 0]
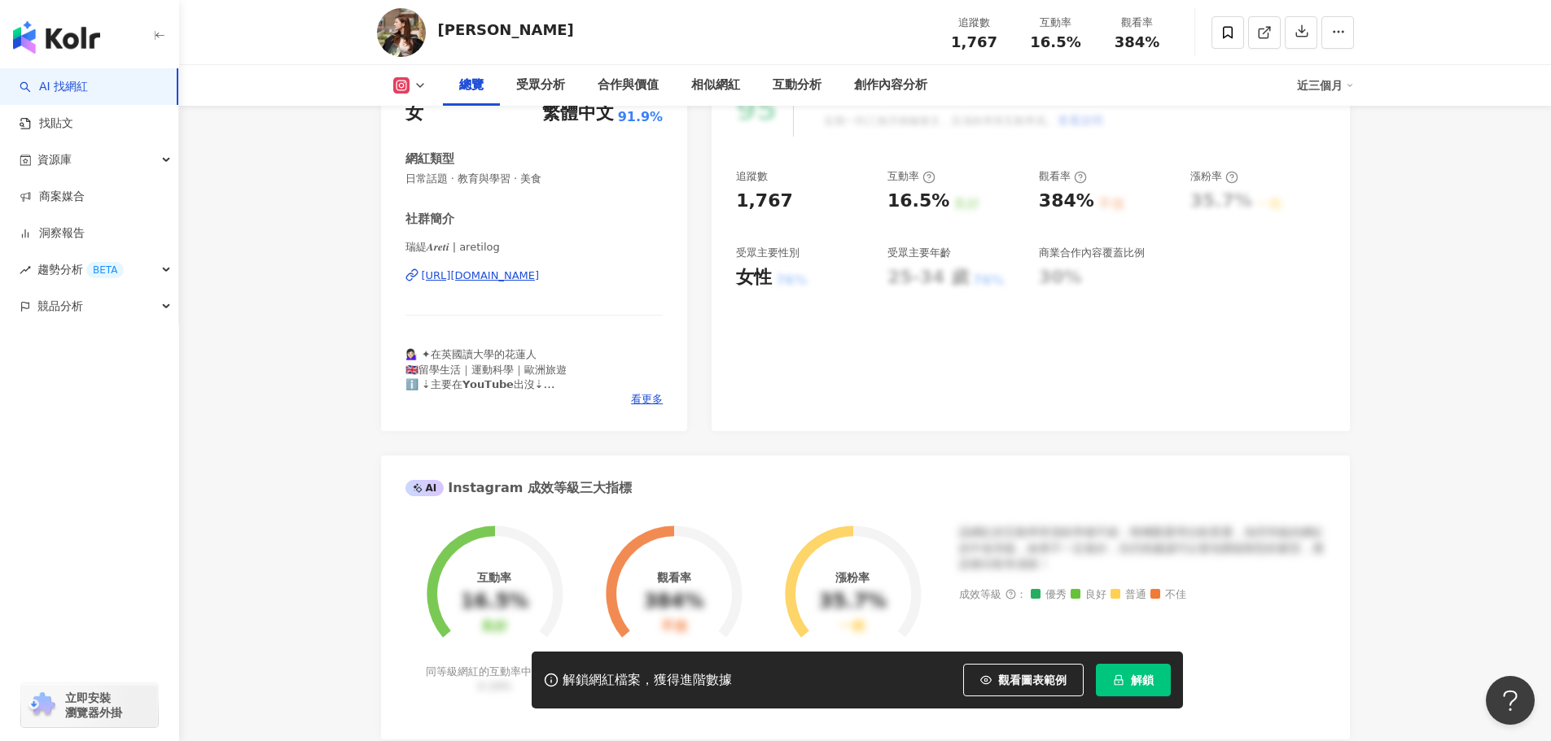
click at [540, 278] on div "https://www.instagram.com/aretilog/" at bounding box center [481, 276] width 118 height 15
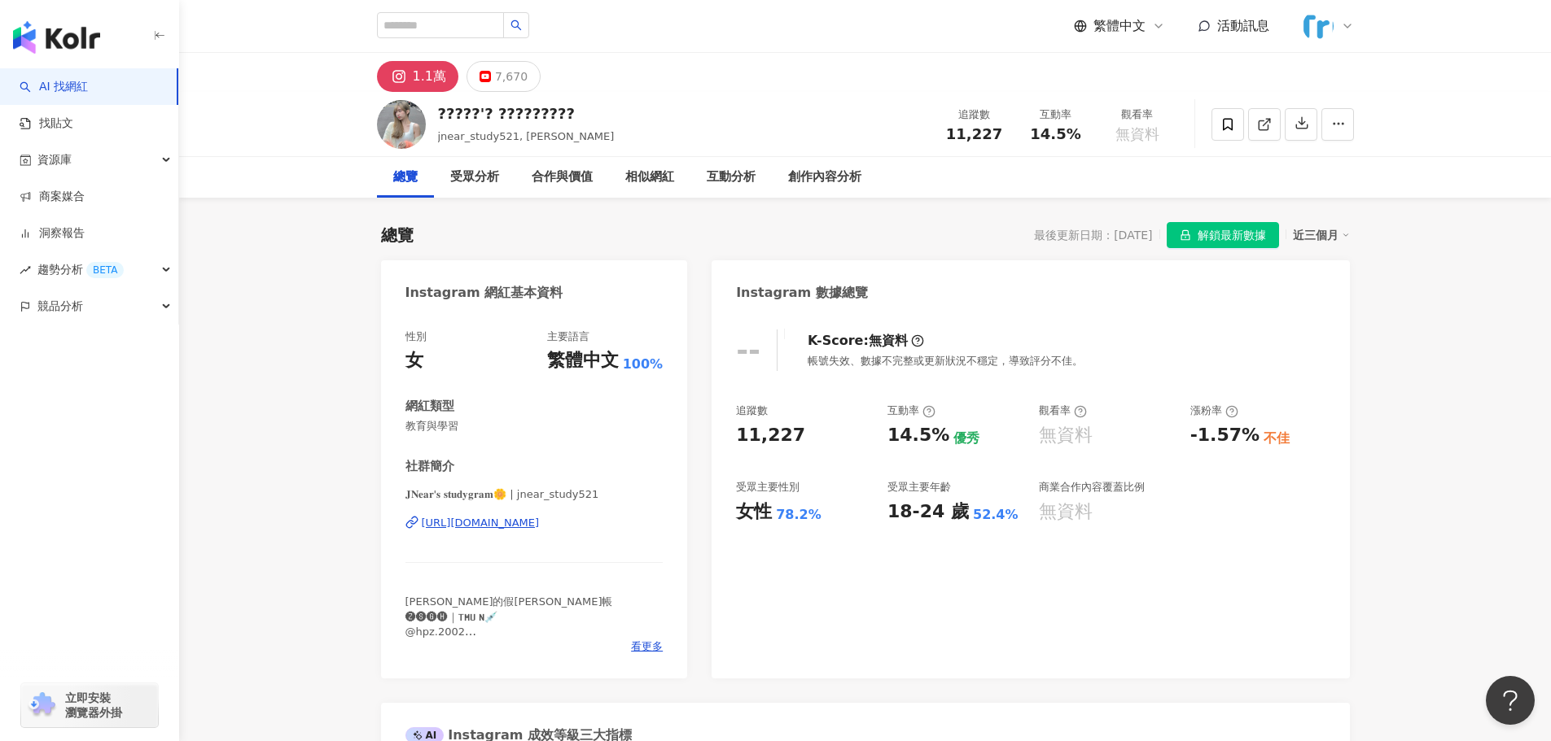
click at [540, 523] on div "[URL][DOMAIN_NAME]" at bounding box center [481, 523] width 118 height 15
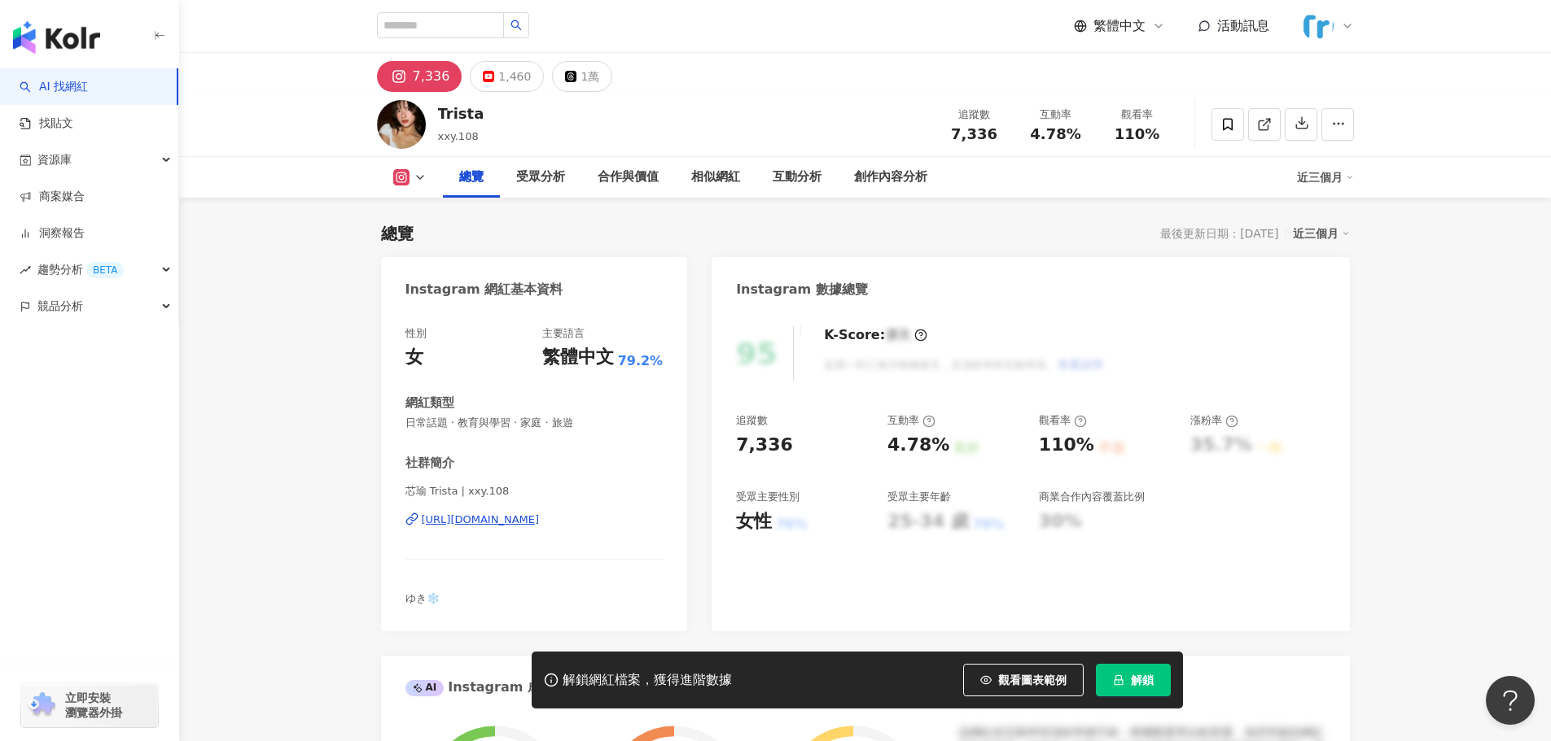
scroll to position [244, 0]
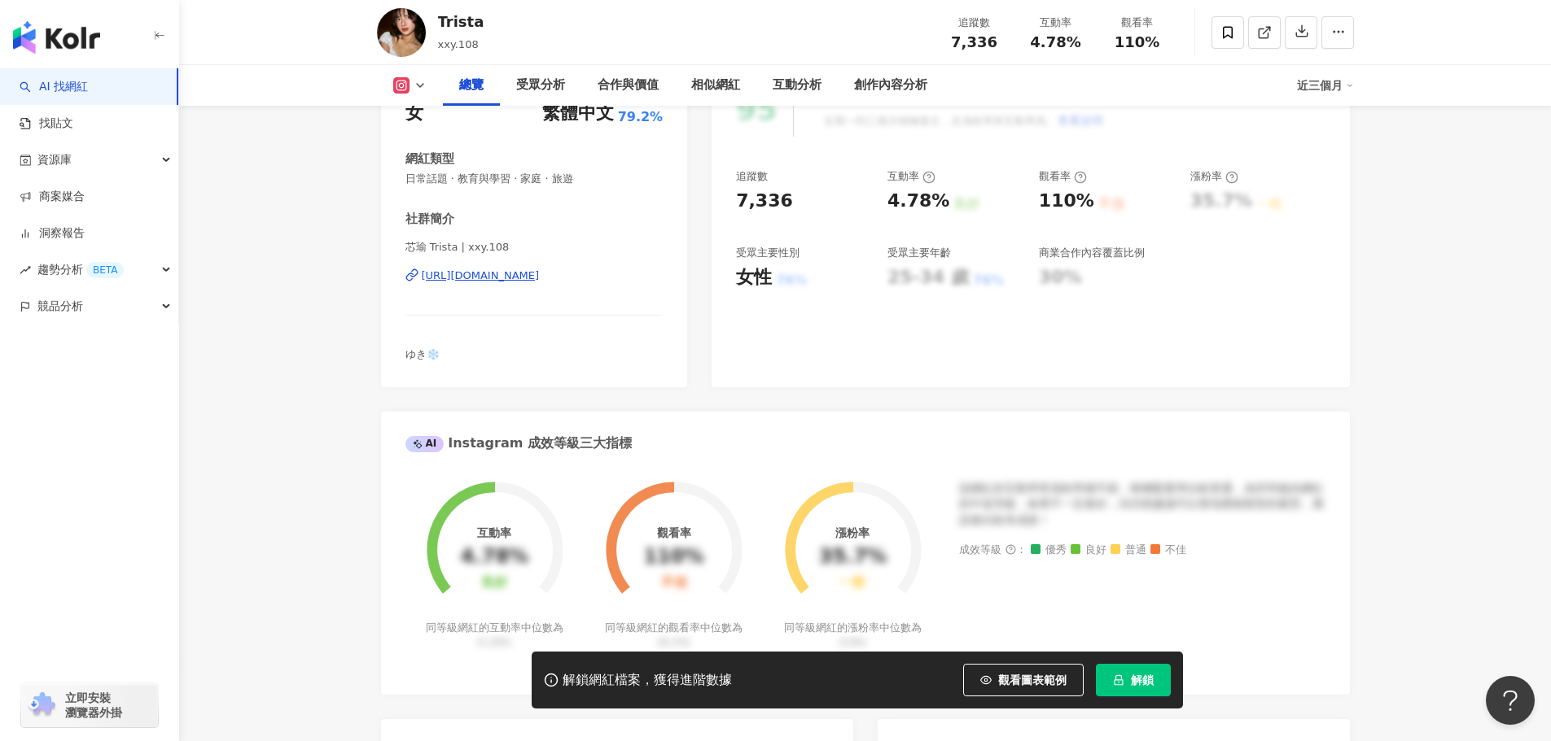
click at [540, 276] on div "https://www.instagram.com/xxy.108/" at bounding box center [481, 276] width 118 height 15
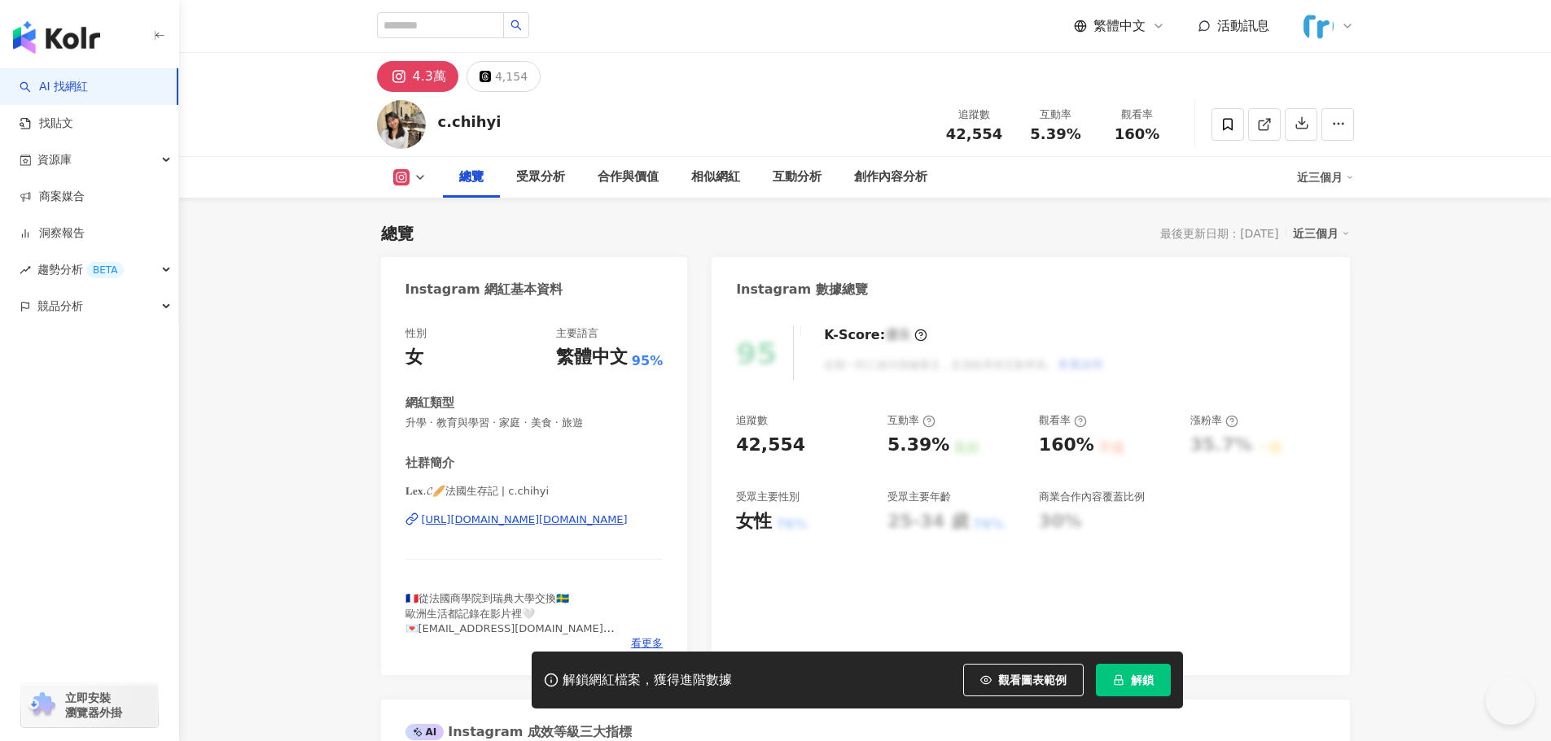
click at [576, 523] on div "[URL][DOMAIN_NAME][DOMAIN_NAME]" at bounding box center [525, 520] width 206 height 15
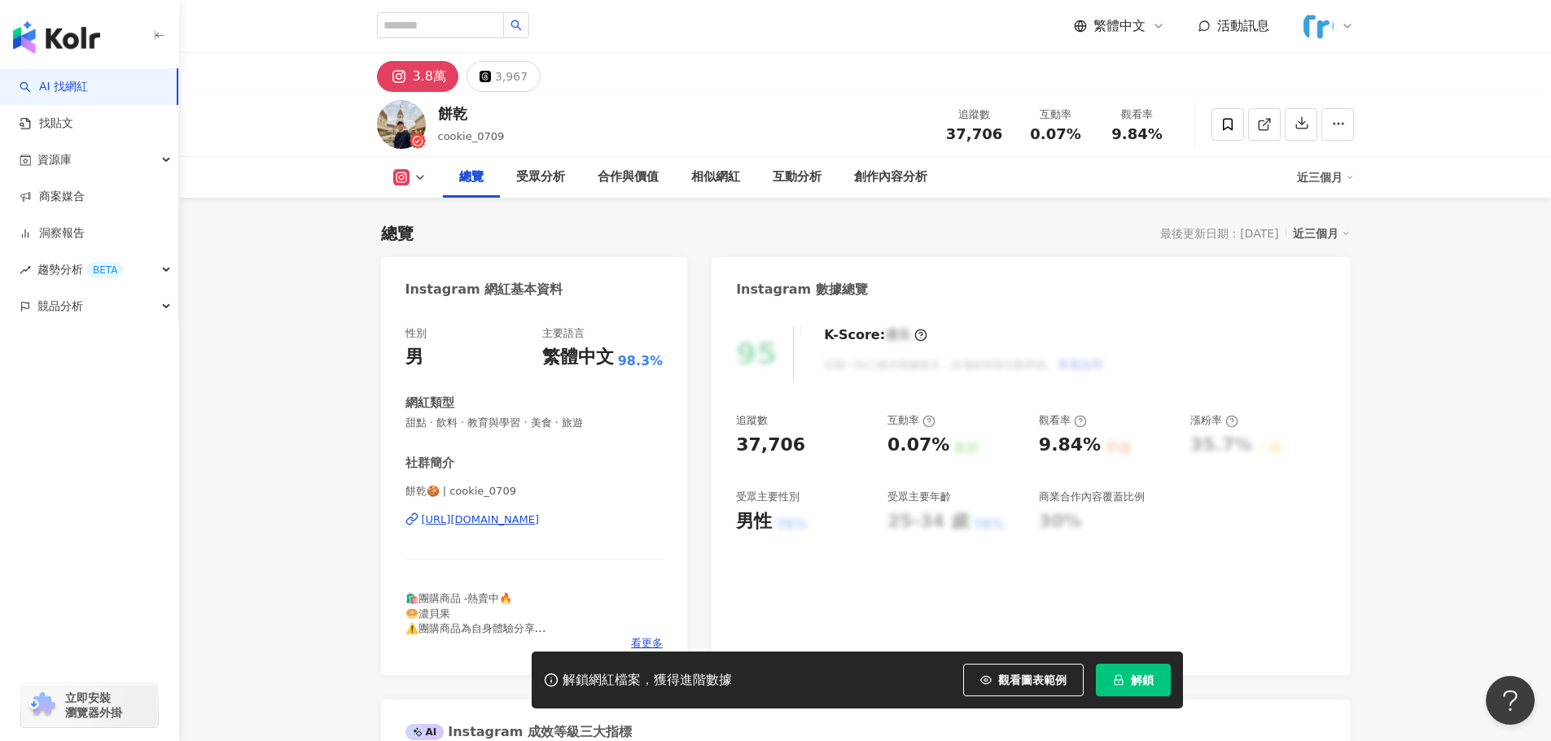
scroll to position [326, 0]
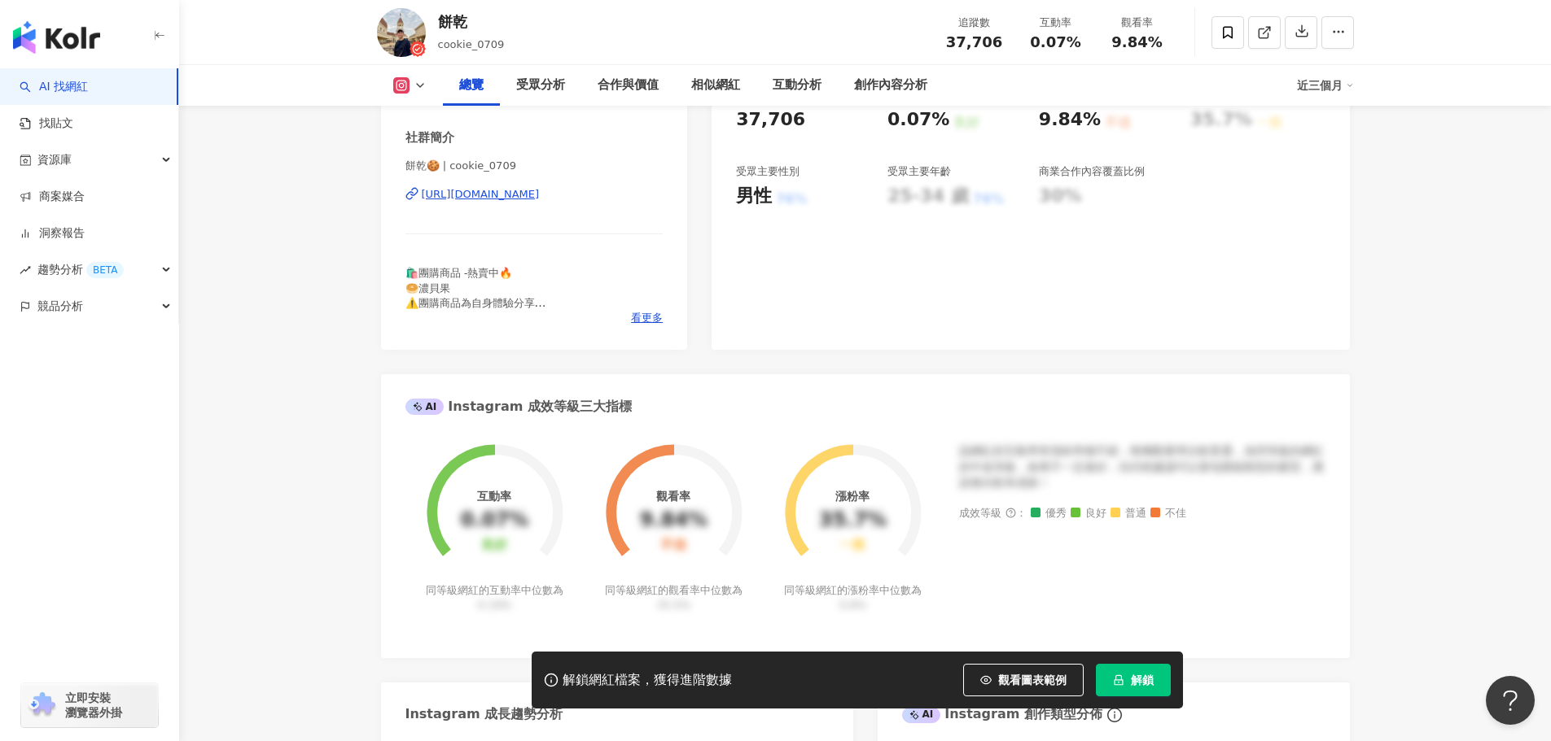
click at [540, 194] on div "https://www.instagram.com/cookie_0709/" at bounding box center [481, 194] width 118 height 15
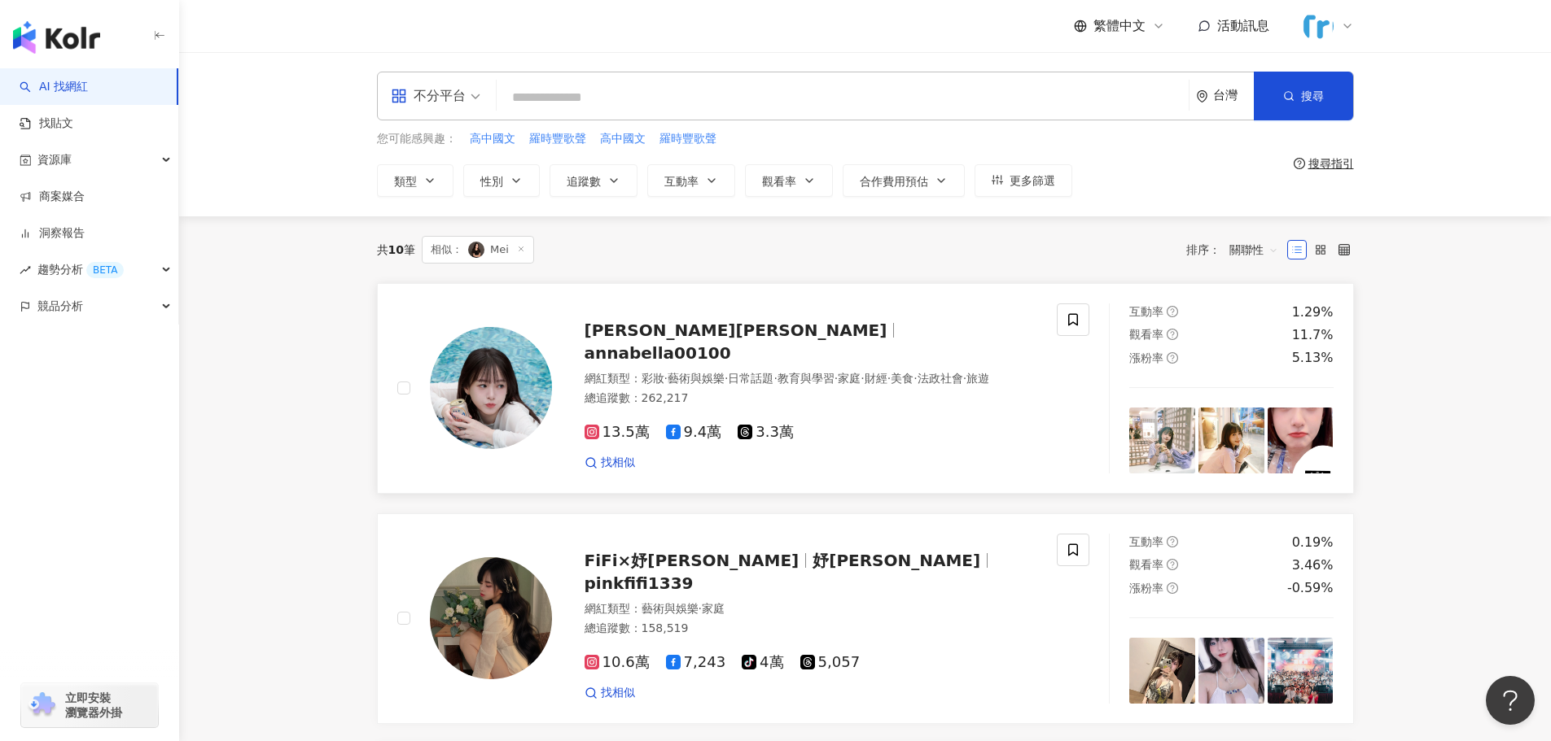
click at [718, 343] on span "annabella00100" at bounding box center [657, 353] width 147 height 20
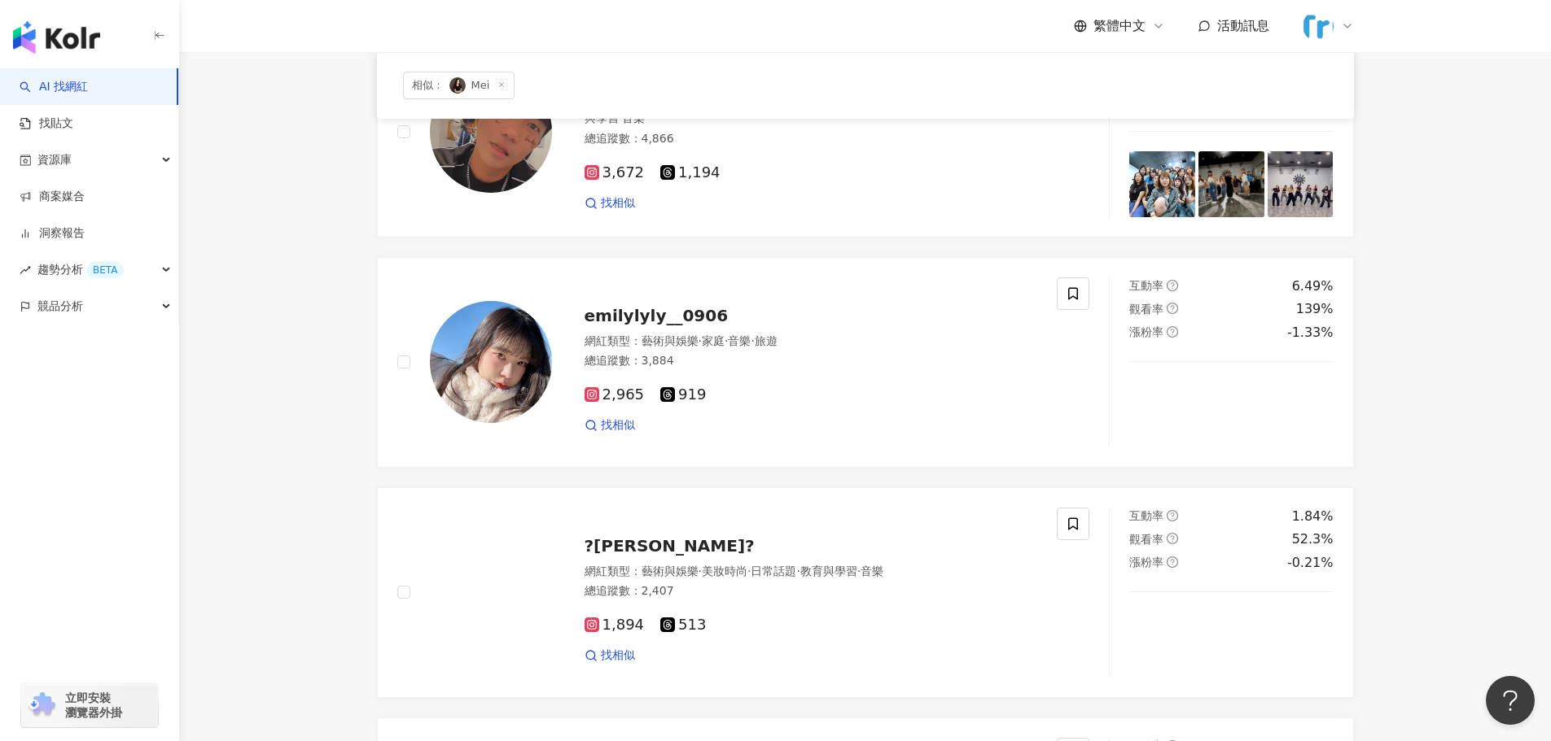
scroll to position [908, 0]
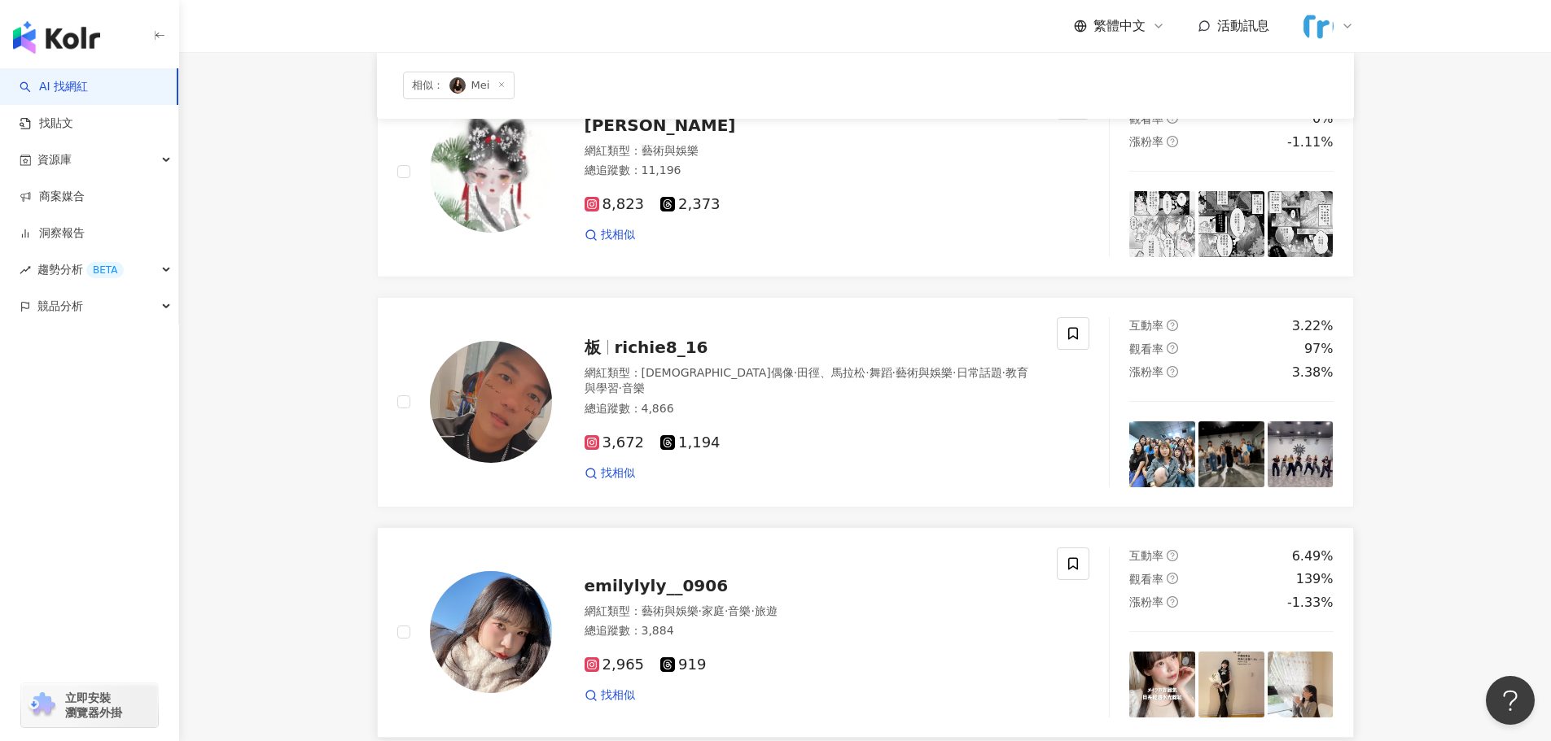
click at [689, 584] on span "emilylyly__0906" at bounding box center [656, 586] width 144 height 20
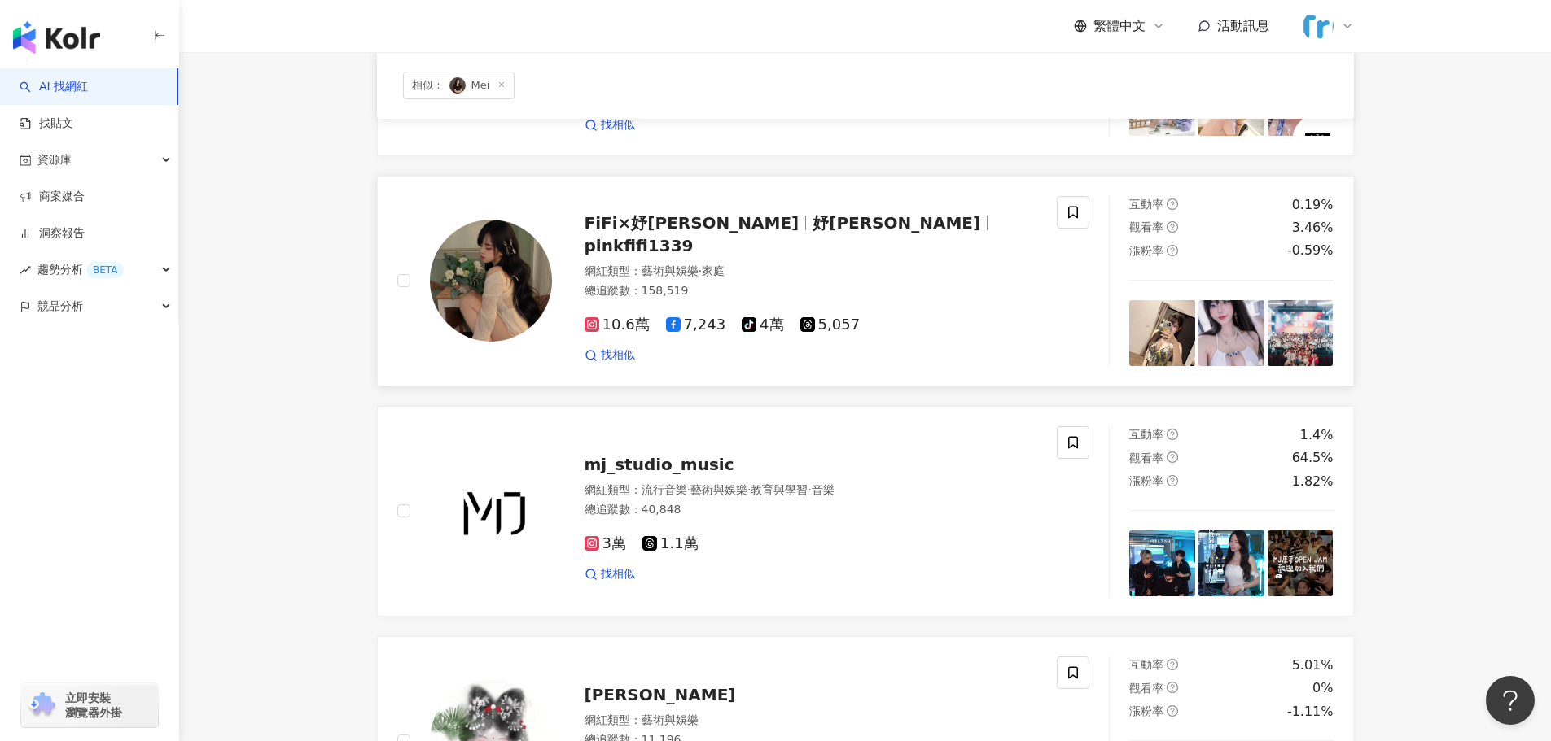
scroll to position [12, 0]
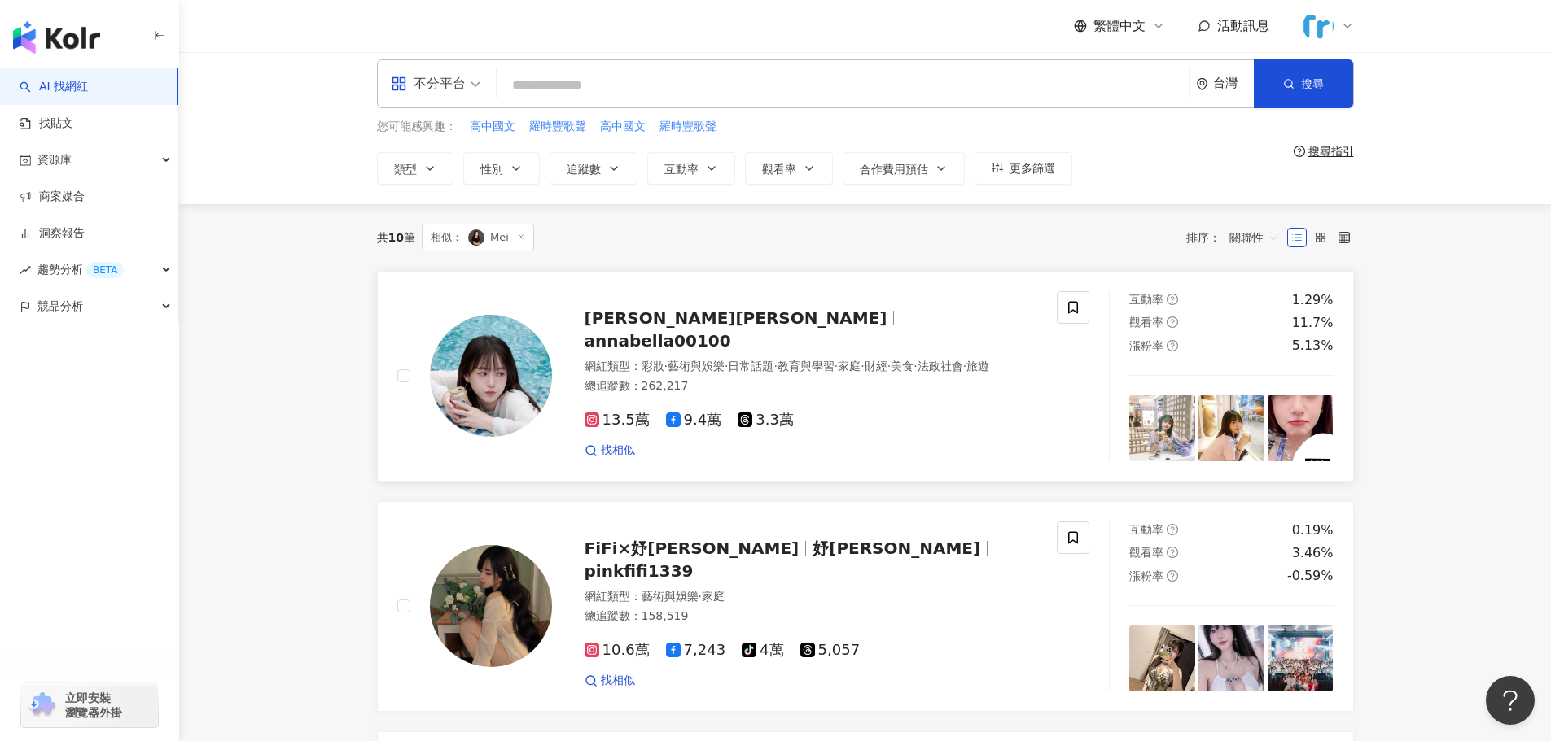
click at [698, 331] on span "annabella00100" at bounding box center [657, 341] width 147 height 20
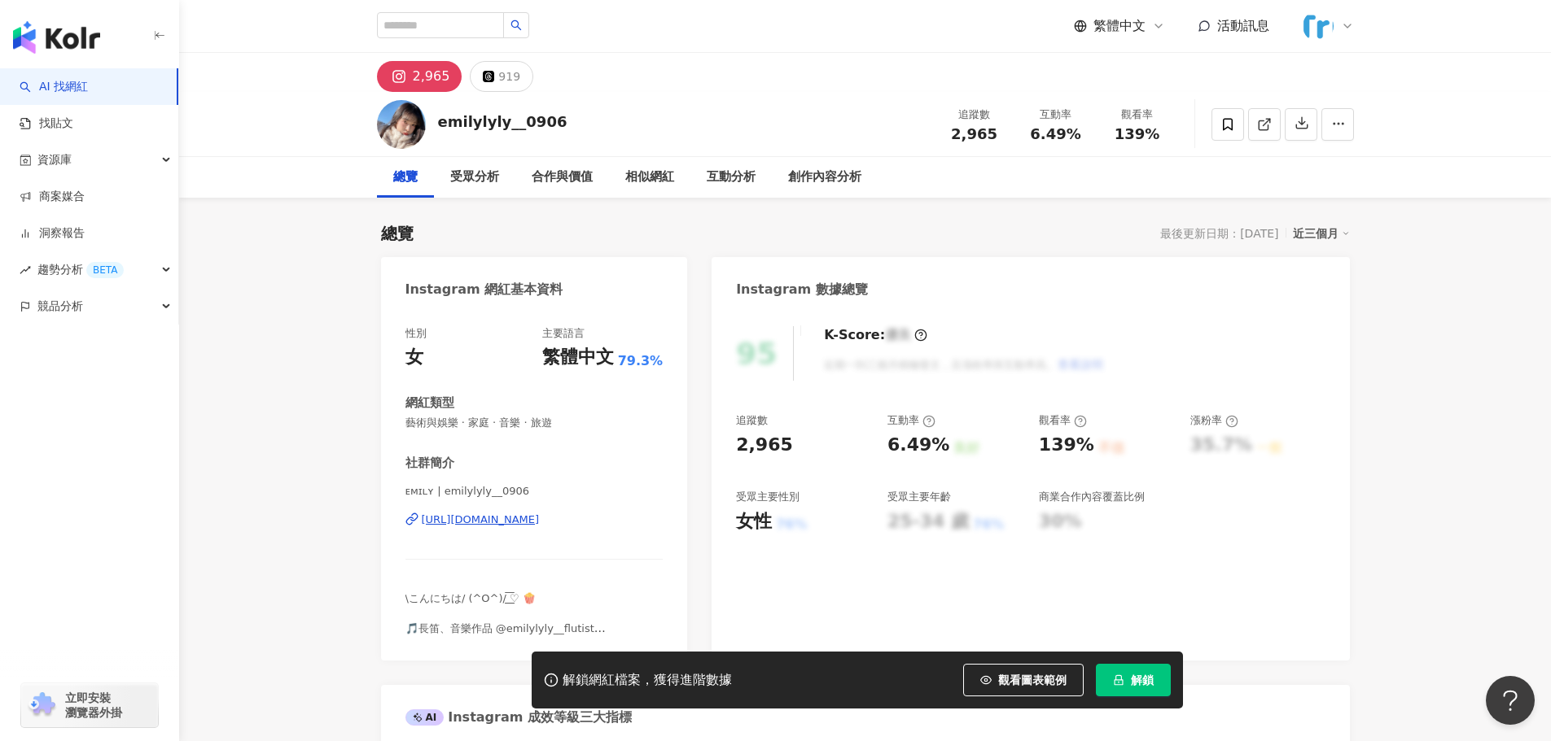
click at [540, 520] on div "[URL][DOMAIN_NAME]" at bounding box center [481, 520] width 118 height 15
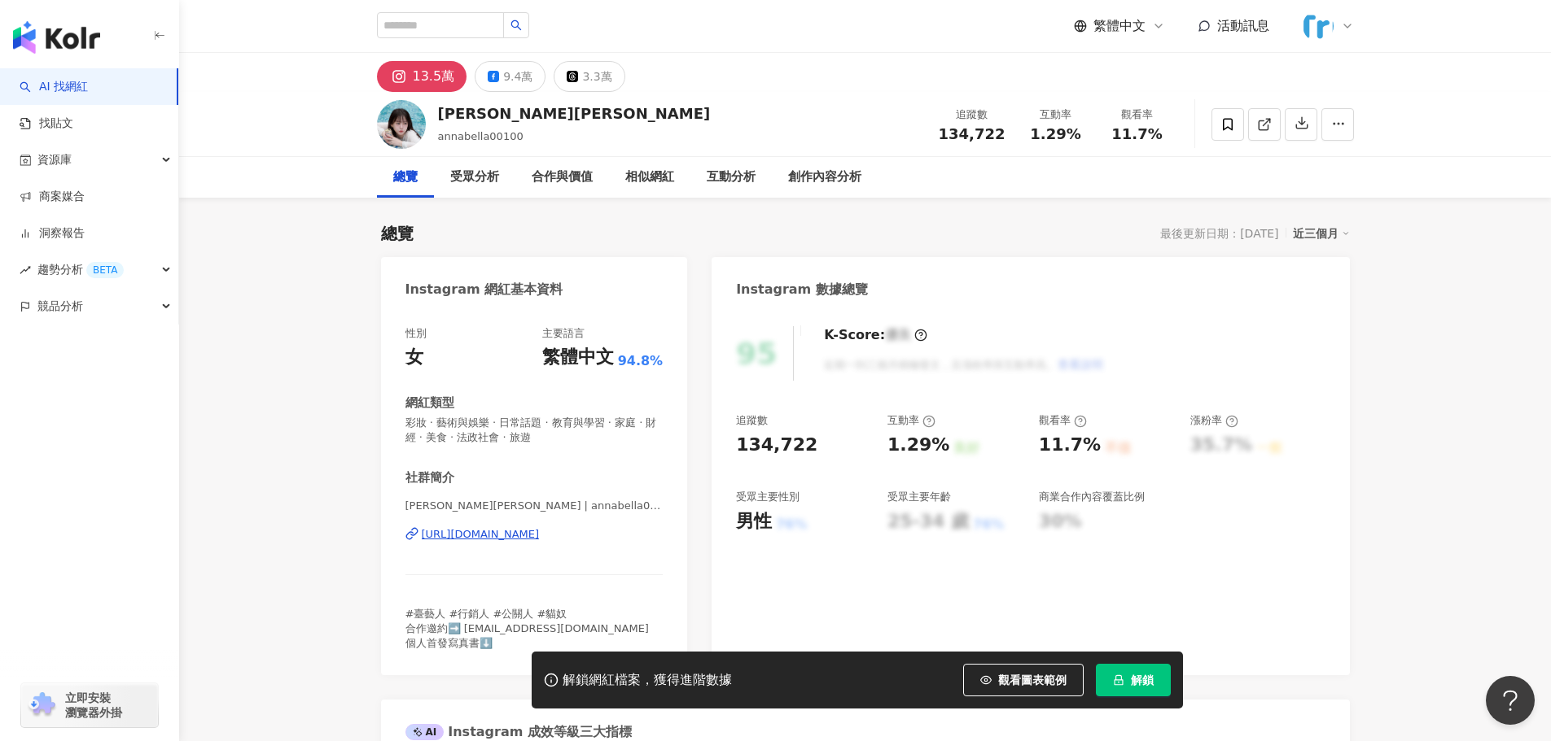
click at [535, 257] on div "Instagram 網紅基本資料" at bounding box center [534, 283] width 307 height 53
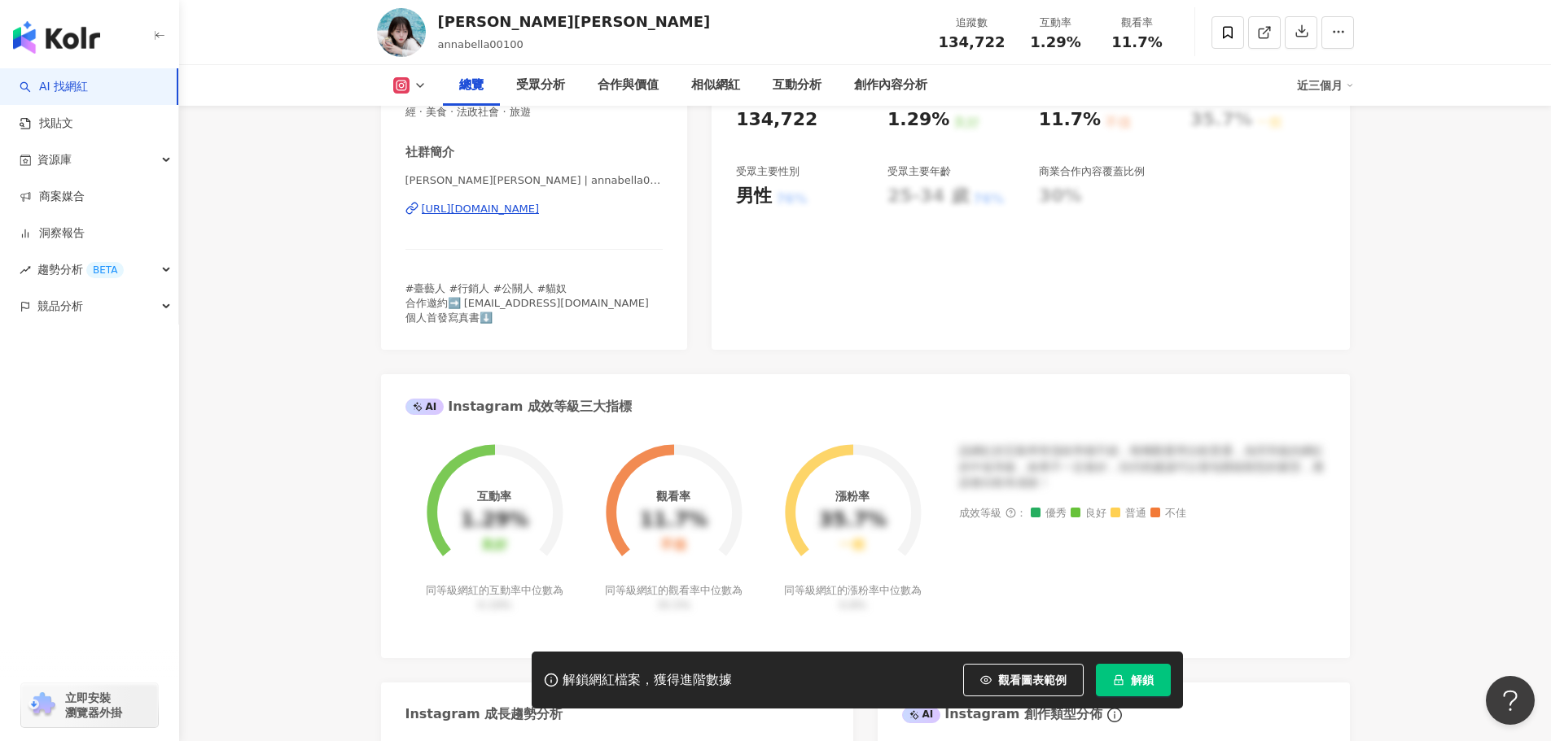
click at [535, 213] on div "[URL][DOMAIN_NAME]" at bounding box center [481, 209] width 118 height 15
